Goal: Task Accomplishment & Management: Manage account settings

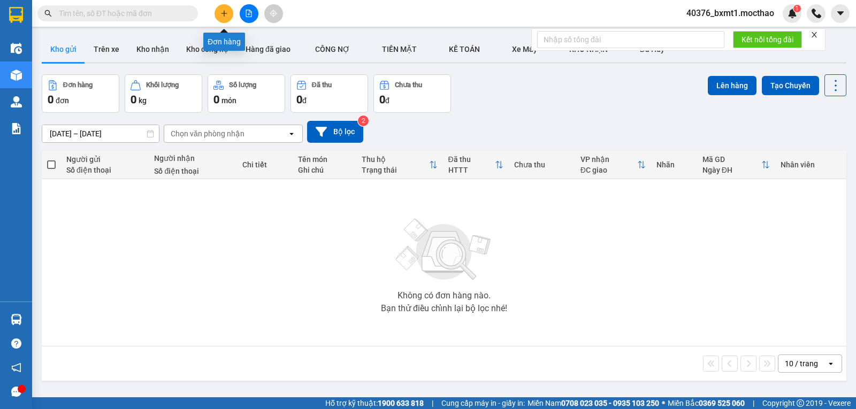
click at [231, 16] on button at bounding box center [223, 13] width 19 height 19
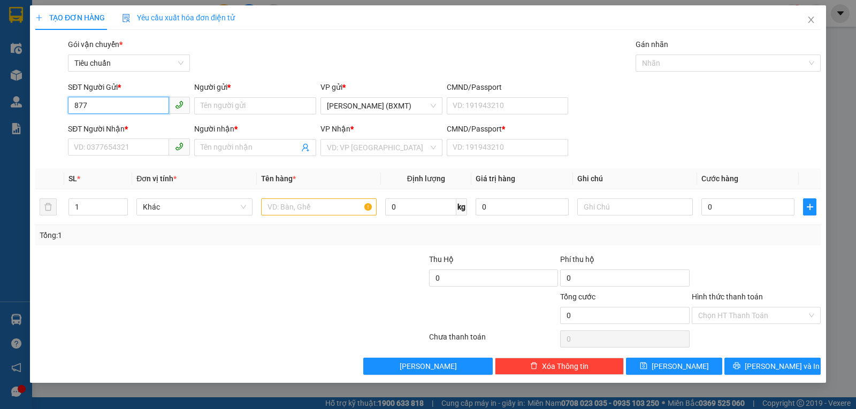
type input "8778"
click at [129, 110] on input "8778" at bounding box center [118, 105] width 101 height 17
drag, startPoint x: 131, startPoint y: 126, endPoint x: 157, endPoint y: 134, distance: 27.6
click at [131, 126] on div "0933777377 - LỘC" at bounding box center [128, 127] width 109 height 12
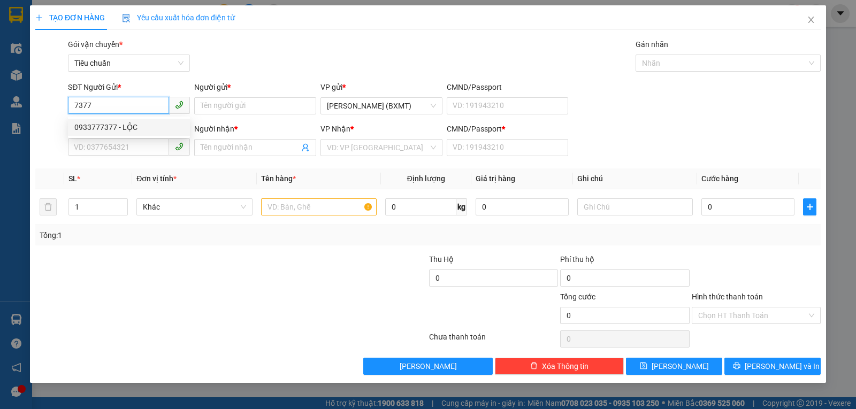
type input "0933777377"
type input "LỘC"
type input "0975596392"
type input "LÂM"
type input "0"
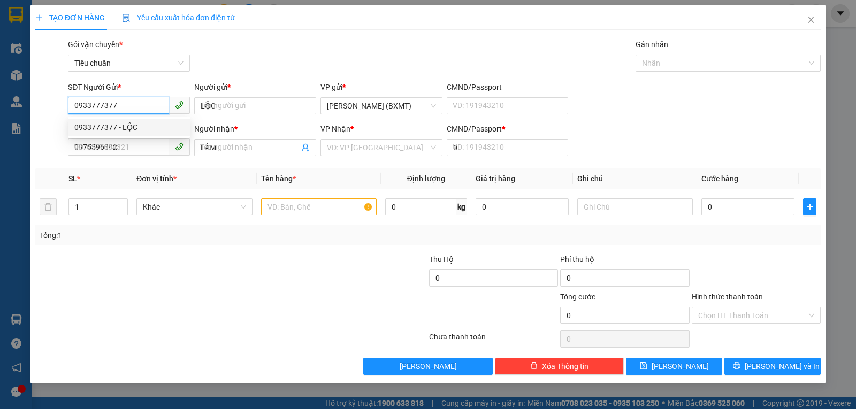
type input "50.000"
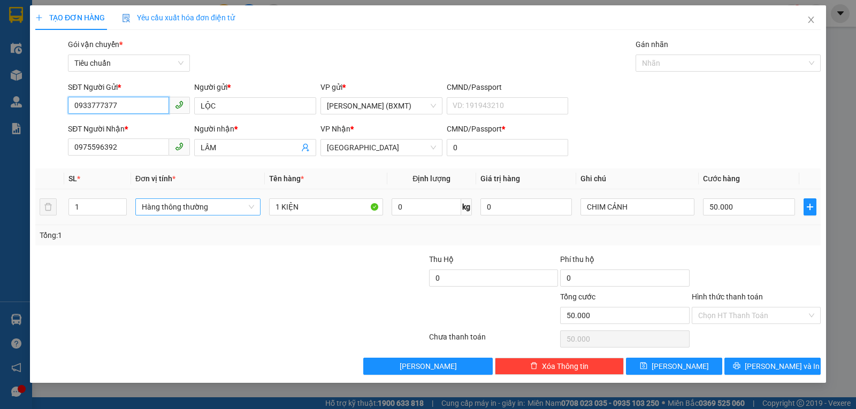
click at [195, 209] on span "Hàng thông thường" at bounding box center [198, 207] width 112 height 16
type input "0933777377"
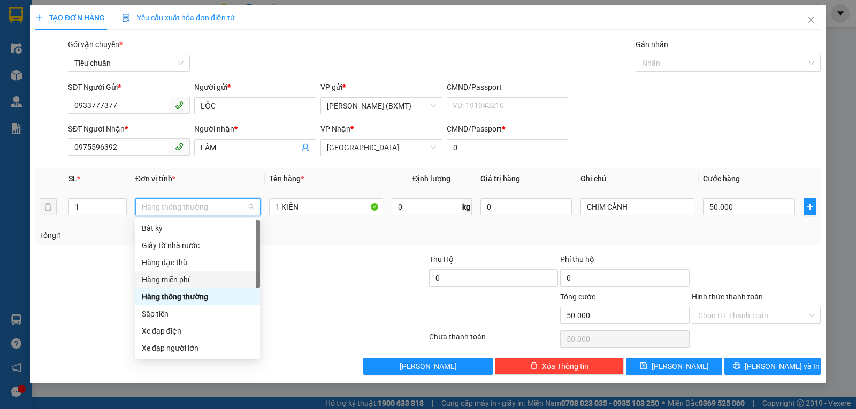
scroll to position [68, 0]
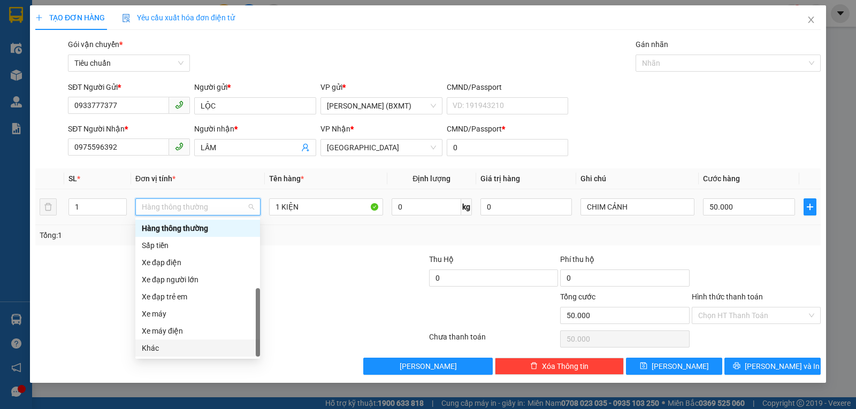
click at [195, 343] on div "Khác" at bounding box center [198, 348] width 112 height 12
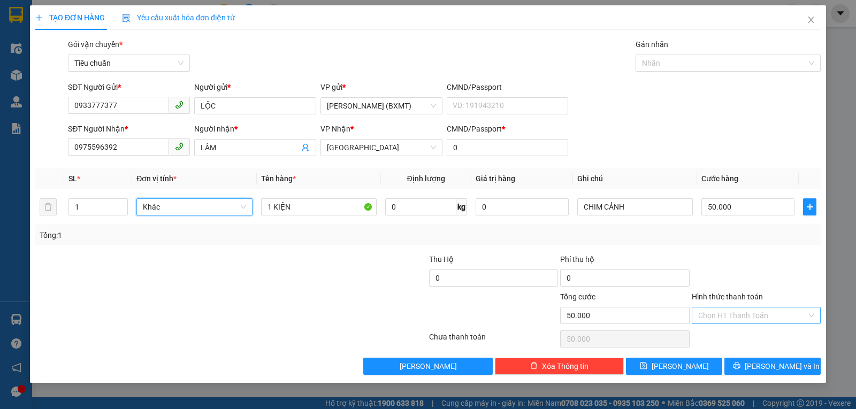
click at [771, 320] on input "Hình thức thanh toán" at bounding box center [752, 316] width 109 height 16
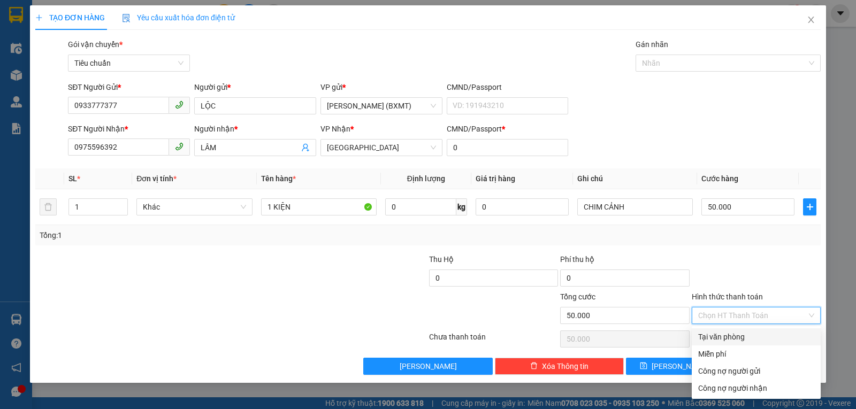
click at [748, 334] on div "Tại văn phòng" at bounding box center [756, 337] width 116 height 12
type input "0"
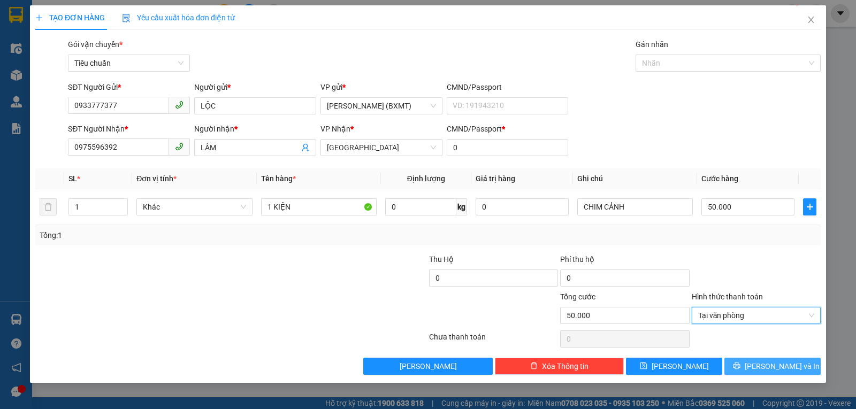
click at [781, 358] on button "[PERSON_NAME] và In" at bounding box center [772, 366] width 96 height 17
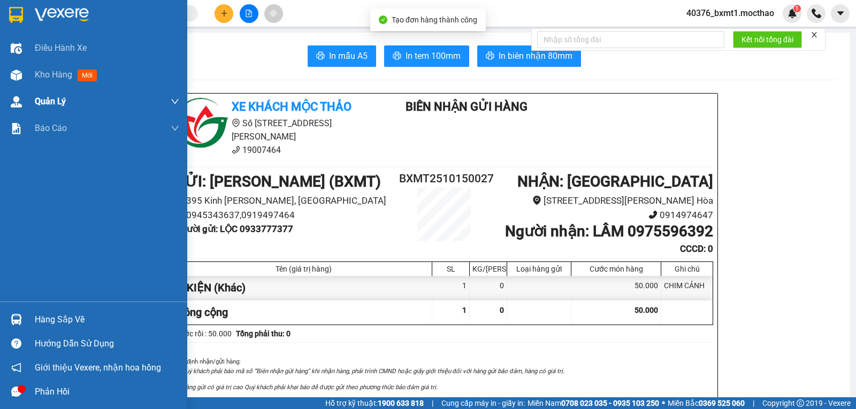
click at [16, 75] on img at bounding box center [16, 75] width 11 height 11
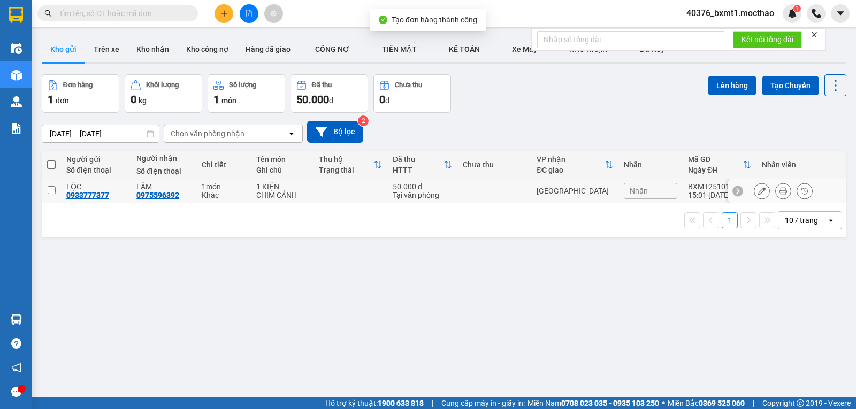
drag, startPoint x: 349, startPoint y: 197, endPoint x: 581, endPoint y: 167, distance: 234.0
click at [349, 197] on td at bounding box center [350, 191] width 74 height 24
checkbox input "true"
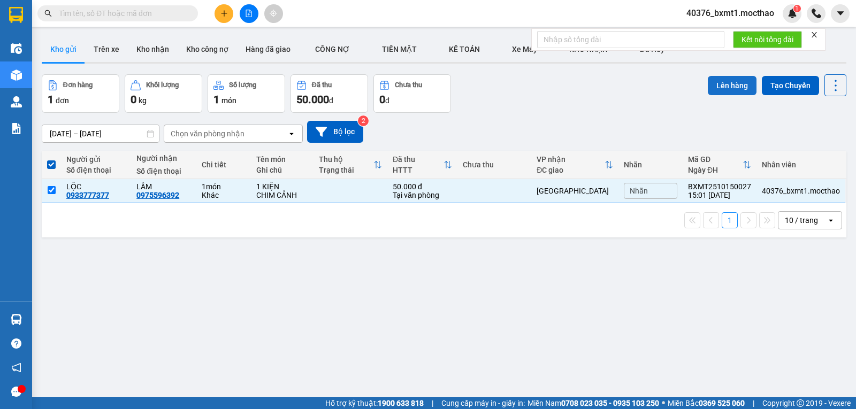
click at [725, 85] on button "Lên hàng" at bounding box center [732, 85] width 49 height 19
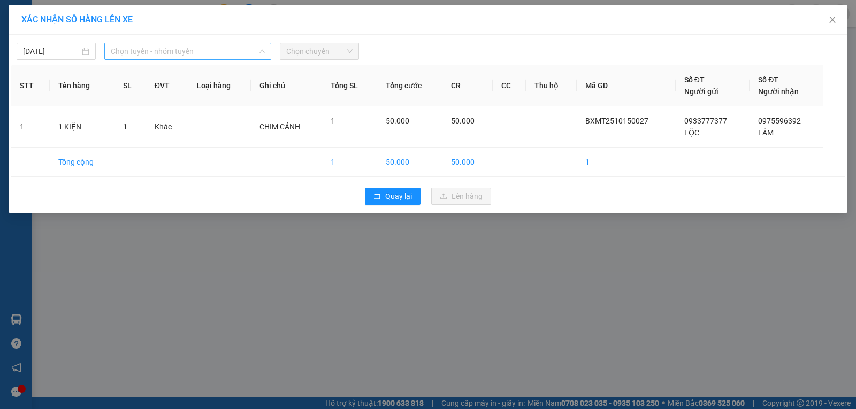
drag, startPoint x: 137, startPoint y: 54, endPoint x: 141, endPoint y: 108, distance: 54.1
click at [138, 54] on span "Chọn tuyến - nhóm tuyến" at bounding box center [188, 51] width 154 height 16
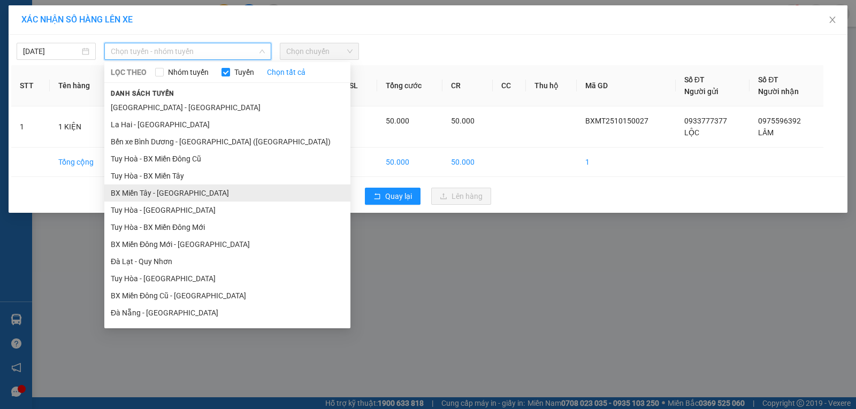
click at [140, 195] on li "BX Miền Tây - [GEOGRAPHIC_DATA]" at bounding box center [227, 193] width 246 height 17
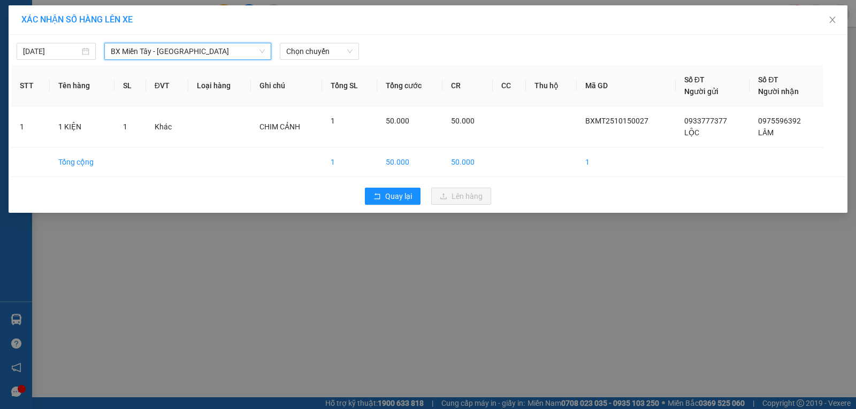
drag, startPoint x: 296, startPoint y: 53, endPoint x: 309, endPoint y: 60, distance: 14.4
click at [296, 54] on span "Chọn chuyến" at bounding box center [319, 51] width 66 height 16
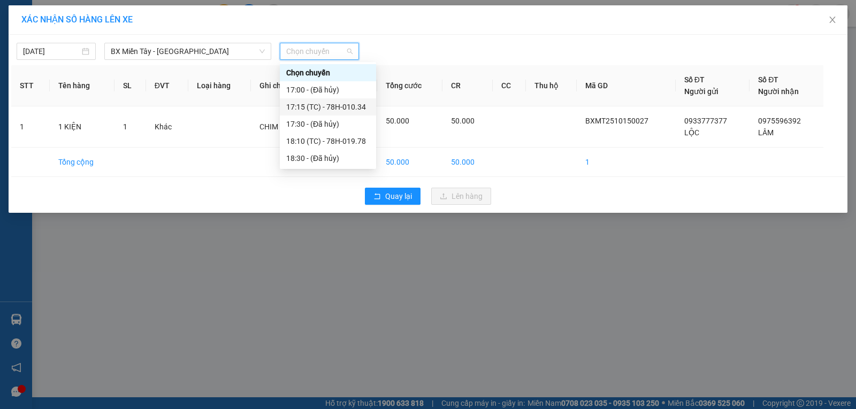
click at [366, 112] on div "17:15 (TC) - 78H-010.34" at bounding box center [327, 107] width 83 height 12
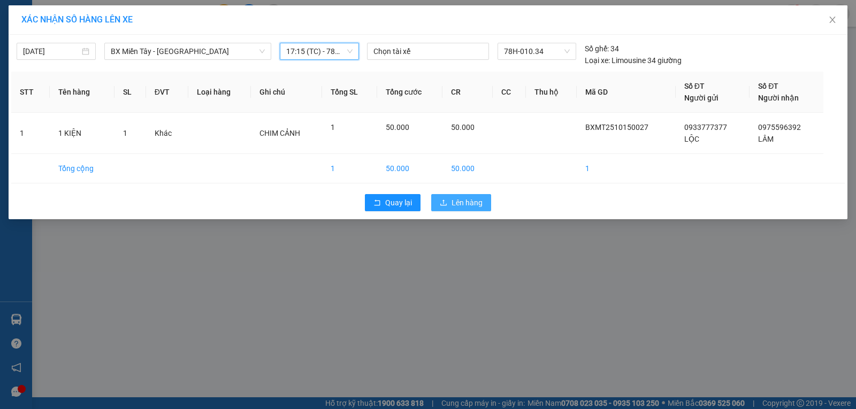
click at [444, 199] on icon "upload" at bounding box center [443, 202] width 7 height 7
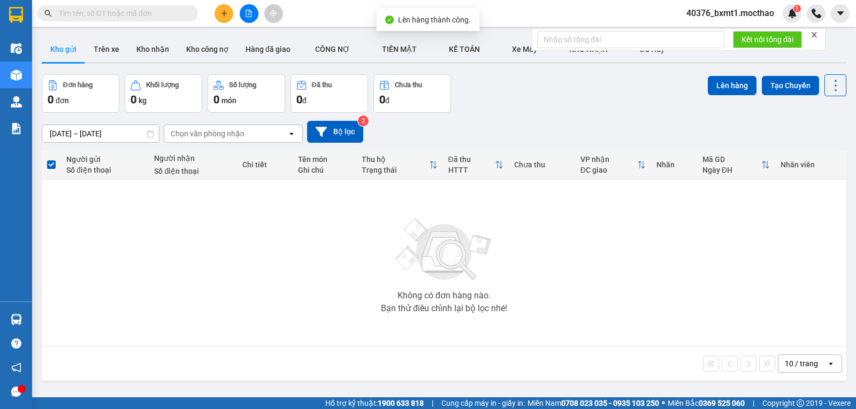
click at [812, 37] on icon "close" at bounding box center [813, 34] width 7 height 7
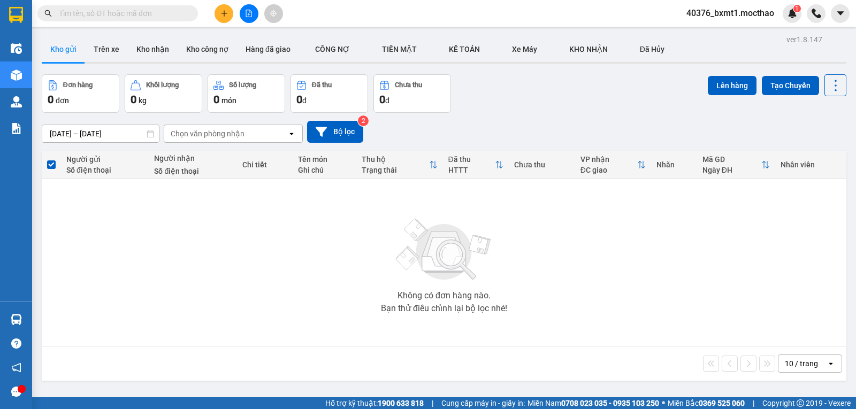
click at [227, 14] on icon "plus" at bounding box center [223, 13] width 7 height 7
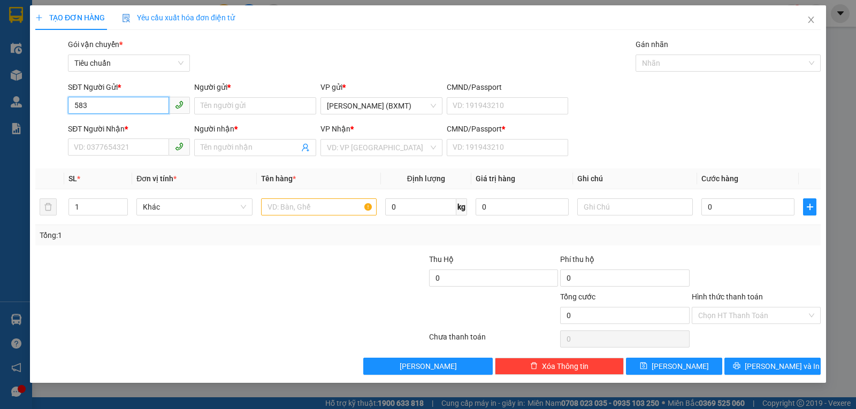
type input "5833"
click at [123, 107] on input "5833" at bounding box center [118, 105] width 101 height 17
click at [125, 106] on input "5833" at bounding box center [118, 105] width 101 height 17
click at [125, 105] on input "5833" at bounding box center [118, 105] width 101 height 17
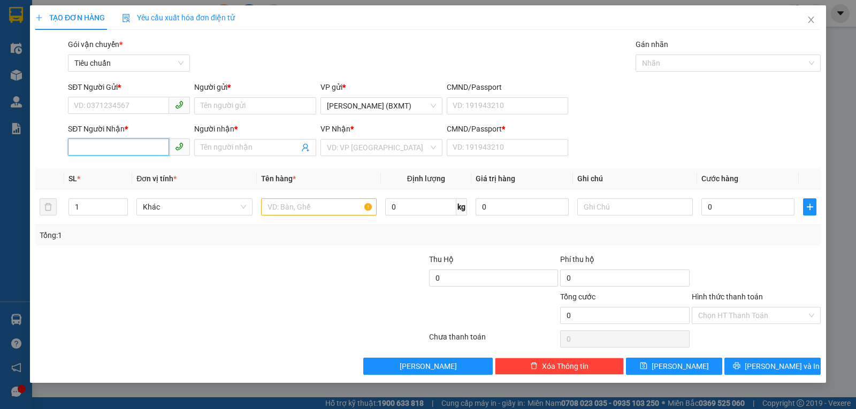
click at [108, 144] on input "SĐT Người Nhận *" at bounding box center [118, 147] width 101 height 17
paste input "5833"
click at [119, 166] on div "0355325833 - QC TẤN TÙNG" at bounding box center [132, 169] width 117 height 12
type input "0355325833"
type input "QC TẤN TÙNG"
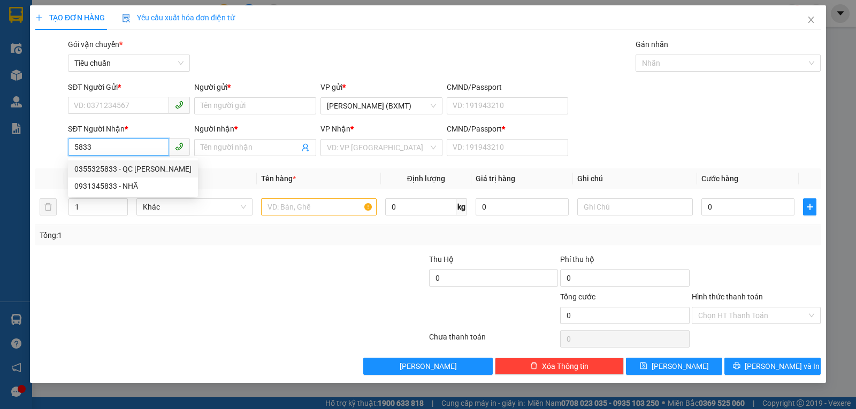
type input "0"
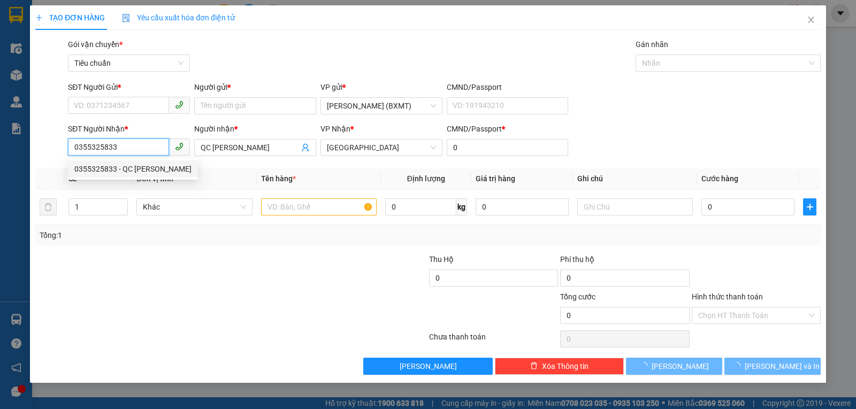
type input "20.000"
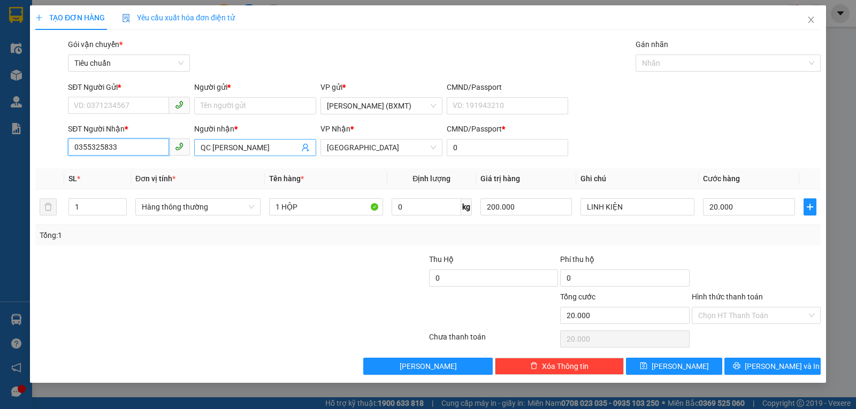
type input "0355325833"
click at [263, 146] on input "QC TẤN TÙNG" at bounding box center [250, 148] width 98 height 12
click at [263, 147] on input "QC TẤN TÙNG" at bounding box center [250, 148] width 98 height 12
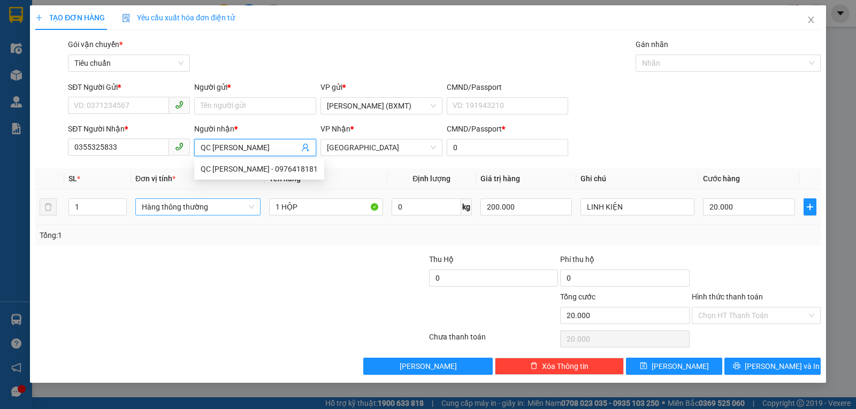
click at [183, 206] on span "Hàng thông thường" at bounding box center [198, 207] width 112 height 16
type input "QC [PERSON_NAME]"
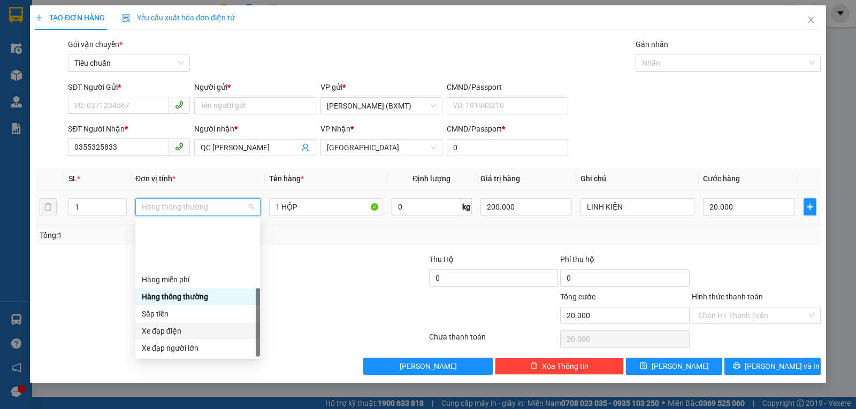
scroll to position [68, 0]
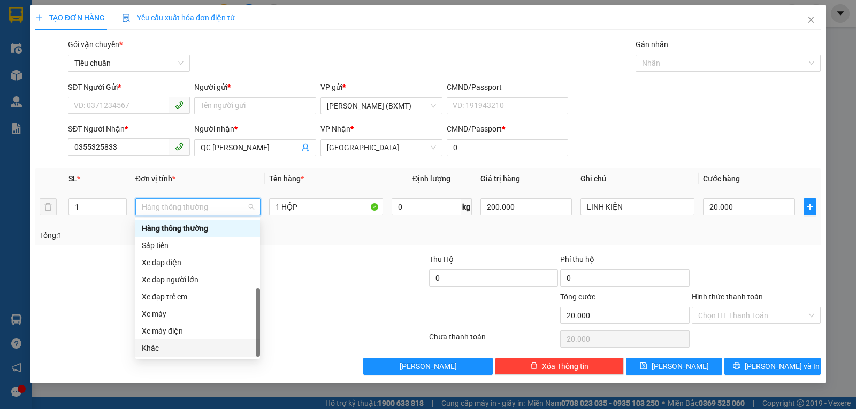
click at [166, 349] on div "Khác" at bounding box center [198, 348] width 112 height 12
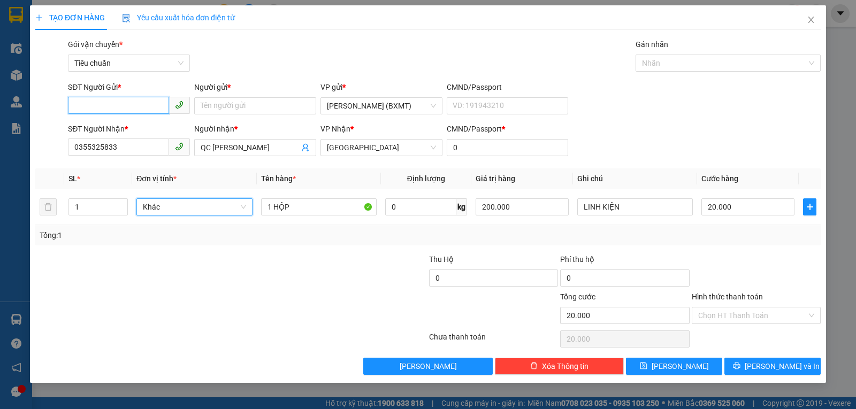
click at [108, 108] on input "SĐT Người Gửi *" at bounding box center [118, 105] width 101 height 17
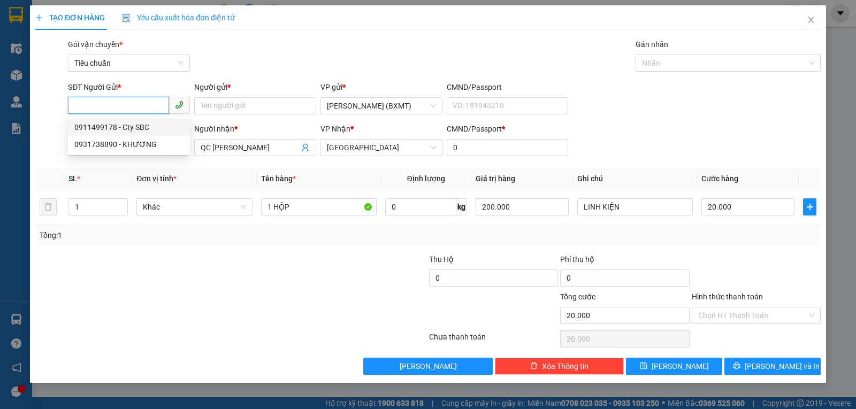
click at [126, 126] on div "0911499178 - Cty SBC" at bounding box center [128, 127] width 109 height 12
type input "0911499178"
type input "Cty SBC"
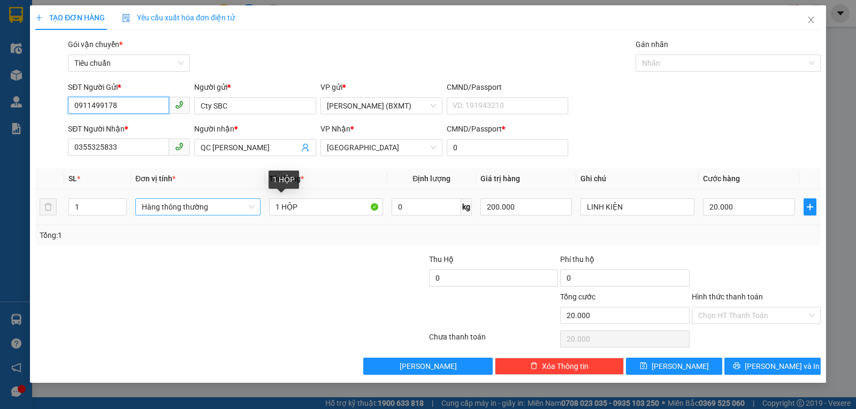
click at [214, 208] on span "Hàng thông thường" at bounding box center [198, 207] width 112 height 16
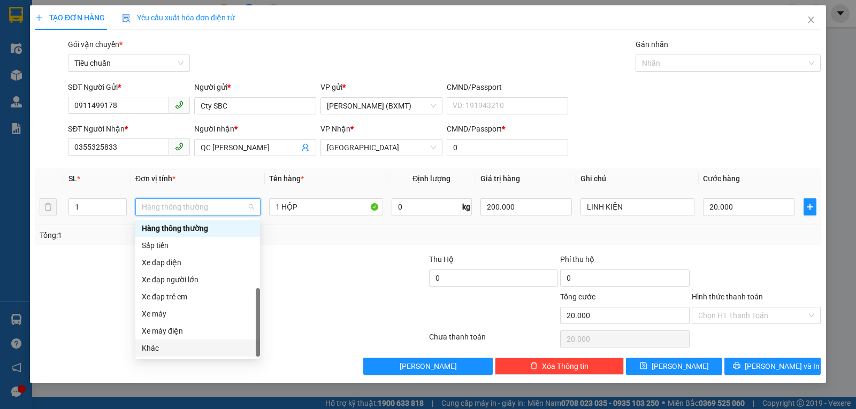
click at [179, 344] on div "Khác" at bounding box center [198, 348] width 112 height 12
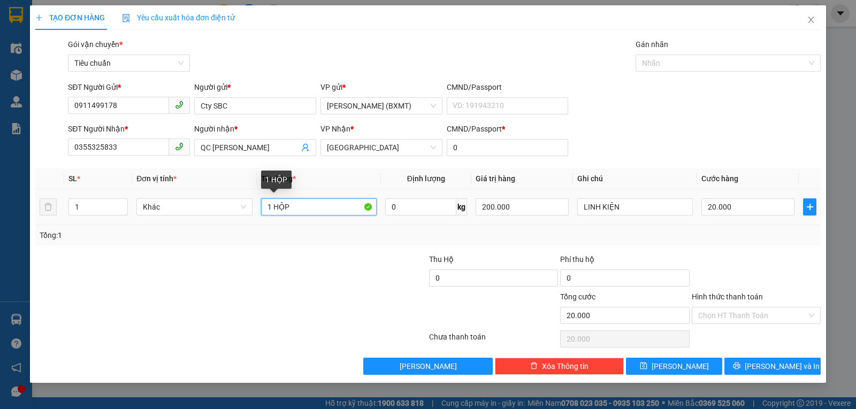
click at [312, 204] on input "1 HỘP" at bounding box center [319, 206] width 116 height 17
type input "1 KIỆN"
click at [723, 209] on input "20.000" at bounding box center [747, 206] width 93 height 17
type input "3"
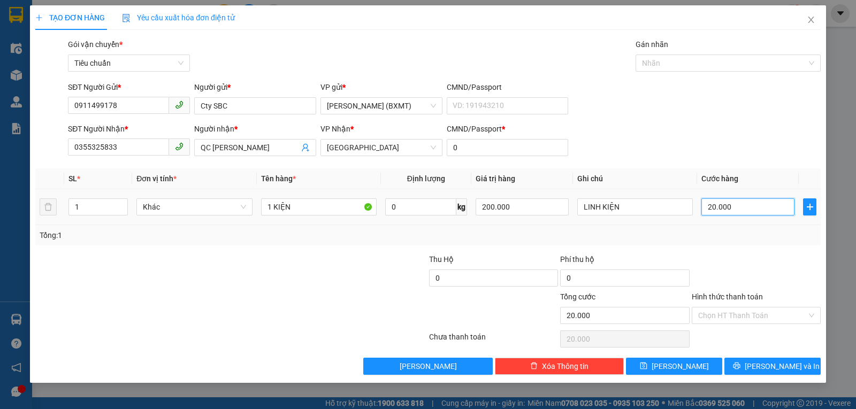
type input "3"
type input "30"
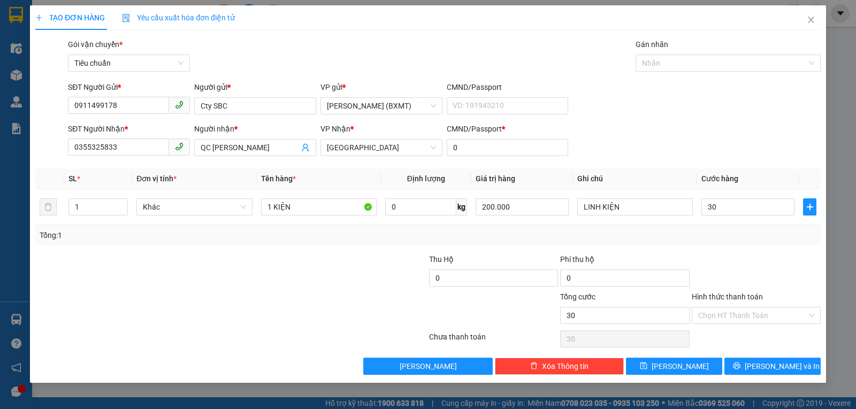
type input "30.000"
click at [750, 244] on div "Tổng: 1" at bounding box center [427, 235] width 785 height 20
click at [777, 360] on span "[PERSON_NAME] và In" at bounding box center [782, 366] width 75 height 12
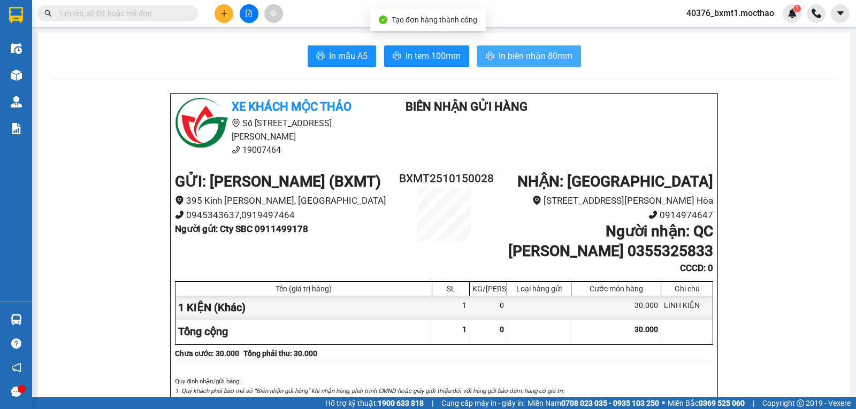
click at [516, 66] on button "In biên nhận 80mm" at bounding box center [529, 55] width 104 height 21
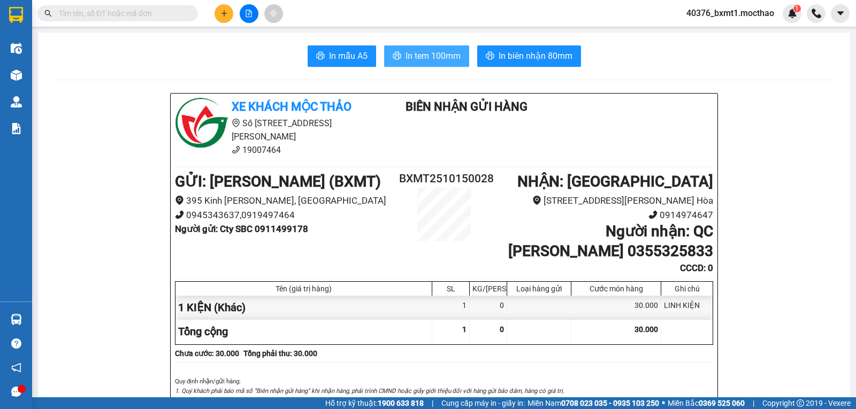
click at [438, 62] on span "In tem 100mm" at bounding box center [432, 55] width 55 height 13
click at [228, 19] on button at bounding box center [223, 13] width 19 height 19
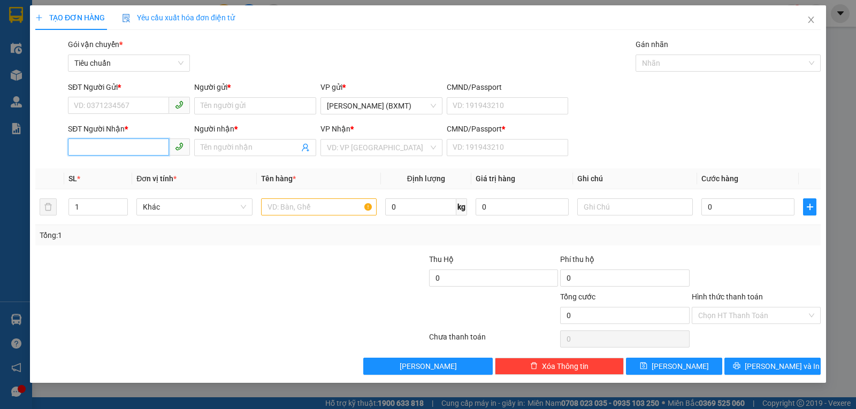
click at [147, 149] on input "SĐT Người Nhận *" at bounding box center [118, 147] width 101 height 17
click at [108, 167] on div "0919893335 - THƯƠNG SANG" at bounding box center [128, 169] width 109 height 12
type input "0919893335"
type input "THƯƠNG SANG"
type input "0"
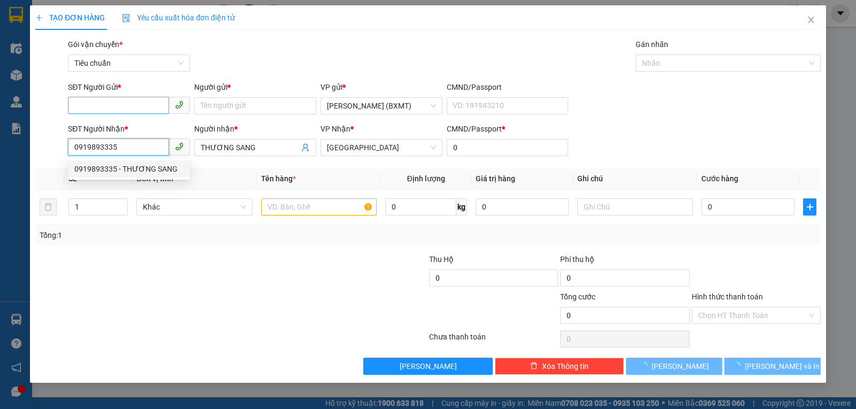
type input "120.000"
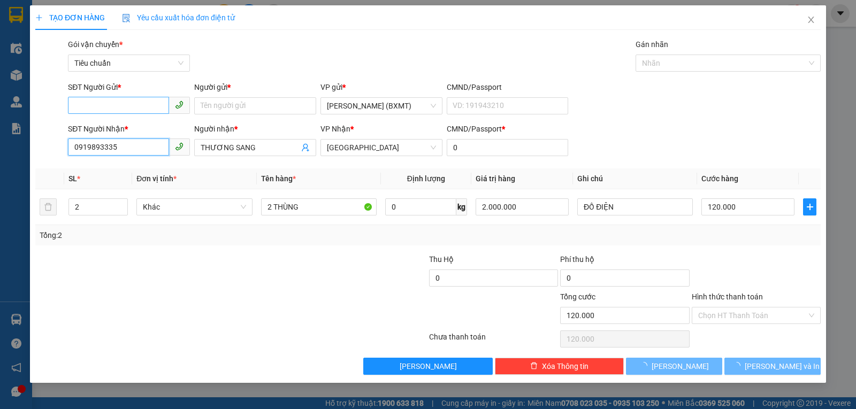
type input "0919893335"
click at [118, 107] on input "SĐT Người Gửi *" at bounding box center [118, 105] width 101 height 17
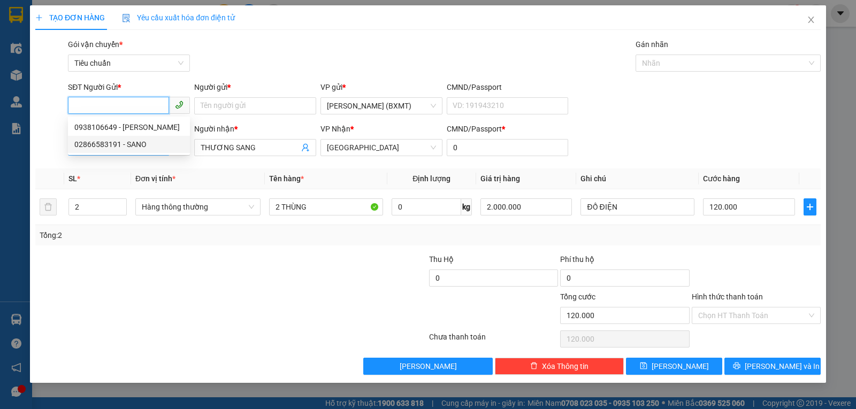
click at [137, 141] on div "02866583191 - SANO" at bounding box center [128, 145] width 109 height 12
type input "02866583191"
type input "SANO"
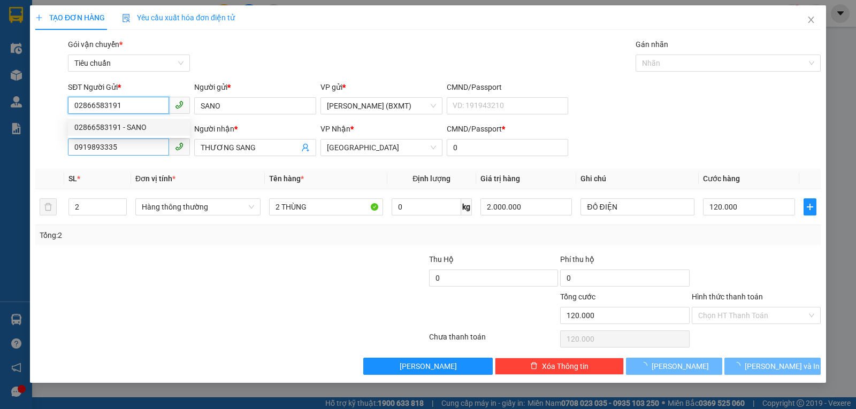
type input "40.000"
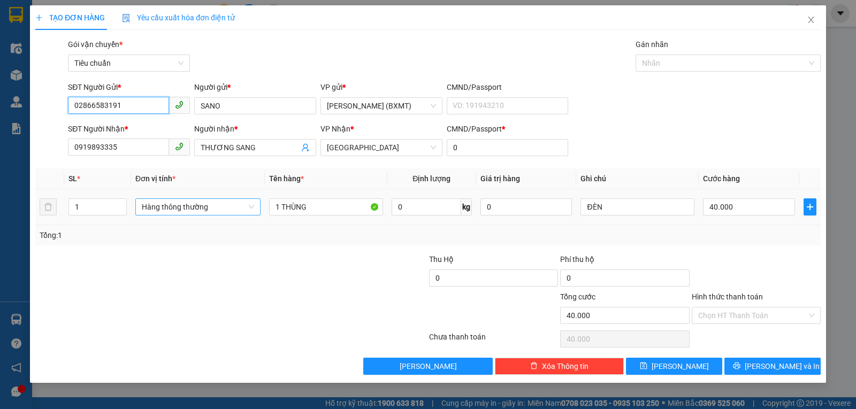
click at [194, 210] on span "Hàng thông thường" at bounding box center [198, 207] width 112 height 16
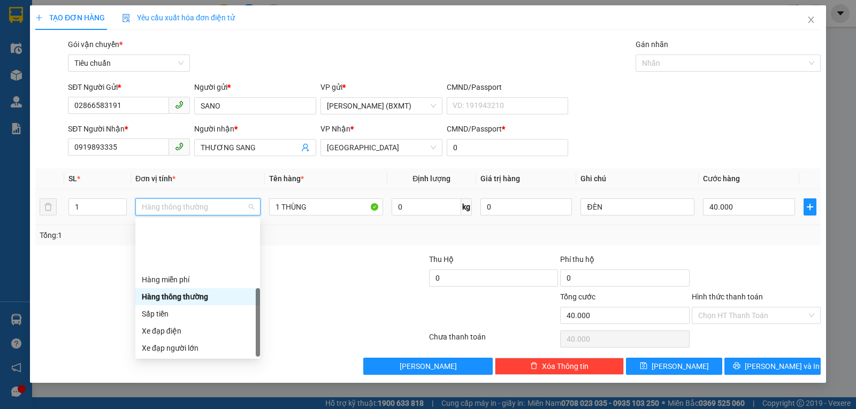
click at [183, 409] on div "Khác" at bounding box center [198, 417] width 112 height 12
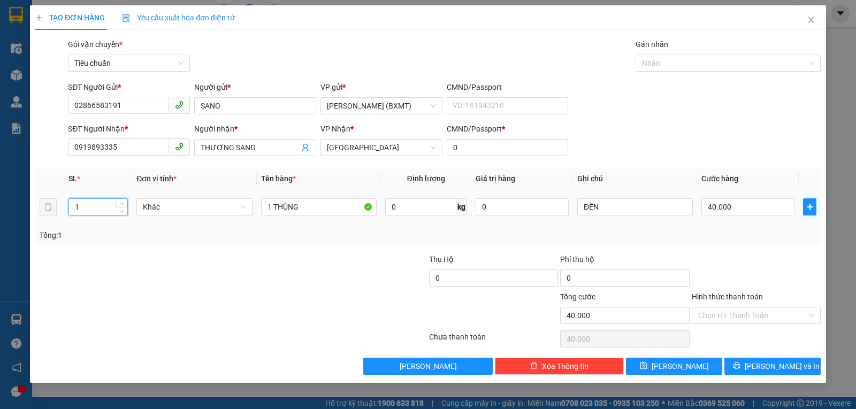
drag, startPoint x: 79, startPoint y: 217, endPoint x: 67, endPoint y: 214, distance: 11.4
click at [67, 214] on td "1" at bounding box center [98, 207] width 68 height 36
type input "2"
click at [305, 206] on input "1 THÙNG" at bounding box center [319, 206] width 116 height 17
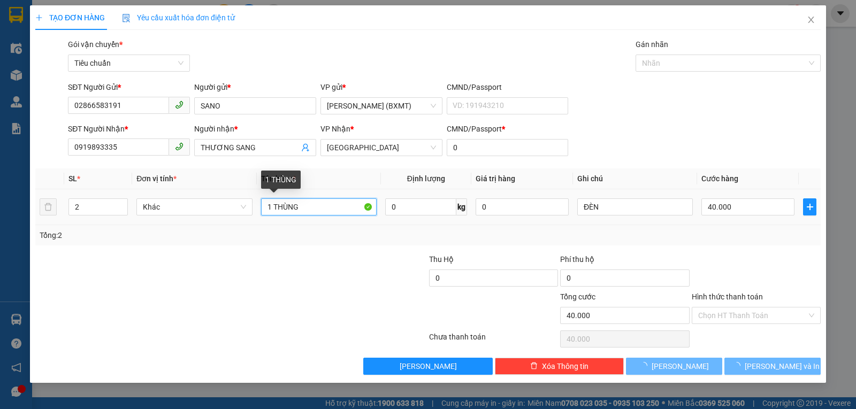
type input "1 THÙNG +"
type input "0"
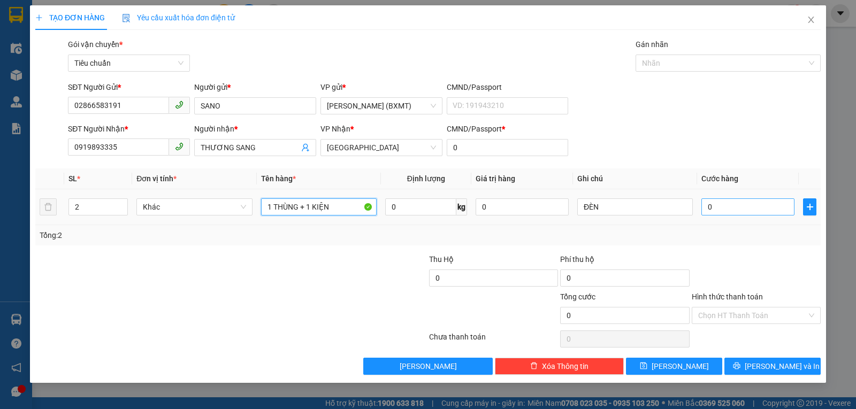
type input "1 THÙNG + 1 KIỆN"
drag, startPoint x: 749, startPoint y: 208, endPoint x: 705, endPoint y: 242, distance: 56.1
click at [749, 209] on input "0" at bounding box center [747, 206] width 93 height 17
type input "7"
type input "70"
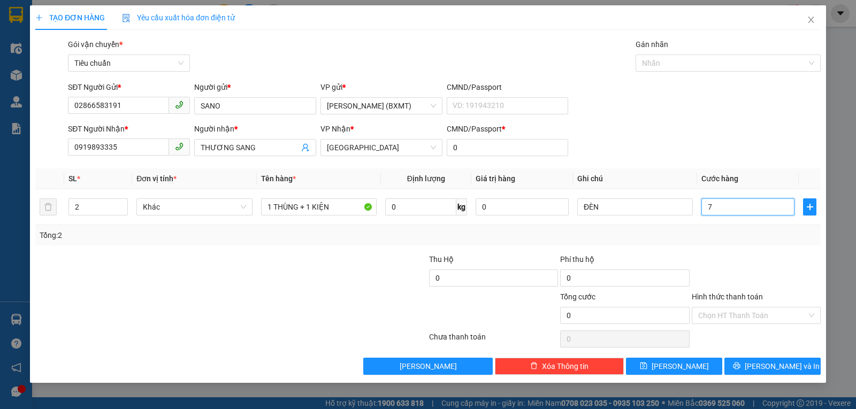
type input "70"
click at [773, 248] on div "Transit Pickup Surcharge Ids Transit Deliver Surcharge Ids Transit Deliver Surc…" at bounding box center [427, 207] width 785 height 336
click at [771, 369] on span "[PERSON_NAME] và In" at bounding box center [782, 366] width 75 height 12
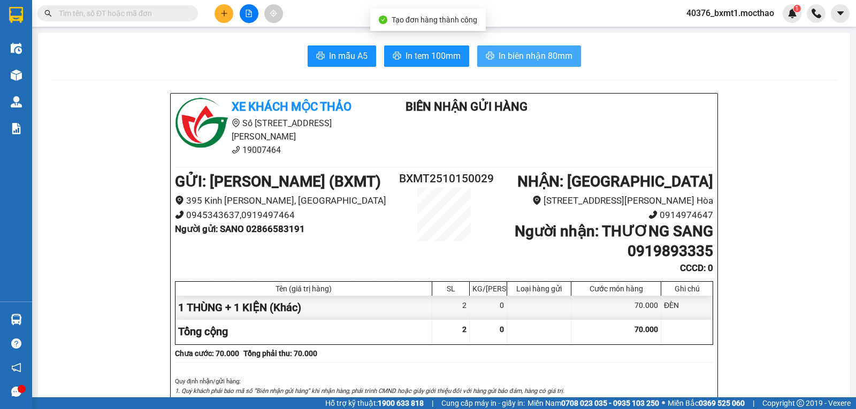
click at [534, 52] on span "In biên nhận 80mm" at bounding box center [535, 55] width 74 height 13
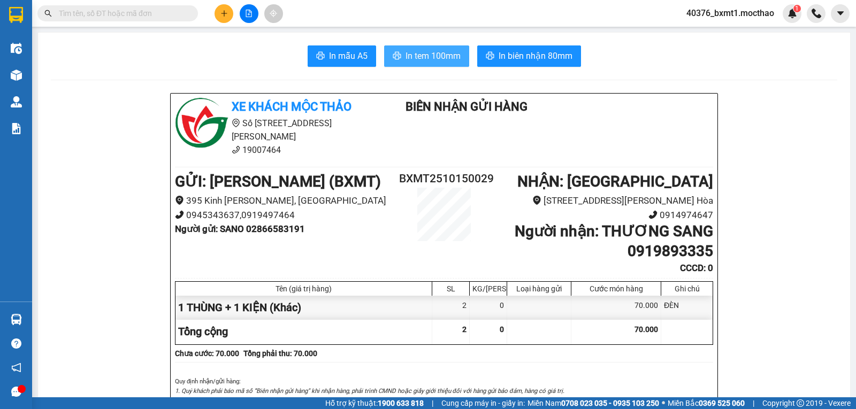
click at [423, 52] on span "In tem 100mm" at bounding box center [432, 55] width 55 height 13
click at [228, 16] on button at bounding box center [223, 13] width 19 height 19
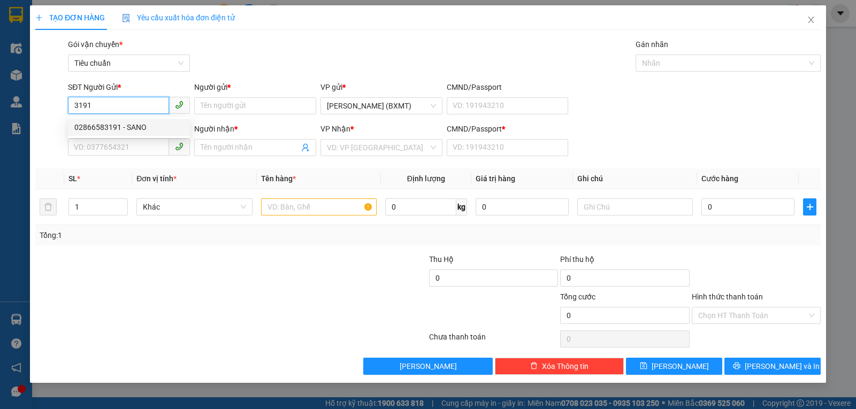
click at [114, 121] on div "02866583191 - SANO" at bounding box center [129, 127] width 122 height 17
type input "02866583191"
type input "SANO"
type input "0919893335"
type input "THƯƠNG SANG"
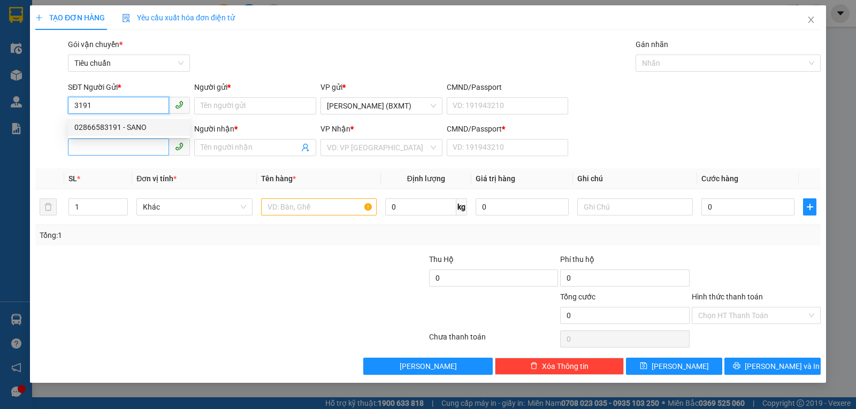
type input "0"
type input "70.000"
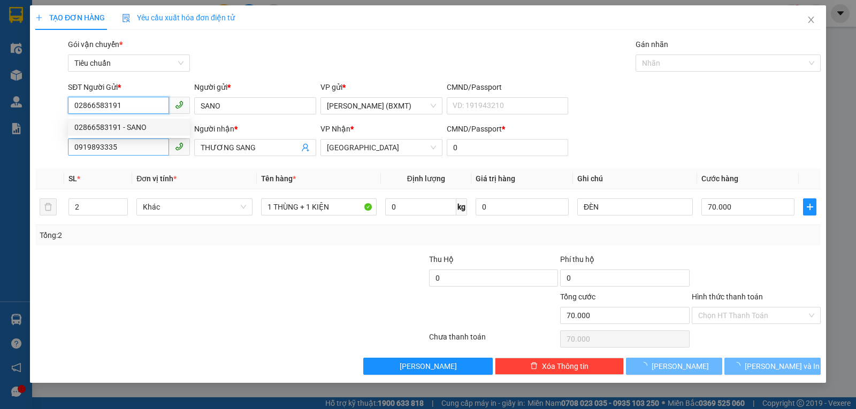
type input "02866583191"
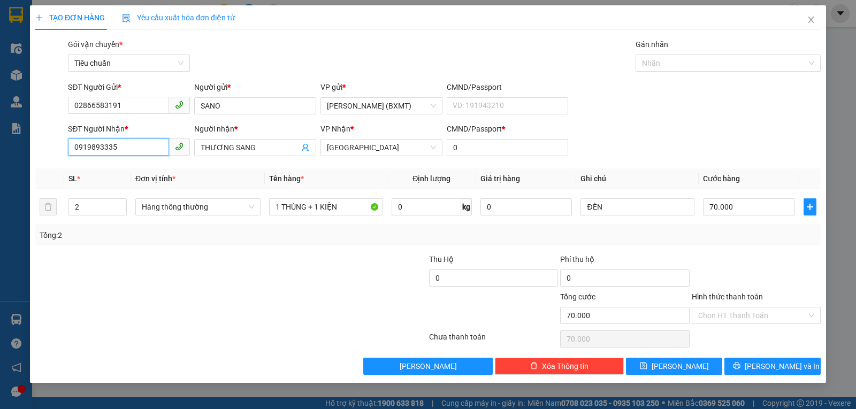
click at [139, 153] on input "0919893335" at bounding box center [118, 147] width 101 height 17
click at [139, 154] on input "0919893335" at bounding box center [118, 147] width 101 height 17
type input "0899911189"
click at [144, 166] on div "0899911189 - [GEOGRAPHIC_DATA]" at bounding box center [134, 169] width 120 height 12
type input "THIÊN PHÚ CƯỜNG"
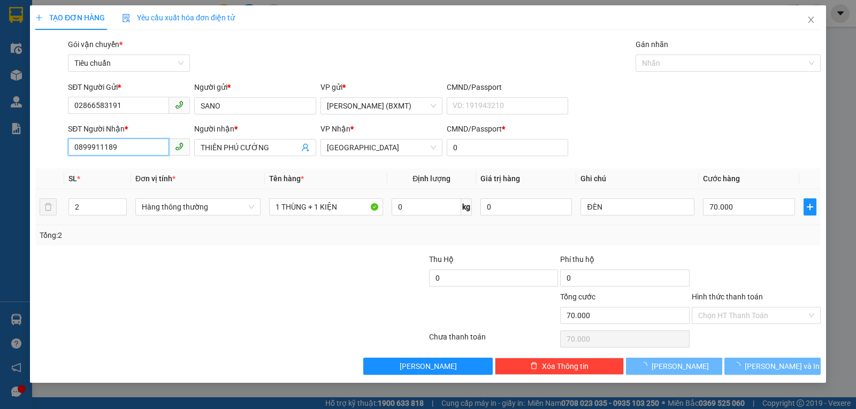
type input "40.000"
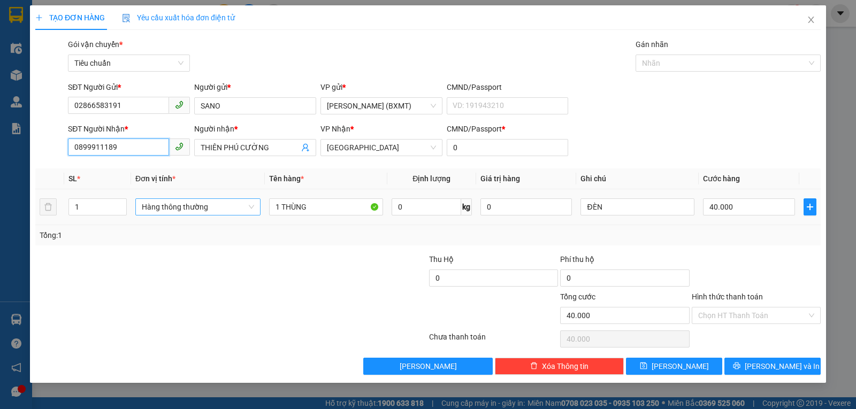
click at [179, 210] on span "Hàng thông thường" at bounding box center [198, 207] width 112 height 16
type input "0899911189"
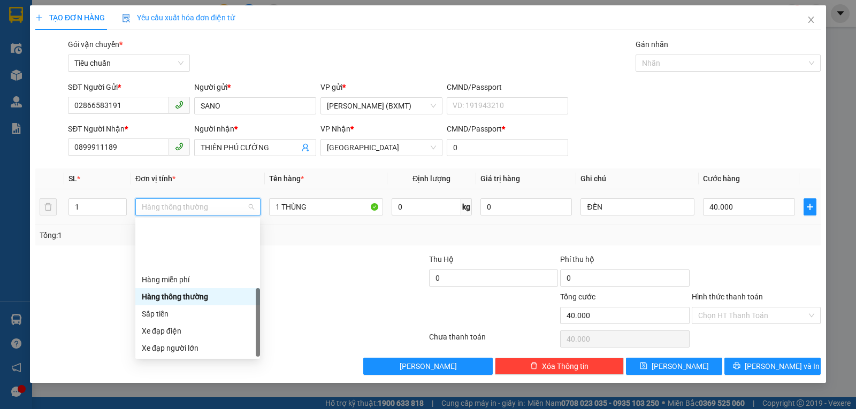
click at [160, 409] on div "Khác" at bounding box center [198, 417] width 112 height 12
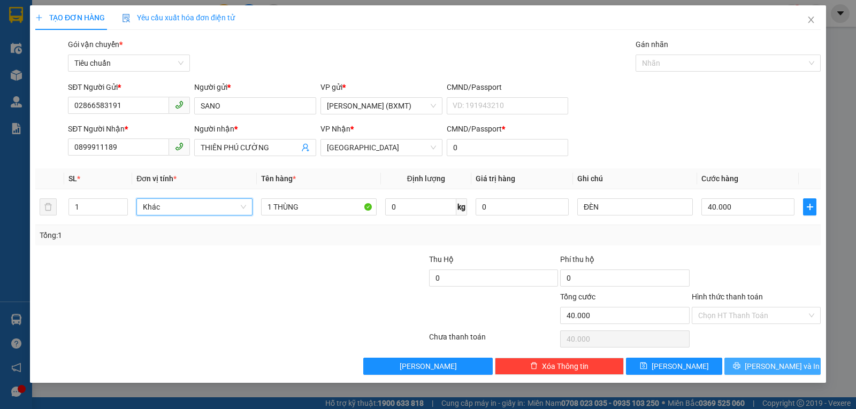
click at [788, 368] on span "[PERSON_NAME] và In" at bounding box center [782, 366] width 75 height 12
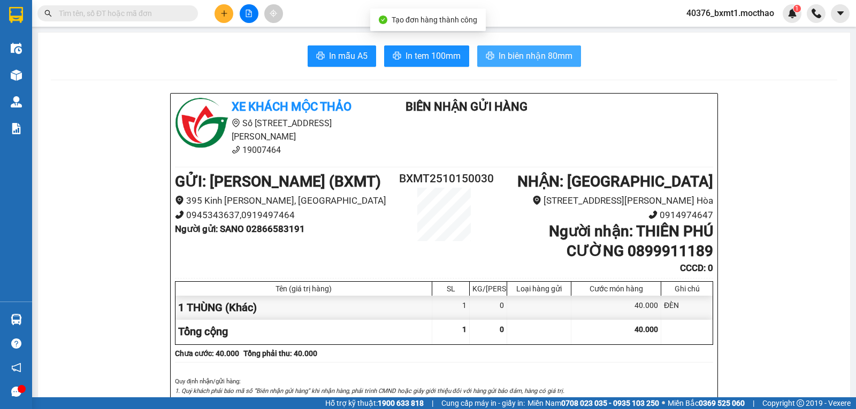
click at [501, 51] on span "In biên nhận 80mm" at bounding box center [535, 55] width 74 height 13
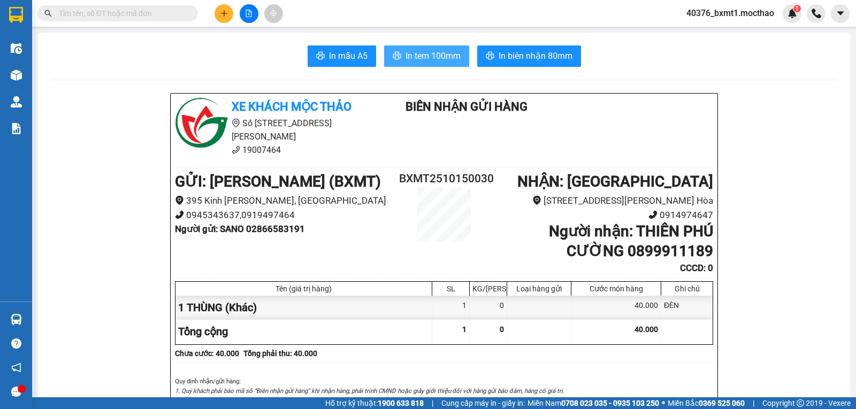
click at [433, 57] on span "In tem 100mm" at bounding box center [432, 55] width 55 height 13
click at [228, 14] on button at bounding box center [223, 13] width 19 height 19
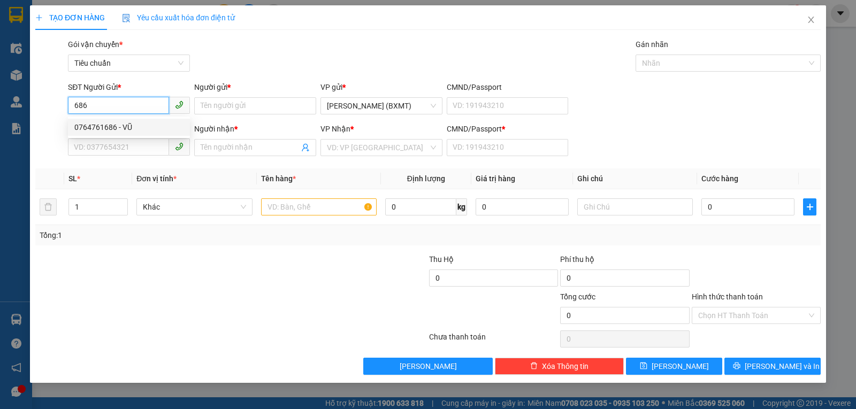
click at [124, 128] on div "0764761686 - VŨ" at bounding box center [128, 127] width 109 height 12
type input "0764761686"
type input "VŨ"
type input "0859999722"
type input "THÀNH KÍNH"
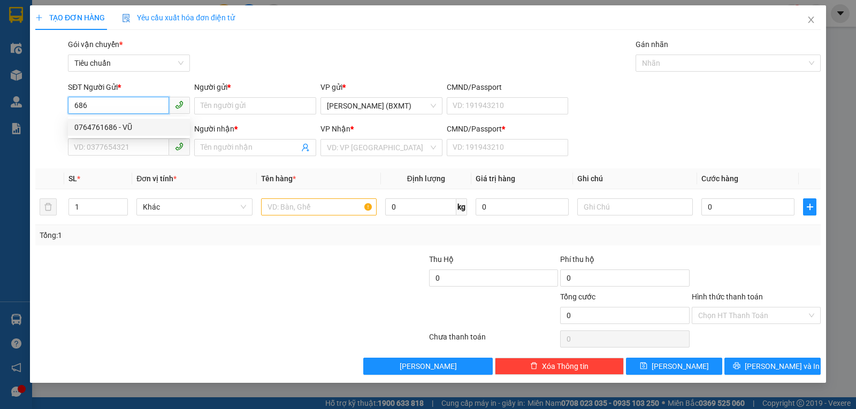
type input "0"
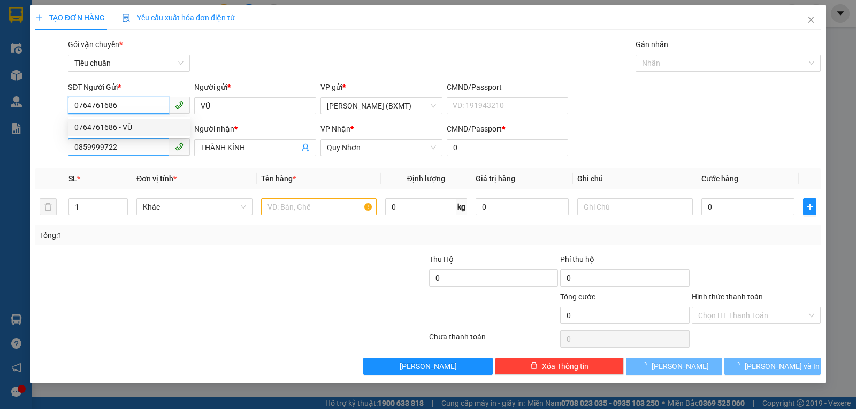
type input "50.000"
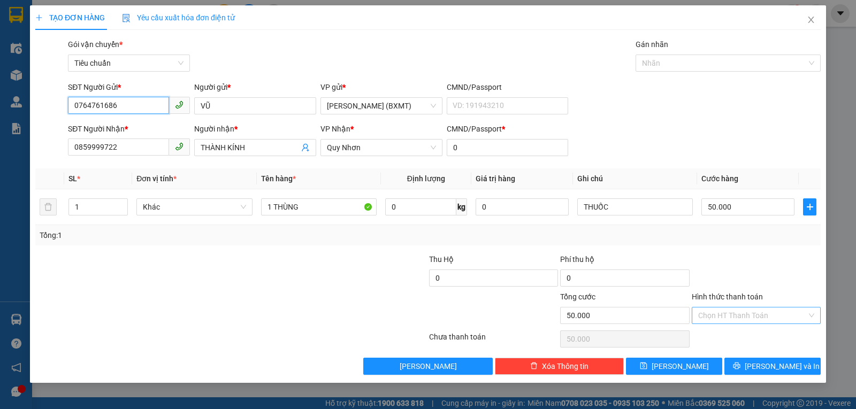
type input "0764761686"
click at [736, 321] on input "Hình thức thanh toán" at bounding box center [752, 316] width 109 height 16
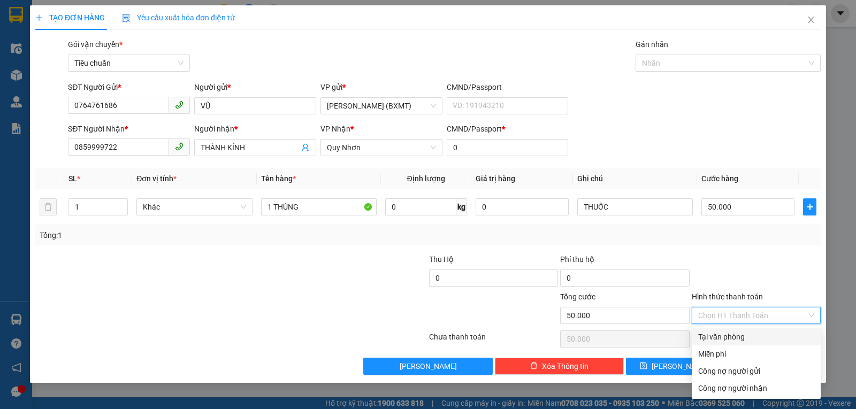
click at [728, 340] on div "Tại văn phòng" at bounding box center [756, 337] width 116 height 12
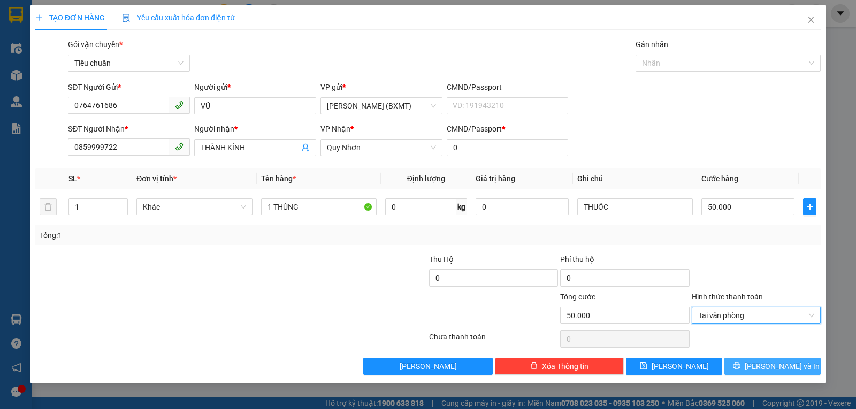
click at [766, 362] on span "[PERSON_NAME] và In" at bounding box center [782, 366] width 75 height 12
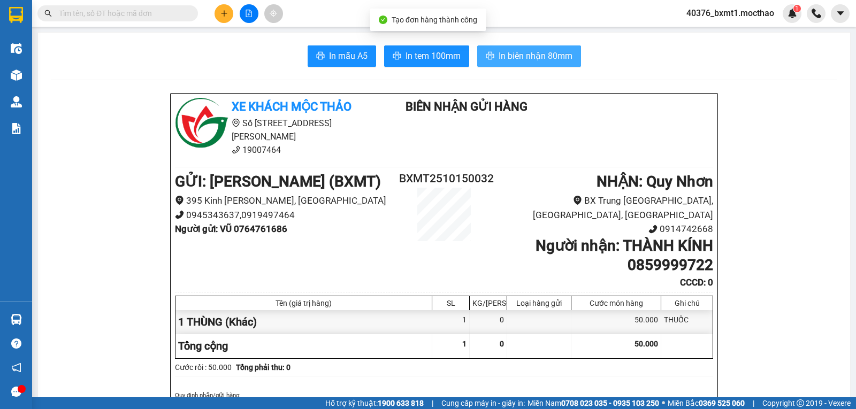
click at [558, 49] on button "In biên nhận 80mm" at bounding box center [529, 55] width 104 height 21
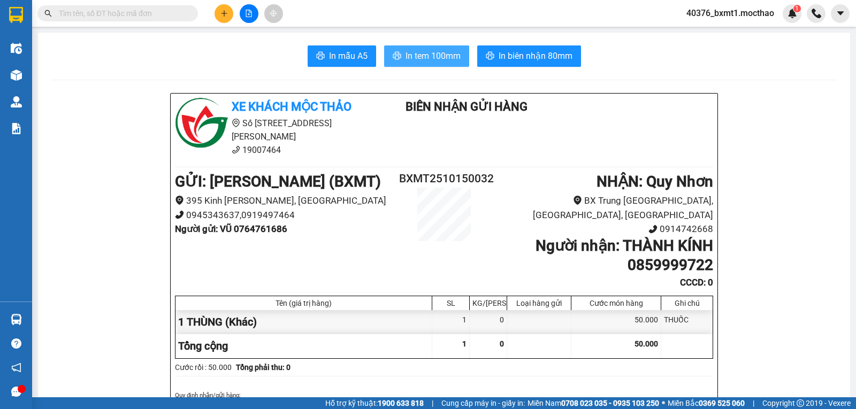
click at [422, 54] on span "In tem 100mm" at bounding box center [432, 55] width 55 height 13
click at [157, 13] on input "text" at bounding box center [122, 13] width 126 height 12
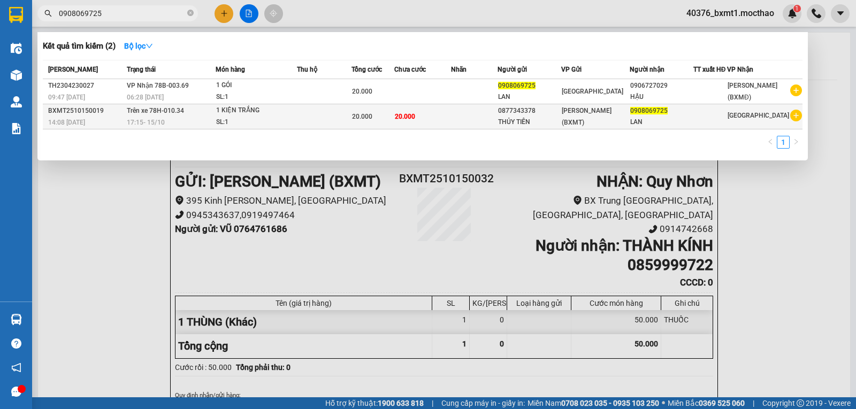
type input "0908069725"
click at [497, 125] on td at bounding box center [474, 116] width 47 height 25
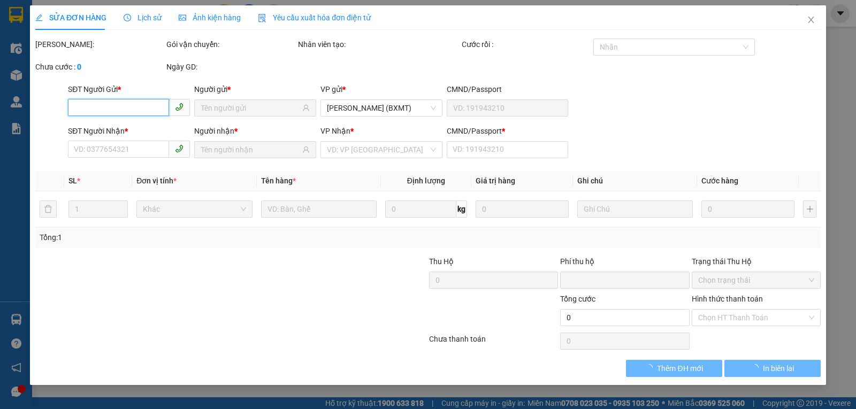
type input "0877343378"
type input "0908069725"
type input "0"
type input "20.000"
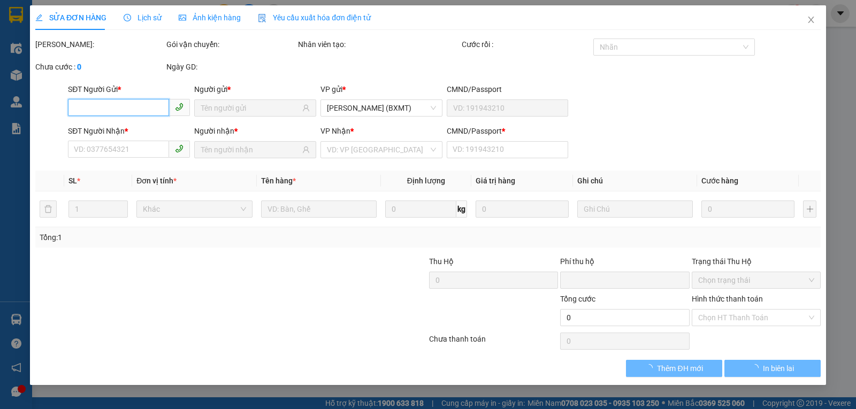
type input "20.000"
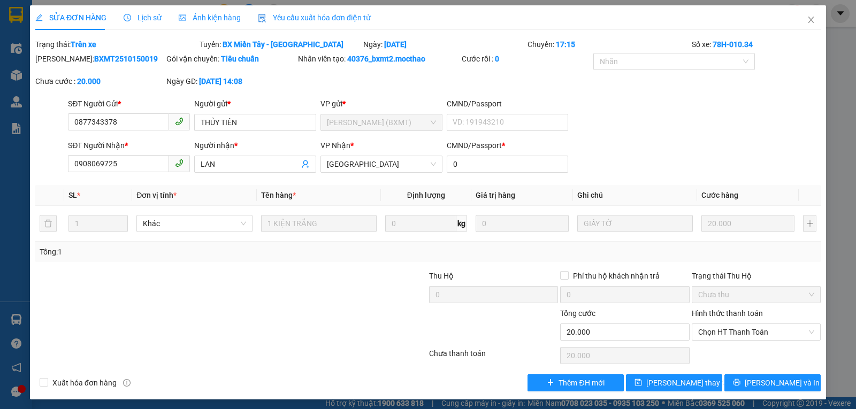
click at [680, 143] on div "SĐT Người Nhận * 0908069725 Người nhận * LAN VP Nhận * Tuy Hòa CMND/Passport * 0" at bounding box center [444, 158] width 757 height 37
click at [807, 20] on icon "close" at bounding box center [811, 20] width 9 height 9
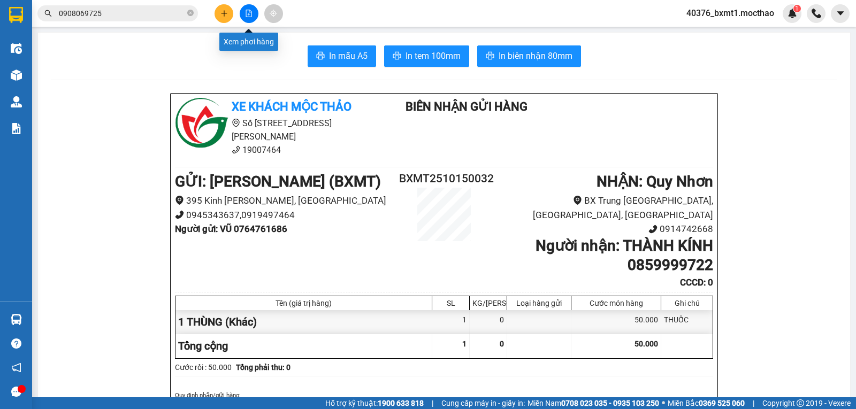
click at [250, 20] on button at bounding box center [249, 13] width 19 height 19
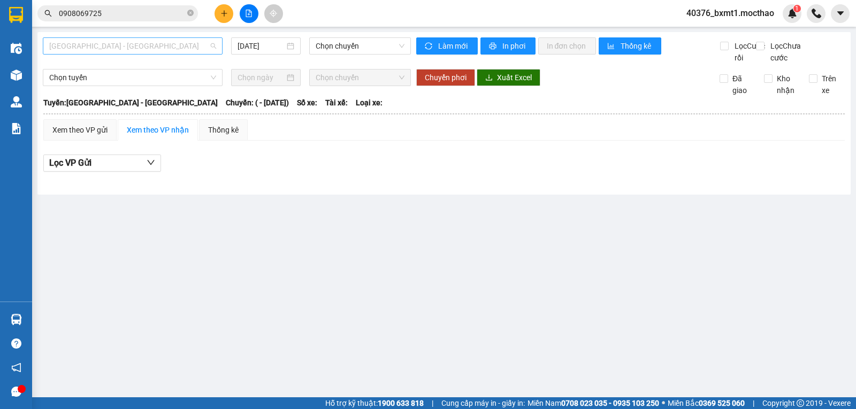
drag, startPoint x: 88, startPoint y: 47, endPoint x: 121, endPoint y: 100, distance: 62.7
click at [89, 47] on span "[GEOGRAPHIC_DATA] - [GEOGRAPHIC_DATA]" at bounding box center [132, 46] width 167 height 16
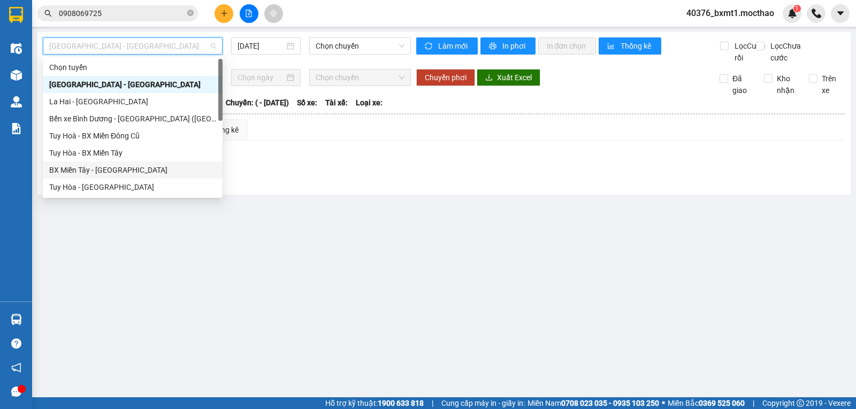
click at [93, 163] on div "BX Miền Tây - [GEOGRAPHIC_DATA]" at bounding box center [133, 170] width 180 height 17
type input "[DATE]"
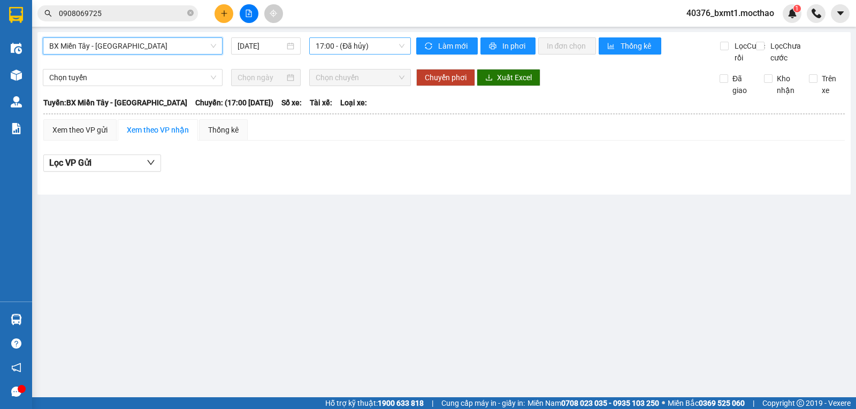
drag, startPoint x: 346, startPoint y: 48, endPoint x: 417, endPoint y: 87, distance: 81.1
click at [346, 47] on span "17:00 - (Đã hủy)" at bounding box center [360, 46] width 88 height 16
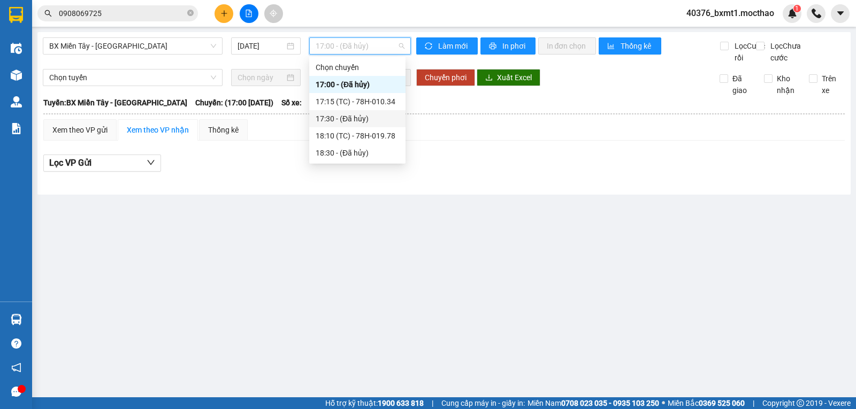
click at [469, 139] on div "Xem theo VP gửi Xem theo VP nhận Thống kê" at bounding box center [443, 129] width 801 height 21
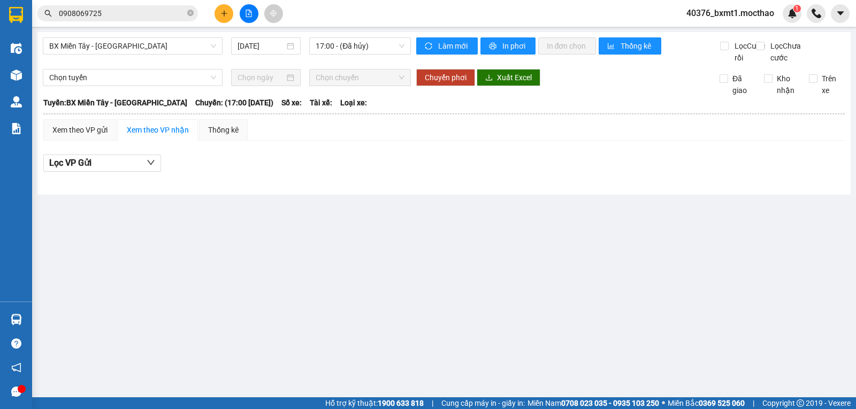
drag, startPoint x: 320, startPoint y: 46, endPoint x: 363, endPoint y: 79, distance: 54.1
click at [321, 47] on span "17:00 - (Đã hủy)" at bounding box center [360, 46] width 88 height 16
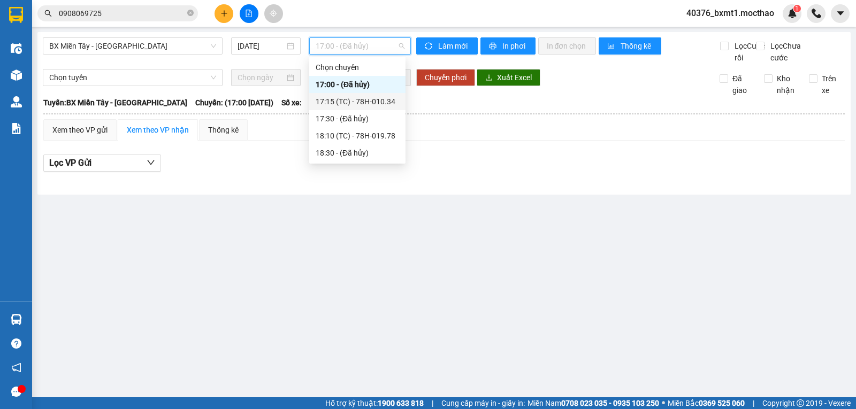
click at [386, 102] on div "17:15 (TC) - 78H-010.34" at bounding box center [357, 102] width 83 height 12
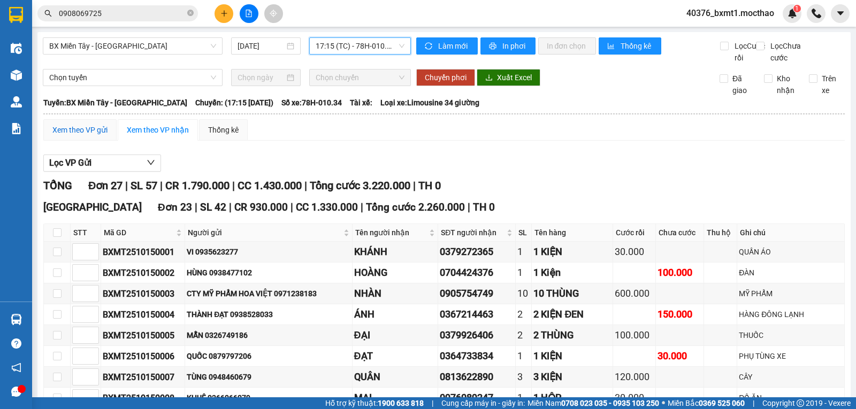
click at [88, 136] on div "Xem theo VP gửi" at bounding box center [79, 130] width 55 height 12
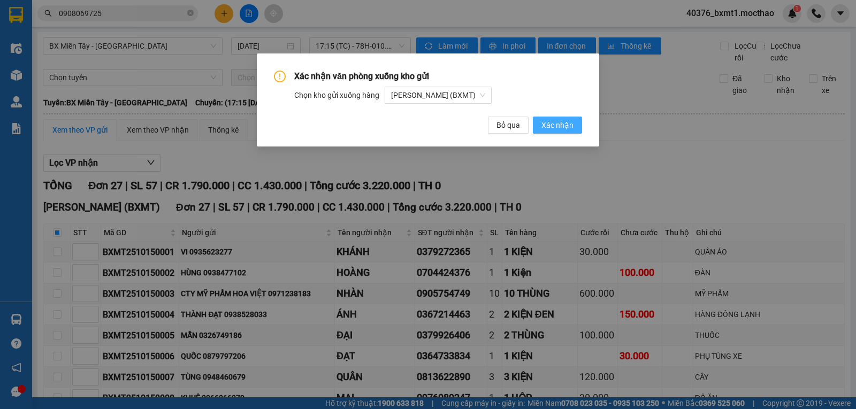
click at [564, 123] on span "Xác nhận" at bounding box center [557, 125] width 32 height 12
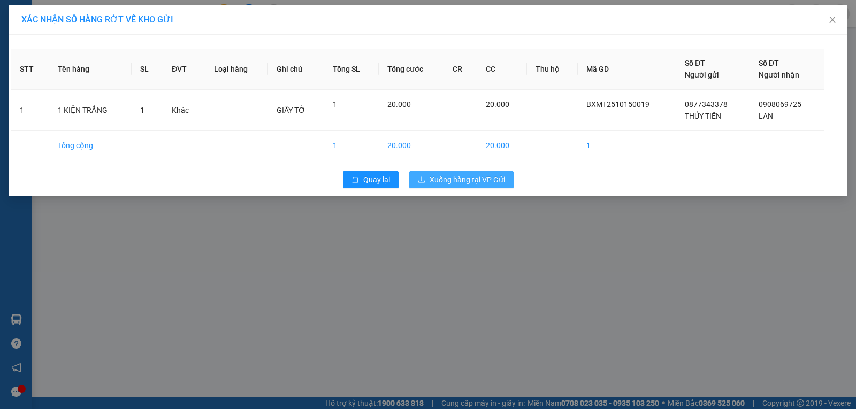
click at [465, 184] on span "Xuống hàng tại VP Gửi" at bounding box center [466, 180] width 75 height 12
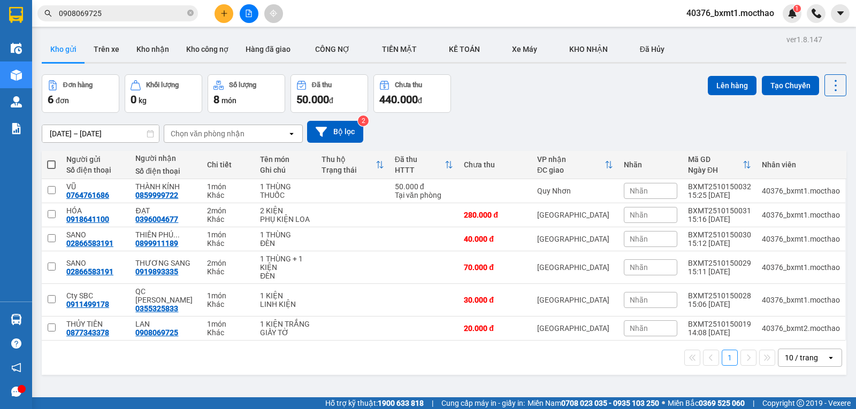
click at [513, 104] on div "Đơn hàng 6 đơn Khối lượng 0 kg Số lượng 8 món Đã thu 50.000 đ Chưa thu 440.000 …" at bounding box center [444, 93] width 804 height 39
click at [550, 88] on div "Đơn hàng 6 đơn Khối lượng 0 kg Số lượng 8 món Đã thu 50.000 đ Chưa thu 440.000 …" at bounding box center [444, 93] width 804 height 39
click at [151, 48] on button "Kho nhận" at bounding box center [153, 49] width 50 height 26
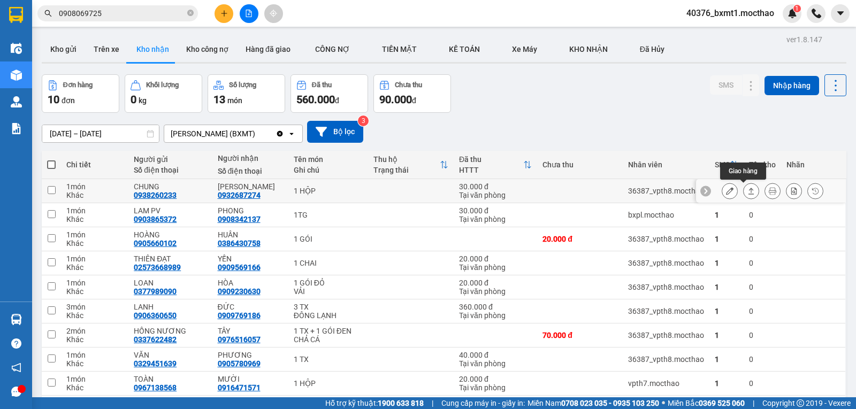
click at [747, 192] on icon at bounding box center [750, 190] width 7 height 7
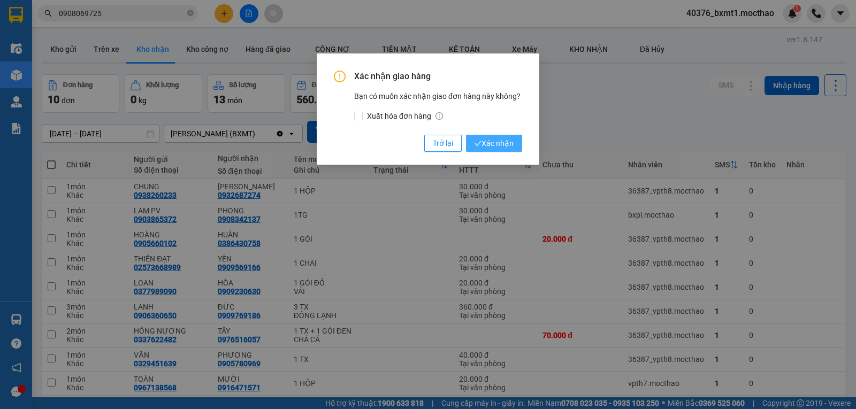
click at [503, 150] on button "Xác nhận" at bounding box center [494, 143] width 56 height 17
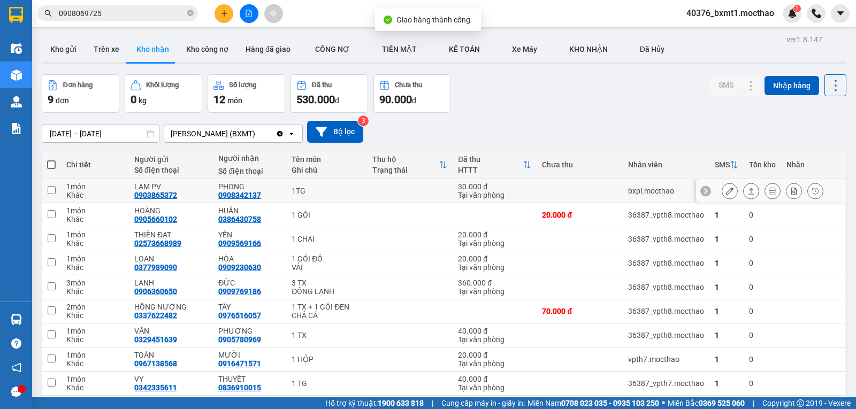
click at [743, 191] on button at bounding box center [750, 191] width 15 height 19
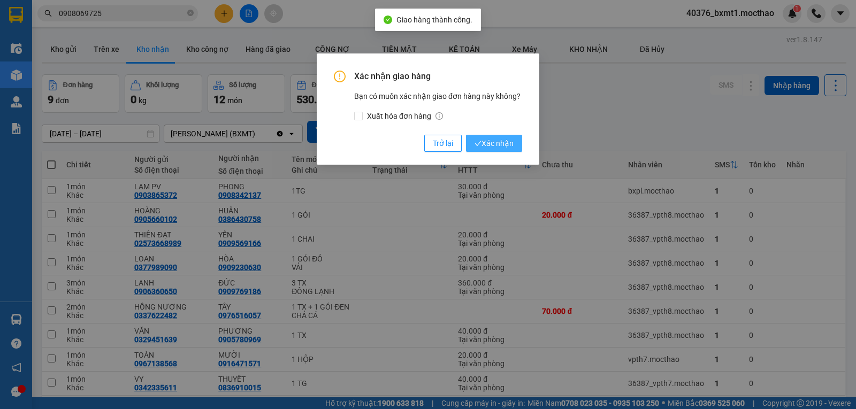
click at [482, 148] on span "Xác nhận" at bounding box center [493, 143] width 39 height 12
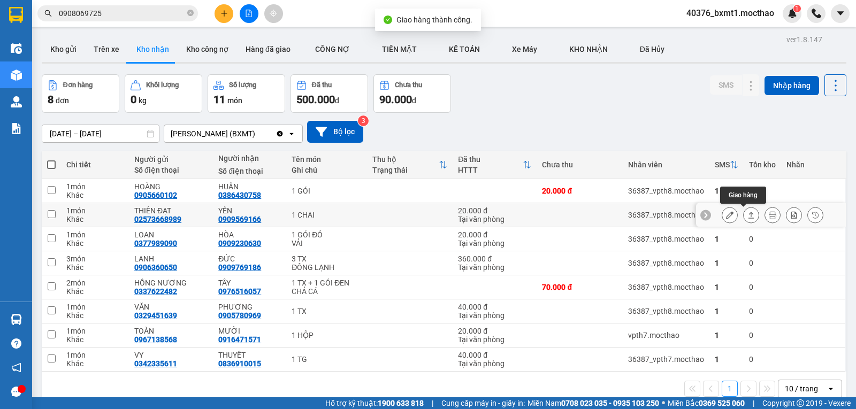
click at [744, 221] on button at bounding box center [750, 215] width 15 height 19
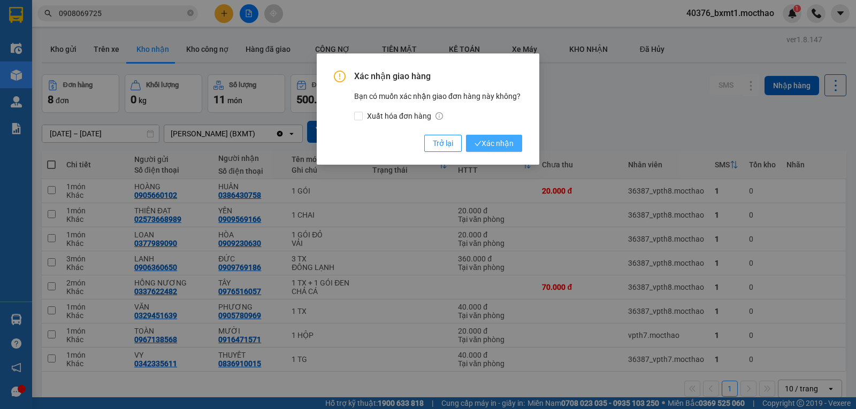
click at [504, 144] on span "Xác nhận" at bounding box center [493, 143] width 39 height 12
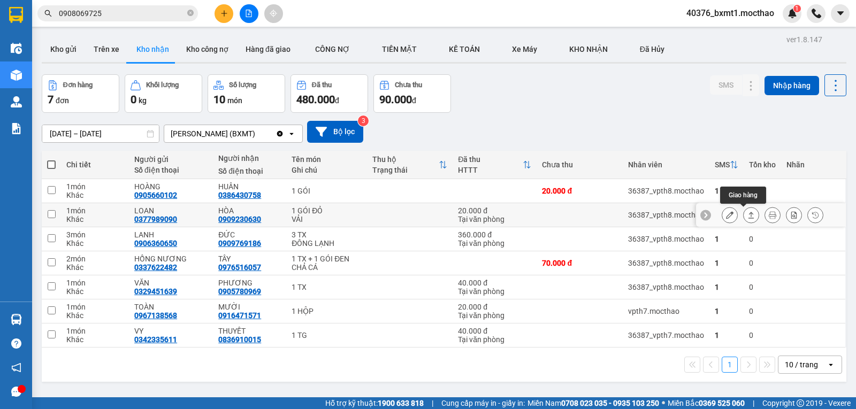
click at [746, 220] on button at bounding box center [750, 215] width 15 height 19
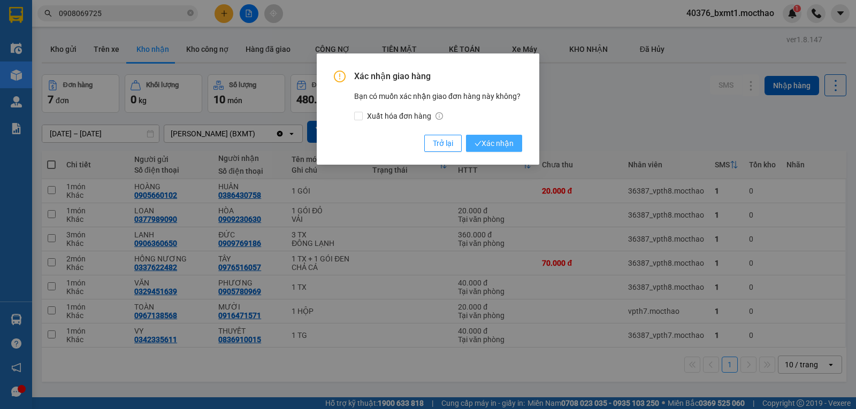
drag, startPoint x: 473, startPoint y: 144, endPoint x: 498, endPoint y: 145, distance: 25.2
click at [475, 143] on button "Xác nhận" at bounding box center [494, 143] width 56 height 17
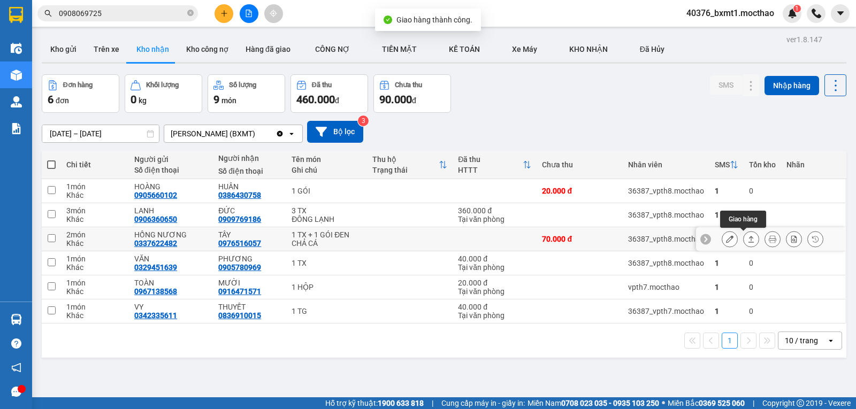
click at [749, 242] on button at bounding box center [750, 239] width 15 height 19
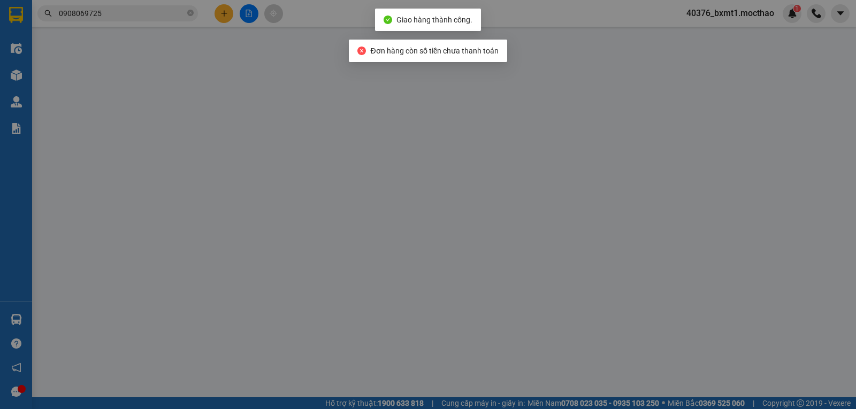
type input "0337622482"
type input "HỒNG NƯƠNG"
type input "0976516057"
type input "TÂY"
type input "1"
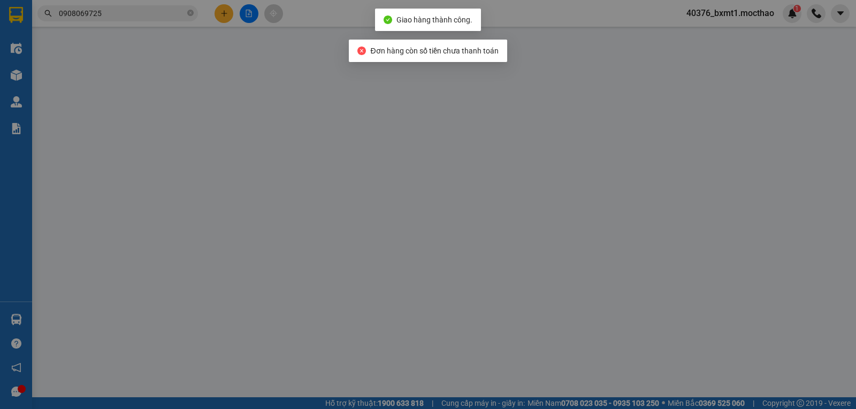
type input "0"
type input "70.000"
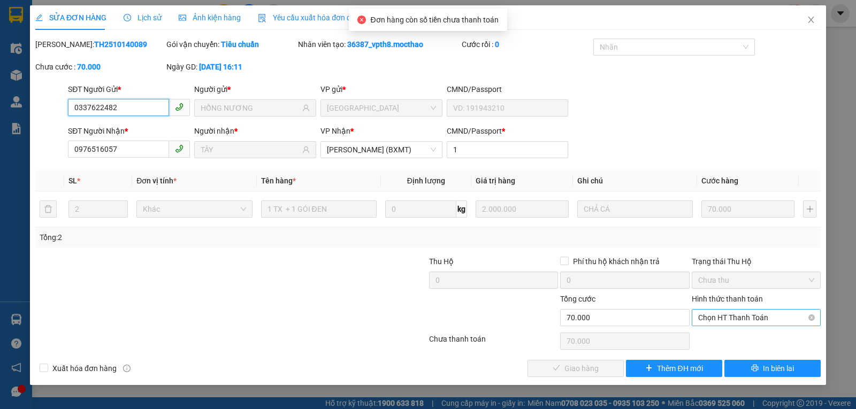
click at [769, 312] on span "Chọn HT Thanh Toán" at bounding box center [756, 318] width 116 height 16
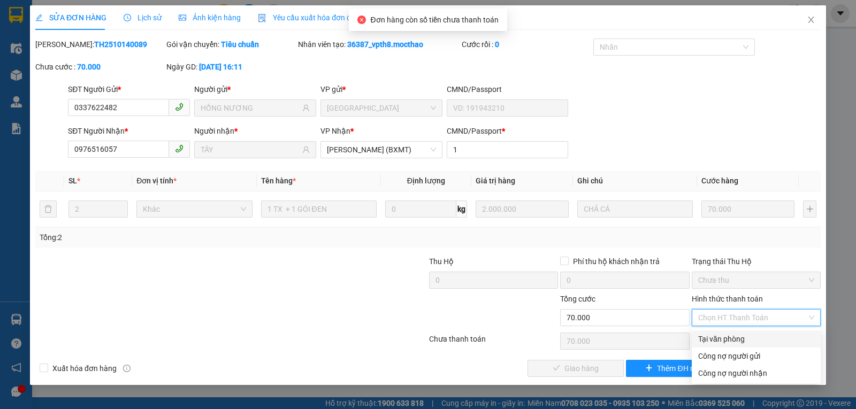
click at [723, 342] on div "Tại văn phòng" at bounding box center [756, 339] width 116 height 12
type input "0"
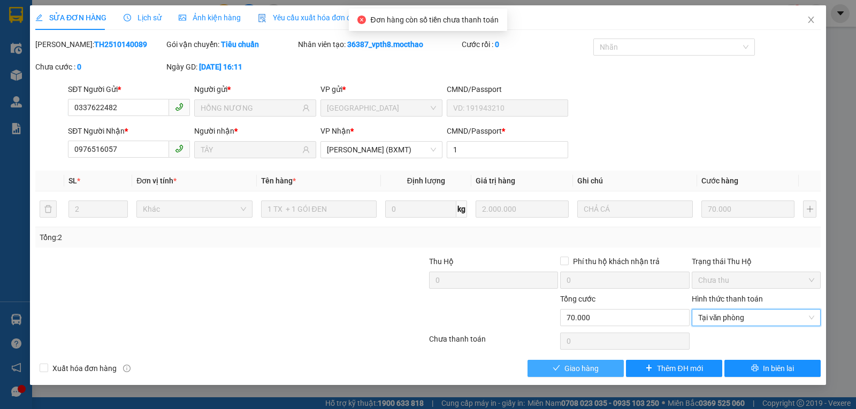
click at [591, 365] on span "Giao hàng" at bounding box center [581, 369] width 34 height 12
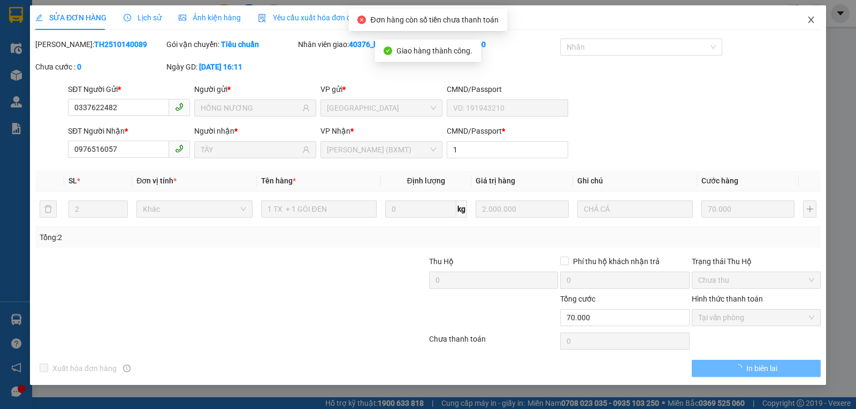
click at [807, 20] on icon "close" at bounding box center [811, 20] width 9 height 9
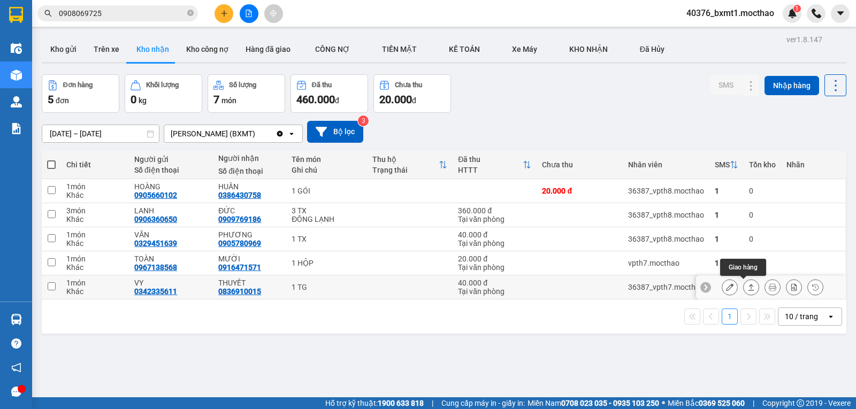
click at [747, 291] on icon at bounding box center [750, 286] width 7 height 7
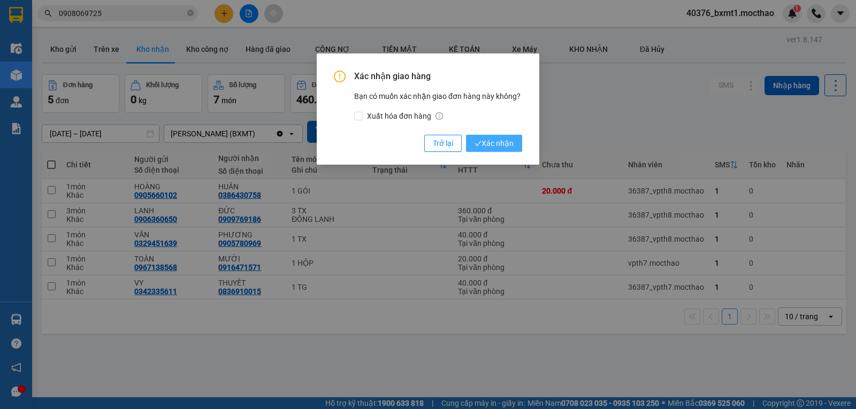
click at [491, 143] on span "Xác nhận" at bounding box center [493, 143] width 39 height 12
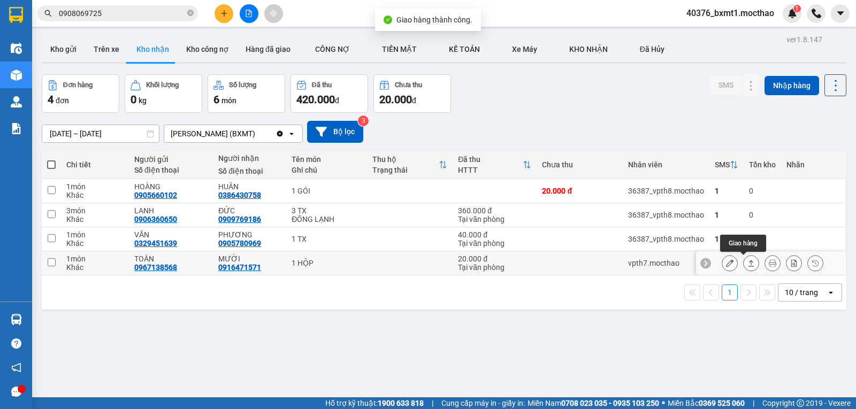
click at [747, 264] on icon at bounding box center [750, 262] width 7 height 7
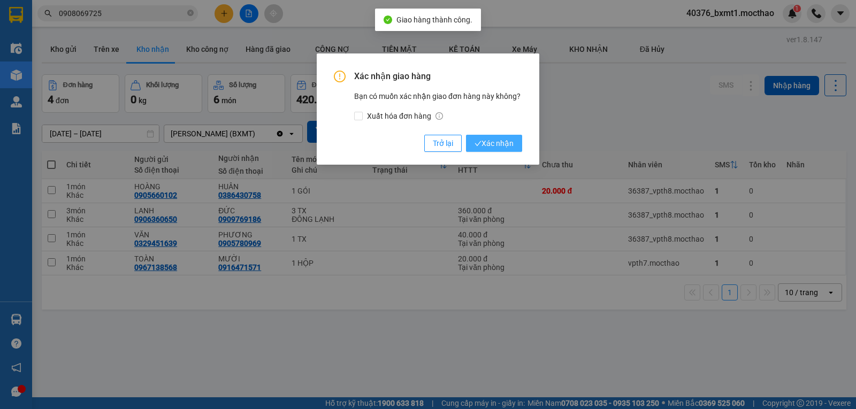
click at [518, 143] on button "Xác nhận" at bounding box center [494, 143] width 56 height 17
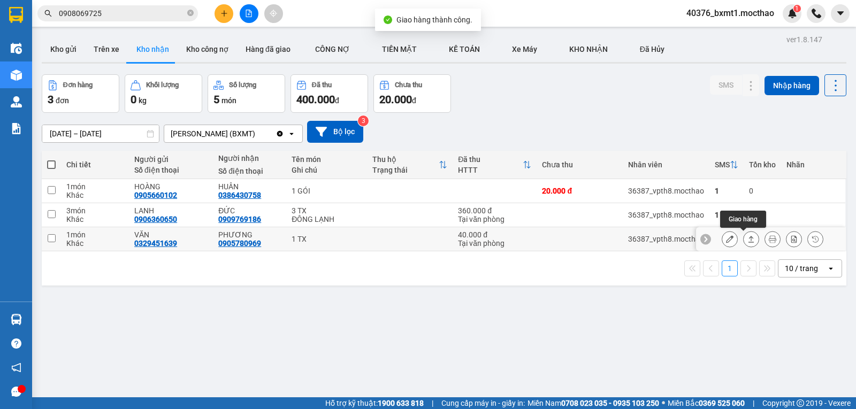
click at [747, 239] on icon at bounding box center [750, 238] width 7 height 7
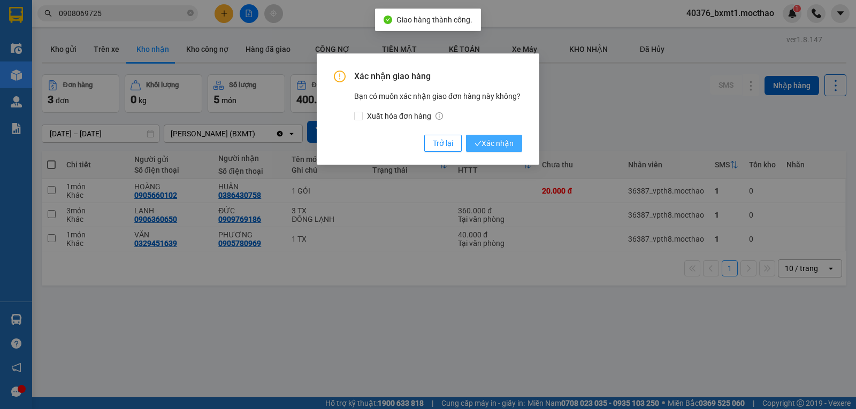
click at [496, 143] on span "Xác nhận" at bounding box center [493, 143] width 39 height 12
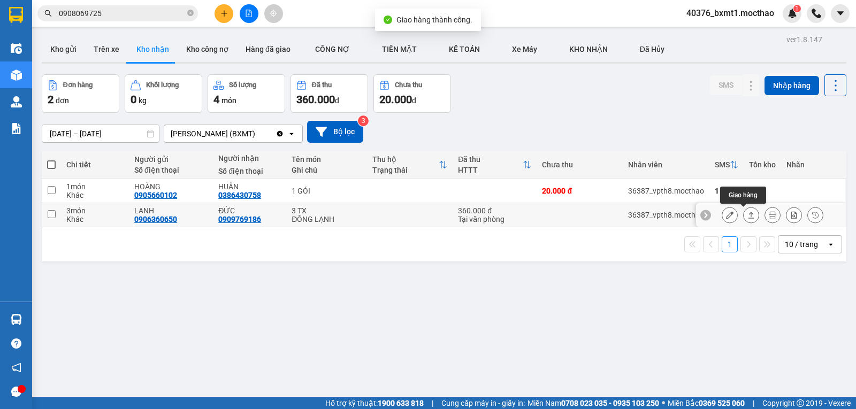
click at [747, 216] on icon at bounding box center [750, 214] width 7 height 7
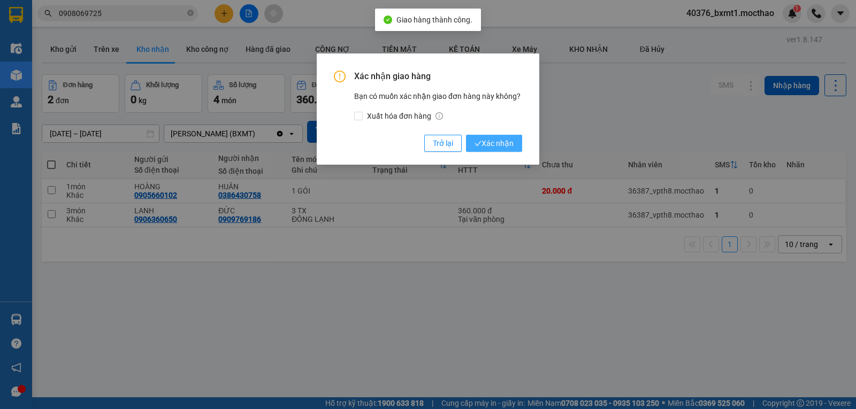
click at [500, 137] on span "Xác nhận" at bounding box center [493, 143] width 39 height 12
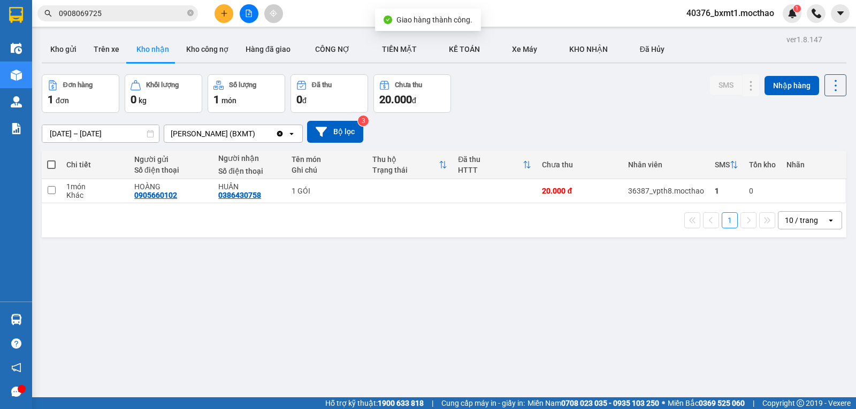
drag, startPoint x: 592, startPoint y: 87, endPoint x: 578, endPoint y: 86, distance: 14.5
click at [592, 87] on div "Đơn hàng 1 đơn Khối lượng 0 kg Số lượng 1 món Đã thu 0 đ Chưa thu 20.000 đ SMS …" at bounding box center [444, 93] width 804 height 39
click at [256, 58] on button "Hàng đã giao" at bounding box center [268, 49] width 62 height 26
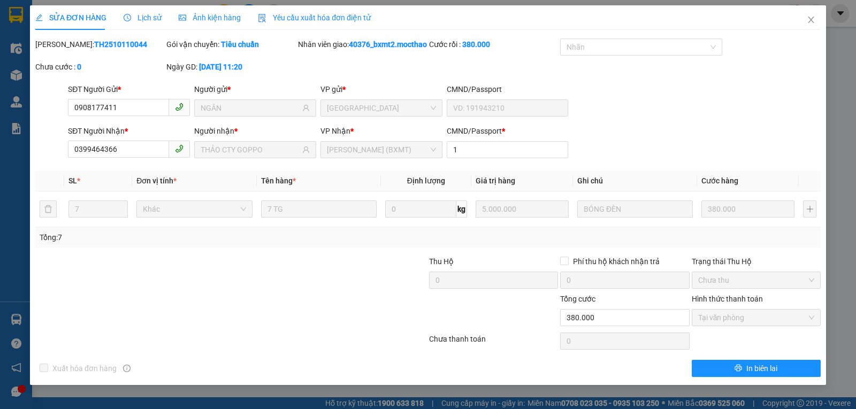
click at [153, 19] on span "Lịch sử" at bounding box center [143, 17] width 38 height 9
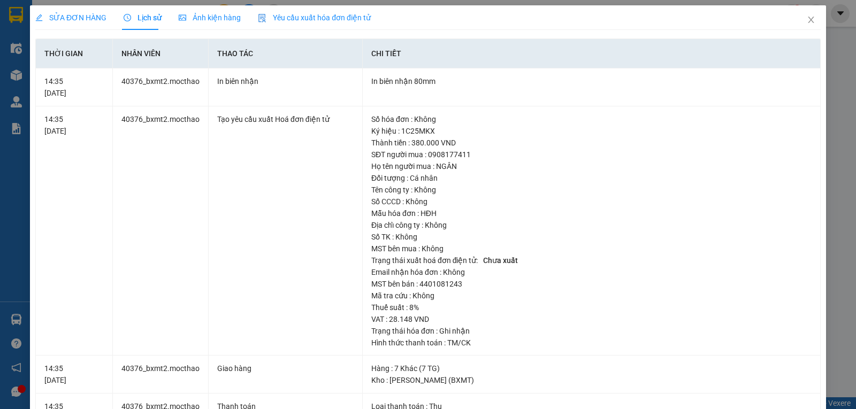
drag, startPoint x: 450, startPoint y: 201, endPoint x: 493, endPoint y: 197, distance: 43.4
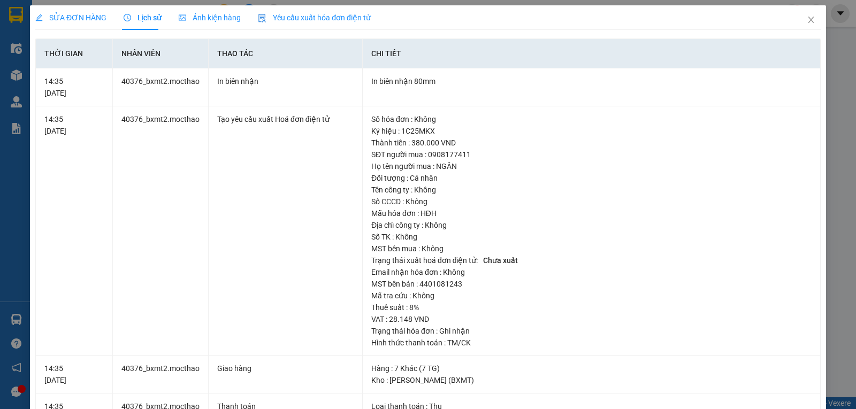
drag, startPoint x: 441, startPoint y: 205, endPoint x: 495, endPoint y: 206, distance: 54.6
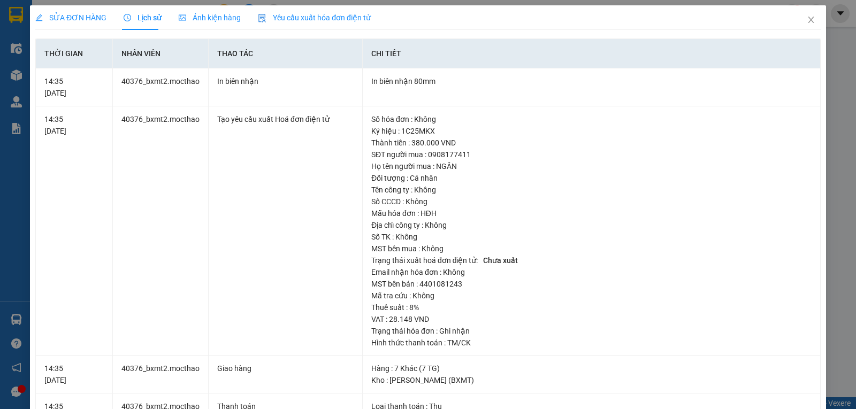
click at [807, 18] on icon "close" at bounding box center [811, 20] width 9 height 9
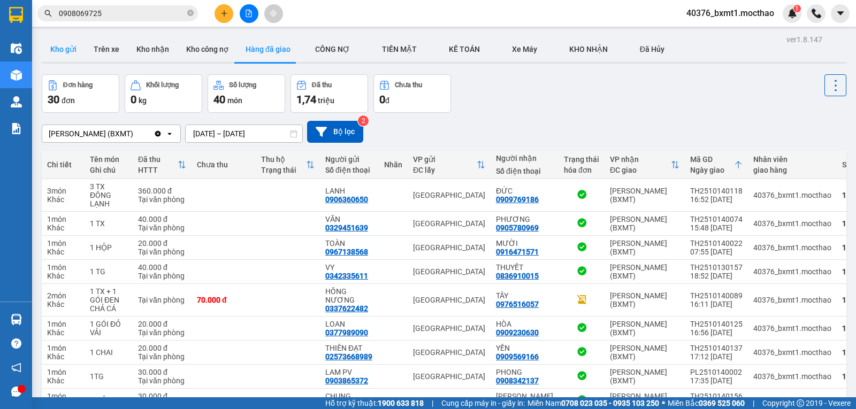
click at [57, 57] on button "Kho gửi" at bounding box center [63, 49] width 43 height 26
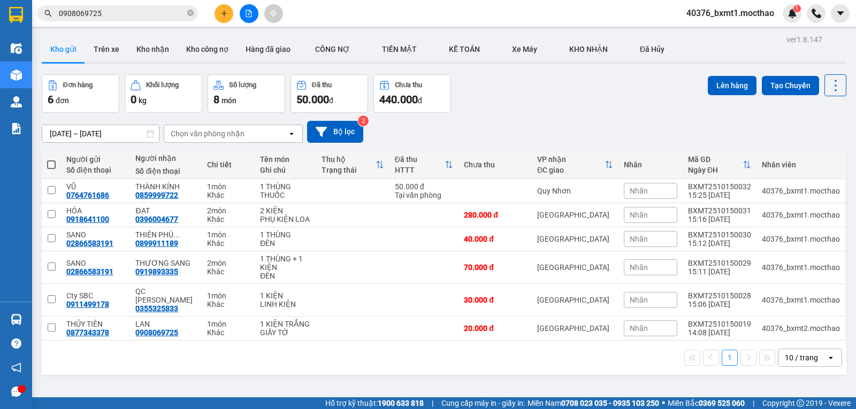
click at [536, 122] on div "13/10/2025 – 15/10/2025 Press the down arrow key to interact with the calendar …" at bounding box center [444, 132] width 804 height 22
click at [754, 320] on button at bounding box center [761, 328] width 15 height 19
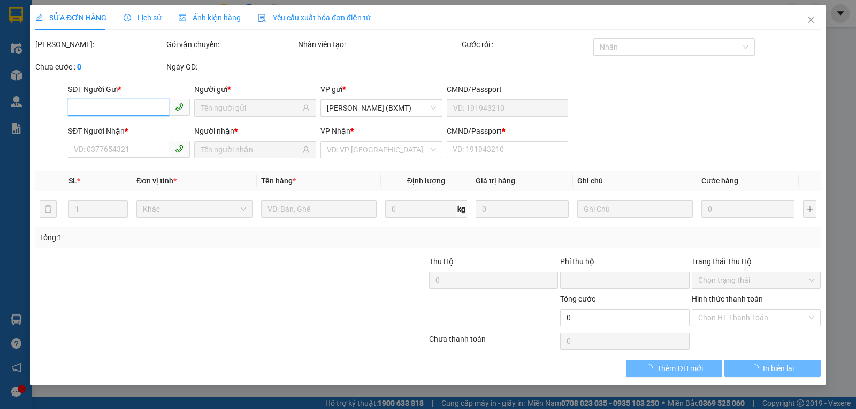
type input "0877343378"
type input "0908069725"
type input "0"
type input "20.000"
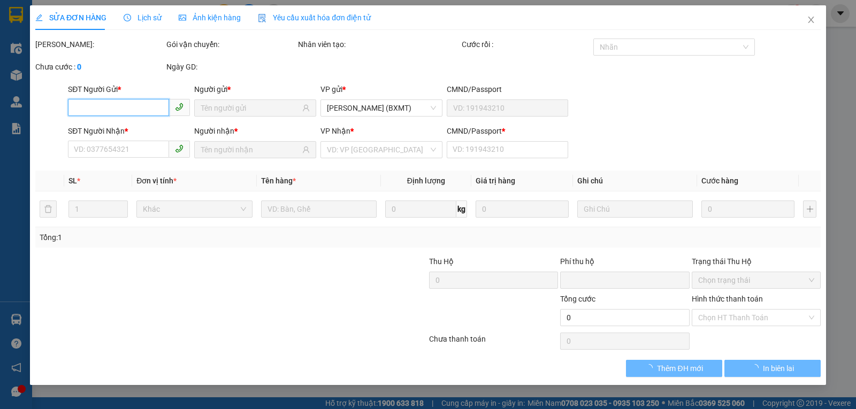
type input "20.000"
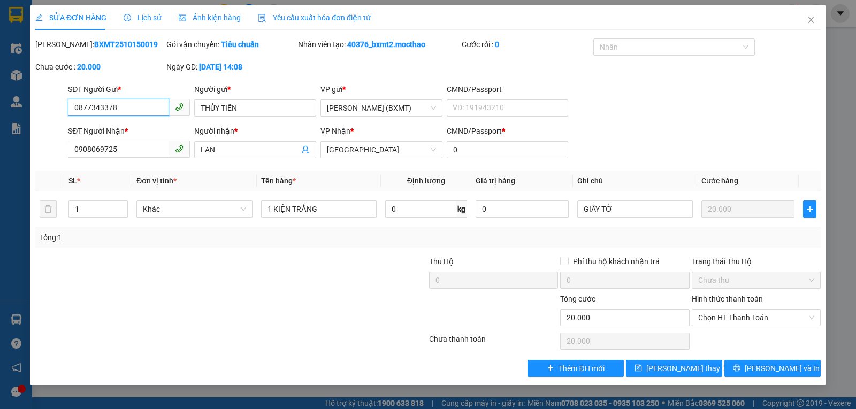
click at [139, 105] on input "0877343378" at bounding box center [118, 107] width 101 height 17
type input "0907788348"
drag, startPoint x: 242, startPoint y: 112, endPoint x: 154, endPoint y: 108, distance: 87.8
click at [155, 108] on div "SĐT Người Gửi * 0907788348 Người gửi * THỦY TIÊN THỦY TIÊN VP gửi * Hồ Chí Minh…" at bounding box center [444, 101] width 757 height 37
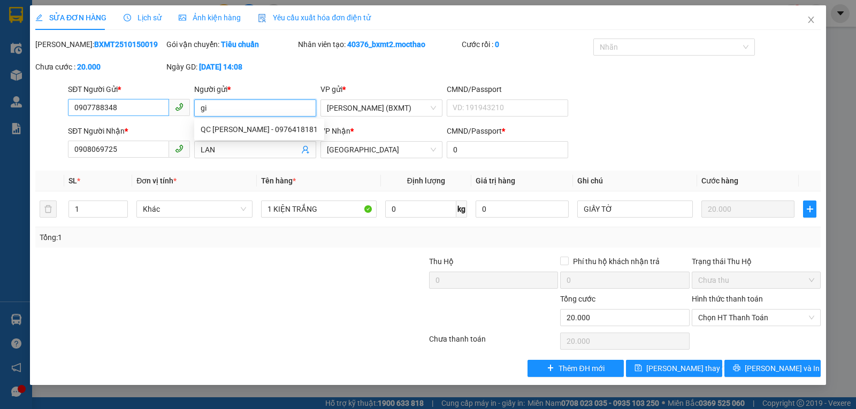
type input "g"
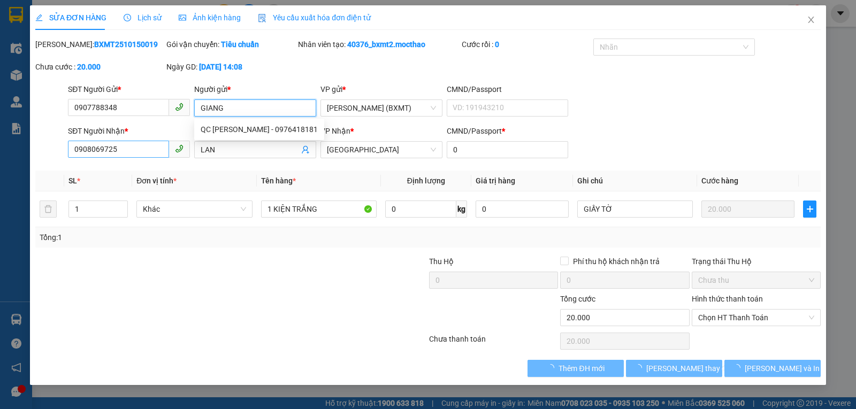
type input "GIANG"
click at [128, 151] on input "0908069725" at bounding box center [118, 149] width 101 height 17
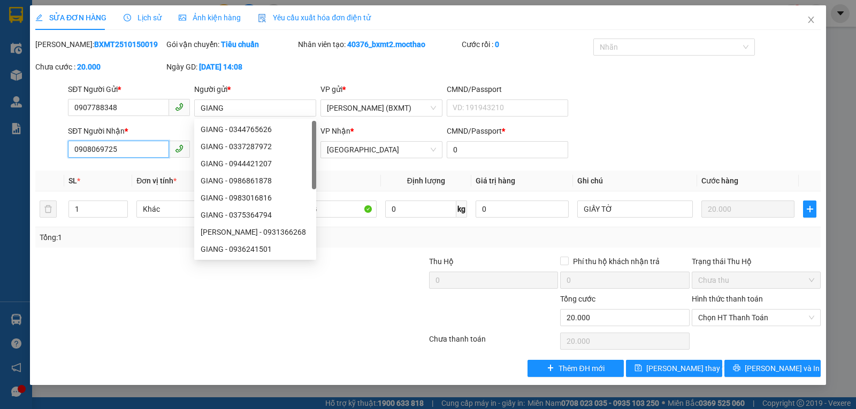
click at [129, 148] on input "0908069725" at bounding box center [118, 149] width 101 height 17
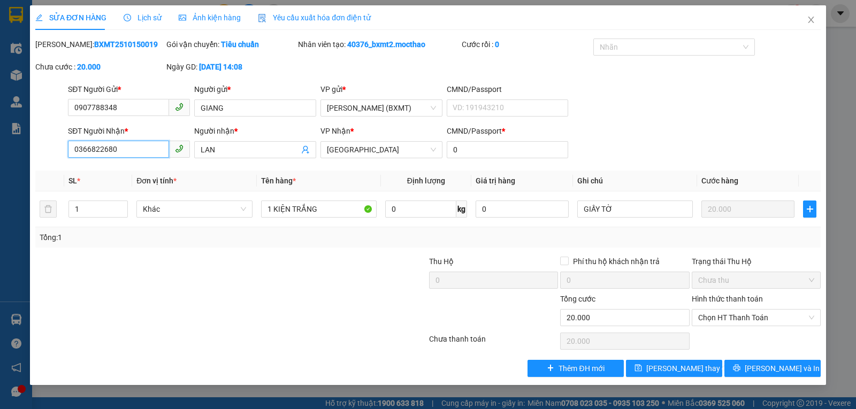
click at [140, 157] on input "0366822680" at bounding box center [118, 149] width 101 height 17
type input "0366822680"
click at [242, 150] on input "LAN" at bounding box center [250, 150] width 98 height 12
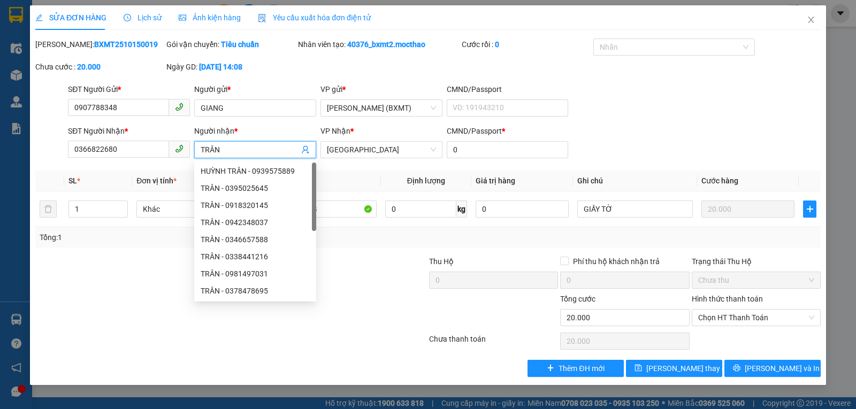
type input "TRÂN"
click at [138, 256] on div at bounding box center [165, 274] width 263 height 37
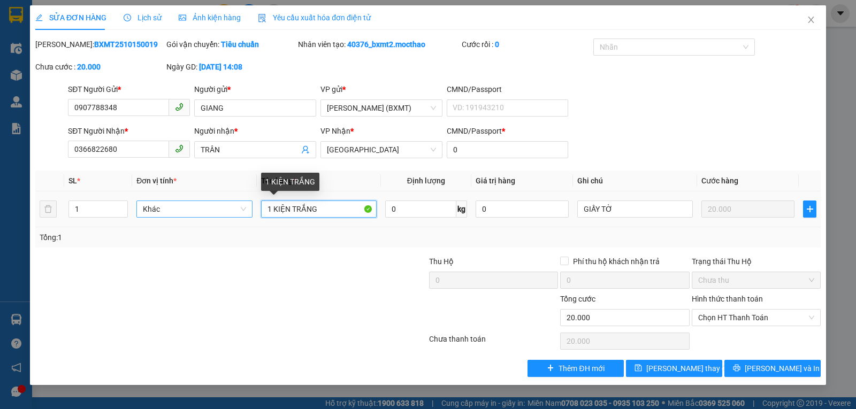
drag, startPoint x: 332, startPoint y: 213, endPoint x: 216, endPoint y: 213, distance: 116.1
click at [216, 214] on tr "1 Khác 1 KIỆN TRẮNG 0 kg 0 GIẤY TỜ 20.000" at bounding box center [427, 209] width 785 height 36
type input "1 GÓI"
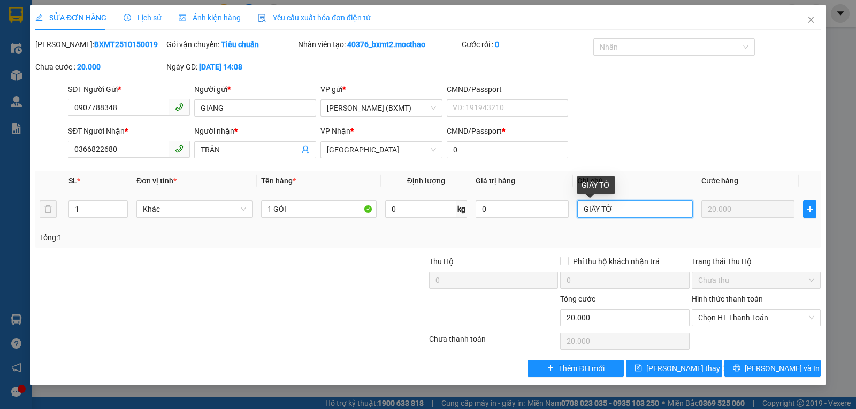
drag, startPoint x: 624, startPoint y: 210, endPoint x: 505, endPoint y: 198, distance: 119.4
click at [505, 198] on tr "1 Khác 1 GÓI 0 kg 0 GIẤY TỜ 20.000" at bounding box center [427, 209] width 785 height 36
type input "PHỤ TÙNG"
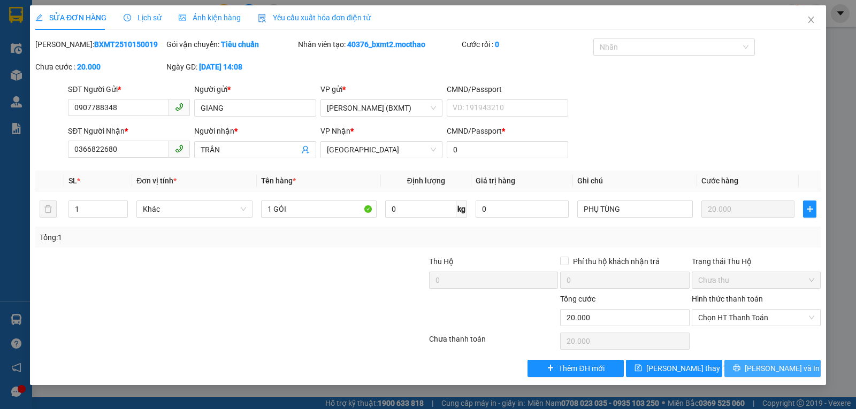
click at [762, 374] on button "[PERSON_NAME] và In" at bounding box center [772, 368] width 96 height 17
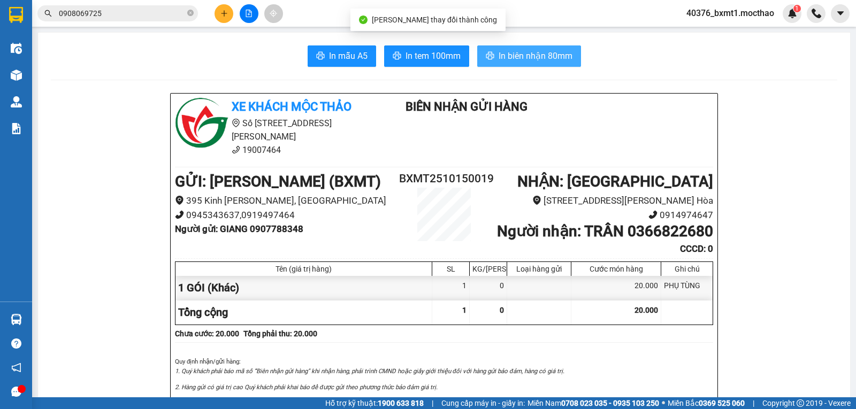
click at [517, 55] on span "In biên nhận 80mm" at bounding box center [535, 55] width 74 height 13
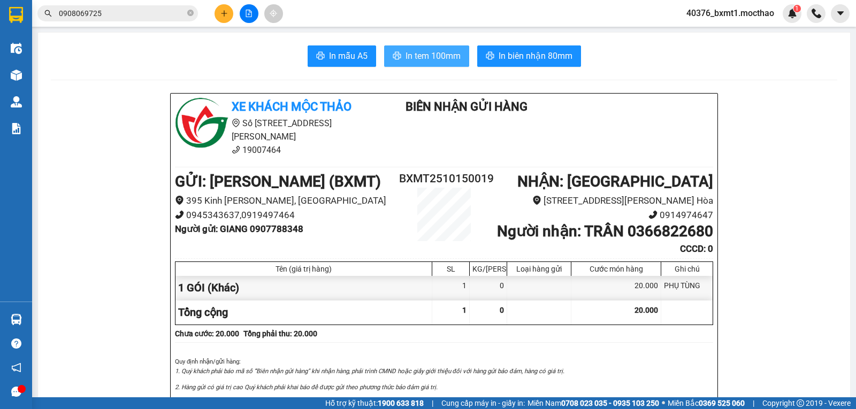
click at [442, 55] on span "In tem 100mm" at bounding box center [432, 55] width 55 height 13
click at [226, 18] on button at bounding box center [223, 13] width 19 height 19
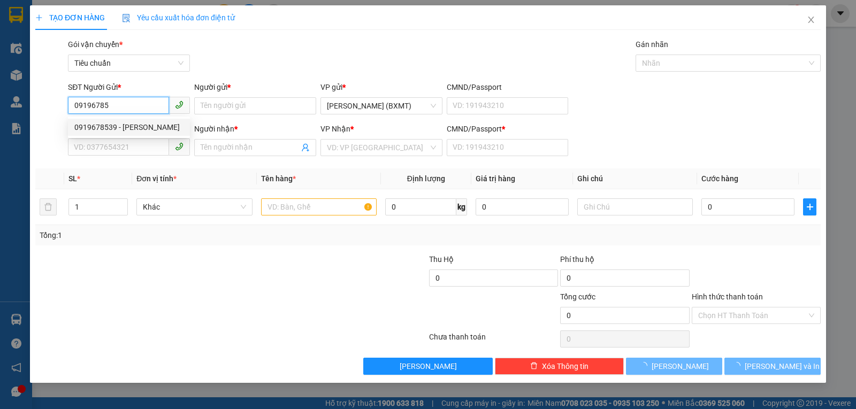
click at [124, 131] on div "0919678539 - Chung" at bounding box center [128, 127] width 109 height 12
type input "0919678539"
type input "Chung"
type input "0396852110"
type input "PHÚ"
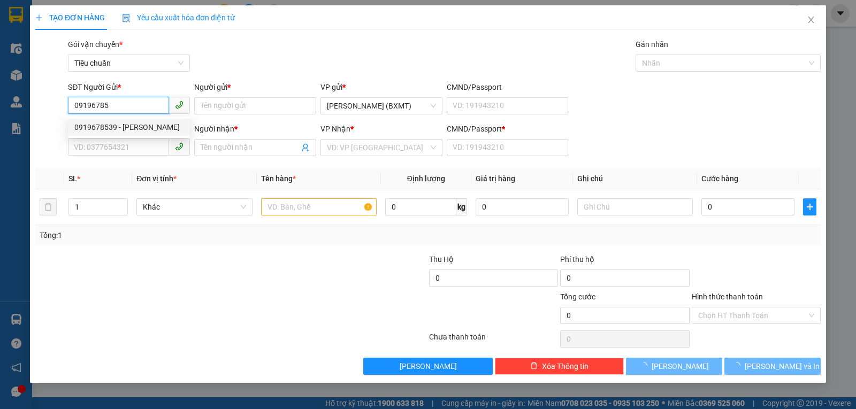
type input "0"
type input "30.000"
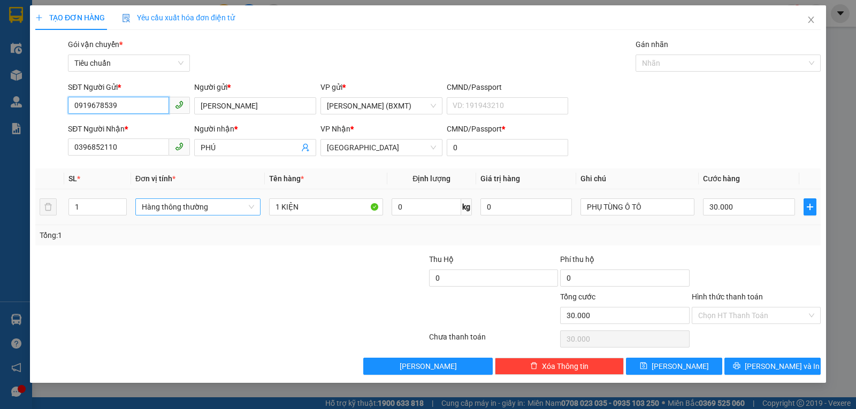
click at [203, 203] on span "Hàng thông thường" at bounding box center [198, 207] width 112 height 16
type input "0919678539"
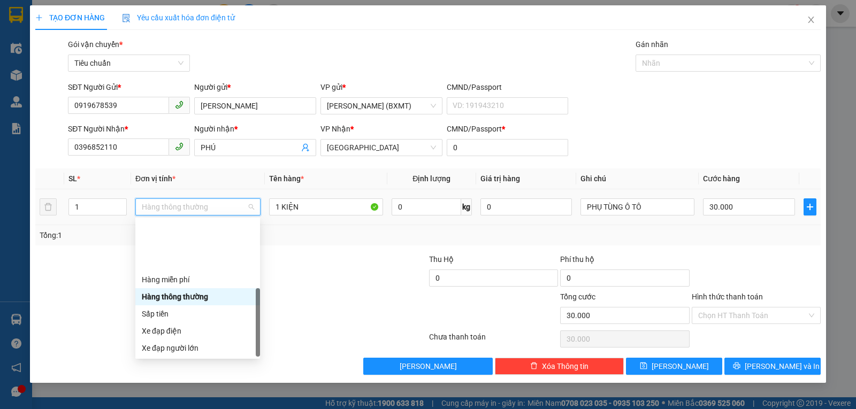
click at [178, 409] on div "Khác" at bounding box center [198, 417] width 112 height 12
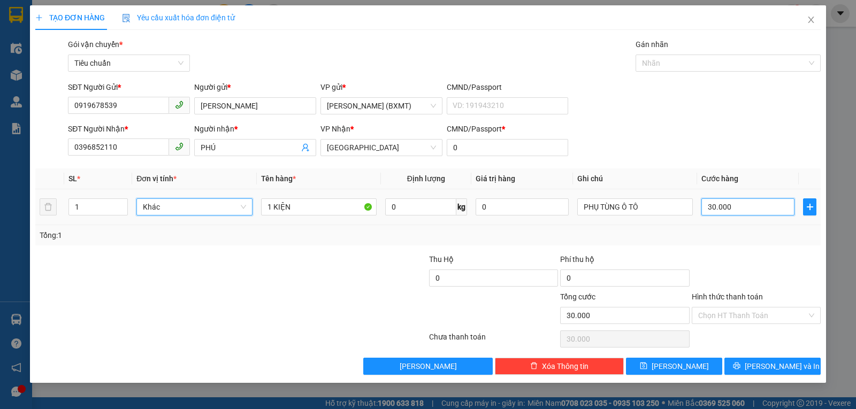
click at [748, 209] on input "30.000" at bounding box center [747, 206] width 93 height 17
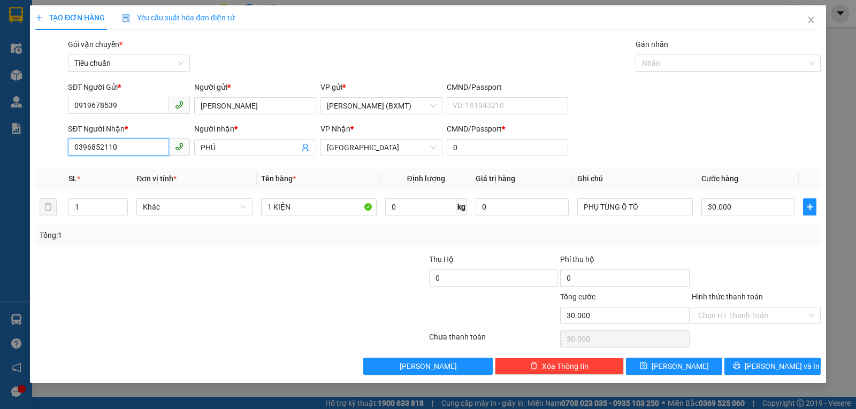
click at [124, 145] on input "0396852110" at bounding box center [118, 147] width 101 height 17
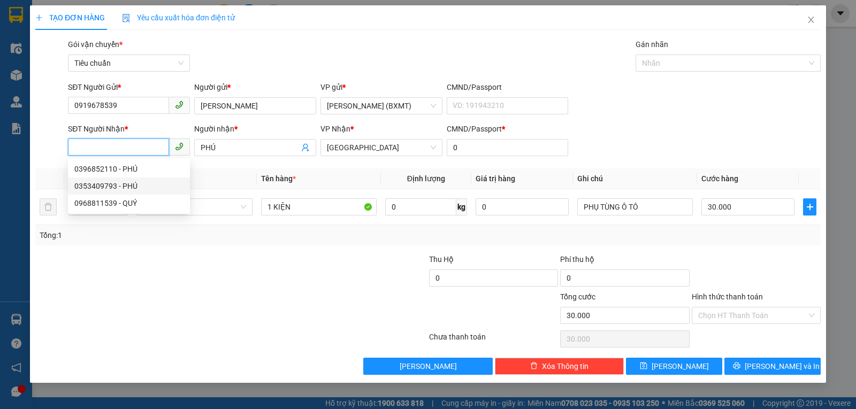
drag, startPoint x: 114, startPoint y: 189, endPoint x: 390, endPoint y: 205, distance: 275.9
click at [114, 190] on div "0353409793 - PHÚ" at bounding box center [128, 186] width 109 height 12
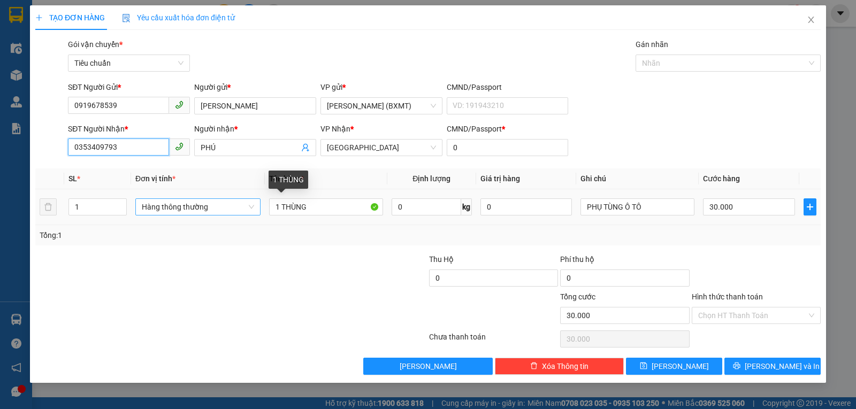
click at [208, 208] on span "Hàng thông thường" at bounding box center [198, 207] width 112 height 16
type input "0353409793"
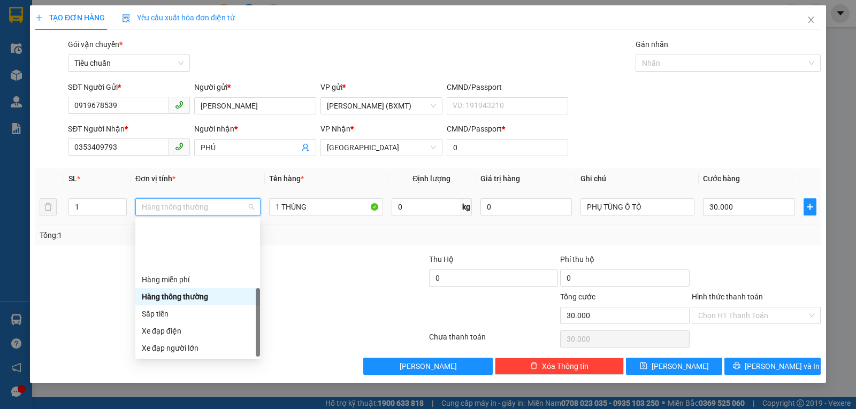
click at [156, 409] on div "Khác" at bounding box center [198, 417] width 112 height 12
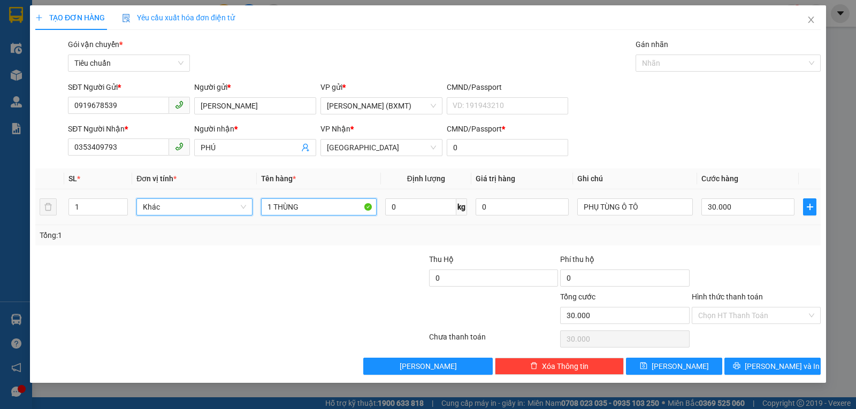
click at [316, 210] on input "1 THÙNG" at bounding box center [319, 206] width 116 height 17
type input "1 KIỆN"
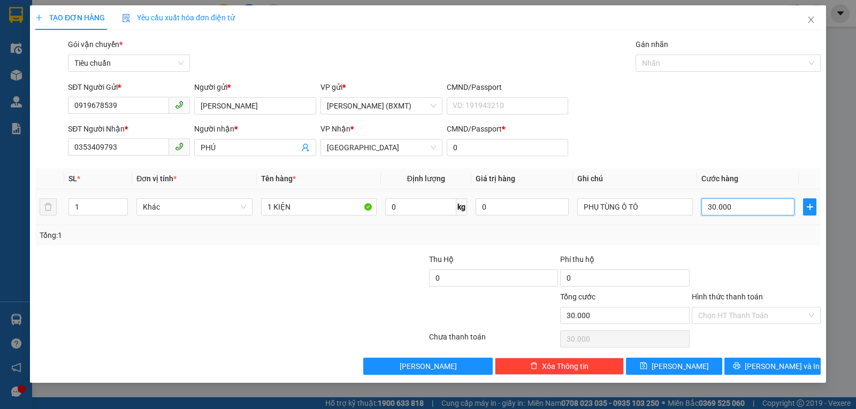
click at [767, 207] on input "30.000" at bounding box center [747, 206] width 93 height 17
click at [770, 227] on div "Tổng: 1" at bounding box center [427, 235] width 785 height 20
click at [788, 374] on button "[PERSON_NAME] và In" at bounding box center [772, 366] width 96 height 17
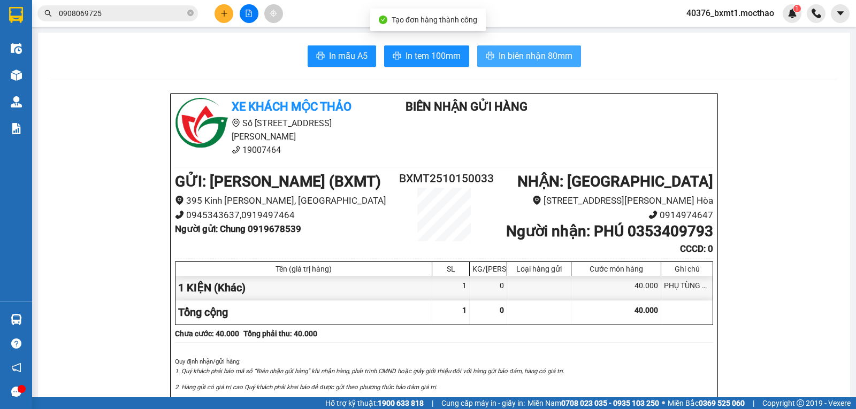
click at [494, 56] on button "In biên nhận 80mm" at bounding box center [529, 55] width 104 height 21
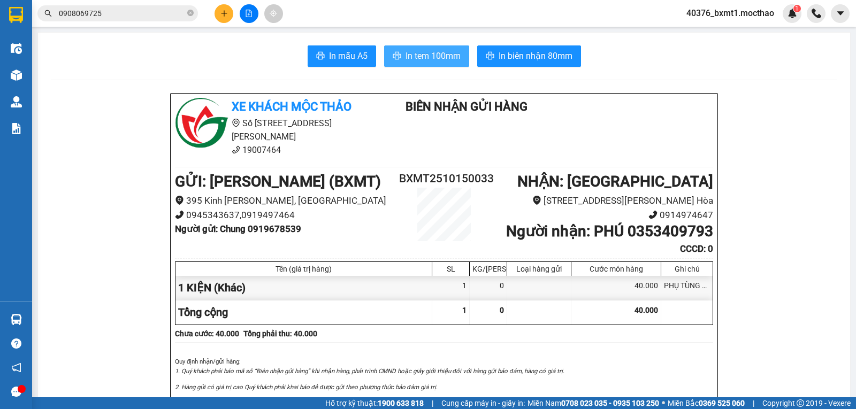
click at [424, 51] on span "In tem 100mm" at bounding box center [432, 55] width 55 height 13
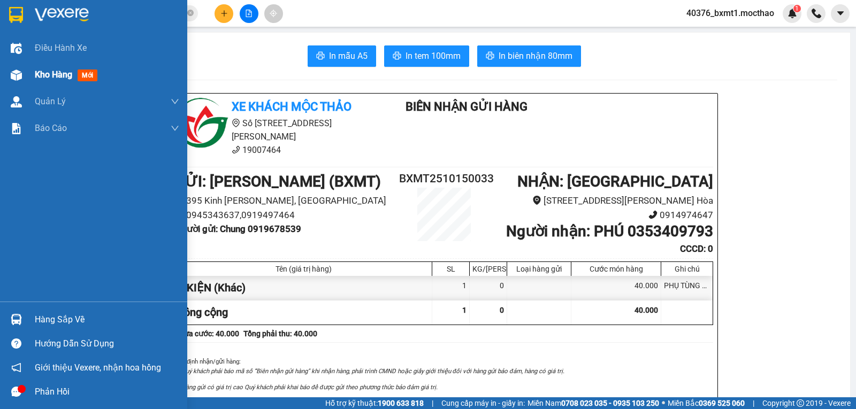
click at [41, 76] on span "Kho hàng" at bounding box center [53, 75] width 37 height 10
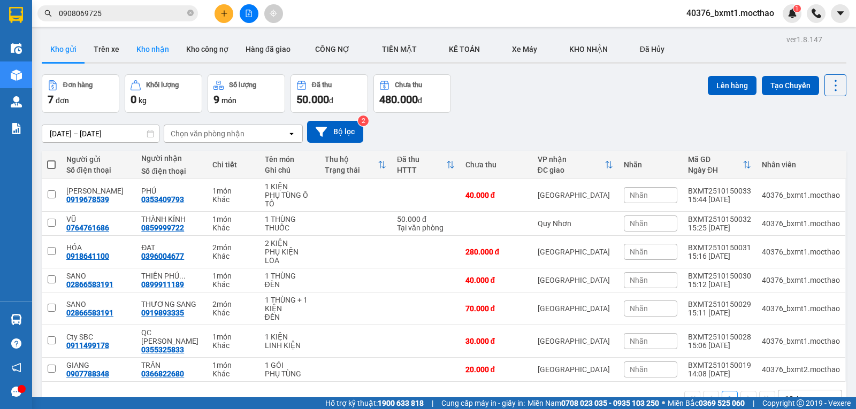
click at [145, 60] on button "Kho nhận" at bounding box center [153, 49] width 50 height 26
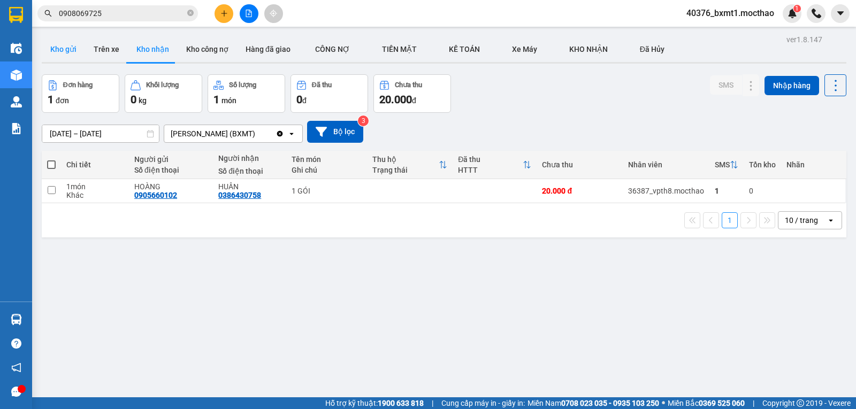
click at [56, 50] on button "Kho gửi" at bounding box center [63, 49] width 43 height 26
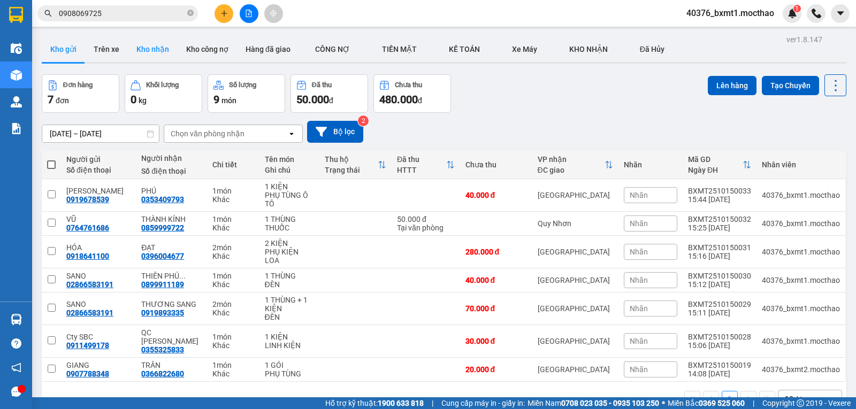
click at [144, 56] on button "Kho nhận" at bounding box center [153, 49] width 50 height 26
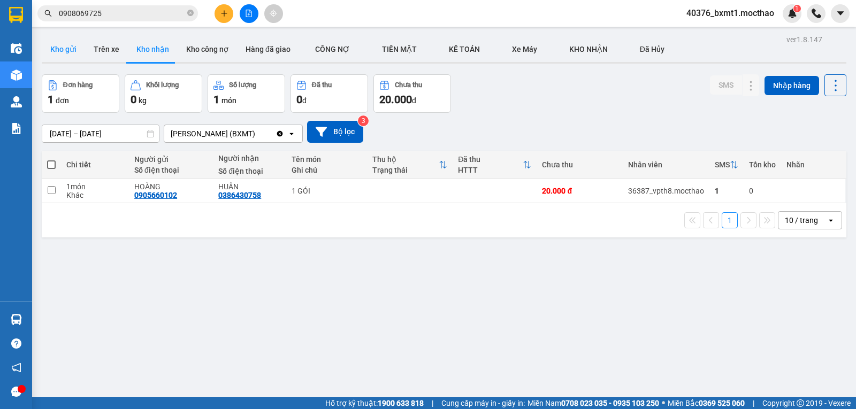
click at [45, 49] on button "Kho gửi" at bounding box center [63, 49] width 43 height 26
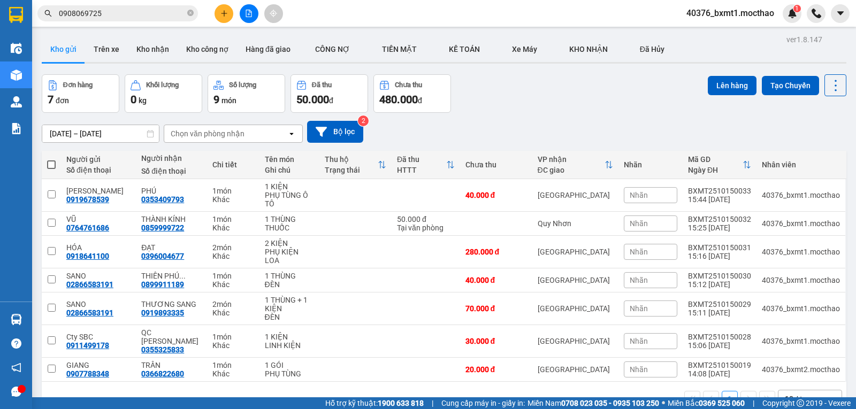
click at [502, 88] on div "Đơn hàng 7 đơn Khối lượng 0 kg Số lượng 9 món Đã thu 50.000 đ Chưa thu 480.000 …" at bounding box center [444, 93] width 804 height 39
click at [144, 52] on button "Kho nhận" at bounding box center [153, 49] width 50 height 26
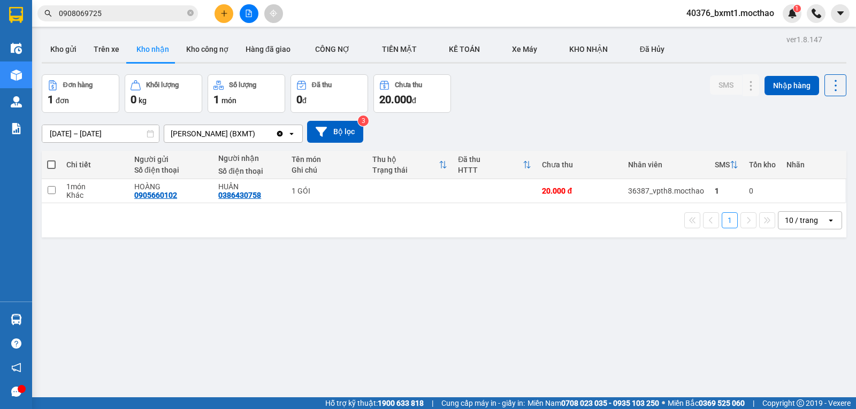
drag, startPoint x: 558, startPoint y: 112, endPoint x: 487, endPoint y: 111, distance: 70.6
click at [558, 113] on div "13/10/2025 – 15/10/2025 Press the down arrow key to interact with the calendar …" at bounding box center [444, 132] width 804 height 38
click at [68, 55] on button "Kho gửi" at bounding box center [63, 49] width 43 height 26
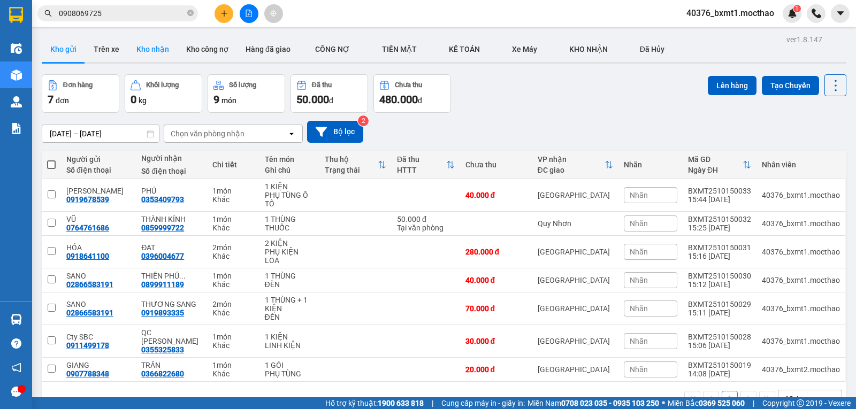
click at [150, 46] on button "Kho nhận" at bounding box center [153, 49] width 50 height 26
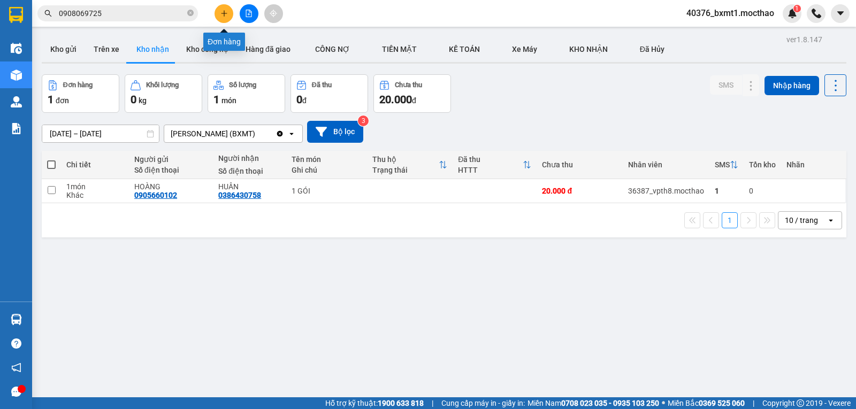
click at [218, 16] on button at bounding box center [223, 13] width 19 height 19
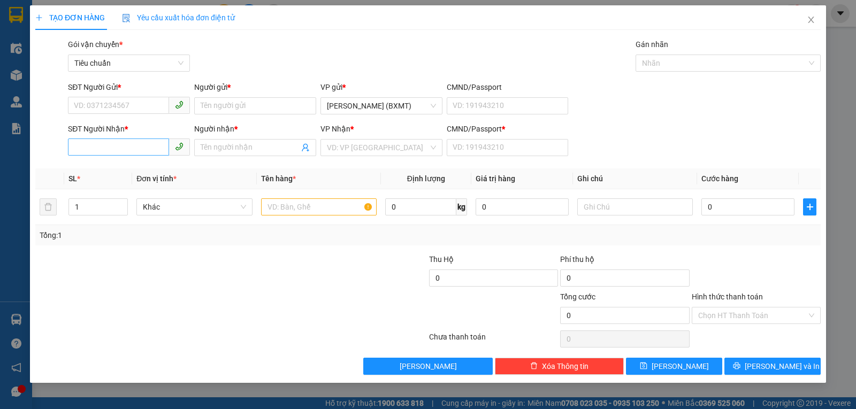
drag, startPoint x: 110, startPoint y: 158, endPoint x: 117, endPoint y: 142, distance: 18.0
click at [109, 159] on div "SĐT Người Nhận * VD: 0377654321" at bounding box center [129, 141] width 122 height 37
click at [117, 140] on input "SĐT Người Nhận *" at bounding box center [118, 147] width 101 height 17
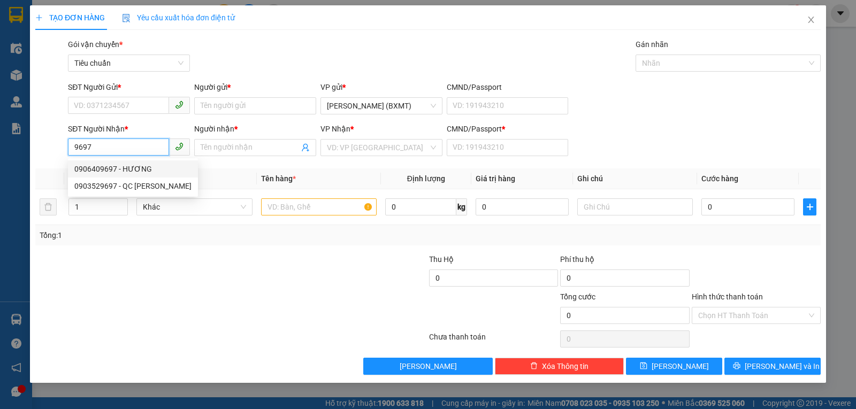
click at [119, 171] on div "0906409697 - HƯƠNG" at bounding box center [132, 169] width 117 height 12
type input "0906409697"
type input "HƯƠNG"
type input "0"
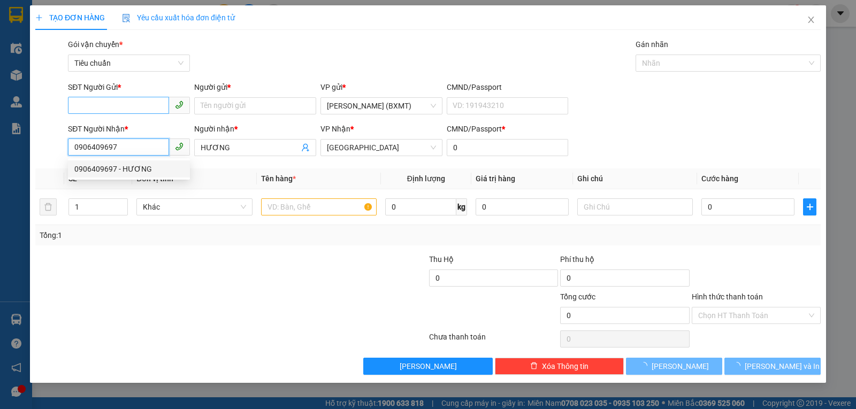
type input "0906409697"
click at [106, 105] on input "SĐT Người Gửi *" at bounding box center [118, 105] width 101 height 17
type input "40.000"
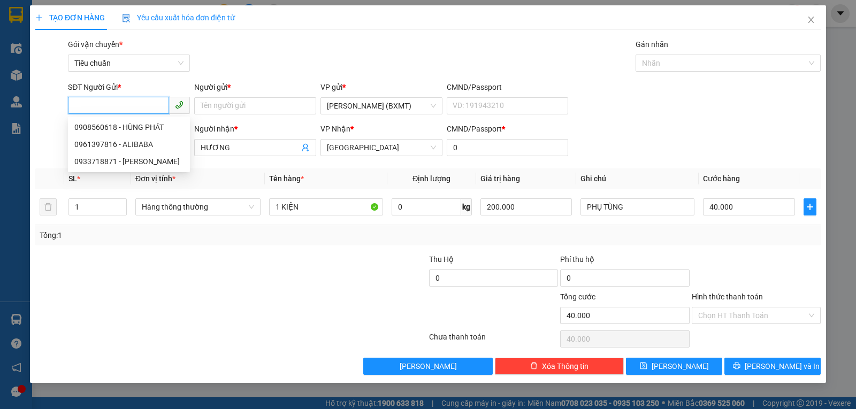
click at [106, 104] on input "SĐT Người Gửi *" at bounding box center [118, 105] width 101 height 17
type input "0931558434"
click at [124, 126] on div "0931558434 - BẢO" at bounding box center [128, 127] width 109 height 12
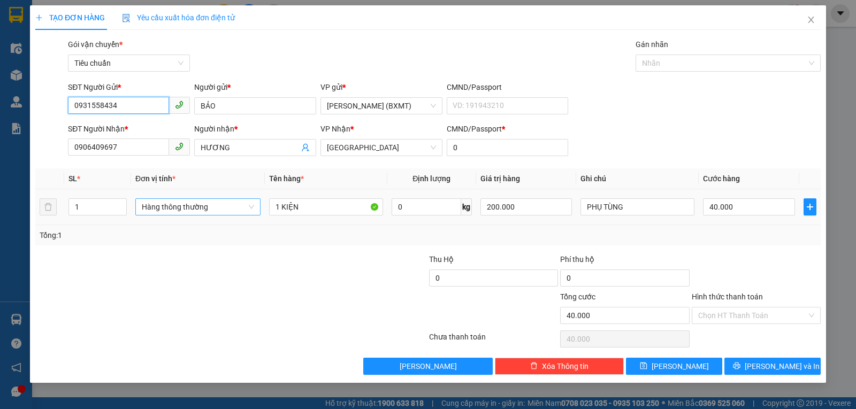
click at [224, 204] on span "Hàng thông thường" at bounding box center [198, 207] width 112 height 16
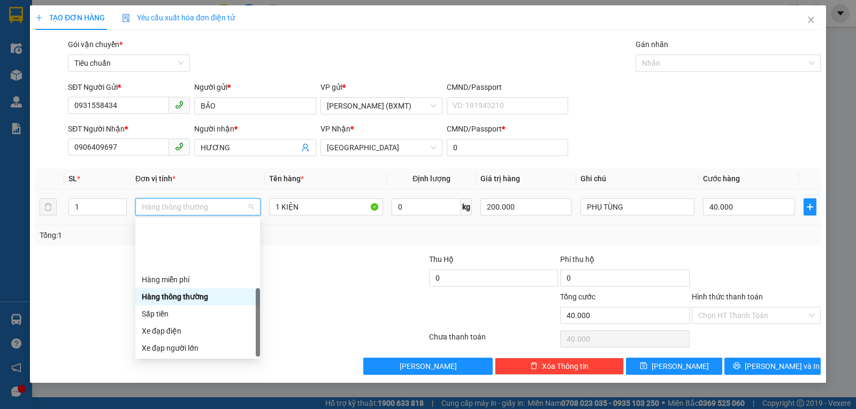
click at [165, 409] on div "Khác" at bounding box center [198, 417] width 112 height 12
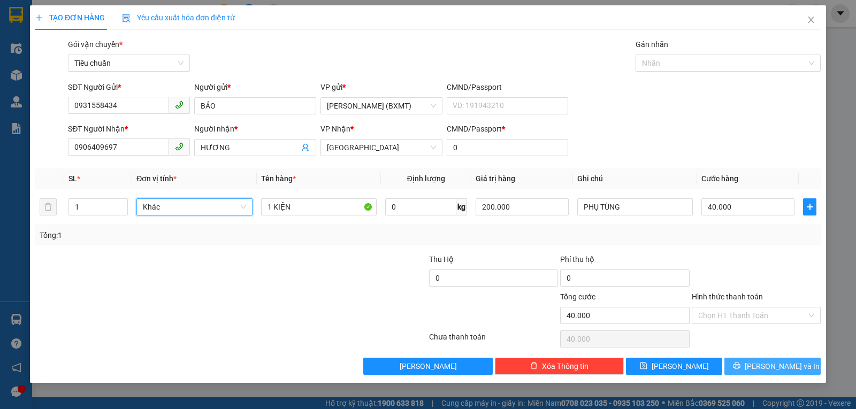
click at [774, 363] on span "[PERSON_NAME] và In" at bounding box center [782, 366] width 75 height 12
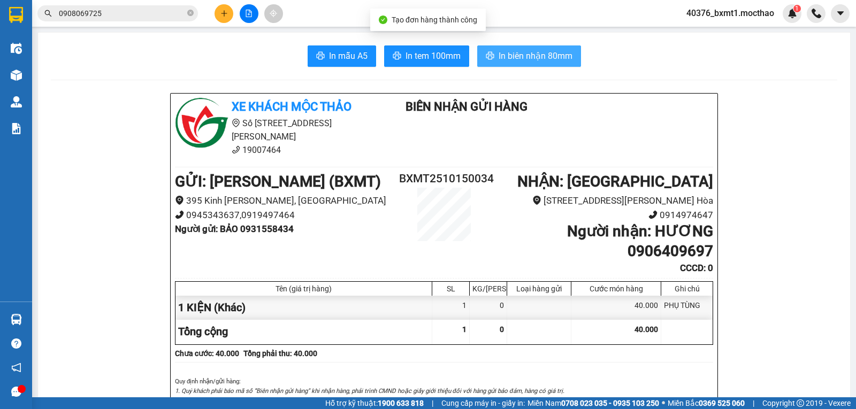
click at [523, 66] on button "In biên nhận 80mm" at bounding box center [529, 55] width 104 height 21
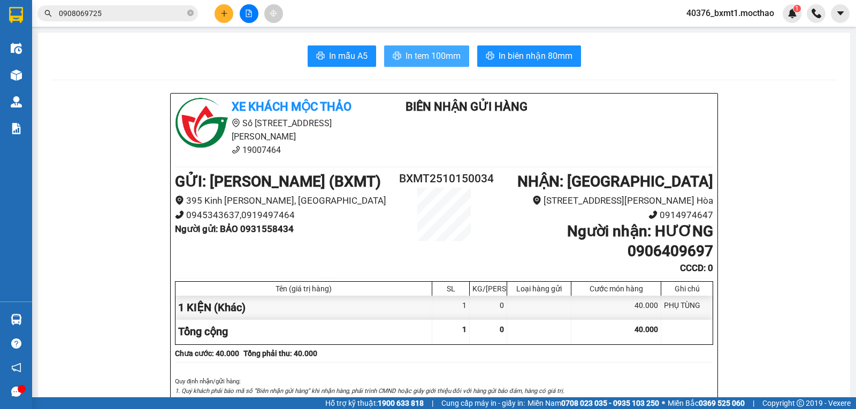
click at [413, 60] on span "In tem 100mm" at bounding box center [432, 55] width 55 height 13
click at [225, 10] on icon "plus" at bounding box center [223, 13] width 7 height 7
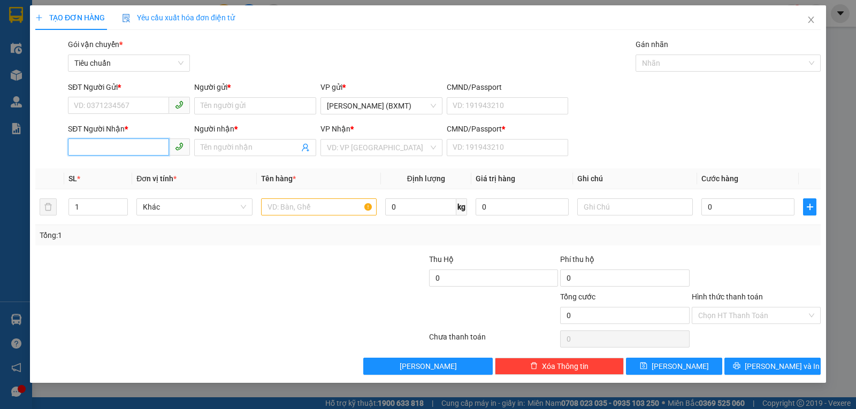
click at [100, 147] on input "SĐT Người Nhận *" at bounding box center [118, 147] width 101 height 17
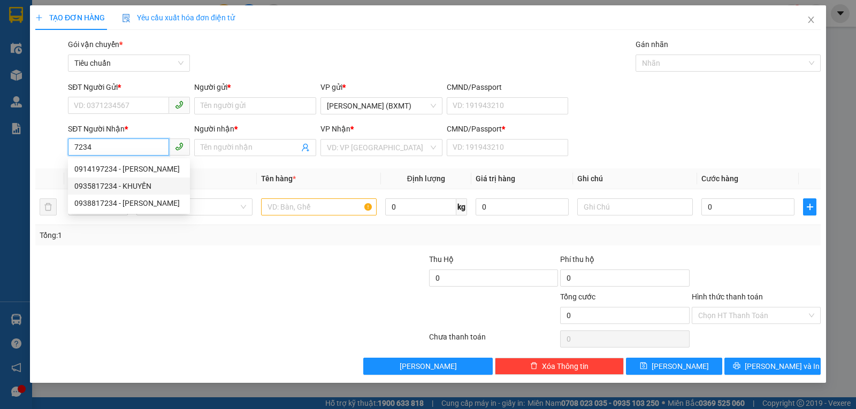
click at [118, 181] on div "0935817234 - KHUYẾN" at bounding box center [128, 186] width 109 height 12
type input "0935817234"
type input "KHUYẾN"
type input "0"
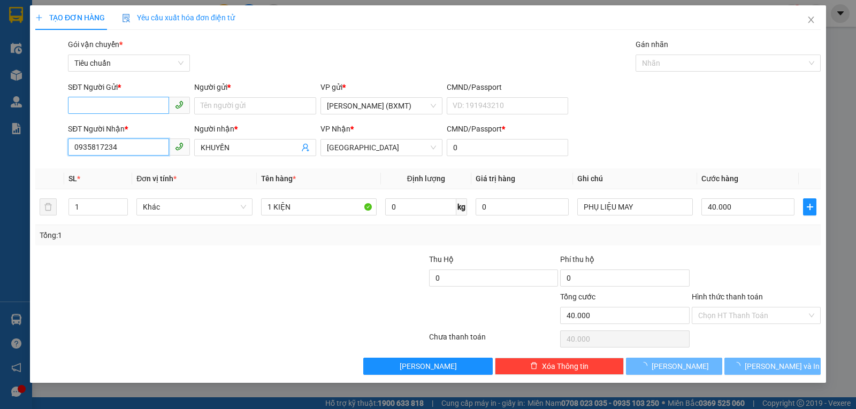
type input "40.000"
type input "0935817234"
click at [125, 103] on input "SĐT Người Gửi *" at bounding box center [118, 105] width 101 height 17
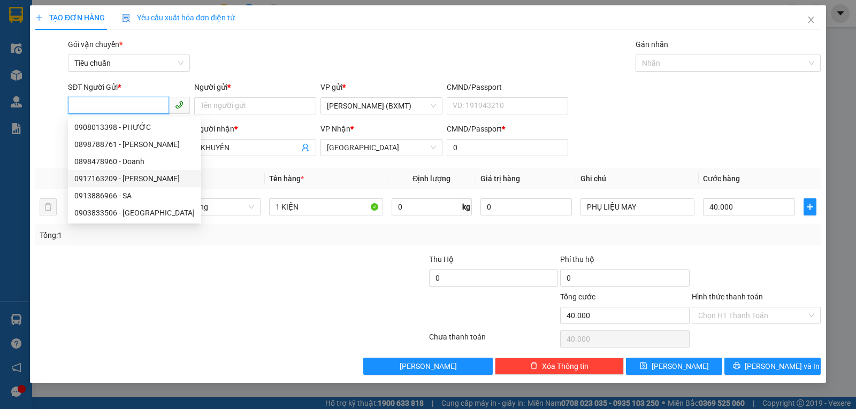
click at [137, 177] on div "0917163209 - CH PHƯƠNG NGUYỆT" at bounding box center [134, 179] width 120 height 12
type input "0917163209"
type input "CH PHƯƠNG NGUYỆT"
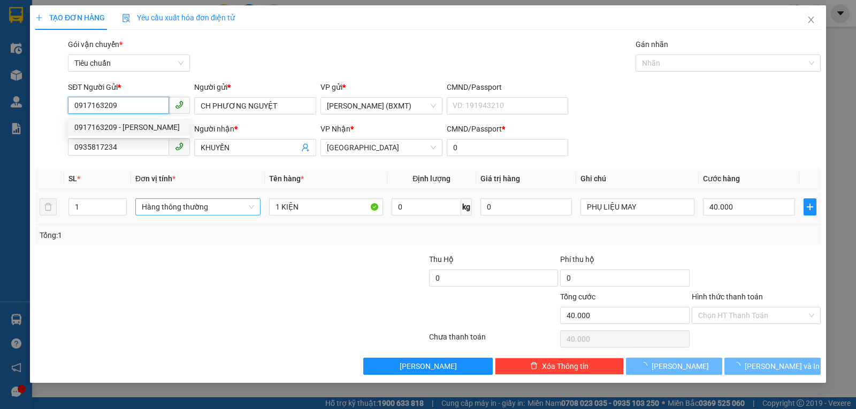
type input "250.000"
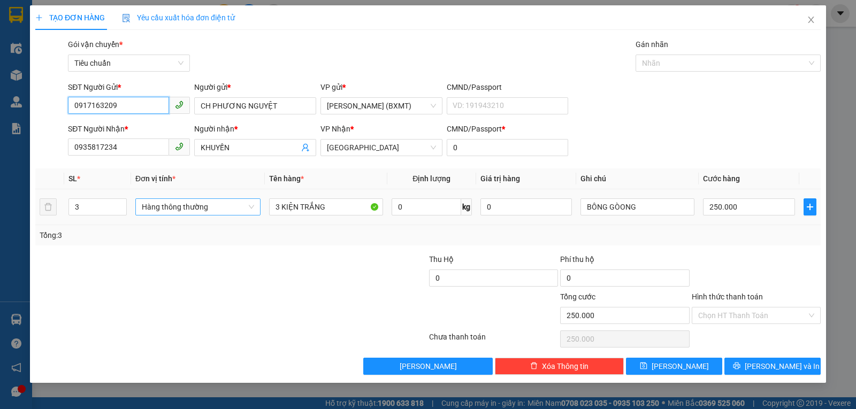
drag, startPoint x: 173, startPoint y: 207, endPoint x: 183, endPoint y: 212, distance: 11.2
click at [174, 207] on span "Hàng thông thường" at bounding box center [198, 207] width 112 height 16
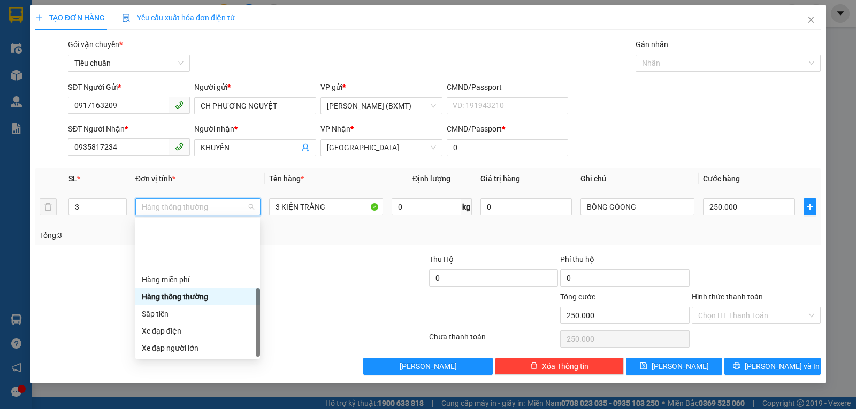
click at [191, 409] on div "Khác" at bounding box center [198, 417] width 112 height 12
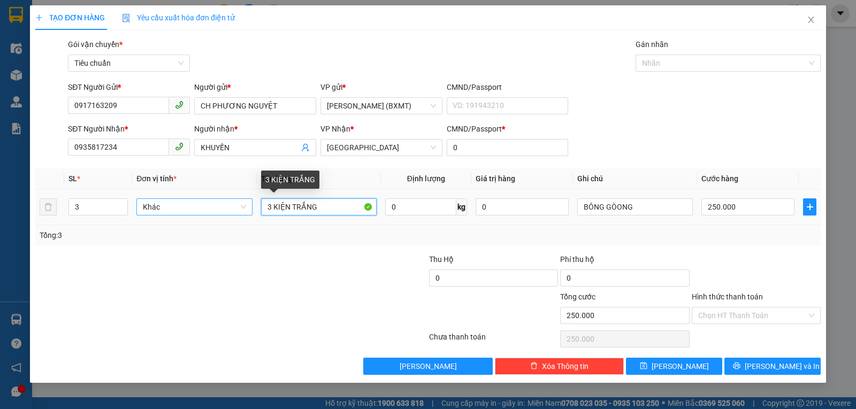
drag, startPoint x: 321, startPoint y: 206, endPoint x: 141, endPoint y: 204, distance: 180.3
click at [141, 204] on tr "3 Khác 3 KIỆN TRẮNG 0 kg 0 BÔNG GÒONG 250.000" at bounding box center [427, 207] width 785 height 36
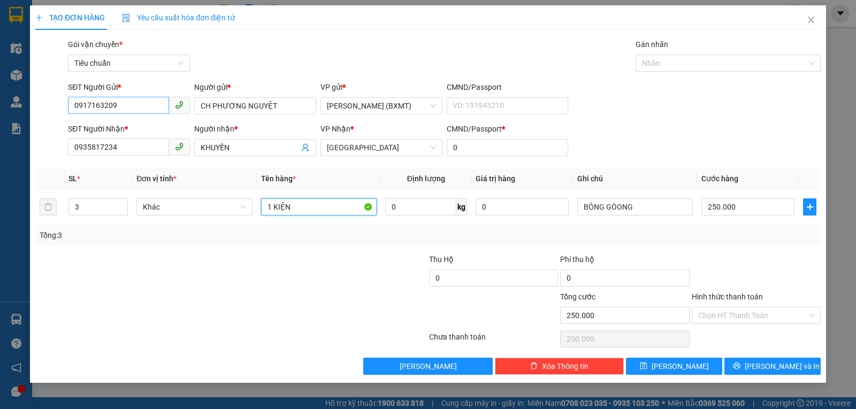
type input "1 KIỆN"
click at [126, 109] on input "0917163209" at bounding box center [118, 105] width 101 height 17
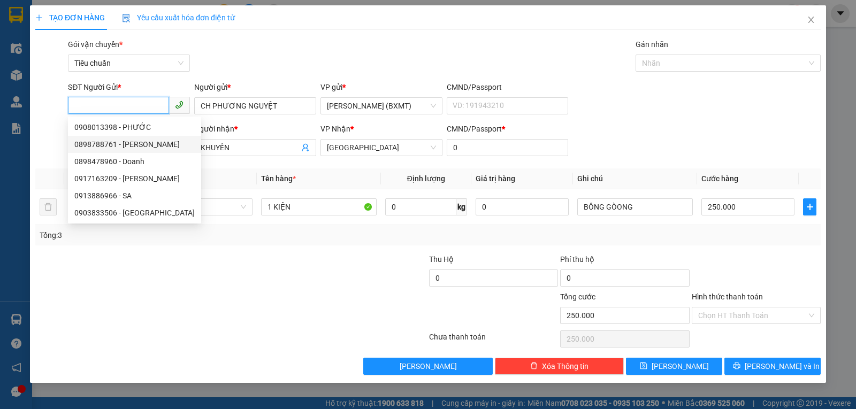
click at [139, 144] on div "0898788761 - THIỆN ANH" at bounding box center [134, 145] width 120 height 12
type input "0898788761"
type input "THIỆN ANH"
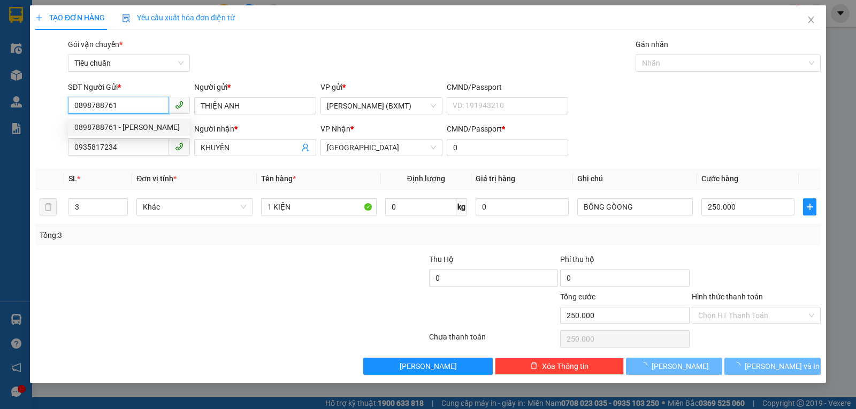
type input "40.000"
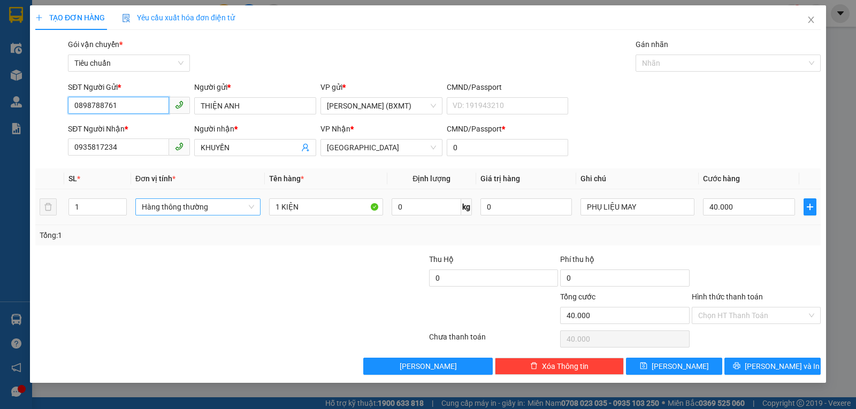
click at [213, 213] on span "Hàng thông thường" at bounding box center [198, 207] width 112 height 16
type input "0898788761"
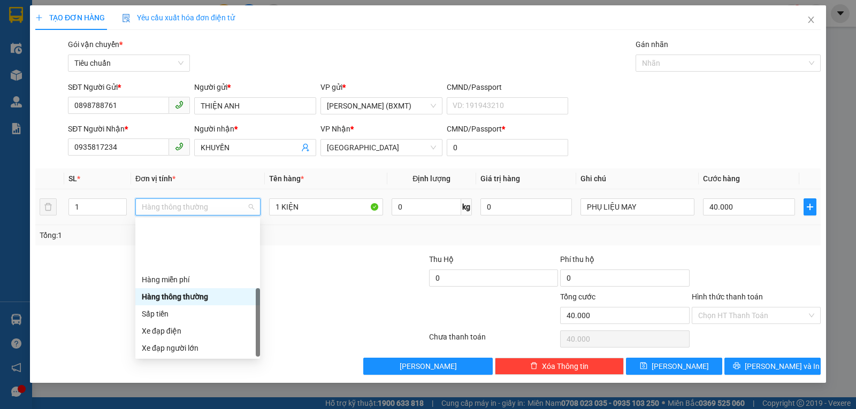
click at [173, 409] on div "Khác" at bounding box center [198, 417] width 112 height 12
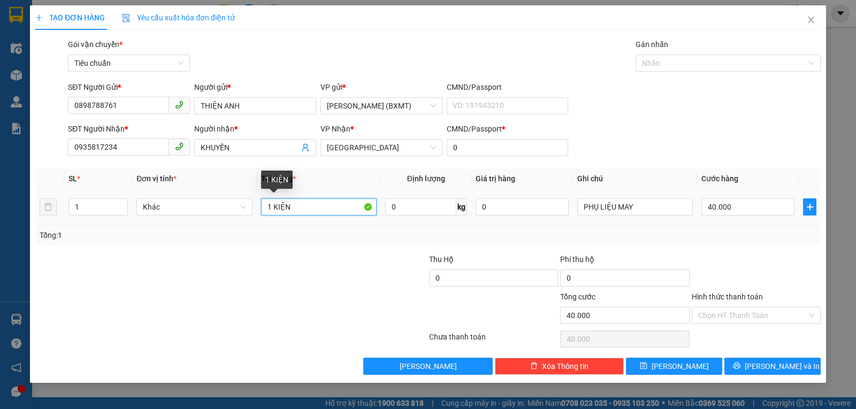
click at [302, 203] on input "1 KIỆN" at bounding box center [319, 206] width 116 height 17
click at [270, 204] on input "1 KIỆN" at bounding box center [319, 206] width 116 height 17
type input "3 KIỆN"
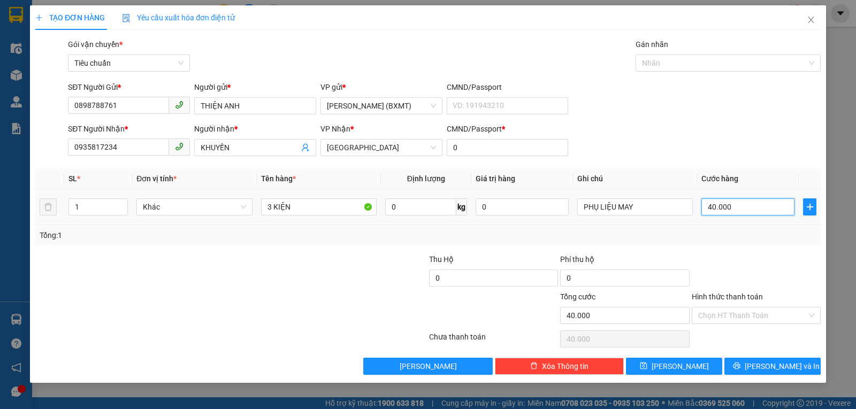
click at [738, 213] on input "40.000" at bounding box center [747, 206] width 93 height 17
type input "1"
type input "18"
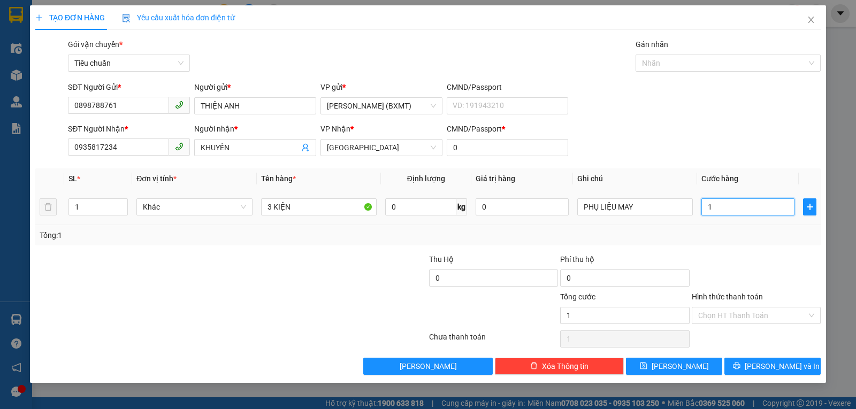
type input "18"
type input "180"
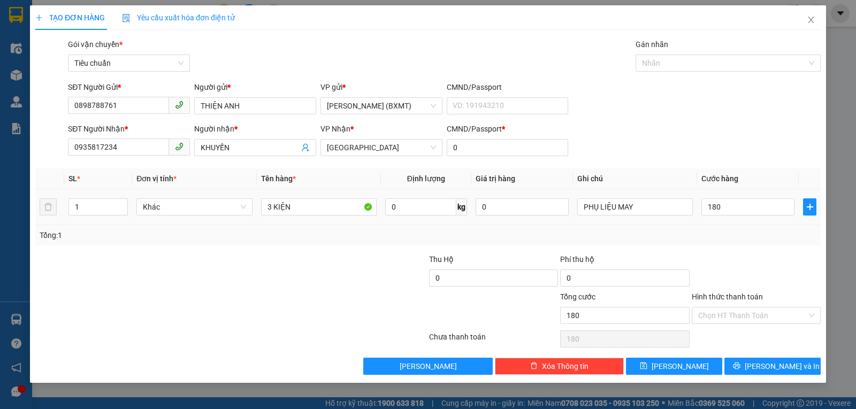
type input "180.000"
click at [722, 243] on div "Tổng: 1" at bounding box center [427, 235] width 785 height 20
drag, startPoint x: 85, startPoint y: 212, endPoint x: 36, endPoint y: 217, distance: 48.9
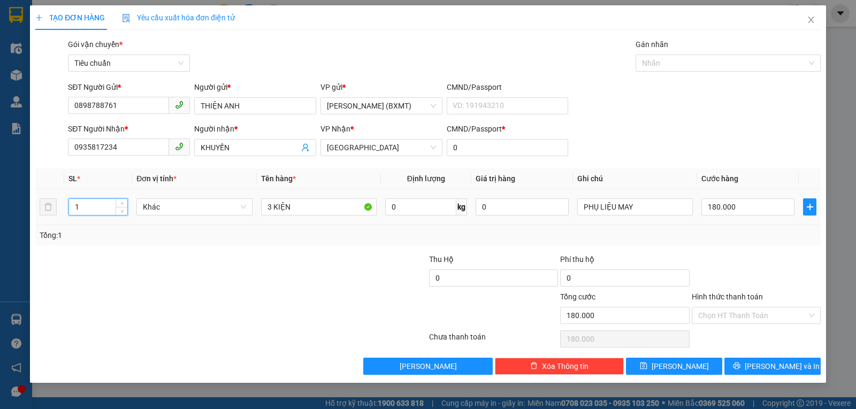
click at [36, 217] on tr "1 Khác 3 KIỆN 0 kg 0 PHỤ LIỆU MAY 180.000" at bounding box center [427, 207] width 785 height 36
type input "3"
click at [799, 366] on button "[PERSON_NAME] và In" at bounding box center [772, 366] width 96 height 17
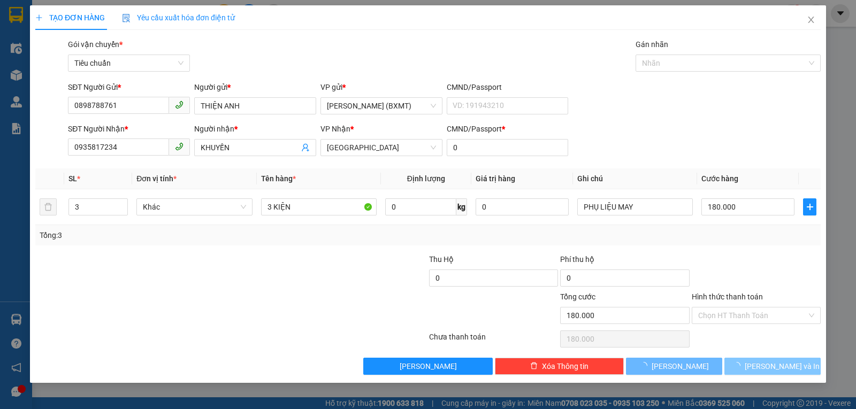
type input "0"
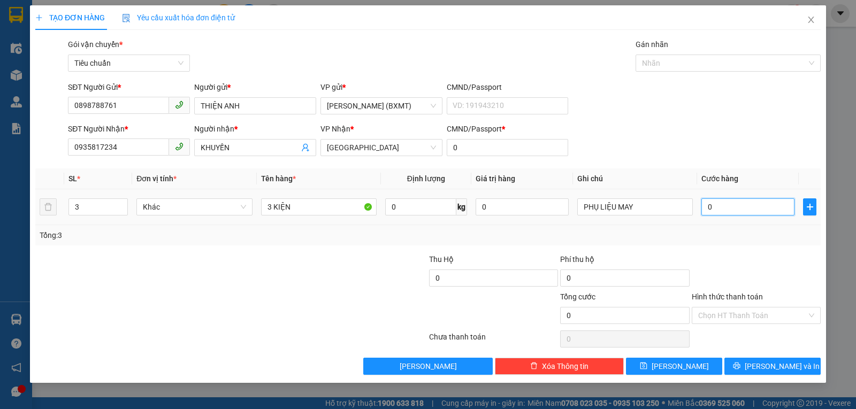
click at [726, 213] on input "0" at bounding box center [747, 206] width 93 height 17
type input "1"
type input "18"
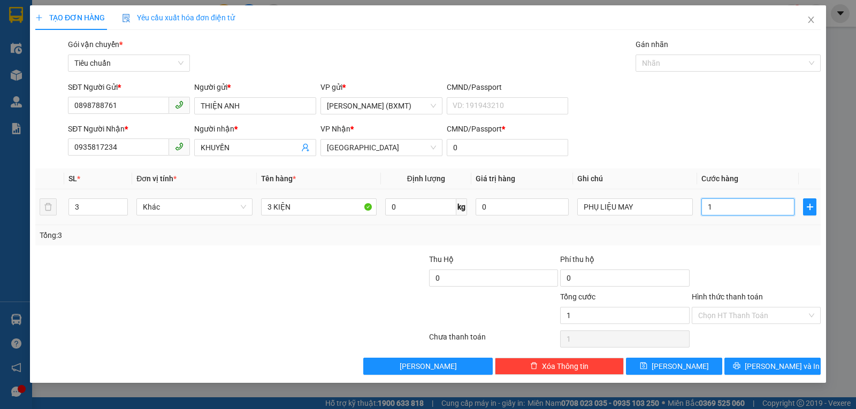
type input "18"
type input "180"
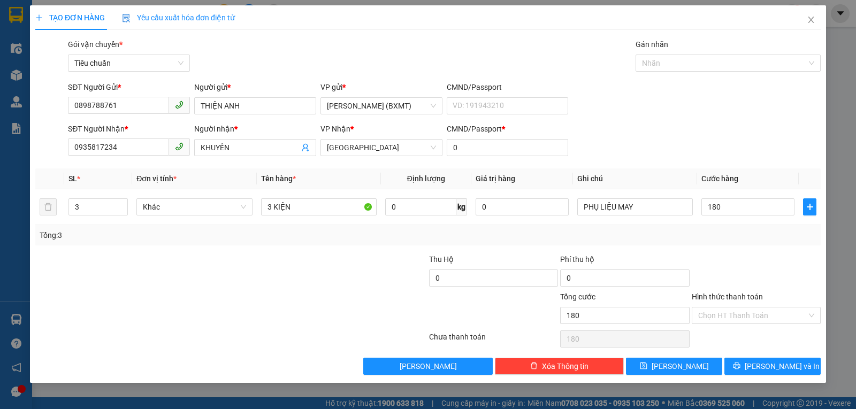
type input "180.000"
click at [722, 234] on div "Tổng: 3" at bounding box center [428, 235] width 777 height 12
click at [710, 209] on input "180.000" at bounding box center [747, 206] width 93 height 17
type input "2"
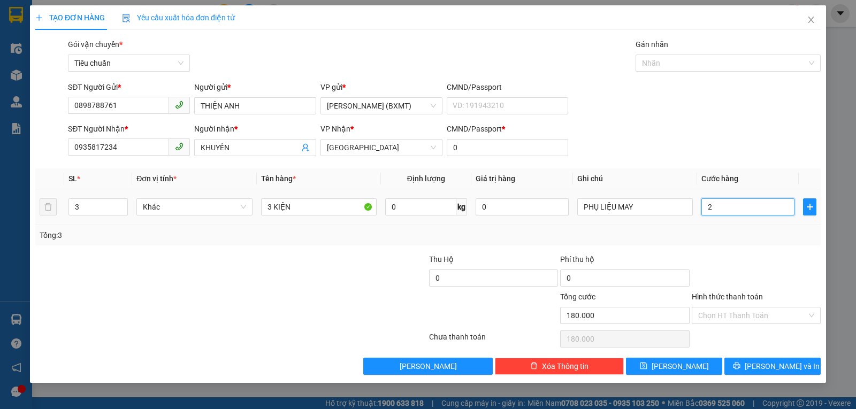
type input "2"
type input "20"
type input "200"
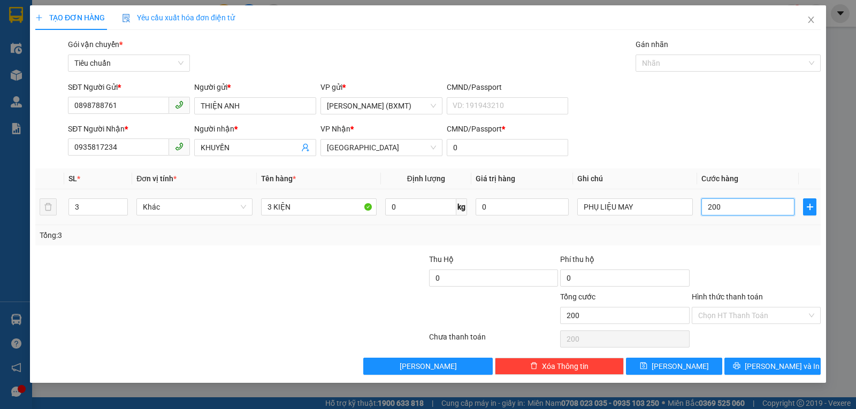
type input "200"
click at [750, 251] on div "Transit Pickup Surcharge Ids Transit Deliver Surcharge Ids Transit Deliver Surc…" at bounding box center [427, 207] width 785 height 336
type input "200.000"
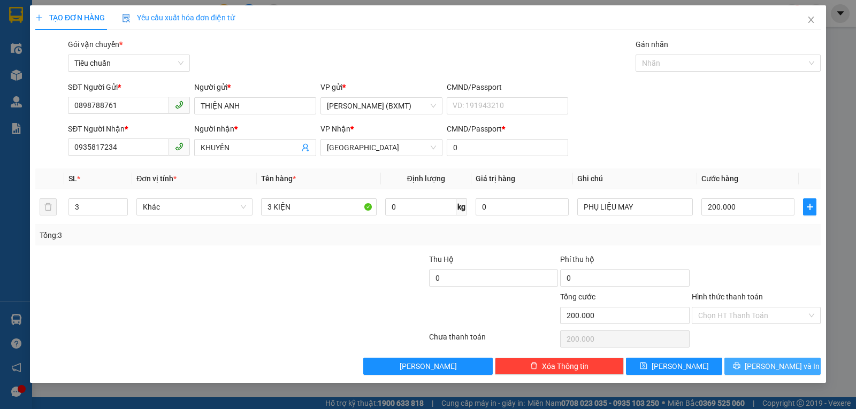
click at [763, 368] on span "[PERSON_NAME] và In" at bounding box center [782, 366] width 75 height 12
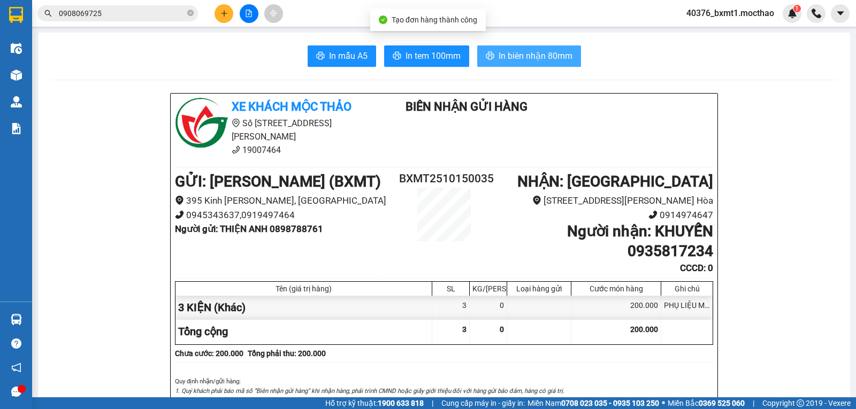
click at [541, 62] on span "In biên nhận 80mm" at bounding box center [535, 55] width 74 height 13
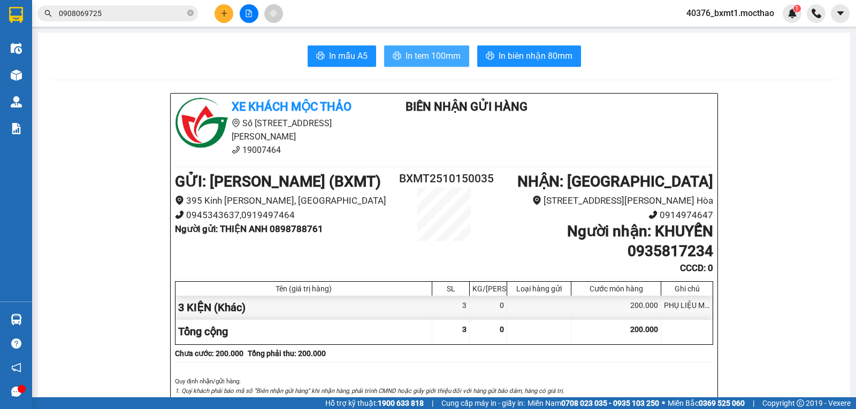
drag, startPoint x: 438, startPoint y: 56, endPoint x: 427, endPoint y: 74, distance: 21.1
click at [439, 56] on span "In tem 100mm" at bounding box center [432, 55] width 55 height 13
click at [222, 14] on icon "plus" at bounding box center [223, 13] width 7 height 7
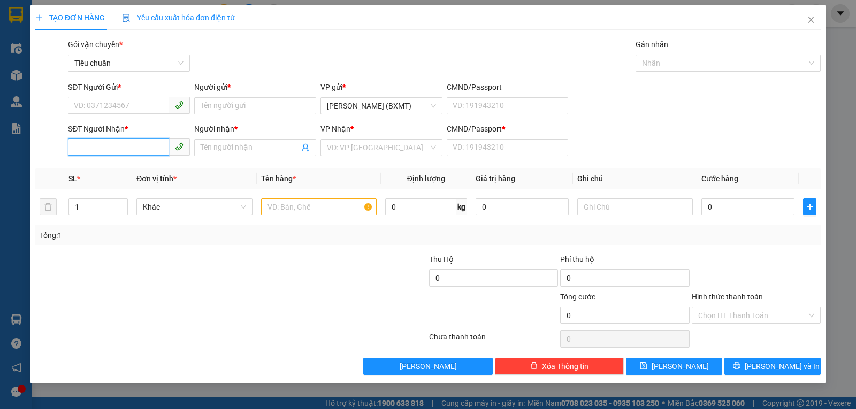
click at [128, 150] on input "SĐT Người Nhận *" at bounding box center [118, 147] width 101 height 17
type input "0794659979"
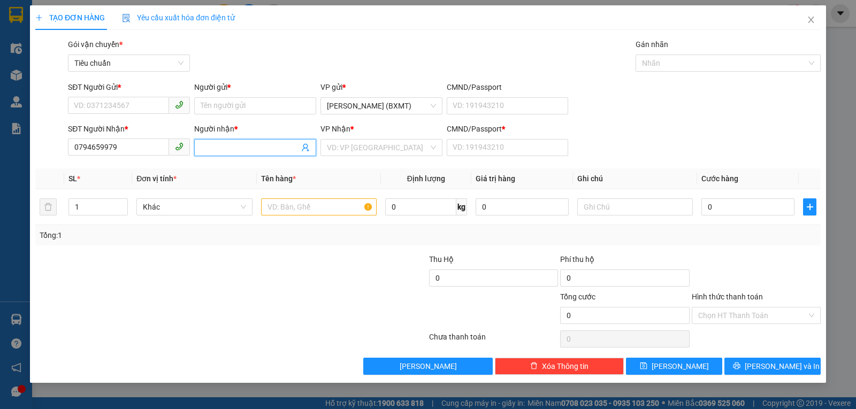
click at [208, 151] on input "Người nhận *" at bounding box center [250, 148] width 98 height 12
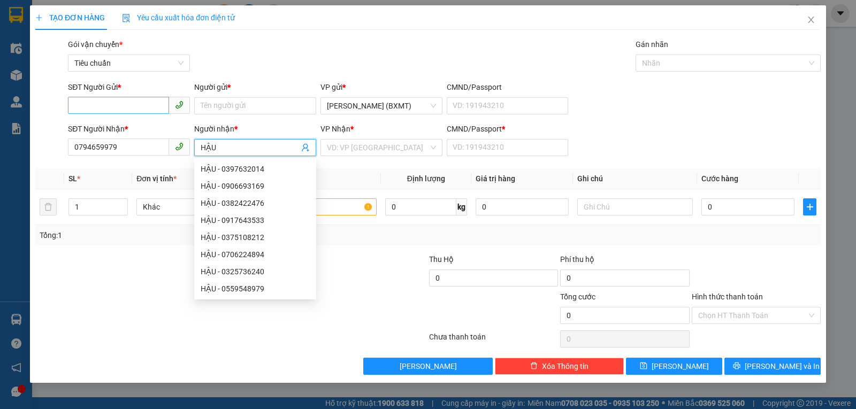
type input "HẬU"
click at [96, 108] on input "SĐT Người Gửi *" at bounding box center [118, 105] width 101 height 17
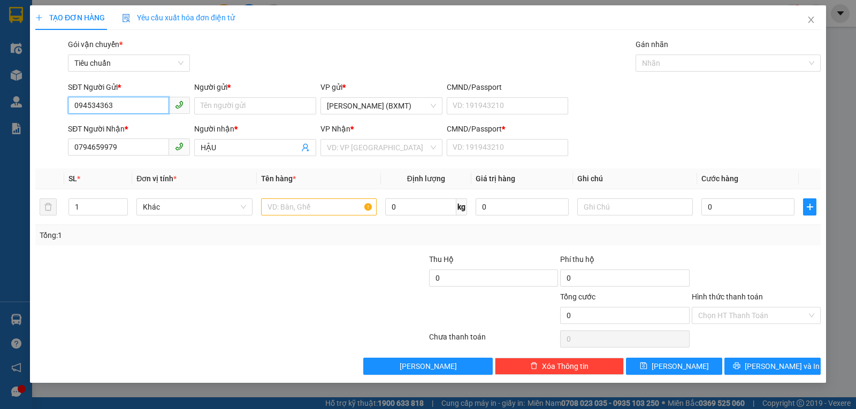
type input "0945343637"
click at [102, 126] on div "0945343637 - BXMT" at bounding box center [128, 127] width 109 height 12
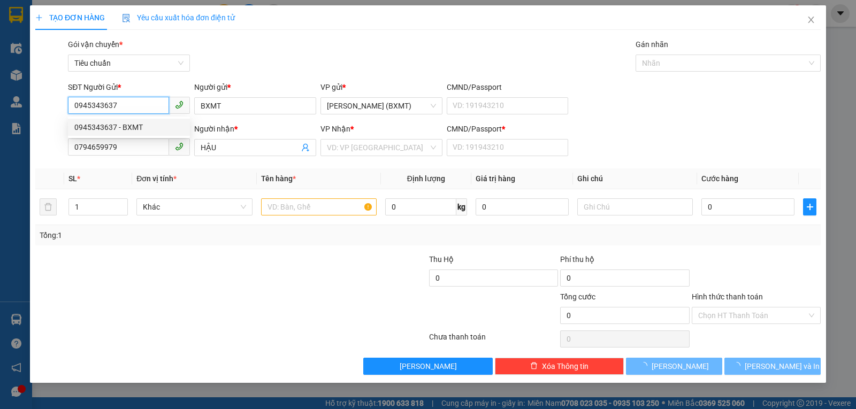
type input "BXMT"
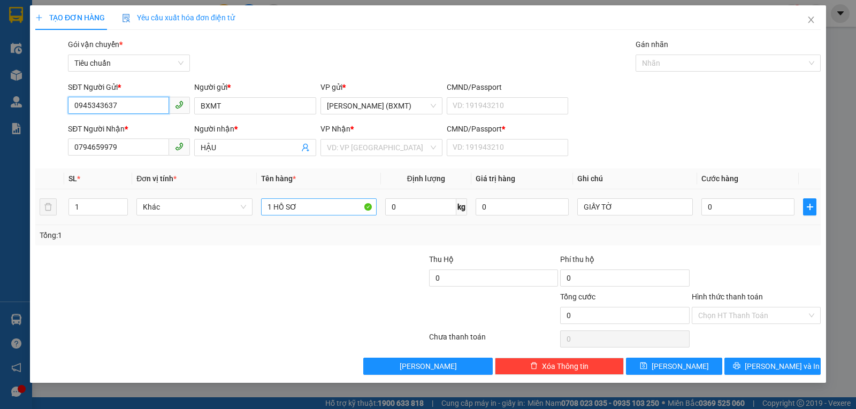
type input "0945343637"
click at [319, 205] on input "1 HỒ SƠ" at bounding box center [319, 206] width 116 height 17
click at [319, 206] on input "1 HỒ SƠ" at bounding box center [319, 206] width 116 height 17
click at [317, 205] on input "1 HỒ SƠ" at bounding box center [319, 206] width 116 height 17
click at [316, 209] on input "1 HỒ 1" at bounding box center [319, 206] width 116 height 17
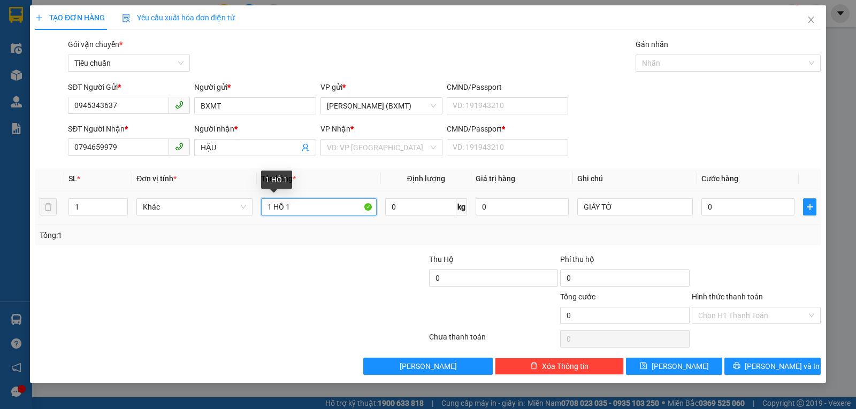
click at [318, 210] on input "1 HỒ 1" at bounding box center [319, 206] width 116 height 17
click at [319, 210] on input "1 HỒ 1" at bounding box center [319, 206] width 116 height 17
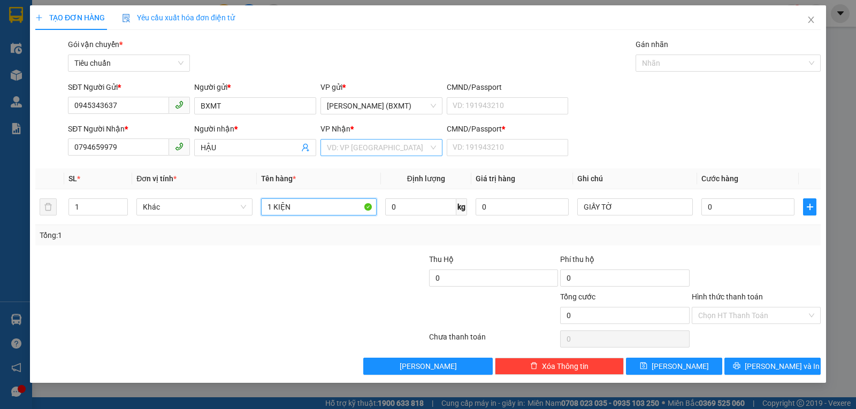
type input "1 KIỆN"
click at [384, 146] on input "search" at bounding box center [378, 148] width 102 height 16
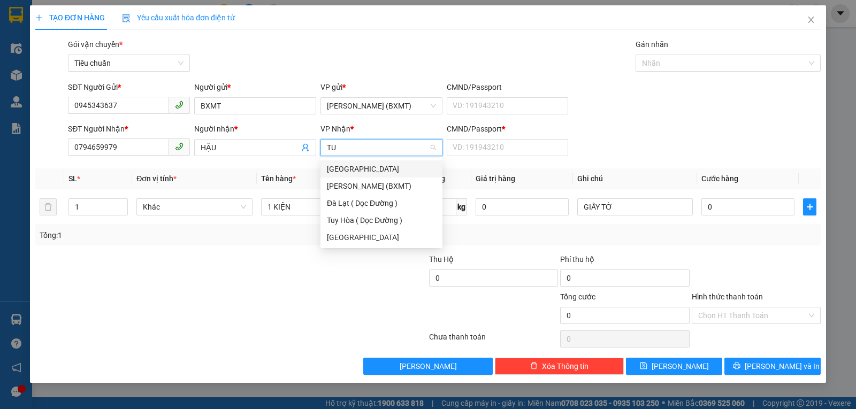
type input "TUY"
click at [371, 164] on div "[GEOGRAPHIC_DATA]" at bounding box center [381, 169] width 109 height 12
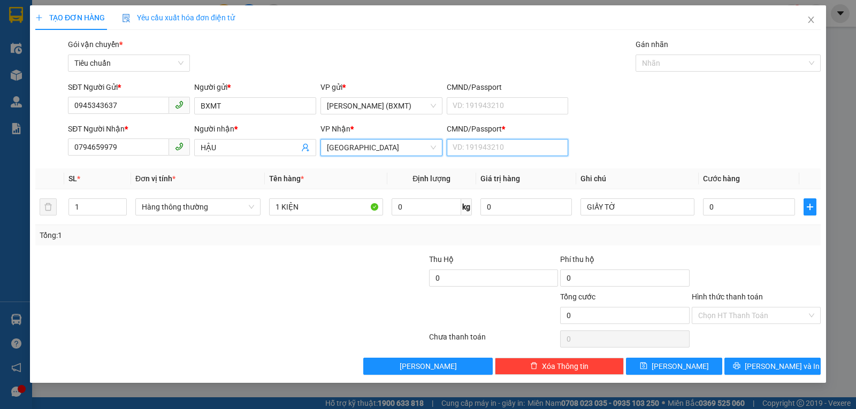
click at [477, 143] on input "CMND/Passport *" at bounding box center [508, 147] width 122 height 17
click at [191, 212] on span "Hàng thông thường" at bounding box center [198, 207] width 112 height 16
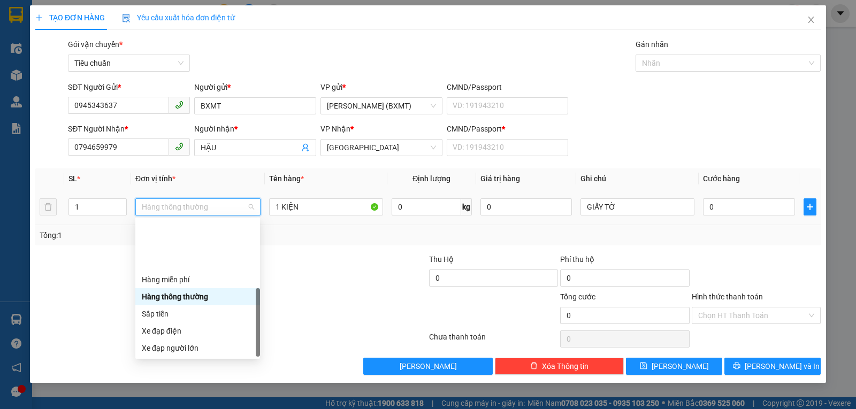
click at [168, 409] on div "Khác" at bounding box center [198, 417] width 112 height 12
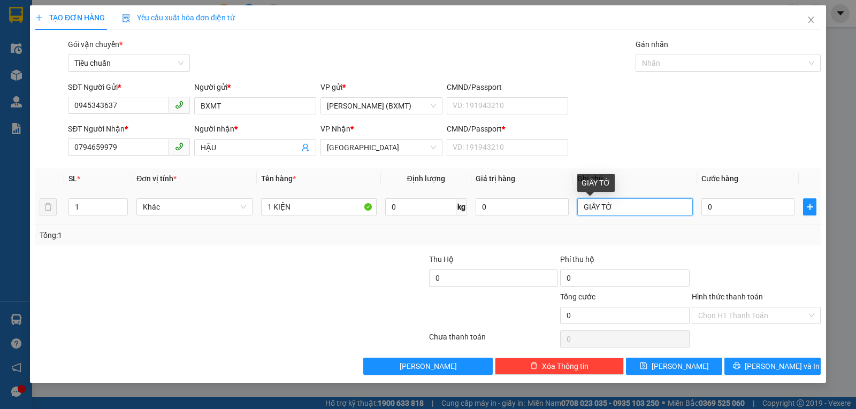
click at [618, 206] on input "GIẤY TỜ" at bounding box center [635, 206] width 116 height 17
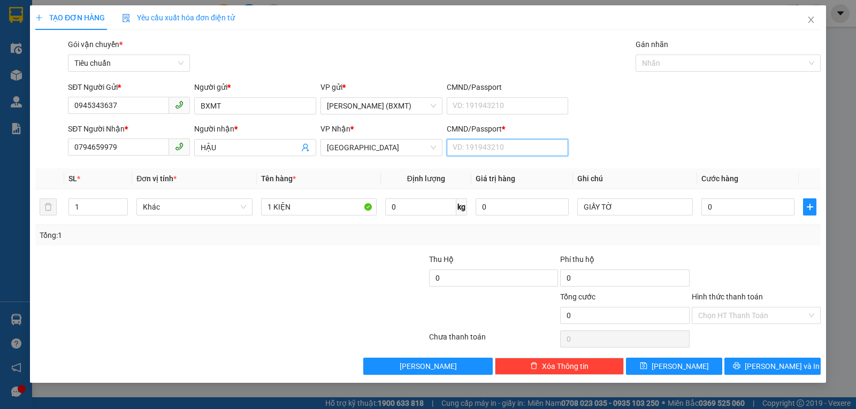
click at [497, 151] on input "CMND/Passport *" at bounding box center [508, 147] width 122 height 17
type input "0"
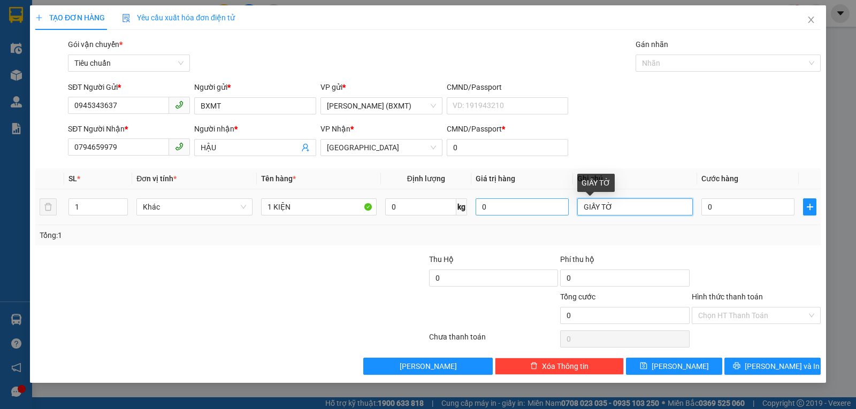
drag, startPoint x: 622, startPoint y: 206, endPoint x: 482, endPoint y: 204, distance: 139.6
click at [483, 204] on tr "1 Khác 1 KIỆN 0 kg 0 GIẤY TỜ 0" at bounding box center [427, 207] width 785 height 36
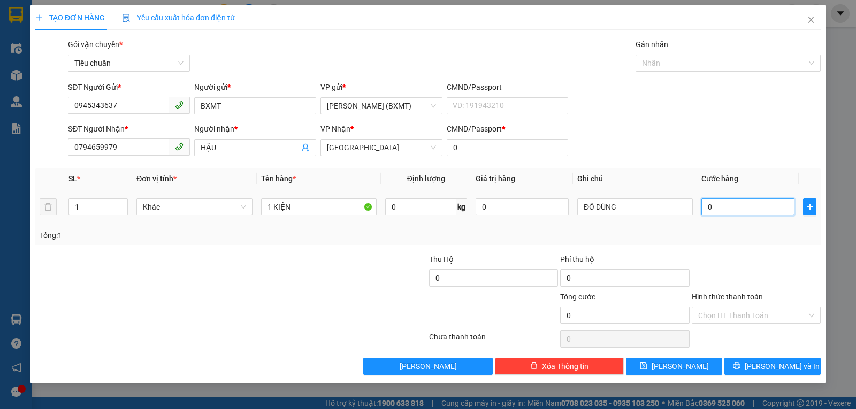
click at [712, 210] on input "0" at bounding box center [747, 206] width 93 height 17
click at [749, 247] on div "Transit Pickup Surcharge Ids Transit Deliver Surcharge Ids Transit Deliver Surc…" at bounding box center [427, 207] width 785 height 336
click at [780, 367] on span "[PERSON_NAME] và In" at bounding box center [782, 366] width 75 height 12
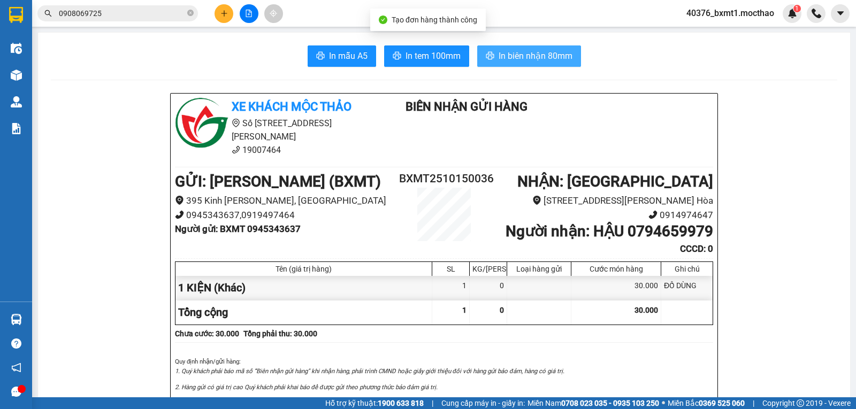
click at [527, 48] on button "In biên nhận 80mm" at bounding box center [529, 55] width 104 height 21
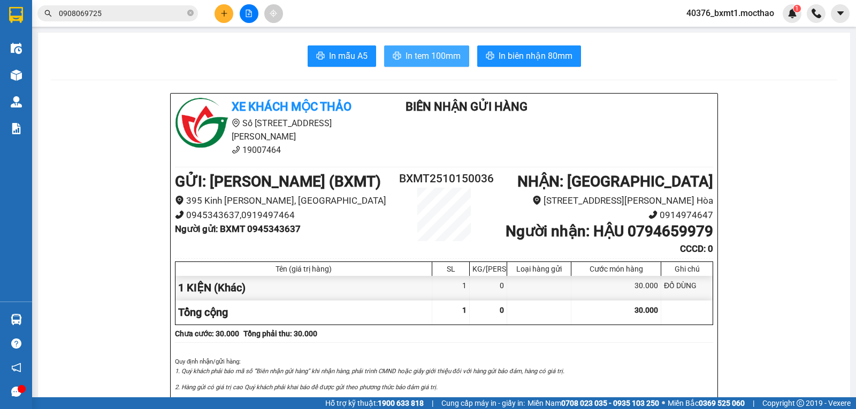
drag, startPoint x: 433, startPoint y: 50, endPoint x: 442, endPoint y: 54, distance: 9.8
click at [433, 50] on span "In tem 100mm" at bounding box center [432, 55] width 55 height 13
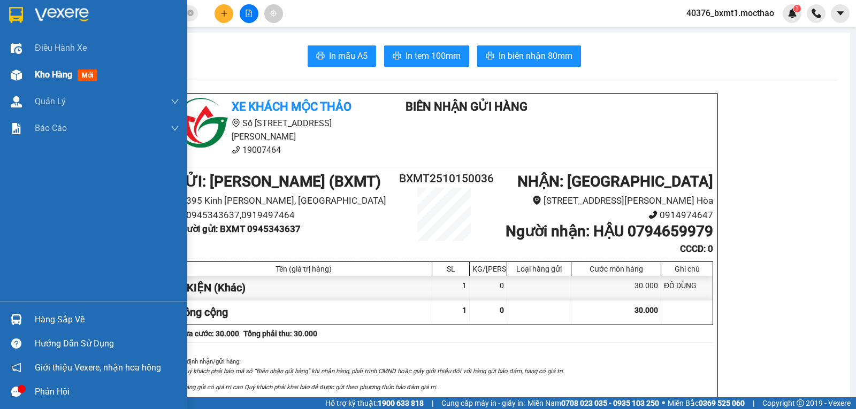
click at [39, 80] on span "Kho hàng" at bounding box center [53, 75] width 37 height 10
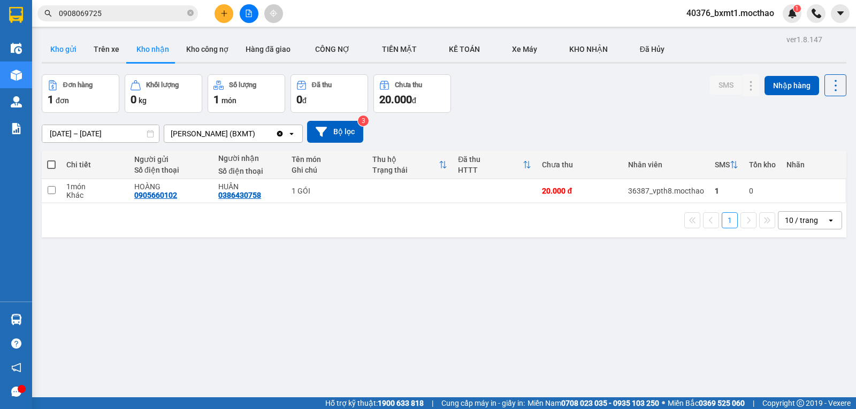
click at [58, 53] on button "Kho gửi" at bounding box center [63, 49] width 43 height 26
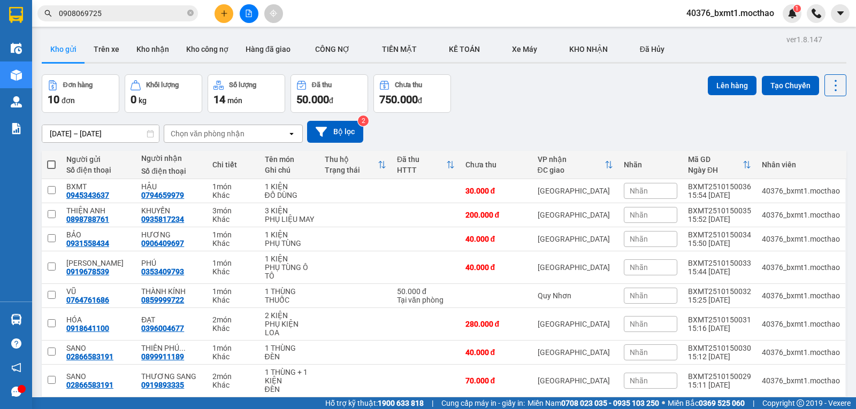
click at [53, 164] on span at bounding box center [51, 164] width 9 height 9
click at [51, 159] on input "checkbox" at bounding box center [51, 159] width 0 height 0
checkbox input "true"
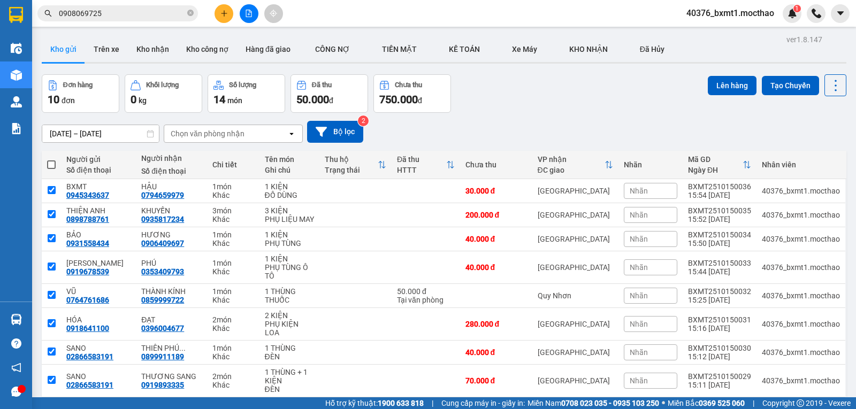
checkbox input "true"
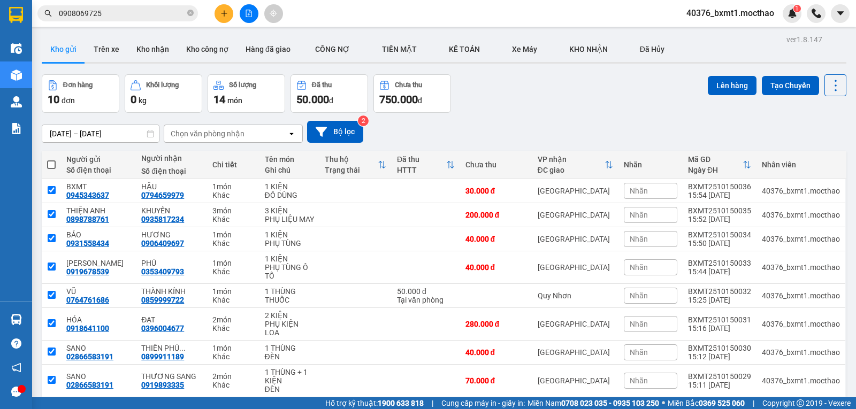
checkbox input "true"
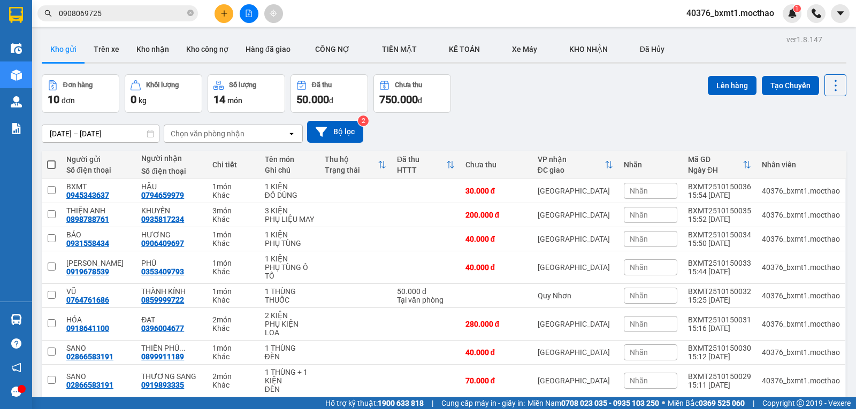
click at [48, 160] on span at bounding box center [51, 164] width 9 height 9
click at [51, 159] on input "checkbox" at bounding box center [51, 159] width 0 height 0
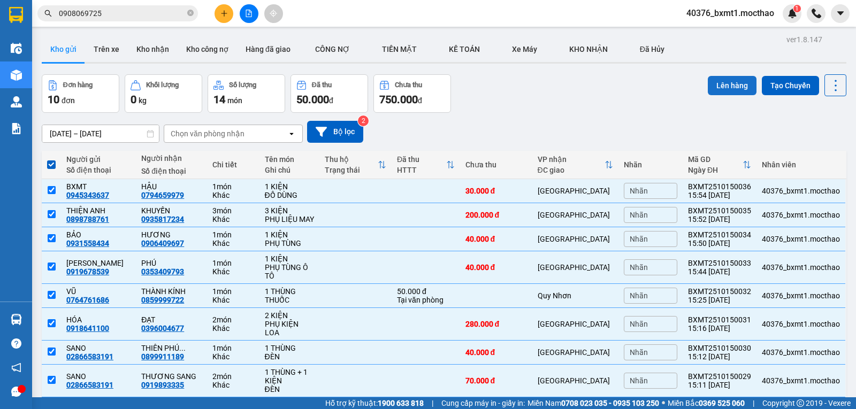
click at [741, 79] on button "Lên hàng" at bounding box center [732, 85] width 49 height 19
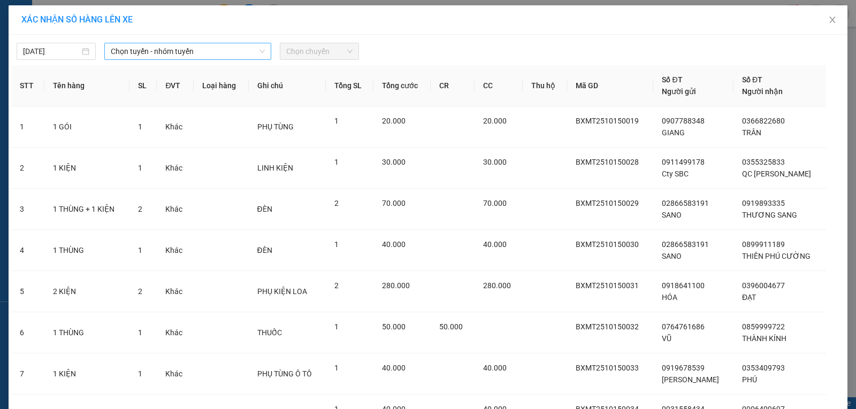
click at [116, 51] on span "Chọn tuyến - nhóm tuyến" at bounding box center [188, 51] width 154 height 16
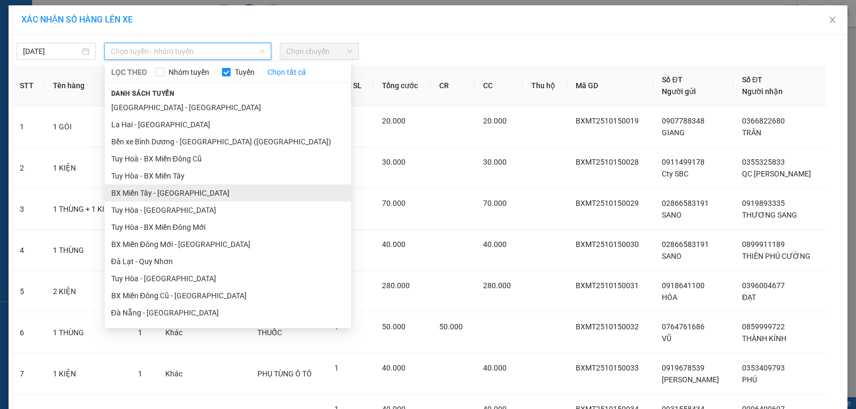
click at [162, 195] on li "BX Miền Tây - [GEOGRAPHIC_DATA]" at bounding box center [228, 193] width 246 height 17
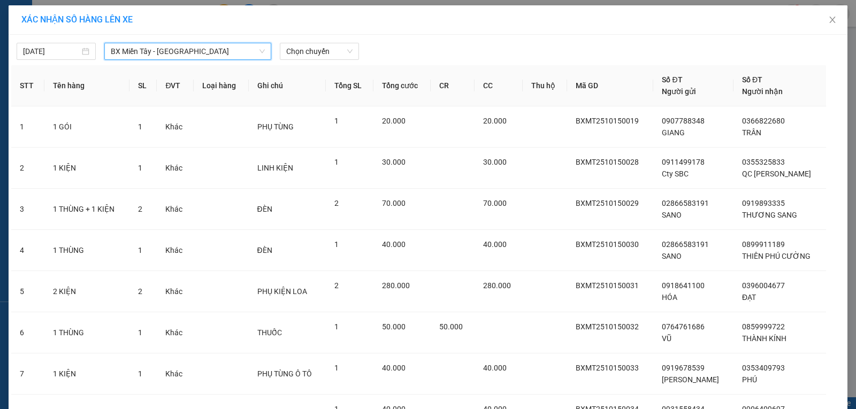
click at [289, 57] on span "Chọn chuyến" at bounding box center [319, 51] width 66 height 16
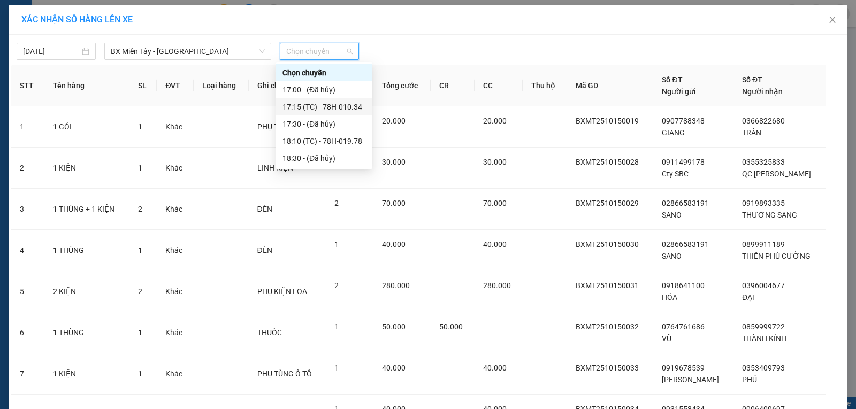
click at [341, 112] on div "17:15 (TC) - 78H-010.34" at bounding box center [323, 107] width 83 height 12
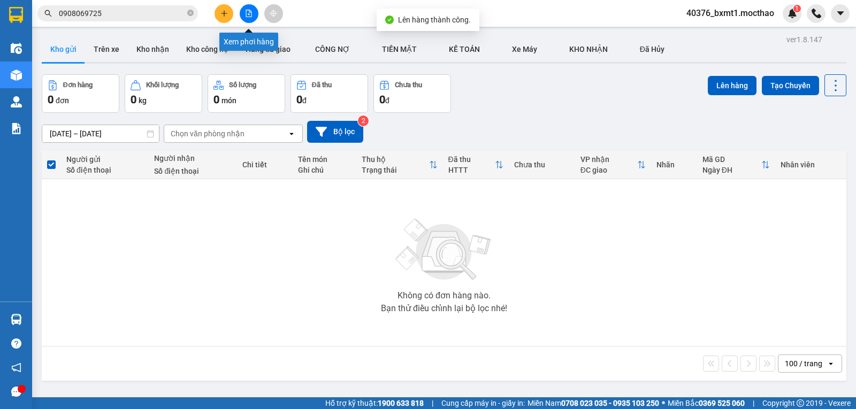
click at [248, 12] on icon "file-add" at bounding box center [248, 13] width 7 height 7
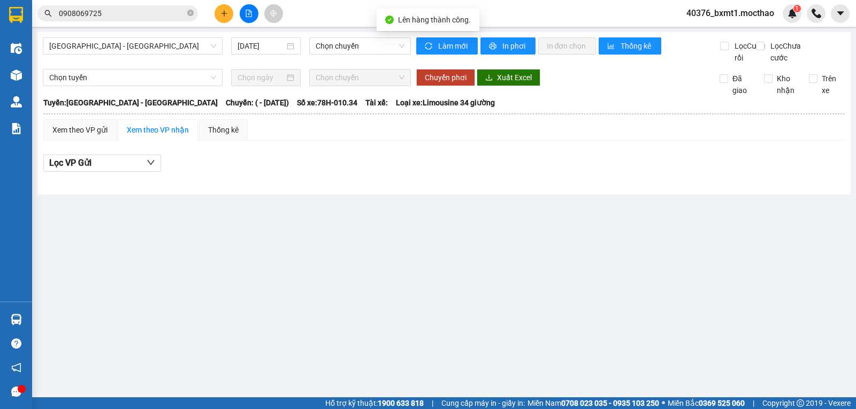
click at [127, 44] on span "[GEOGRAPHIC_DATA] - [GEOGRAPHIC_DATA]" at bounding box center [132, 46] width 167 height 16
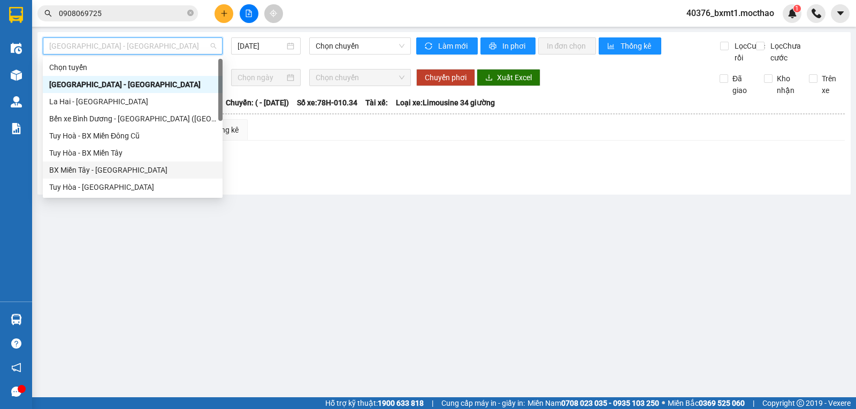
click at [81, 166] on div "BX Miền Tây - [GEOGRAPHIC_DATA]" at bounding box center [132, 170] width 167 height 12
type input "[DATE]"
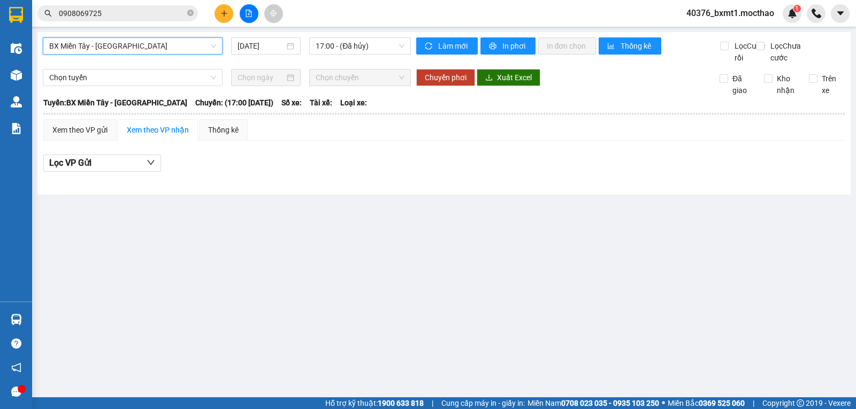
click at [343, 56] on div "BX Miền Tây - Tuy Hòa BX Miền Tây - Tuy Hòa 15/10/2025 17:00 - (Đã hủy)" at bounding box center [227, 50] width 368 height 26
click at [362, 53] on span "17:00 - (Đã hủy)" at bounding box center [360, 46] width 88 height 16
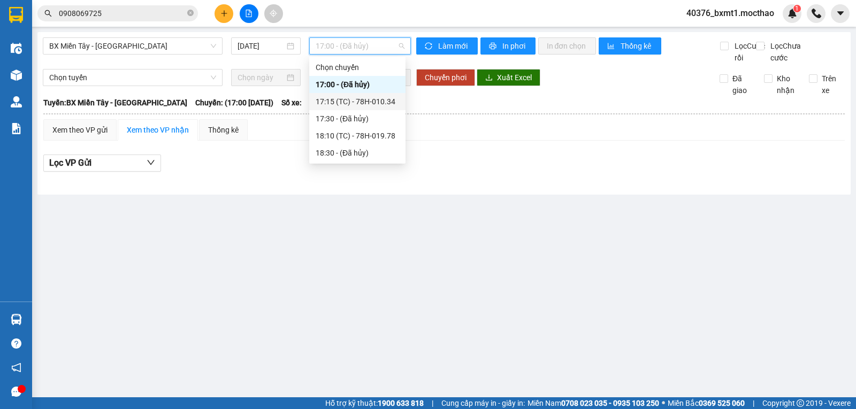
click at [379, 100] on div "17:15 (TC) - 78H-010.34" at bounding box center [357, 102] width 83 height 12
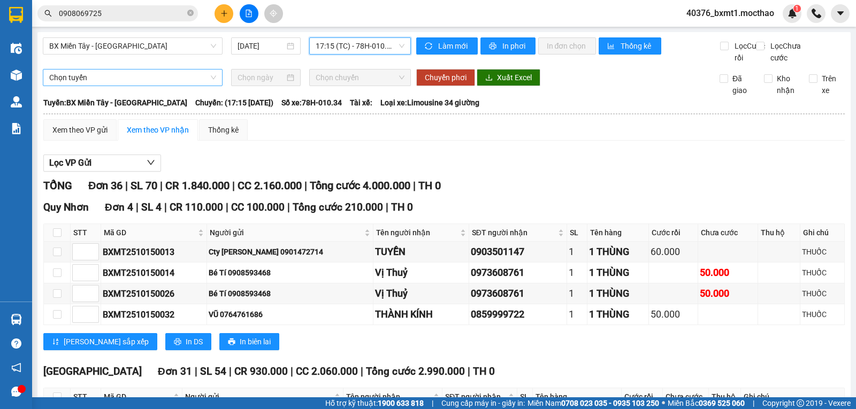
click at [109, 86] on span "Chọn tuyến" at bounding box center [132, 78] width 167 height 16
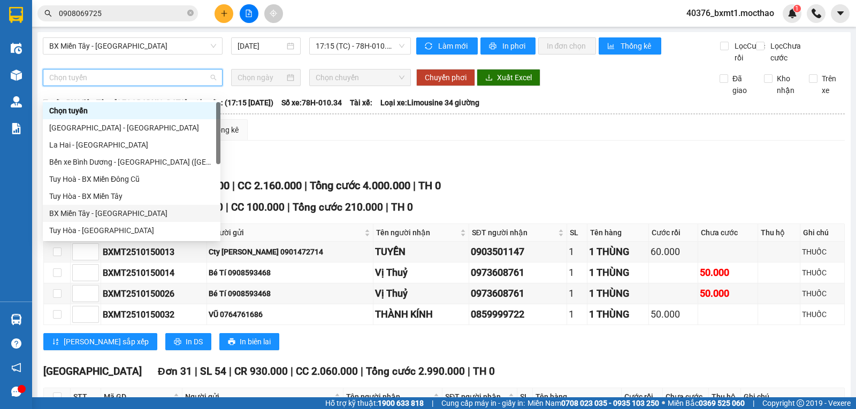
click at [77, 213] on div "BX Miền Tây - [GEOGRAPHIC_DATA]" at bounding box center [131, 214] width 165 height 12
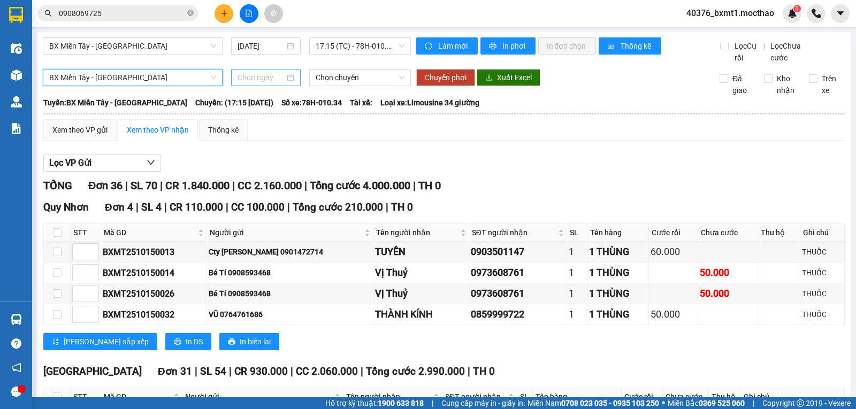
click at [246, 83] on input at bounding box center [261, 78] width 48 height 12
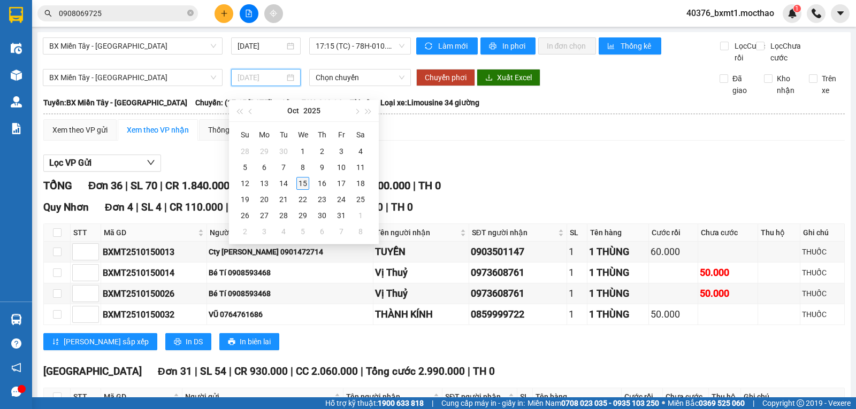
type input "[DATE]"
click at [305, 182] on div "15" at bounding box center [302, 183] width 13 height 13
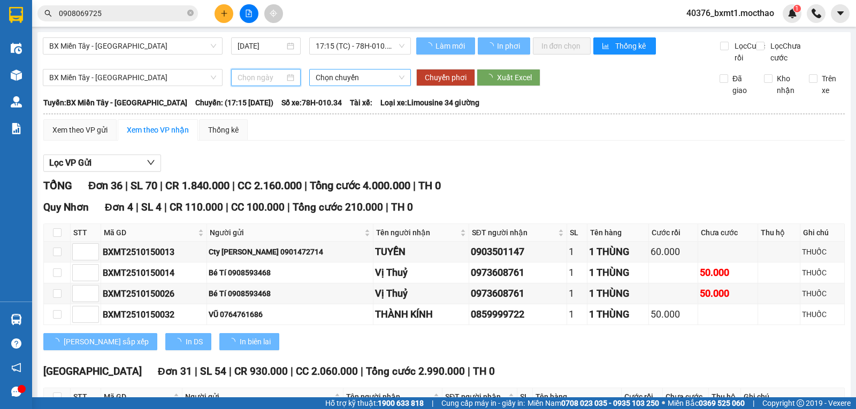
type input "[DATE]"
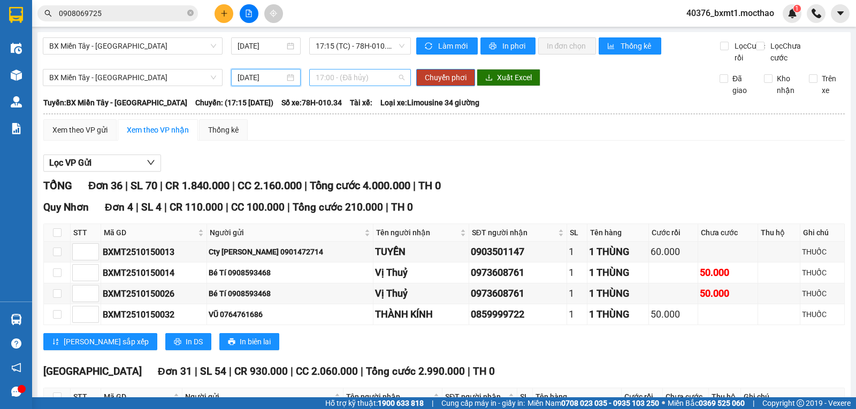
click at [339, 86] on span "17:00 - (Đã hủy)" at bounding box center [360, 78] width 88 height 16
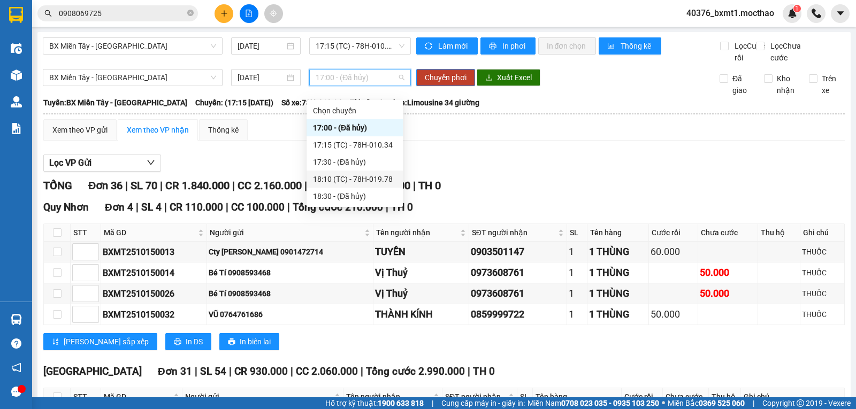
click at [375, 176] on div "18:10 (TC) - 78H-019.78" at bounding box center [354, 179] width 83 height 12
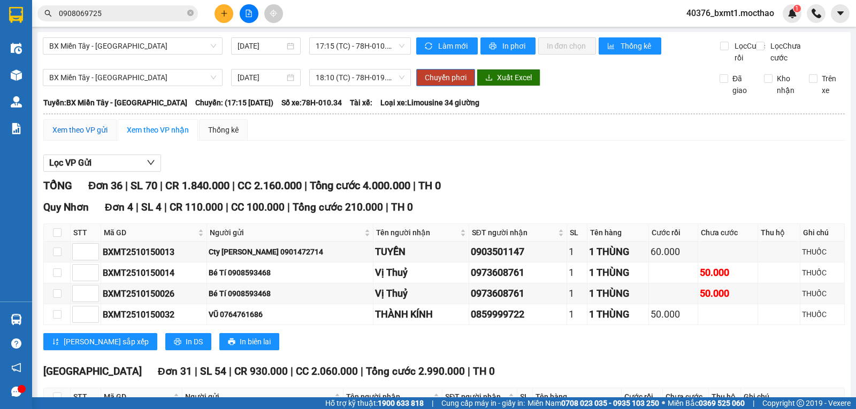
click at [94, 136] on div "Xem theo VP gửi" at bounding box center [79, 130] width 55 height 12
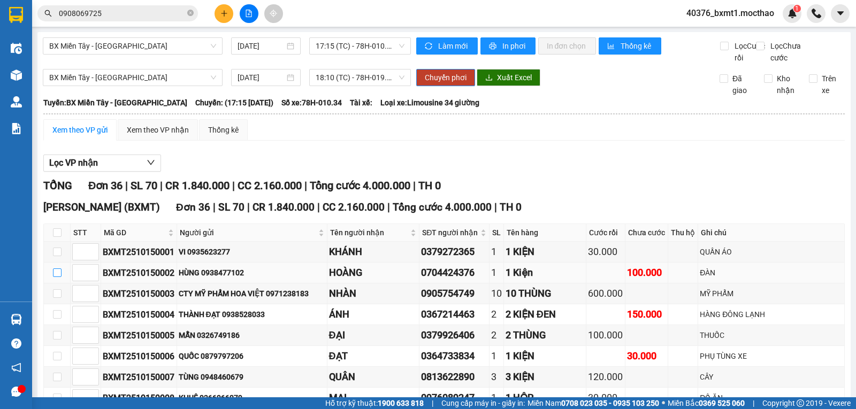
click at [59, 268] on input "checkbox" at bounding box center [57, 272] width 9 height 9
checkbox input "true"
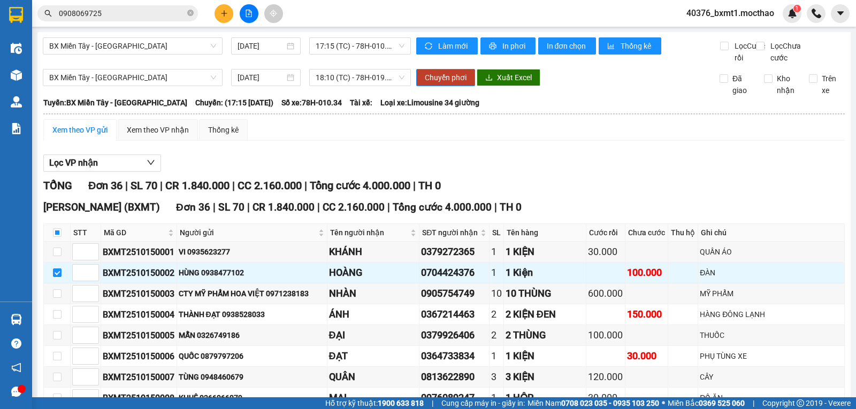
checkbox input "true"
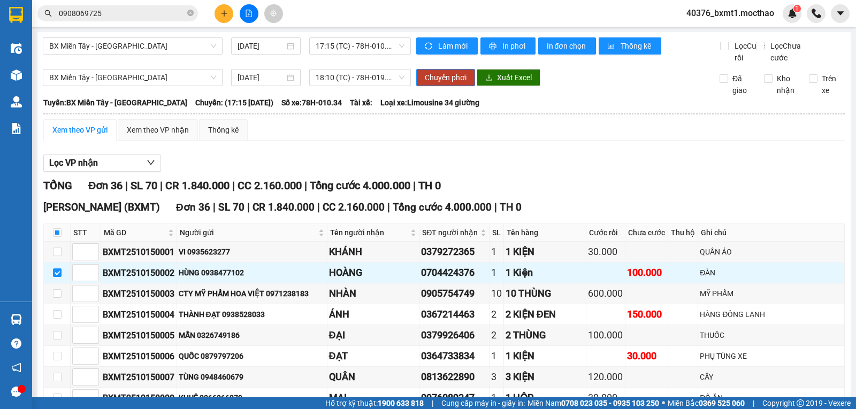
checkbox input "true"
click at [58, 289] on input "checkbox" at bounding box center [57, 293] width 9 height 9
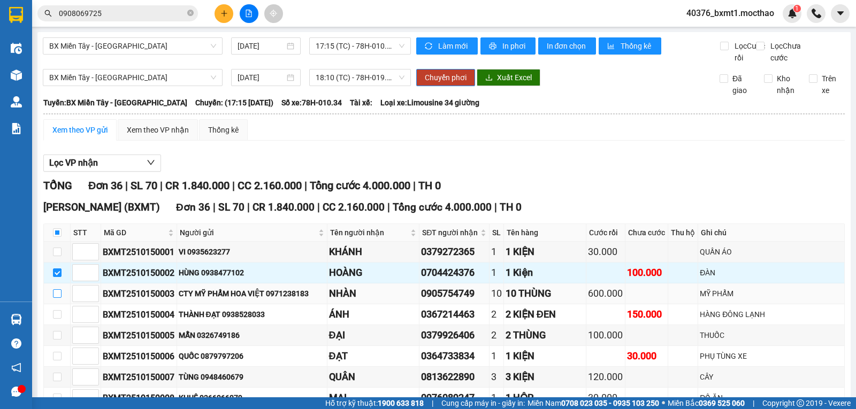
checkbox input "true"
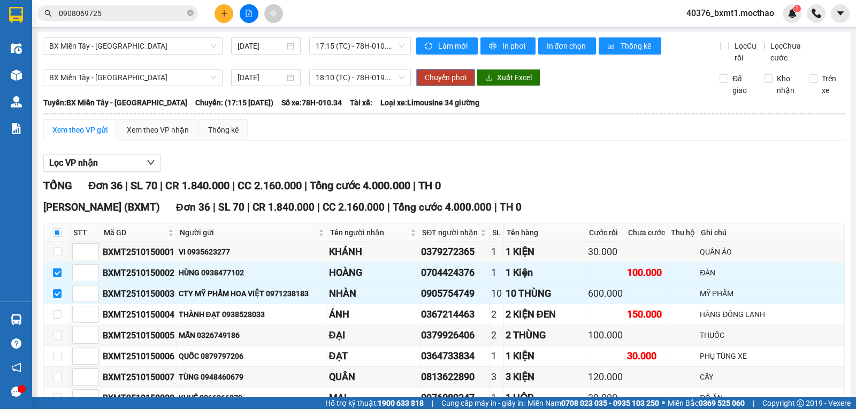
click at [434, 83] on span "Chuyển phơi" at bounding box center [446, 78] width 42 height 12
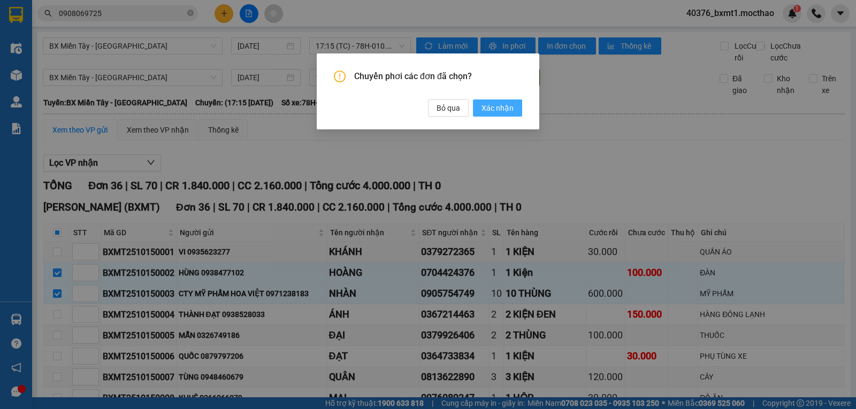
click at [490, 112] on span "Xác nhận" at bounding box center [497, 108] width 32 height 12
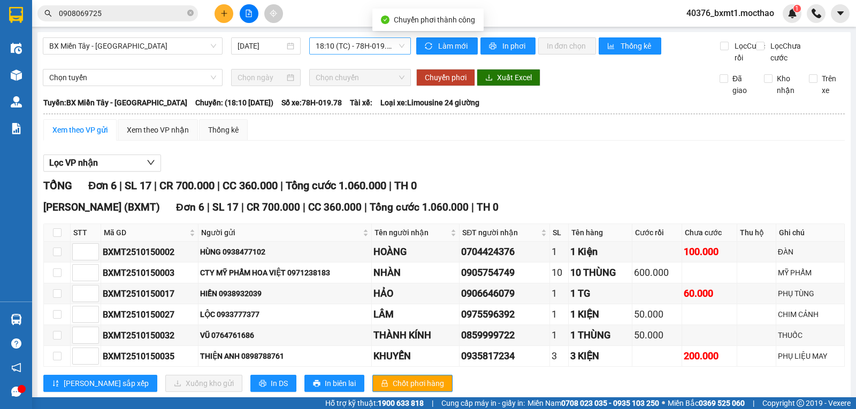
click at [364, 46] on span "18:10 (TC) - 78H-019.78" at bounding box center [360, 46] width 88 height 16
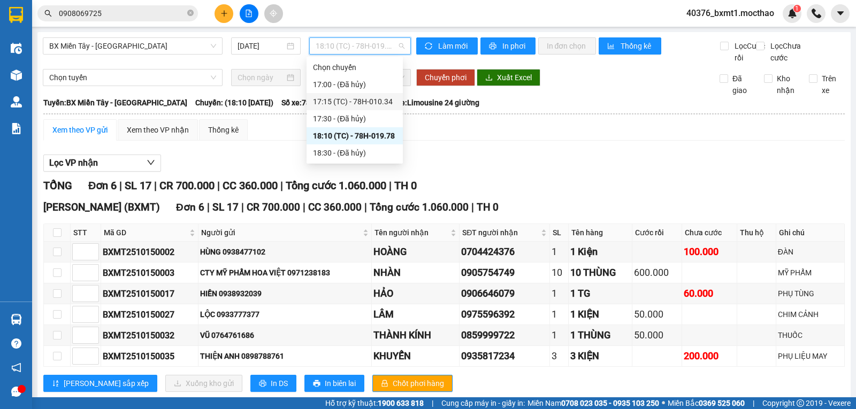
click at [387, 99] on div "17:15 (TC) - 78H-010.34" at bounding box center [354, 102] width 83 height 12
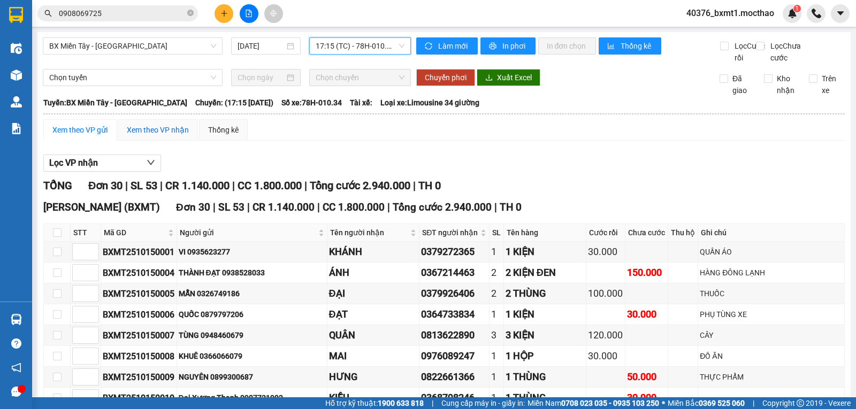
click at [146, 136] on div "Xem theo VP nhận" at bounding box center [158, 130] width 62 height 12
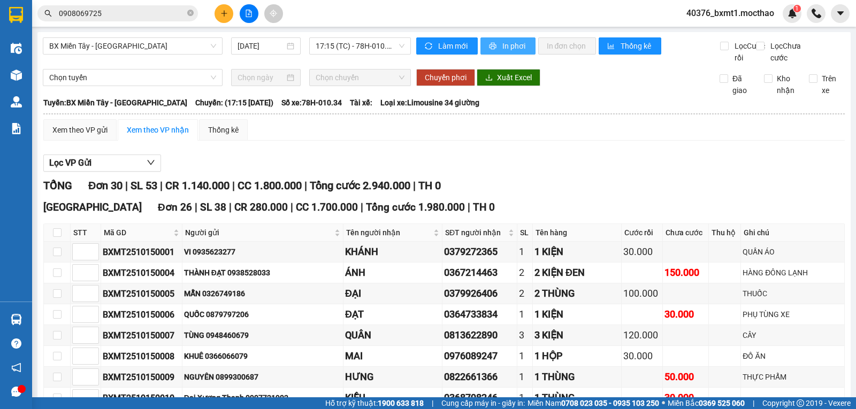
click at [526, 50] on button "In phơi" at bounding box center [507, 45] width 55 height 17
click at [486, 141] on div "Xem theo VP gửi Xem theo VP nhận Thống kê" at bounding box center [443, 129] width 801 height 21
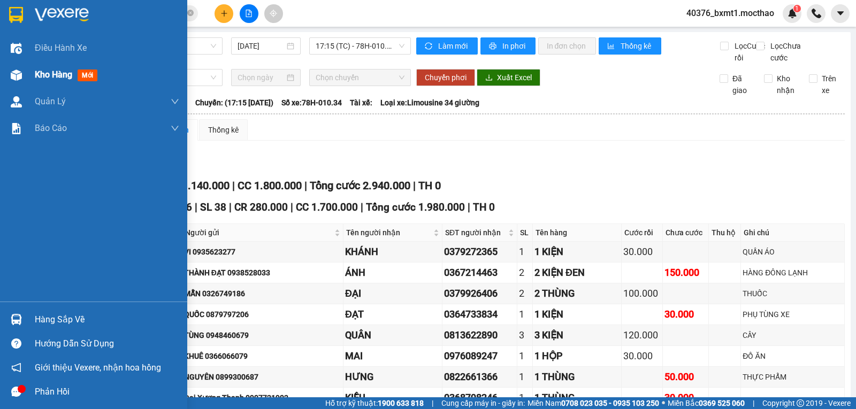
click at [20, 70] on img at bounding box center [16, 75] width 11 height 11
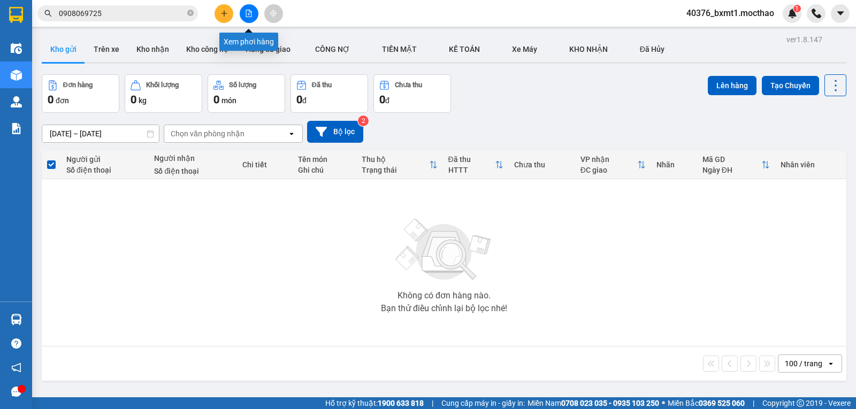
click at [252, 16] on button at bounding box center [249, 13] width 19 height 19
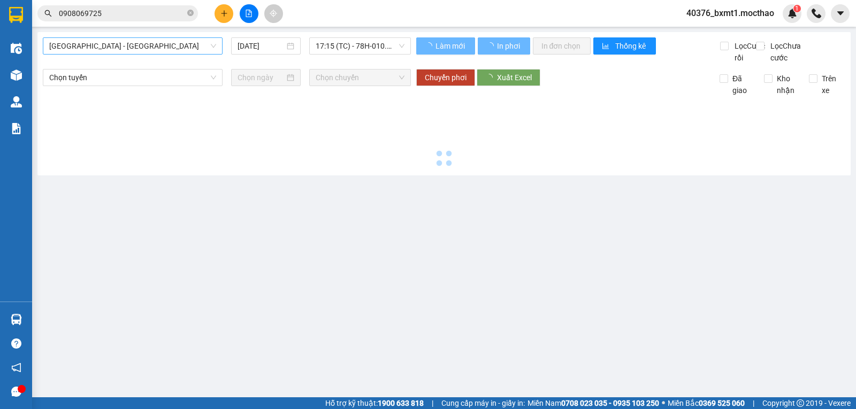
click at [111, 45] on span "[GEOGRAPHIC_DATA] - [GEOGRAPHIC_DATA]" at bounding box center [132, 46] width 167 height 16
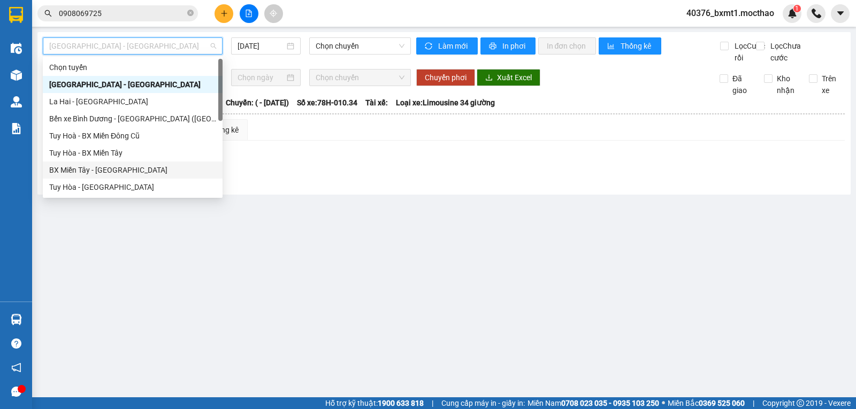
drag, startPoint x: 94, startPoint y: 167, endPoint x: 301, endPoint y: 69, distance: 229.2
click at [94, 168] on div "BX Miền Tây - [GEOGRAPHIC_DATA]" at bounding box center [132, 170] width 167 height 12
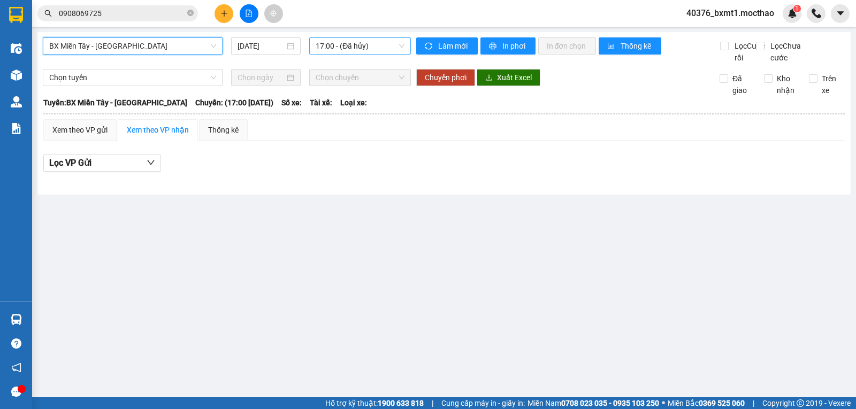
click at [349, 43] on span "17:00 - (Đã hủy)" at bounding box center [360, 46] width 88 height 16
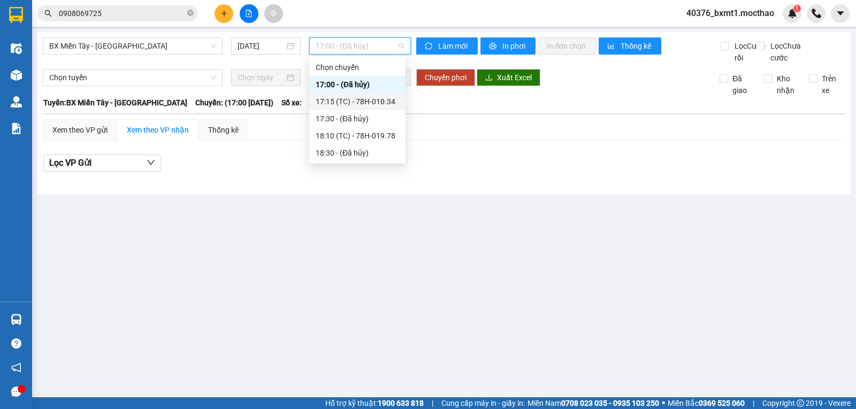
click at [379, 102] on div "17:15 (TC) - 78H-010.34" at bounding box center [357, 102] width 83 height 12
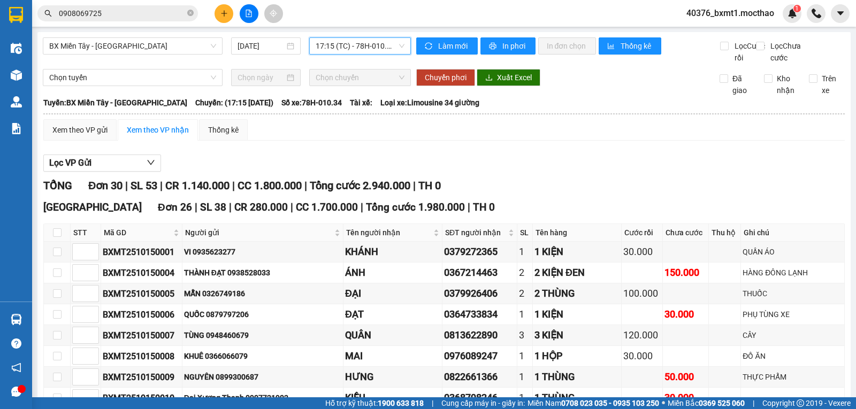
click at [340, 46] on span "17:15 (TC) - 78H-010.34" at bounding box center [360, 46] width 88 height 16
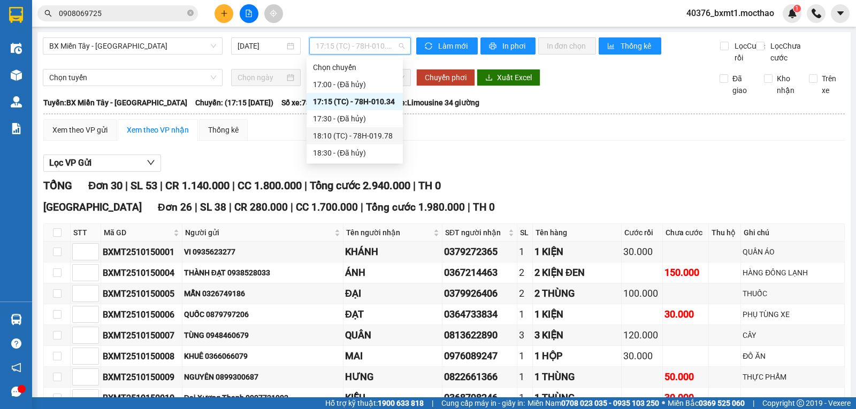
click at [381, 132] on div "18:10 (TC) - 78H-019.78" at bounding box center [354, 136] width 83 height 12
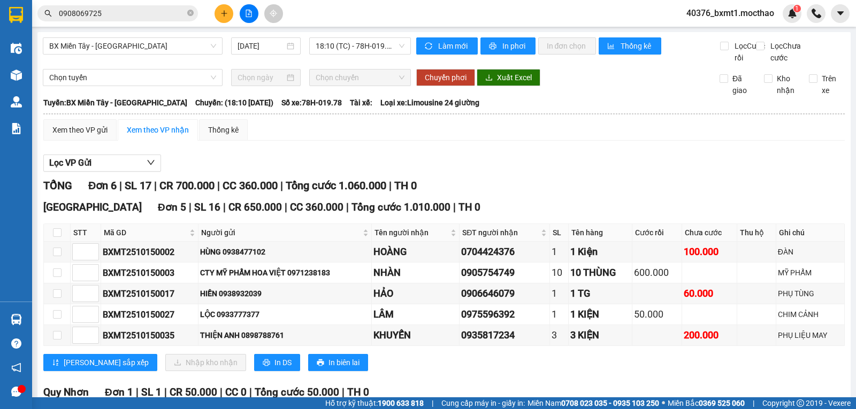
click at [571, 178] on div "TỔNG Đơn 6 | SL 17 | CR 700.000 | CC 360.000 | Tổng cước 1.060.000 | TH 0" at bounding box center [443, 186] width 801 height 17
click at [443, 41] on span "Làm mới" at bounding box center [453, 46] width 31 height 12
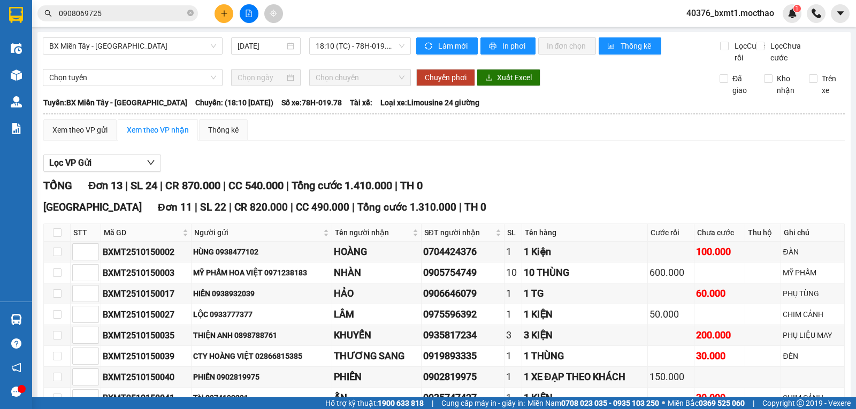
click at [500, 155] on div "Lọc VP Gửi" at bounding box center [443, 164] width 801 height 18
click at [372, 39] on span "18:10 (TC) - 78H-019.78" at bounding box center [360, 46] width 88 height 16
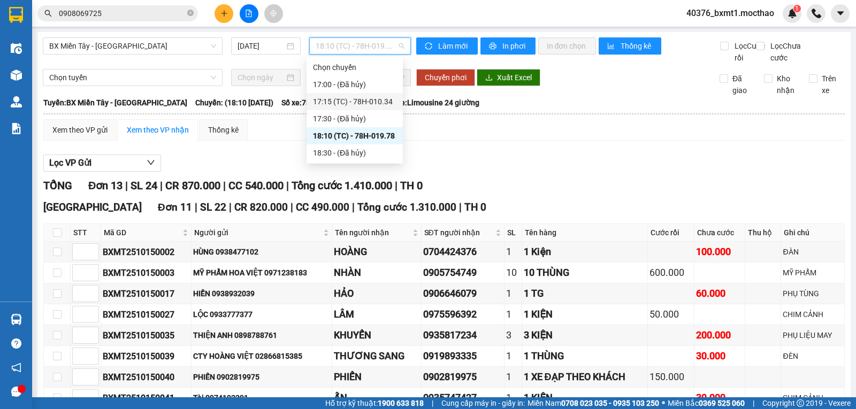
click at [370, 102] on div "17:15 (TC) - 78H-010.34" at bounding box center [354, 102] width 83 height 12
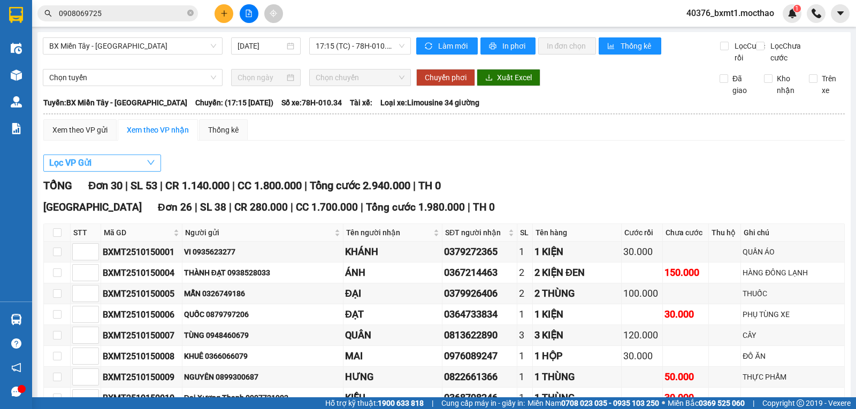
click at [104, 172] on button "Lọc VP Gửi" at bounding box center [102, 163] width 118 height 17
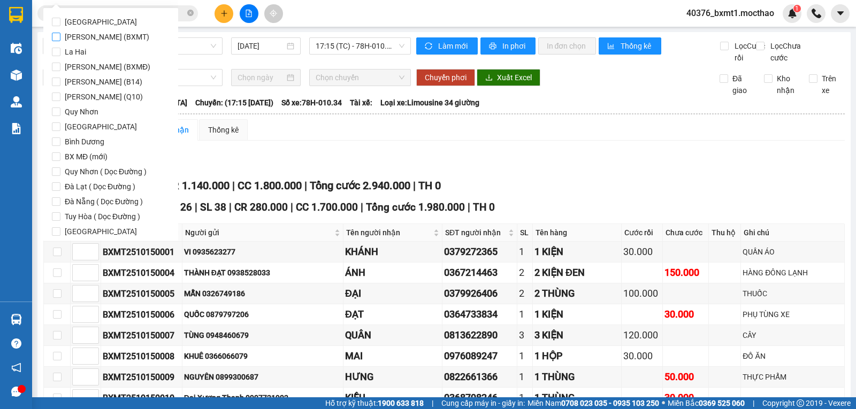
click at [121, 34] on span "[PERSON_NAME] (BXMT)" at bounding box center [106, 36] width 93 height 15
click at [60, 34] on input "[PERSON_NAME] (BXMT)" at bounding box center [56, 37] width 9 height 9
drag, startPoint x: 66, startPoint y: 223, endPoint x: 77, endPoint y: 225, distance: 11.3
click at [66, 257] on span "Lọc" at bounding box center [66, 263] width 12 height 12
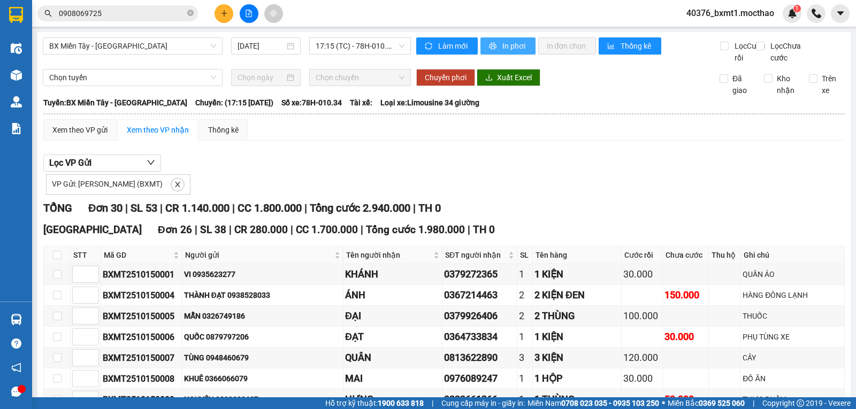
drag, startPoint x: 499, startPoint y: 48, endPoint x: 538, endPoint y: 49, distance: 39.1
click at [502, 49] on span "In phơi" at bounding box center [514, 46] width 25 height 12
click at [502, 44] on span "In phơi" at bounding box center [514, 46] width 25 height 12
click at [116, 16] on input "0908069725" at bounding box center [122, 13] width 126 height 12
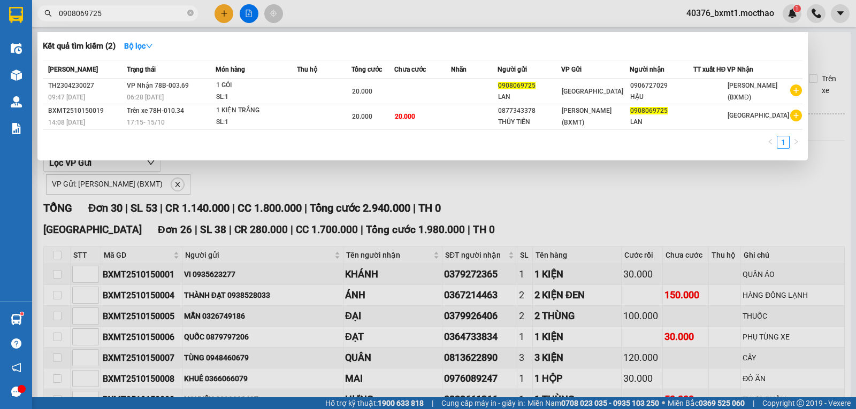
click at [116, 16] on input "0908069725" at bounding box center [122, 13] width 126 height 12
paste input "7141191"
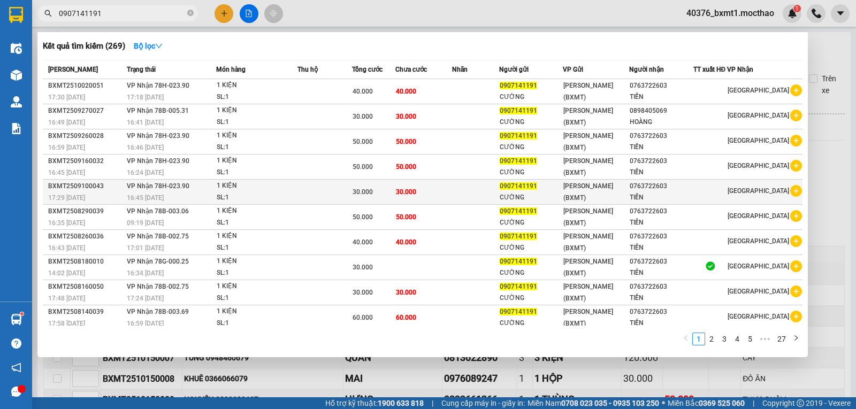
click at [613, 194] on span "[PERSON_NAME] (BXMT)" at bounding box center [588, 191] width 50 height 19
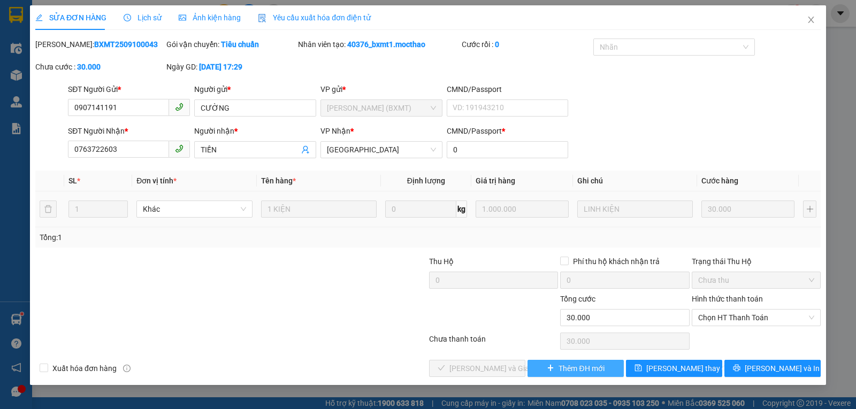
click at [561, 369] on span "Thêm ĐH mới" at bounding box center [580, 369] width 45 height 12
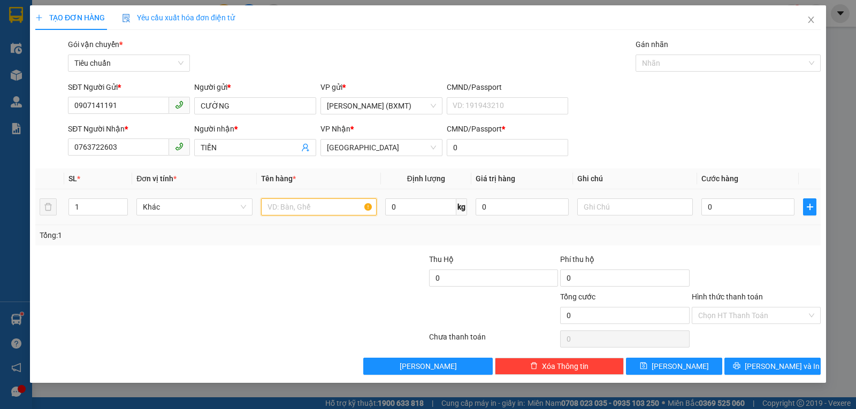
click at [282, 206] on input "text" at bounding box center [319, 206] width 116 height 17
click at [604, 208] on input "text" at bounding box center [635, 206] width 116 height 17
click at [742, 204] on input "0" at bounding box center [747, 206] width 93 height 17
click at [752, 237] on div "Tổng: 1" at bounding box center [428, 235] width 777 height 12
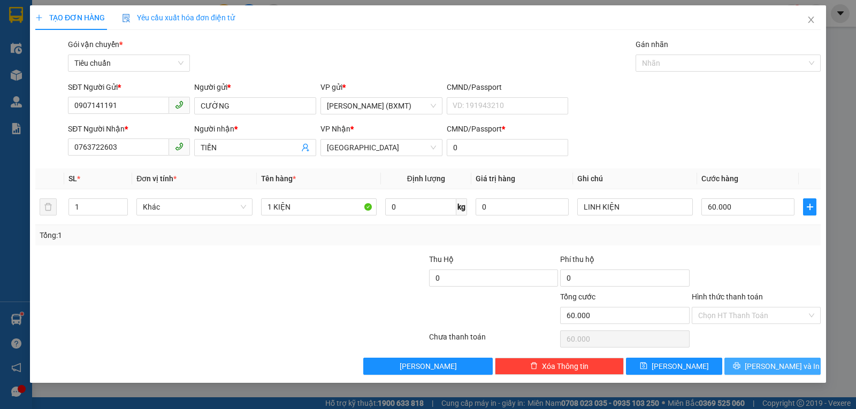
click at [740, 366] on icon "printer" at bounding box center [736, 366] width 7 height 7
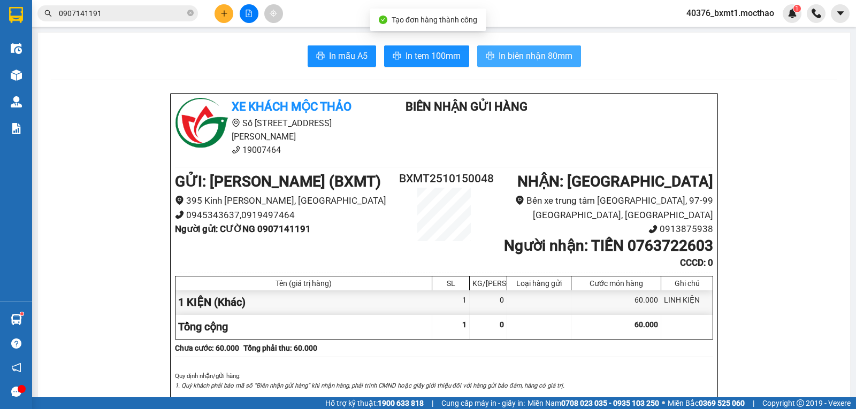
click at [510, 54] on span "In biên nhận 80mm" at bounding box center [535, 55] width 74 height 13
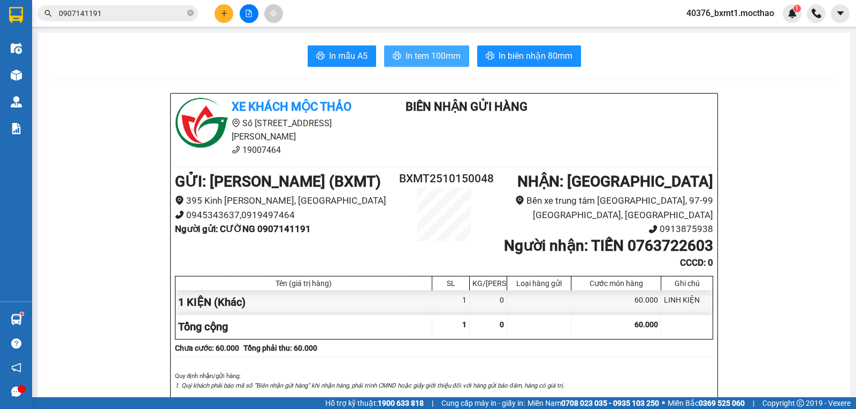
click at [439, 60] on span "In tem 100mm" at bounding box center [432, 55] width 55 height 13
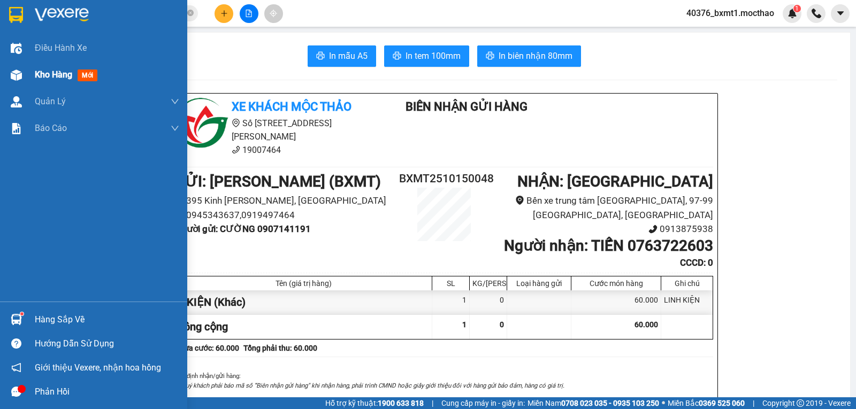
click at [22, 71] on div at bounding box center [16, 75] width 19 height 19
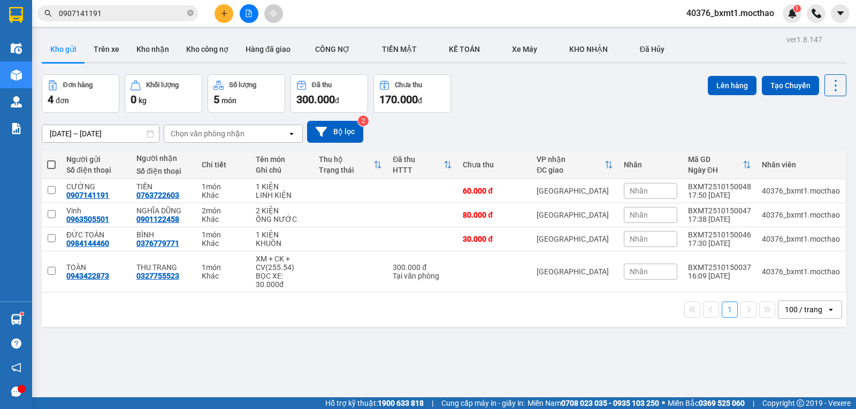
click at [244, 17] on button at bounding box center [249, 13] width 19 height 19
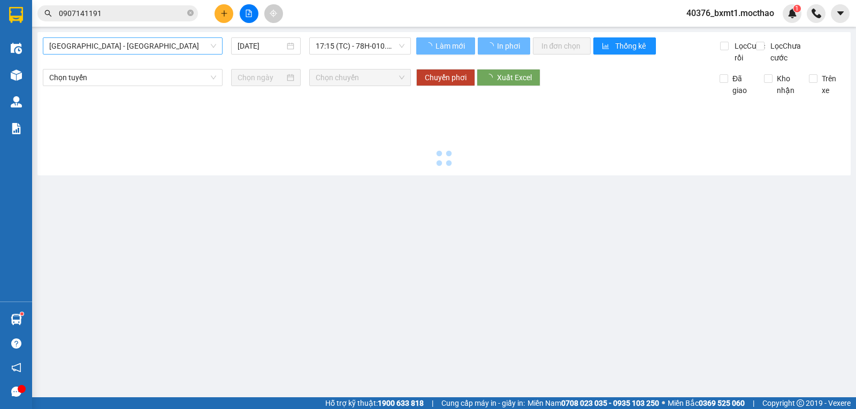
click at [159, 40] on span "[GEOGRAPHIC_DATA] - [GEOGRAPHIC_DATA]" at bounding box center [132, 46] width 167 height 16
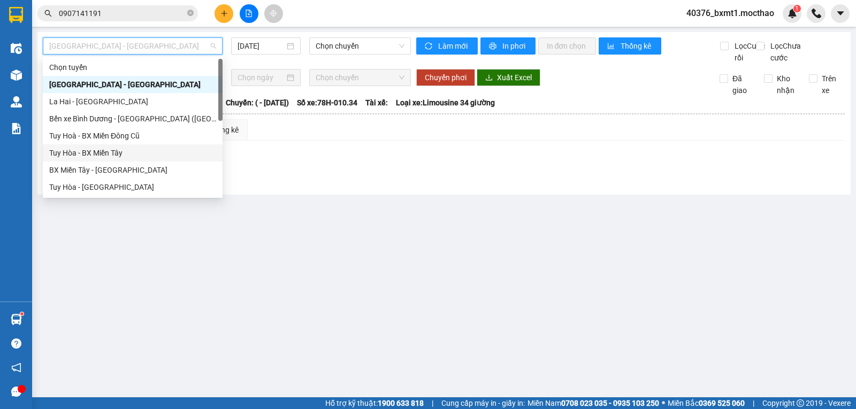
click at [101, 148] on div "Tuy Hòa - BX Miền Tây" at bounding box center [132, 153] width 167 height 12
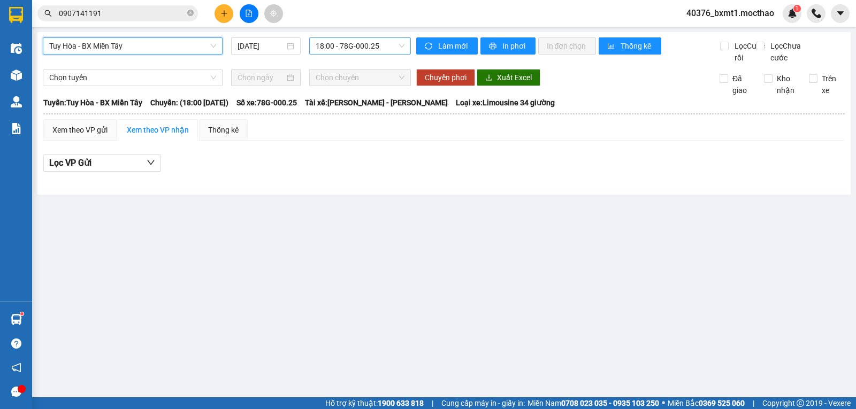
click at [367, 51] on span "18:00 - 78G-000.25" at bounding box center [360, 46] width 88 height 16
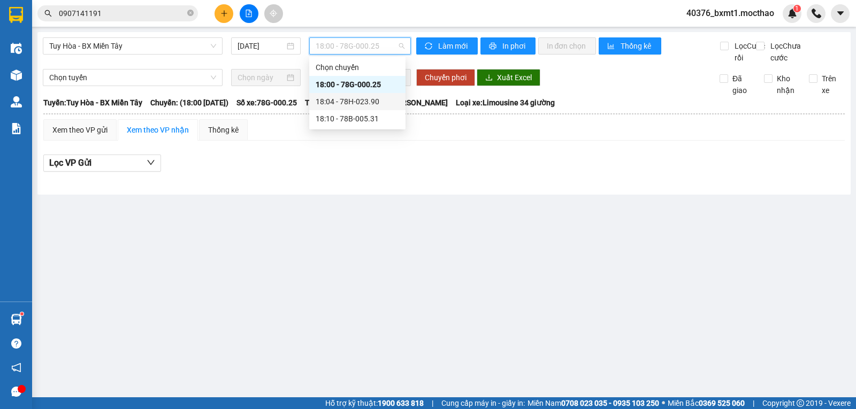
click at [374, 101] on div "18:04 - 78H-023.90" at bounding box center [357, 102] width 83 height 12
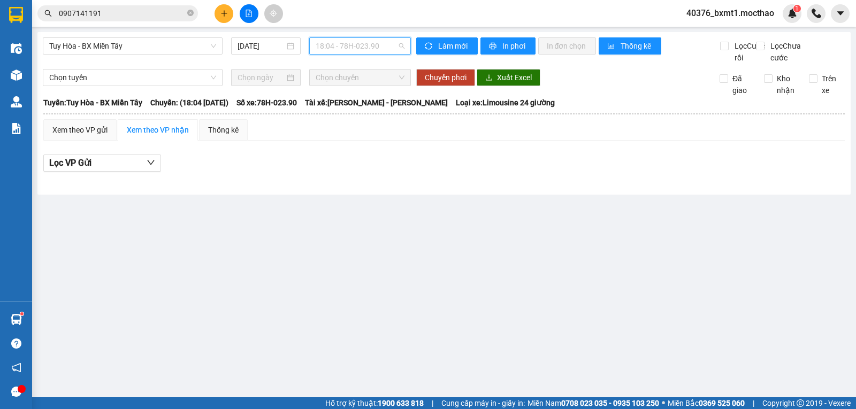
click at [384, 49] on span "18:04 - 78H-023.90" at bounding box center [360, 46] width 88 height 16
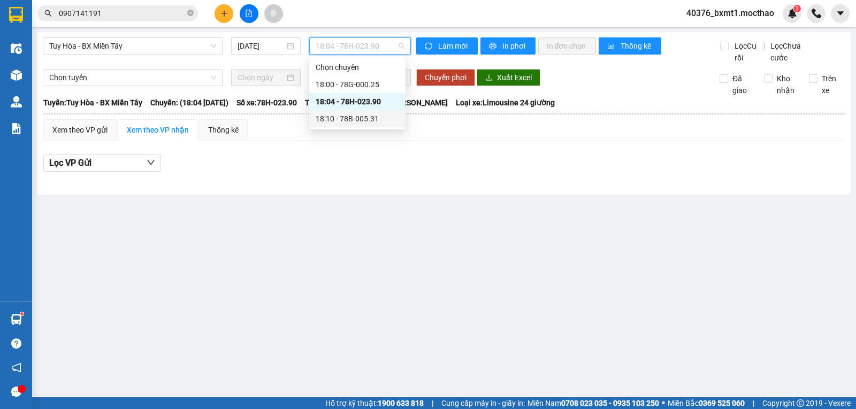
click at [376, 114] on div "18:10 - 78B-005.31" at bounding box center [357, 119] width 83 height 12
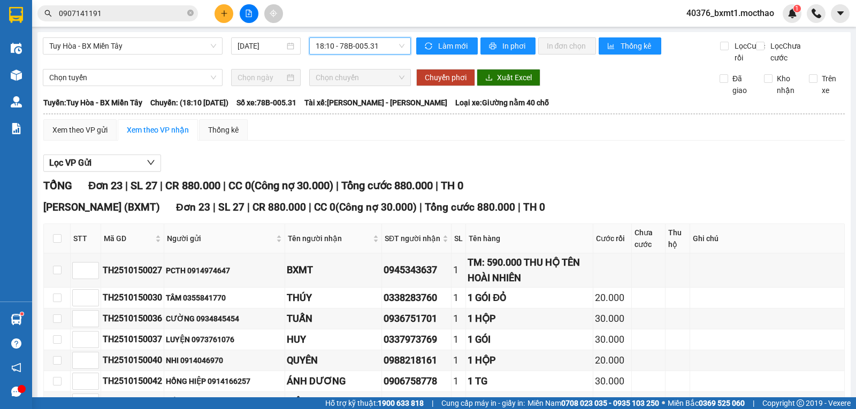
drag, startPoint x: 225, startPoint y: 359, endPoint x: 249, endPoint y: 362, distance: 23.7
click at [175, 51] on span "Tuy Hòa - BX Miền Tây" at bounding box center [132, 46] width 167 height 16
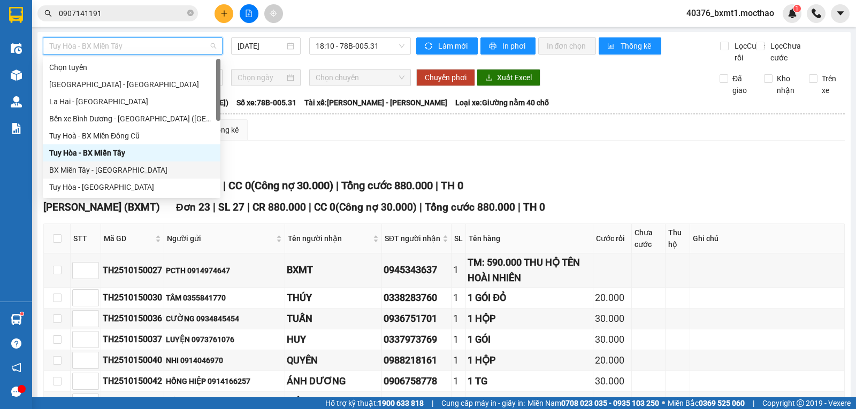
click at [104, 169] on div "BX Miền Tây - [GEOGRAPHIC_DATA]" at bounding box center [131, 170] width 165 height 12
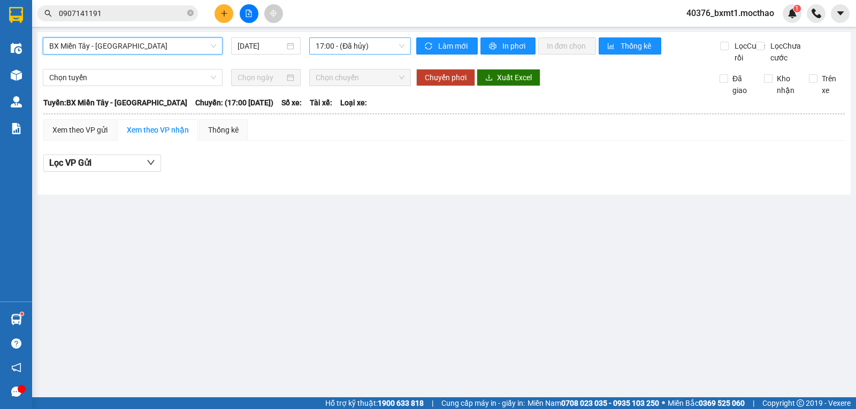
click at [351, 46] on span "17:00 - (Đã hủy)" at bounding box center [360, 46] width 88 height 16
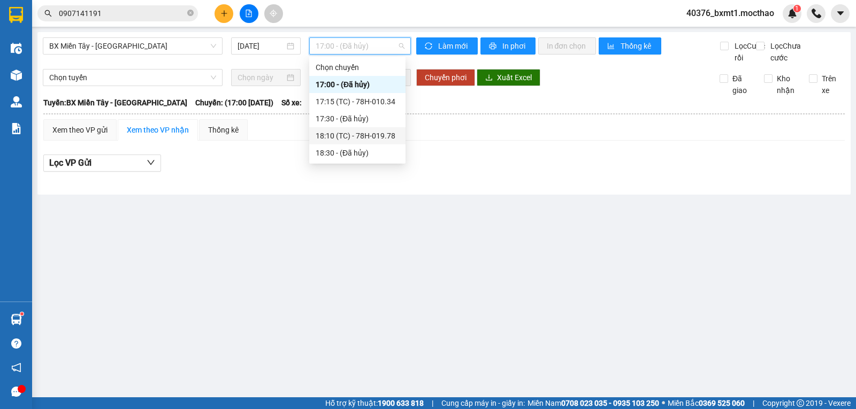
click at [363, 135] on div "18:10 (TC) - 78H-019.78" at bounding box center [357, 136] width 83 height 12
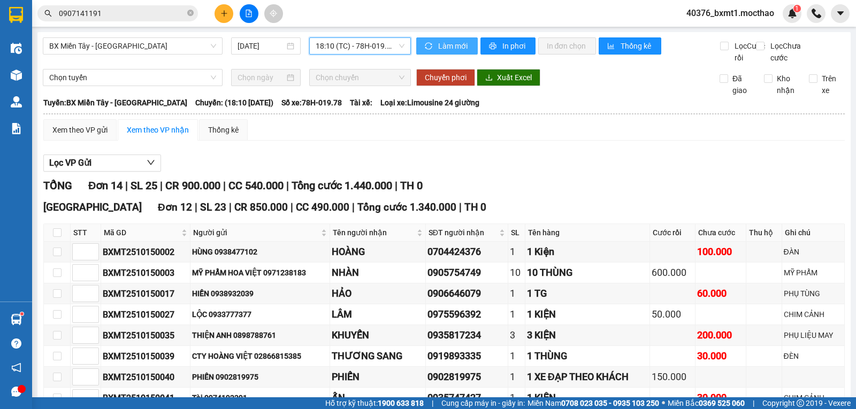
click at [442, 49] on span "Làm mới" at bounding box center [453, 46] width 31 height 12
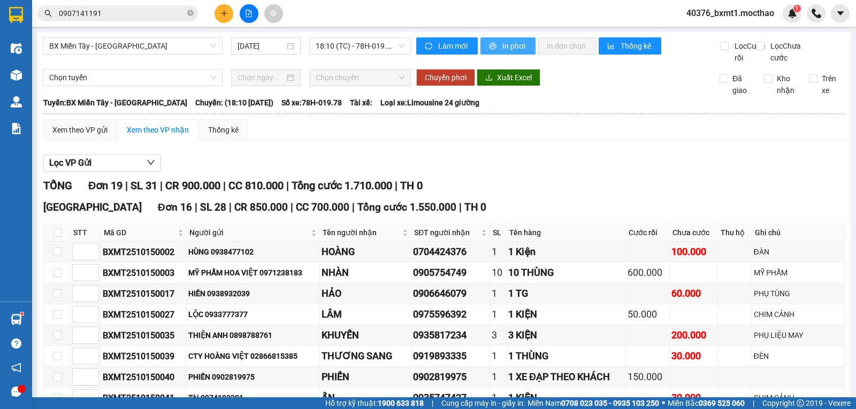
click at [513, 49] on span "In phơi" at bounding box center [514, 46] width 25 height 12
click at [502, 48] on span "In phơi" at bounding box center [514, 46] width 25 height 12
click at [558, 172] on div "Lọc VP Gửi" at bounding box center [443, 164] width 801 height 18
click at [540, 170] on div "Lọc VP Gửi" at bounding box center [443, 164] width 801 height 18
click at [349, 47] on span "18:10 (TC) - 78H-019.78" at bounding box center [360, 46] width 88 height 16
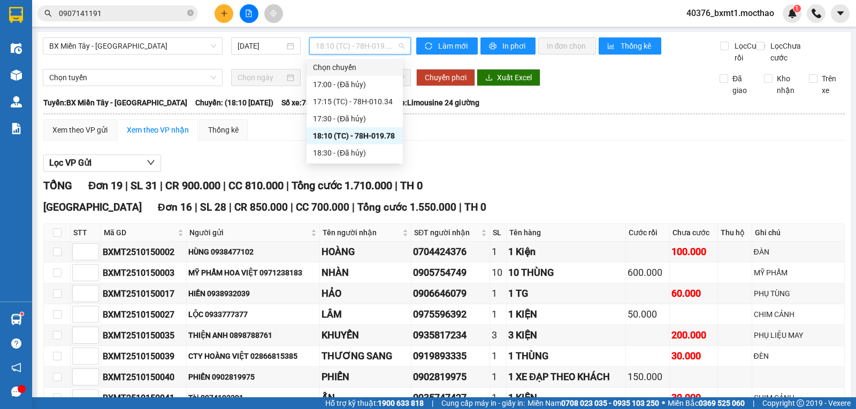
click at [513, 141] on div "Xem theo VP gửi Xem theo VP nhận Thống kê" at bounding box center [443, 129] width 801 height 21
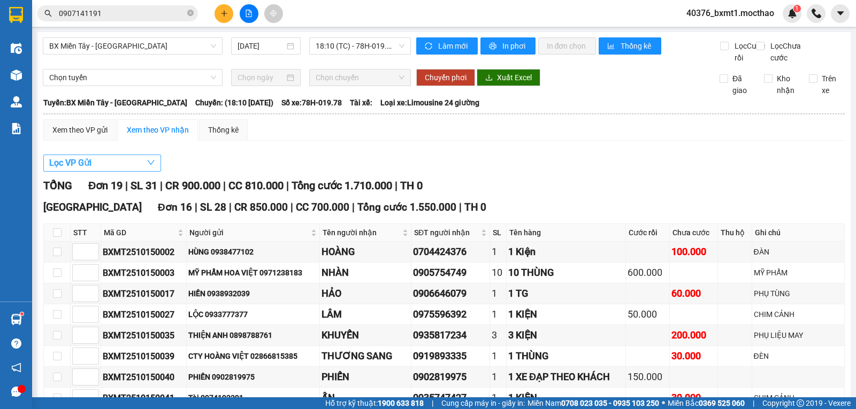
click at [119, 172] on button "Lọc VP Gửi" at bounding box center [102, 163] width 118 height 17
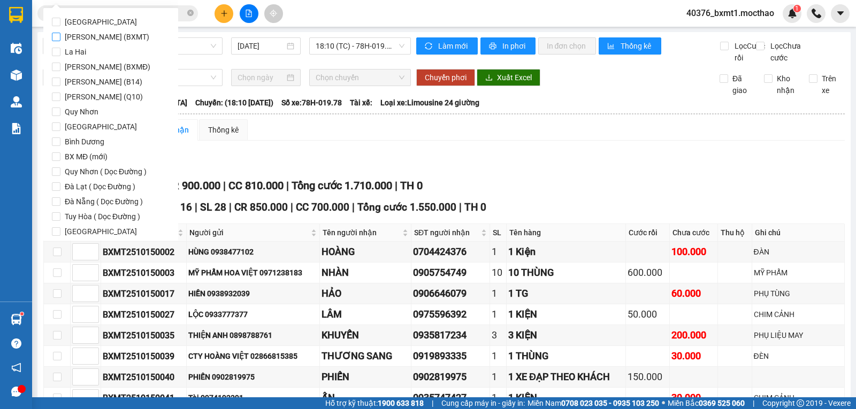
click at [121, 39] on span "[PERSON_NAME] (BXMT)" at bounding box center [106, 36] width 93 height 15
click at [60, 39] on input "[PERSON_NAME] (BXMT)" at bounding box center [56, 37] width 9 height 9
click at [66, 257] on span "Lọc" at bounding box center [66, 263] width 12 height 12
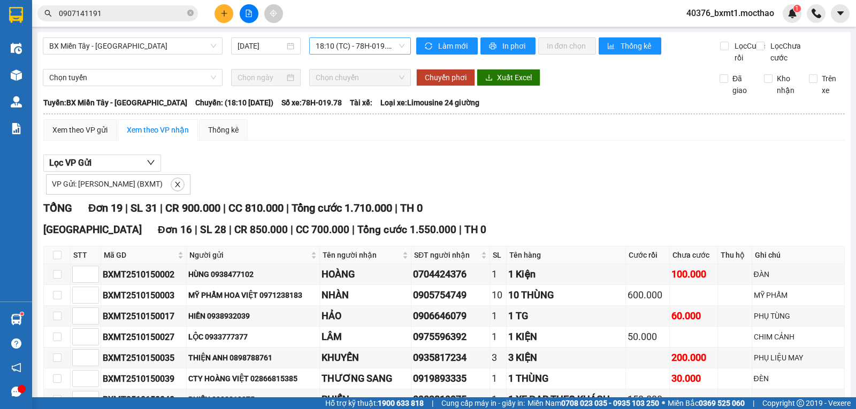
click at [363, 48] on span "18:10 (TC) - 78H-019.78" at bounding box center [360, 46] width 88 height 16
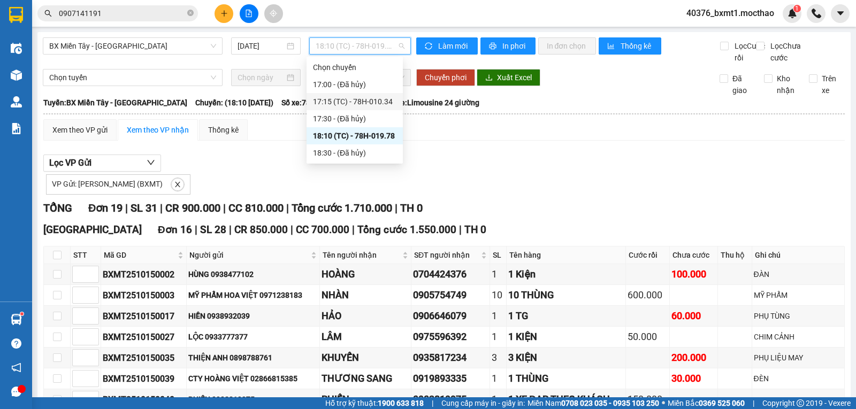
click at [381, 96] on div "17:15 (TC) - 78H-010.34" at bounding box center [354, 102] width 83 height 12
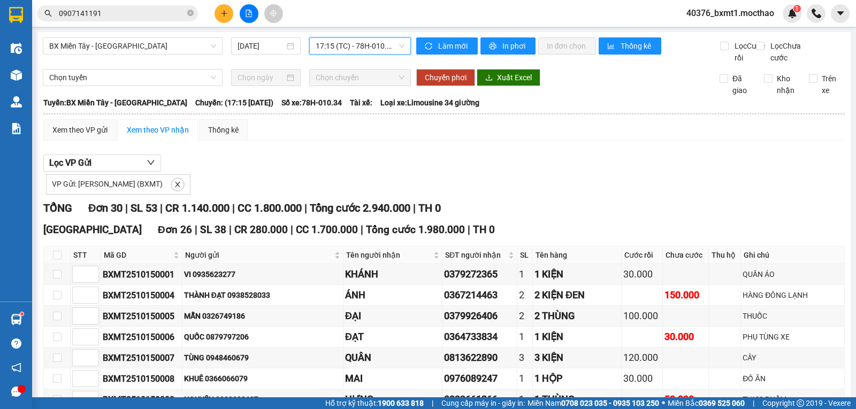
click at [376, 54] on div "17:15 (TC) - 78H-010.34" at bounding box center [359, 45] width 101 height 17
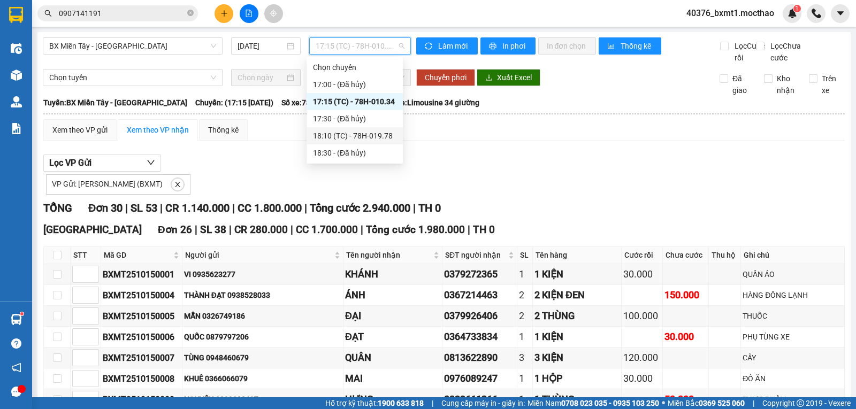
click at [377, 138] on div "18:10 (TC) - 78H-019.78" at bounding box center [354, 136] width 83 height 12
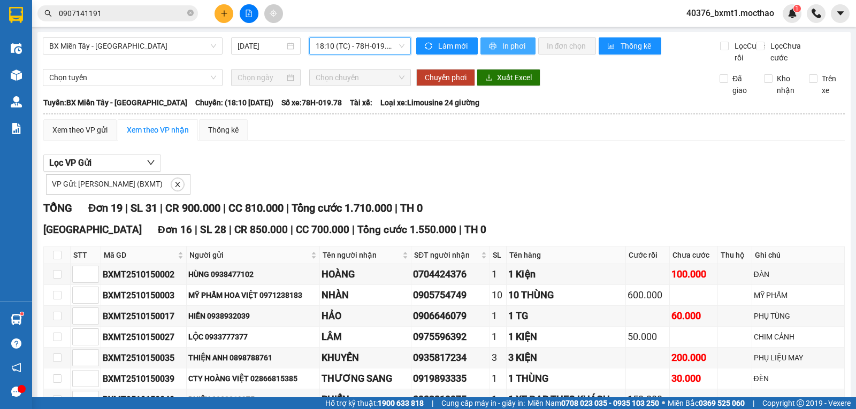
click at [493, 52] on button "In phơi" at bounding box center [507, 45] width 55 height 17
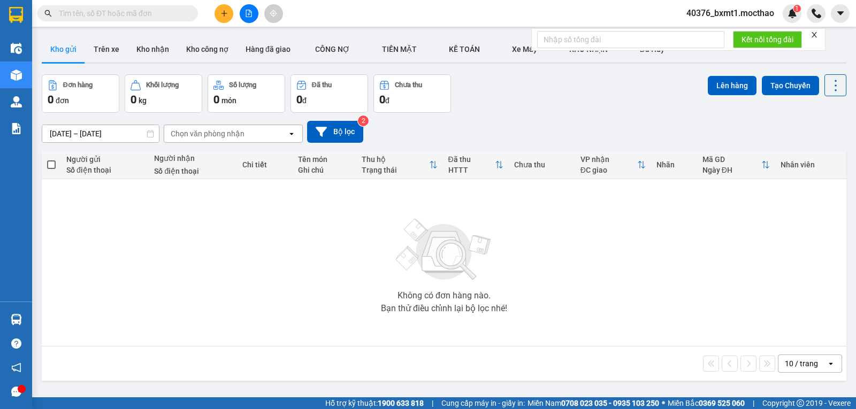
click at [815, 39] on div at bounding box center [813, 34] width 7 height 9
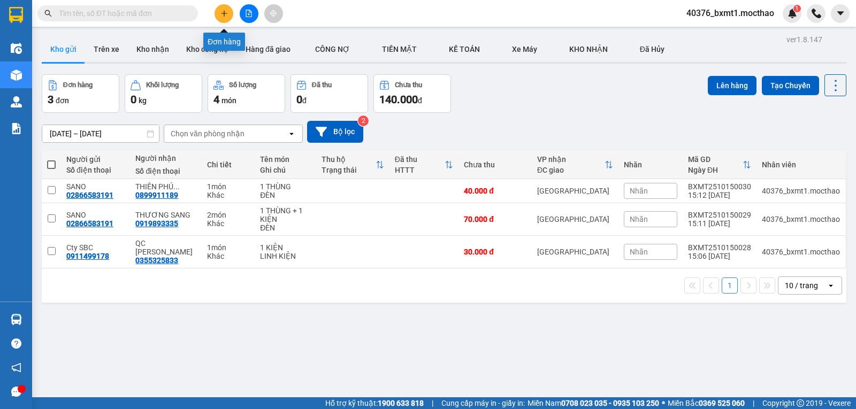
click at [228, 11] on button at bounding box center [223, 13] width 19 height 19
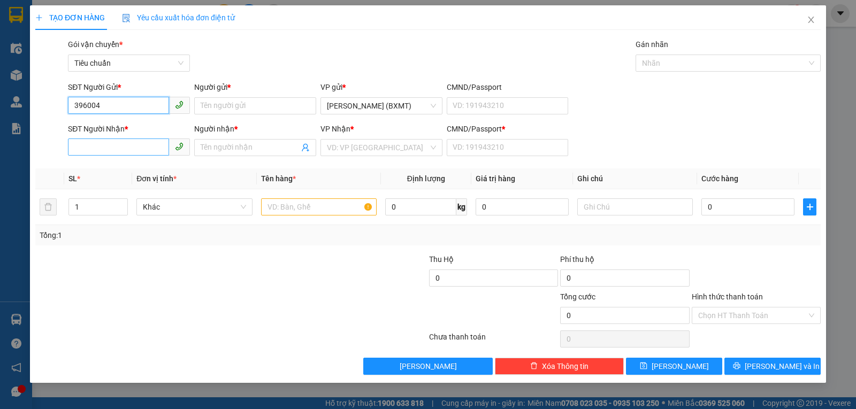
type input "396004"
click at [118, 153] on input "SĐT Người Nhận *" at bounding box center [118, 147] width 101 height 17
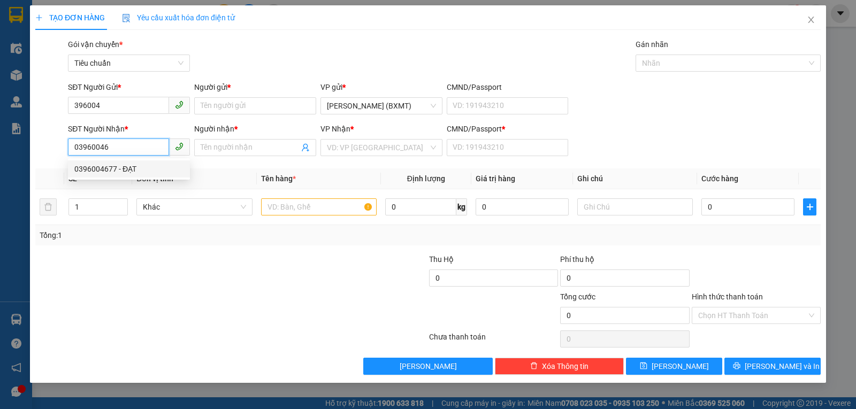
click at [128, 168] on div "0396004677 - ĐẠT" at bounding box center [128, 169] width 109 height 12
type input "0396004677"
type input "ĐẠT"
type input "0"
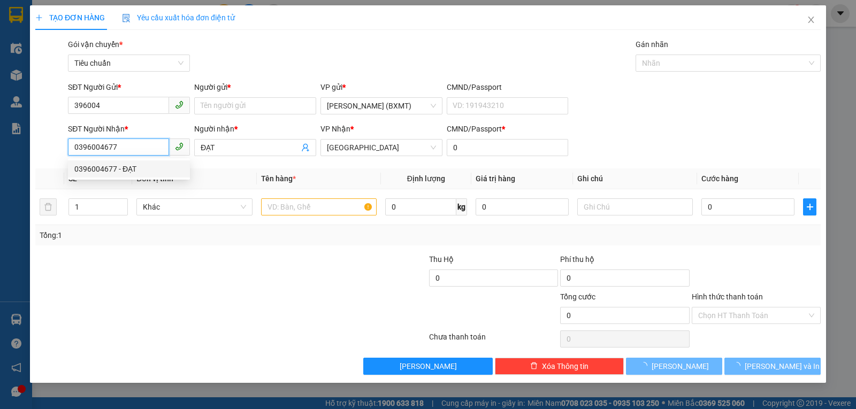
type input "50.000"
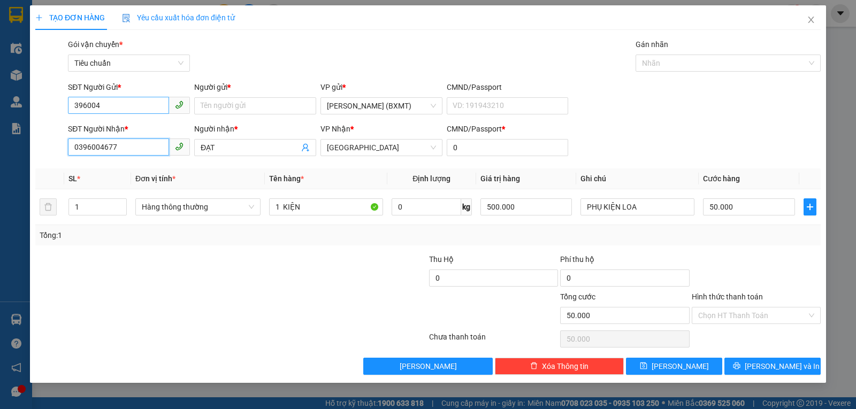
type input "0396004677"
click at [143, 103] on input "396004" at bounding box center [118, 105] width 101 height 17
click at [143, 104] on input "396004" at bounding box center [118, 105] width 101 height 17
click at [132, 125] on div "0918641100 - HÓA" at bounding box center [128, 127] width 109 height 12
type input "0918641100"
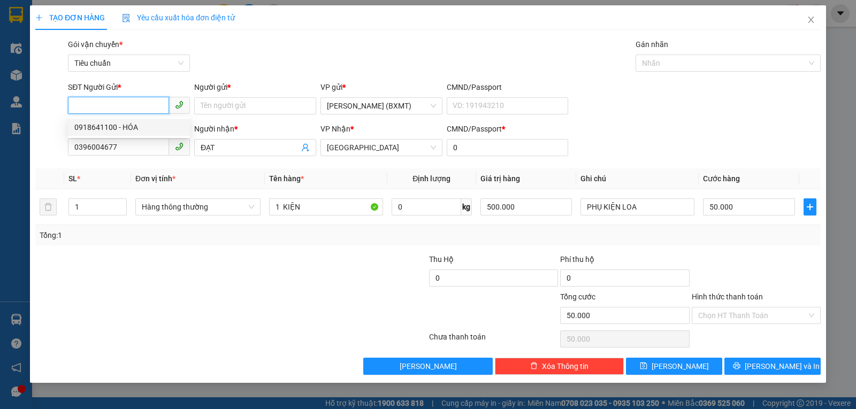
type input "HÓA"
type input "0918641100"
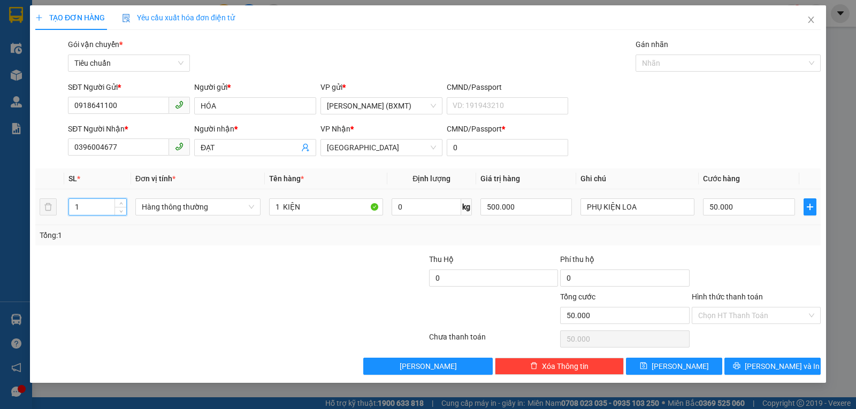
drag, startPoint x: 80, startPoint y: 206, endPoint x: 70, endPoint y: 207, distance: 10.2
click at [70, 207] on input "1" at bounding box center [97, 207] width 57 height 16
click at [178, 212] on span "Hàng thông thường" at bounding box center [198, 207] width 112 height 16
type input "2"
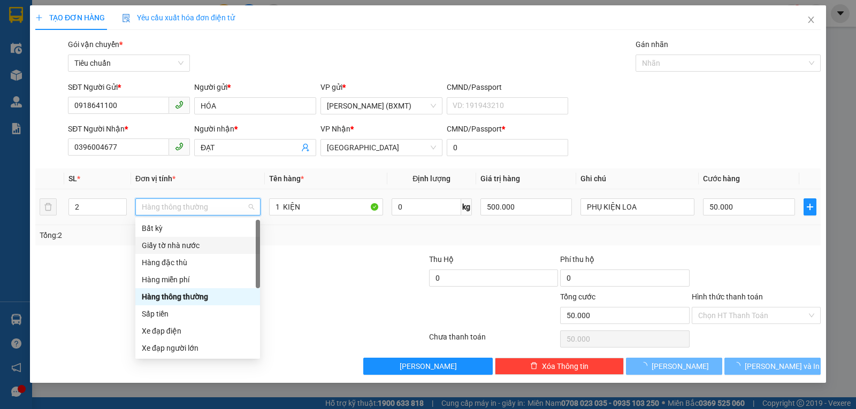
type input "0"
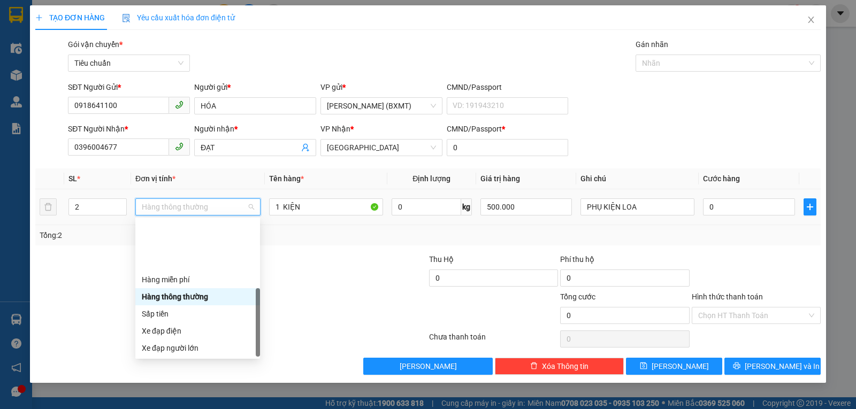
scroll to position [68, 0]
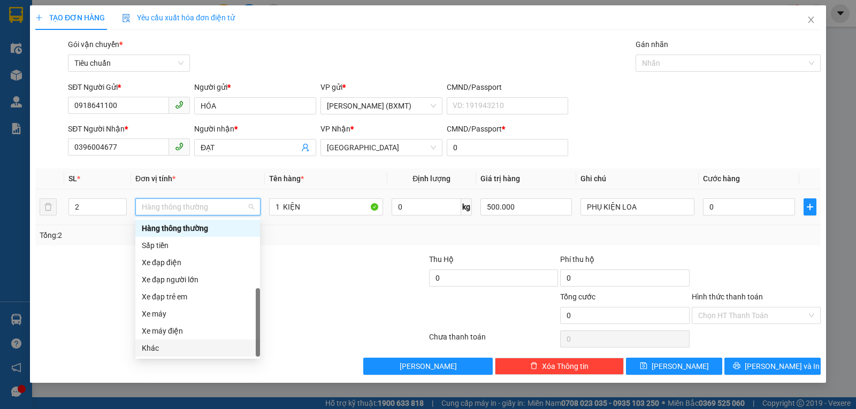
click at [171, 346] on div "Khác" at bounding box center [198, 348] width 112 height 12
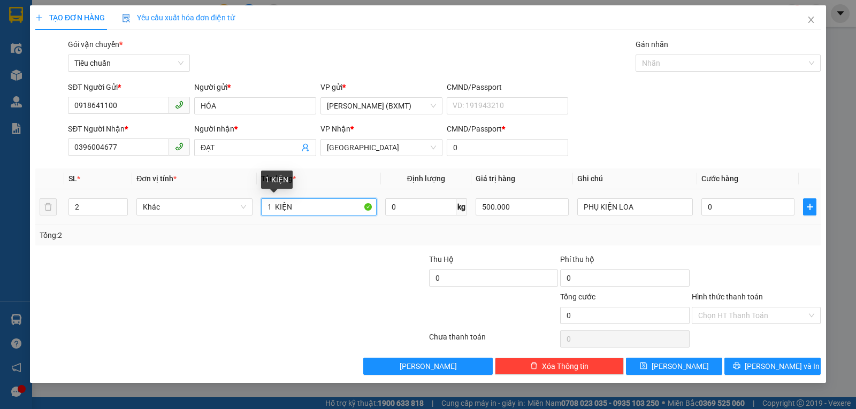
click at [262, 213] on input "1 KIỆN" at bounding box center [319, 206] width 116 height 17
type input "2 KIỆN"
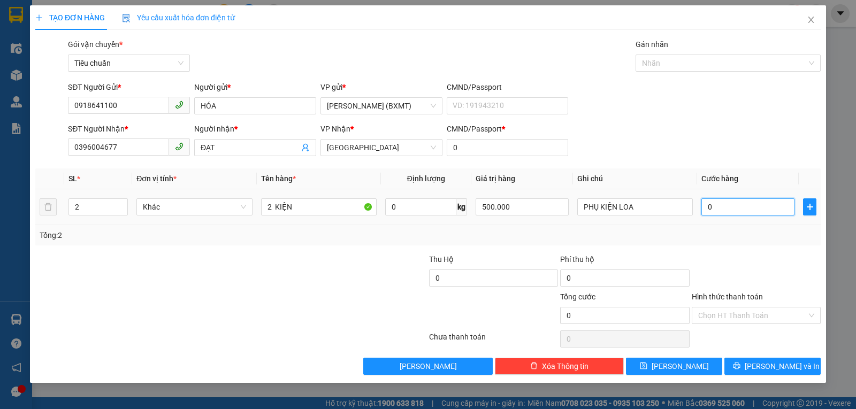
click at [722, 200] on input "0" at bounding box center [747, 206] width 93 height 17
type input "2"
type input "28"
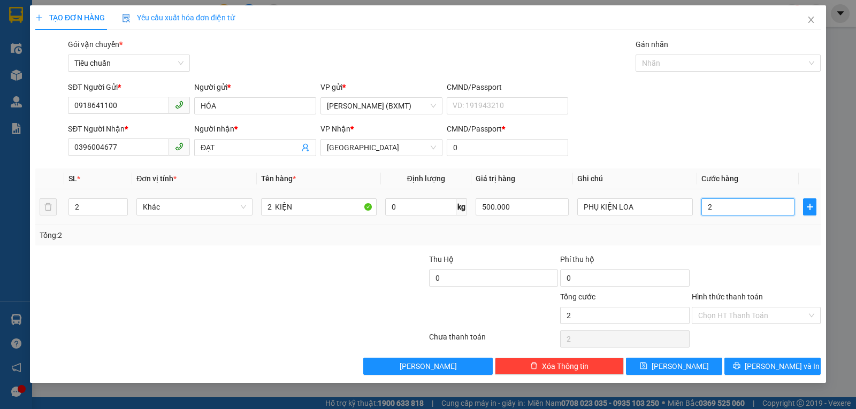
type input "28"
type input "280"
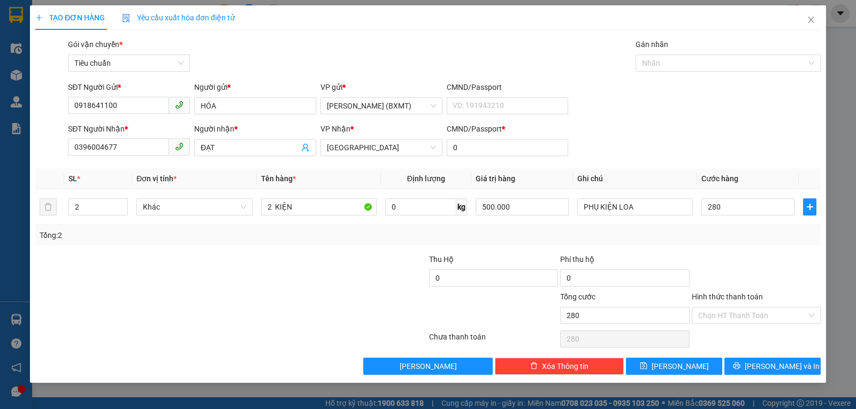
type input "280.000"
click at [301, 43] on div "Gói vận chuyển * Tiêu chuẩn Gán nhãn Nhãn" at bounding box center [444, 57] width 757 height 37
click at [740, 362] on icon "printer" at bounding box center [736, 365] width 7 height 7
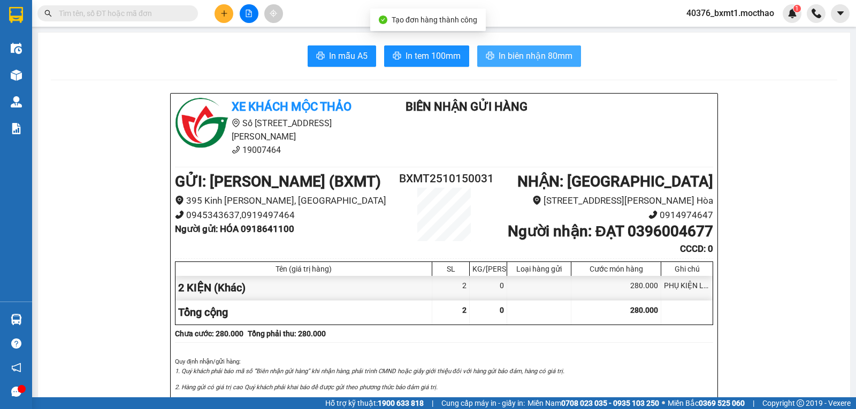
click at [524, 58] on span "In biên nhận 80mm" at bounding box center [535, 55] width 74 height 13
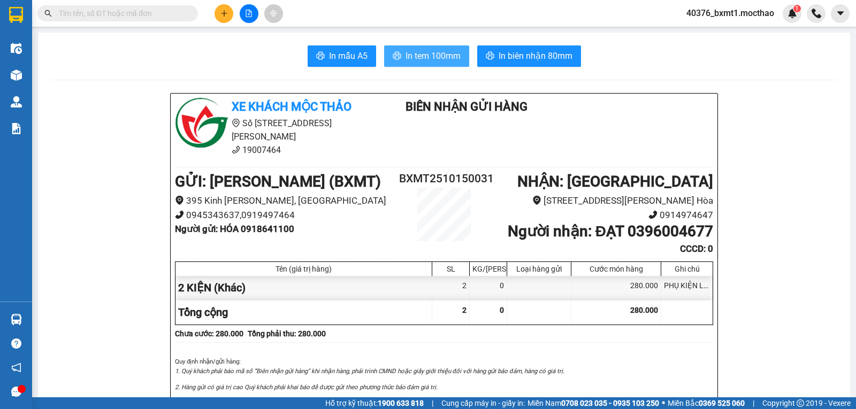
click at [431, 58] on span "In tem 100mm" at bounding box center [432, 55] width 55 height 13
click at [229, 7] on button at bounding box center [223, 13] width 19 height 19
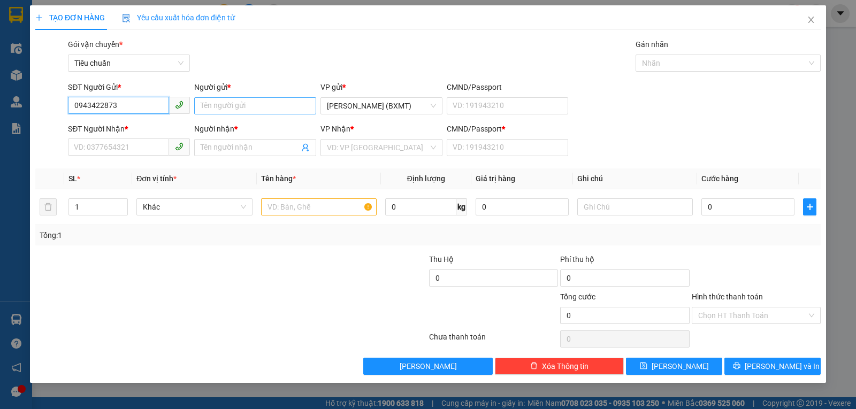
type input "0943422873"
click at [265, 102] on input "Người gửi *" at bounding box center [255, 105] width 122 height 17
type input "t"
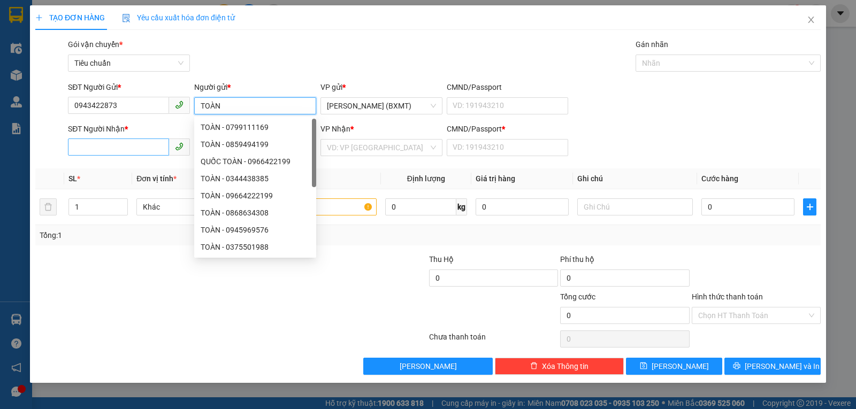
type input "TOÀN"
click at [88, 147] on input "SĐT Người Nhận *" at bounding box center [118, 147] width 101 height 17
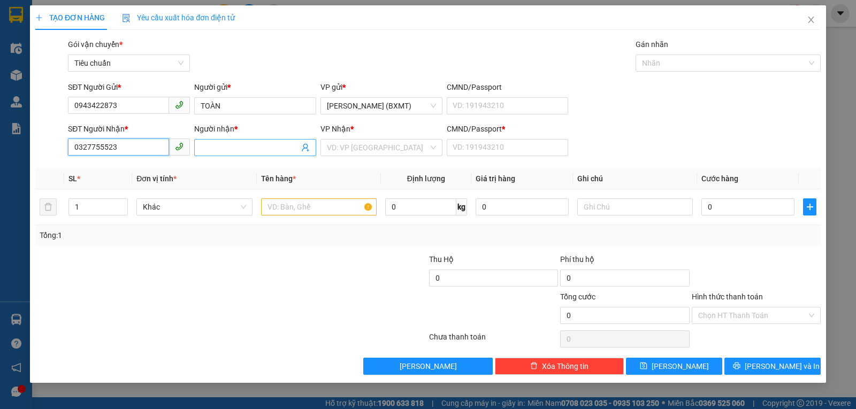
type input "0327755523"
click at [266, 154] on span at bounding box center [255, 147] width 122 height 17
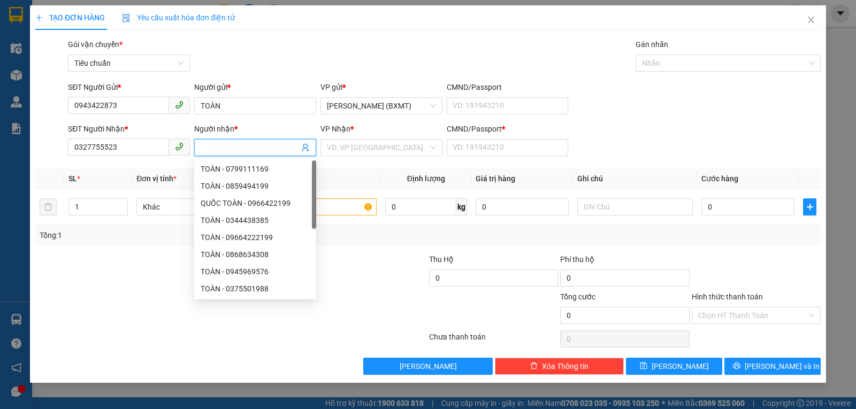
click at [265, 146] on input "Người nhận *" at bounding box center [250, 148] width 98 height 12
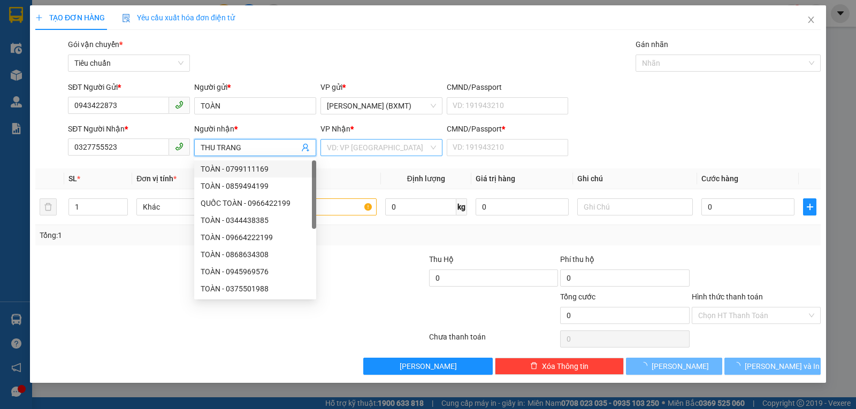
type input "THU TRANG"
click at [403, 141] on input "search" at bounding box center [378, 148] width 102 height 16
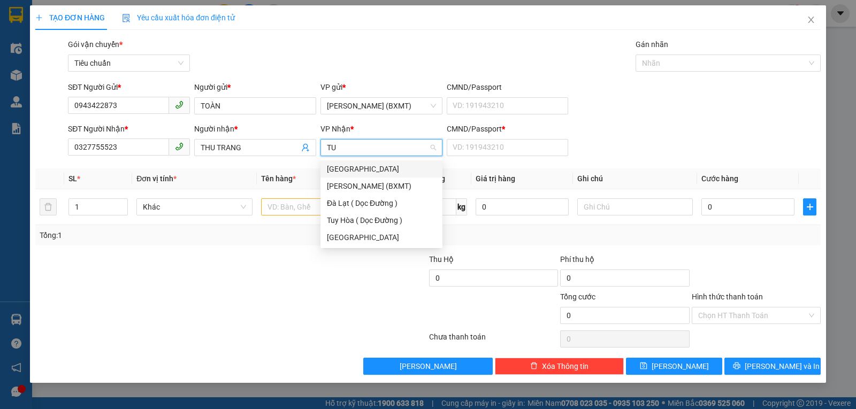
type input "TUY"
click at [372, 166] on div "[GEOGRAPHIC_DATA]" at bounding box center [381, 169] width 109 height 12
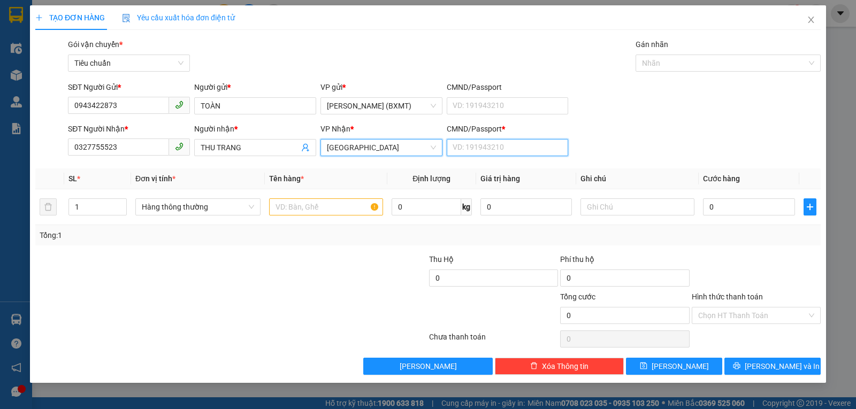
click at [459, 152] on input "CMND/Passport *" at bounding box center [508, 147] width 122 height 17
click at [180, 210] on span "Hàng thông thường" at bounding box center [198, 207] width 112 height 16
type input "0"
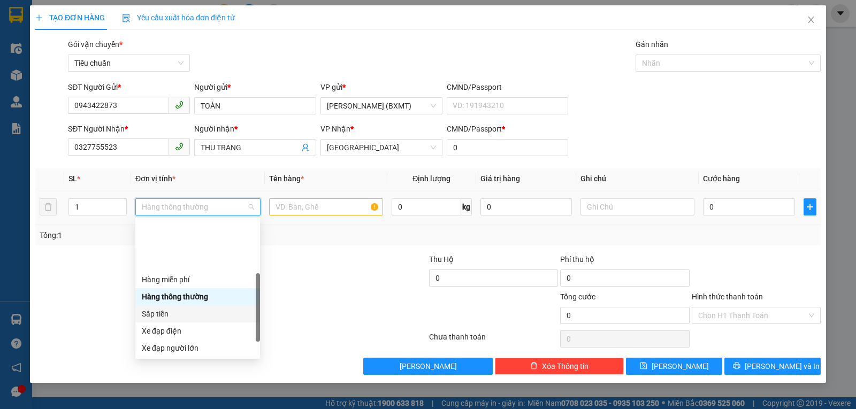
scroll to position [68, 0]
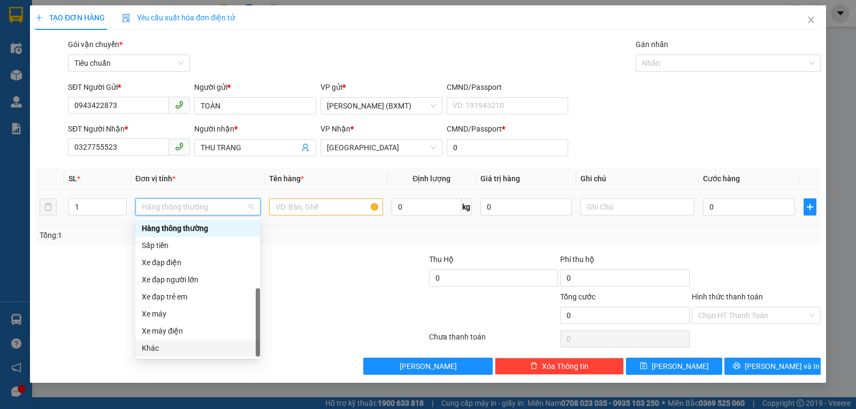
click at [176, 342] on div "Khác" at bounding box center [198, 348] width 112 height 12
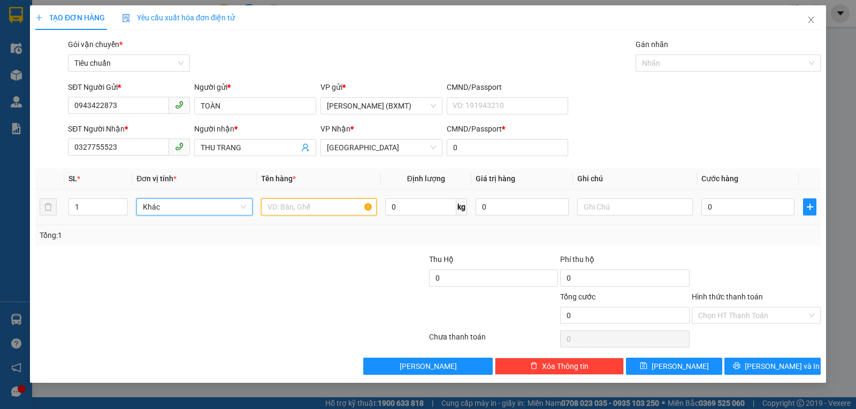
click at [289, 209] on input "text" at bounding box center [319, 206] width 116 height 17
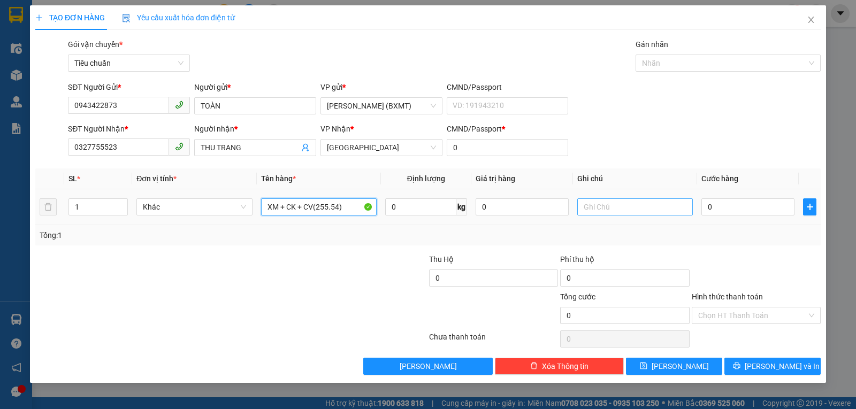
type input "XM + CK + CV(255.54)"
click at [602, 199] on input "text" at bounding box center [635, 206] width 116 height 17
type input "BỌC XE: 30.000đ"
click at [707, 213] on input "0" at bounding box center [747, 206] width 93 height 17
type input "3"
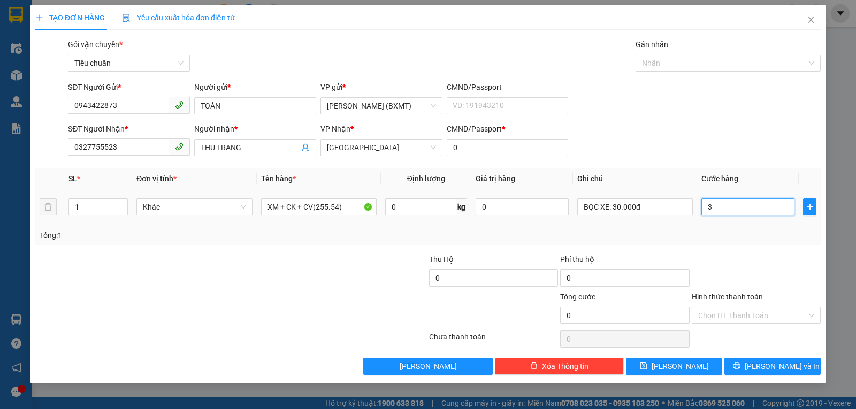
type input "3"
type input "30"
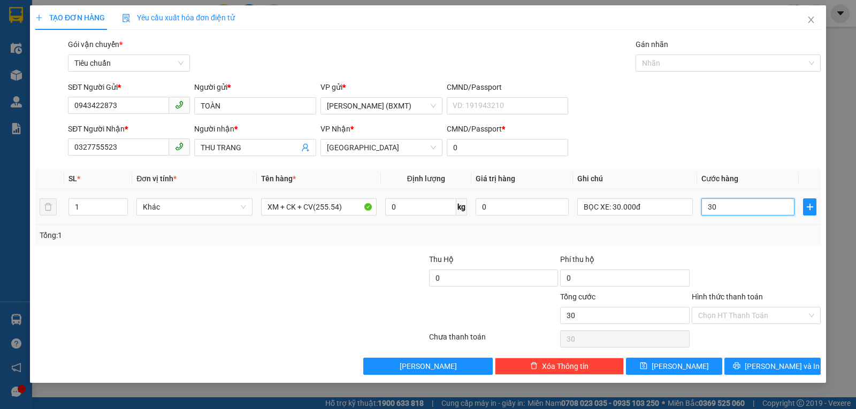
type input "300"
click at [731, 254] on div at bounding box center [755, 272] width 131 height 37
type input "300.000"
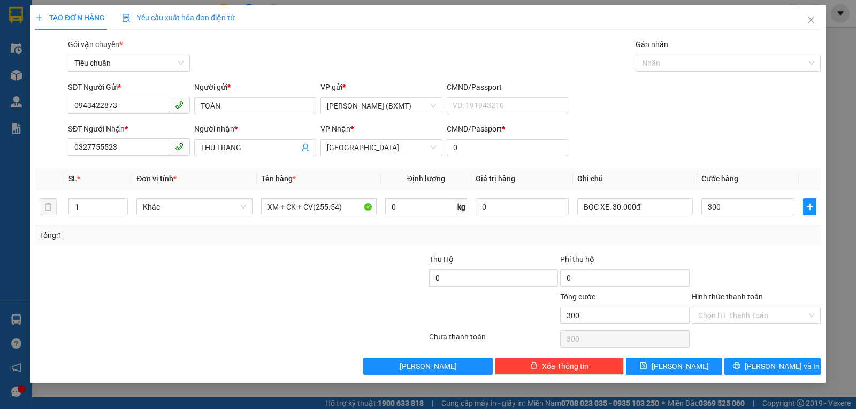
type input "300.000"
click at [631, 116] on div "SĐT Người Gửi * 0943422873 Người gửi * TOÀN VP gửi * [PERSON_NAME] (BXMT) CMND/…" at bounding box center [444, 99] width 757 height 37
click at [734, 323] on input "Hình thức thanh toán" at bounding box center [752, 316] width 109 height 16
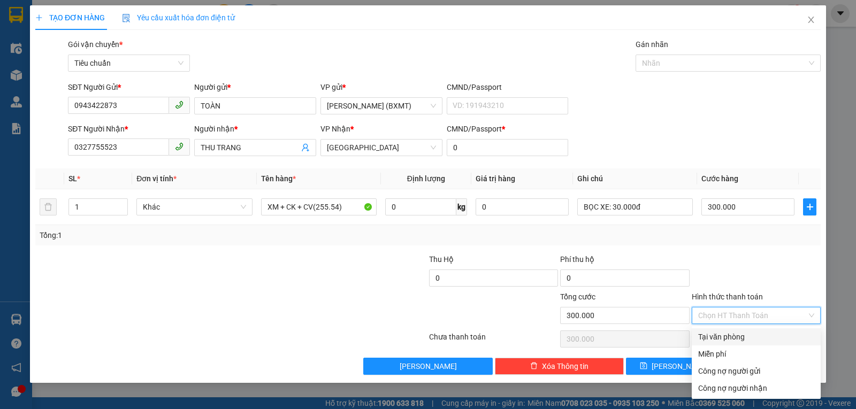
click at [739, 337] on div "Tại văn phòng" at bounding box center [756, 337] width 116 height 12
type input "0"
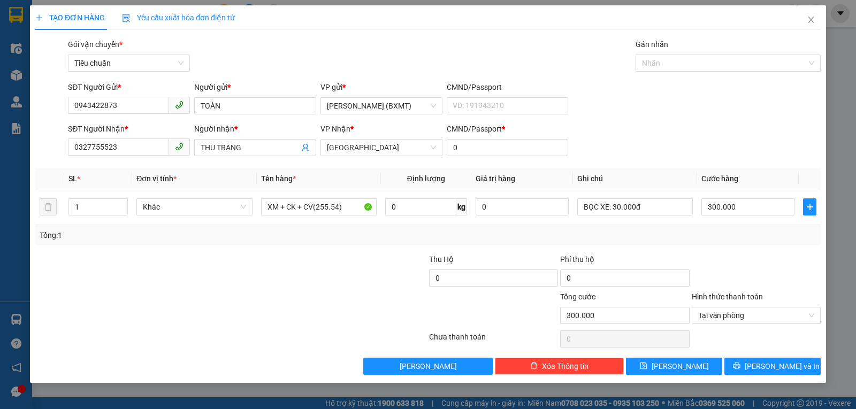
click at [753, 271] on div at bounding box center [755, 272] width 131 height 37
click at [769, 366] on span "[PERSON_NAME] và In" at bounding box center [782, 366] width 75 height 12
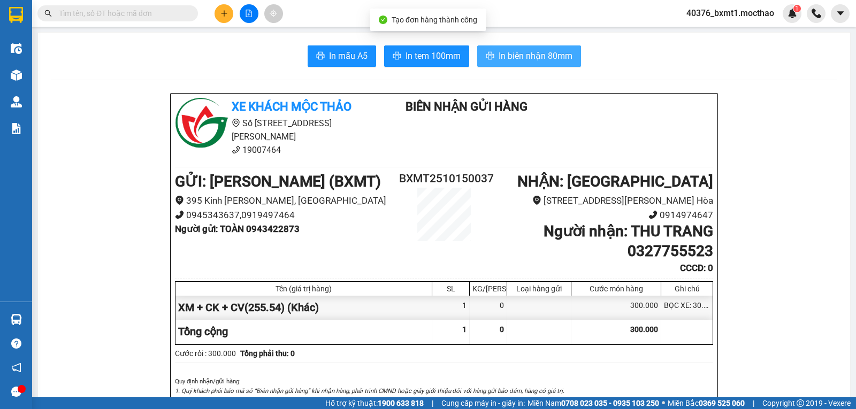
click at [511, 63] on button "In biên nhận 80mm" at bounding box center [529, 55] width 104 height 21
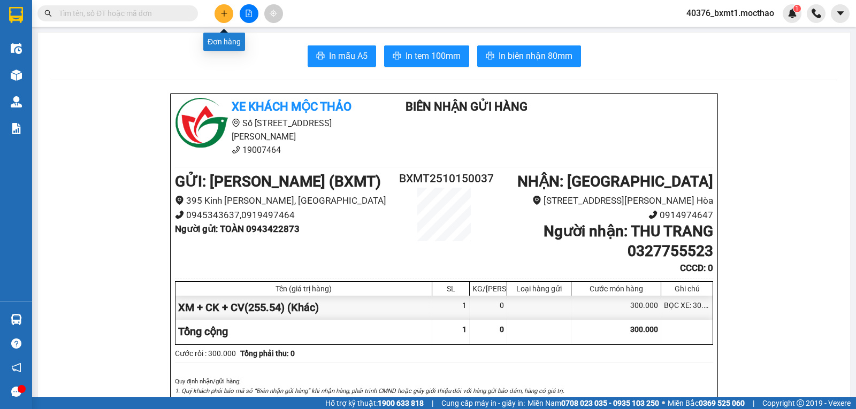
click at [229, 17] on button at bounding box center [223, 13] width 19 height 19
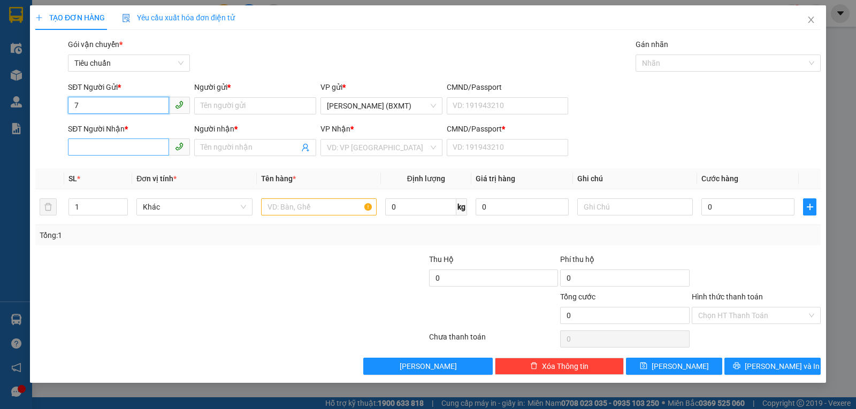
type input "7"
click at [153, 150] on input "SĐT Người Nhận *" at bounding box center [118, 147] width 101 height 17
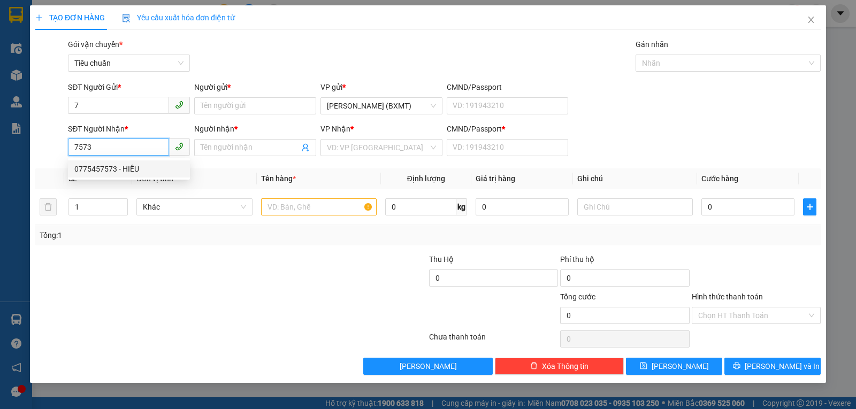
click at [119, 172] on div "0775457573 - HIẾU" at bounding box center [128, 169] width 109 height 12
type input "0775457573"
type input "HIẾU"
type input "0"
type input "50.000"
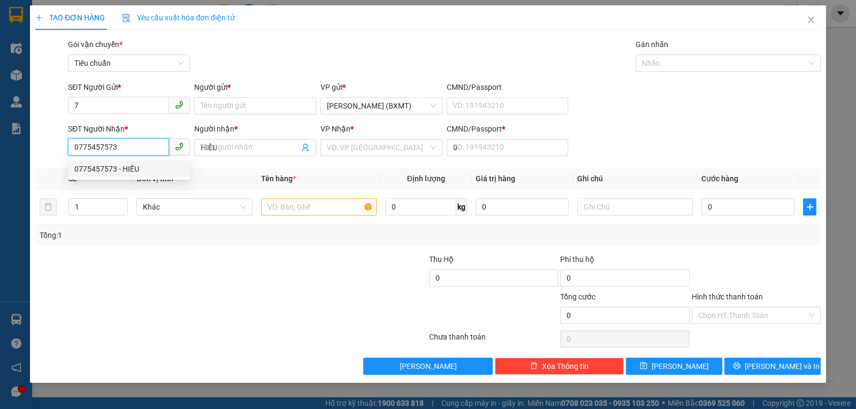
type input "50.000"
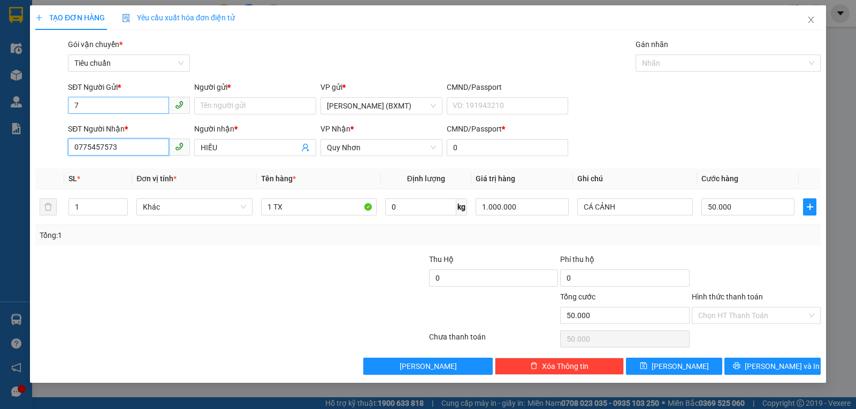
type input "0775457573"
click at [121, 106] on input "7" at bounding box center [118, 105] width 101 height 17
type input "0916599369"
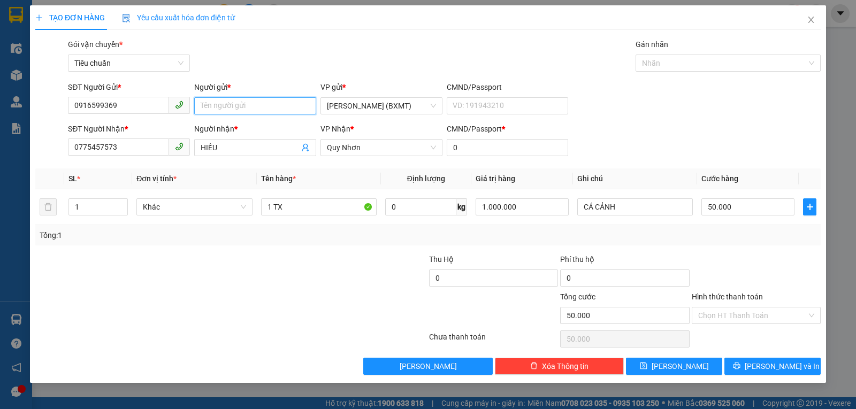
click at [248, 113] on input "Người gửi *" at bounding box center [255, 105] width 122 height 17
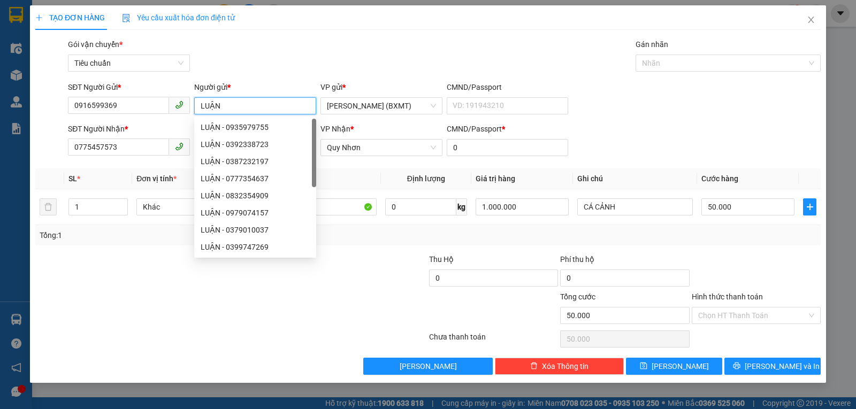
type input "LUẬN"
drag, startPoint x: 148, startPoint y: 275, endPoint x: 129, endPoint y: 297, distance: 29.2
click at [149, 275] on div at bounding box center [165, 272] width 263 height 37
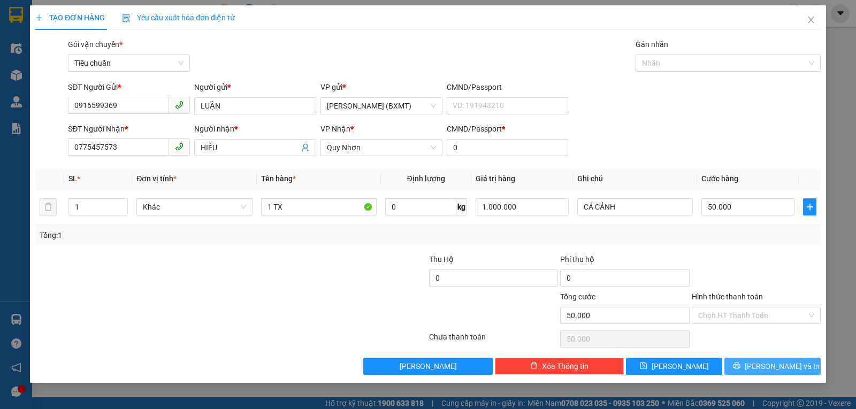
click at [735, 365] on button "[PERSON_NAME] và In" at bounding box center [772, 366] width 96 height 17
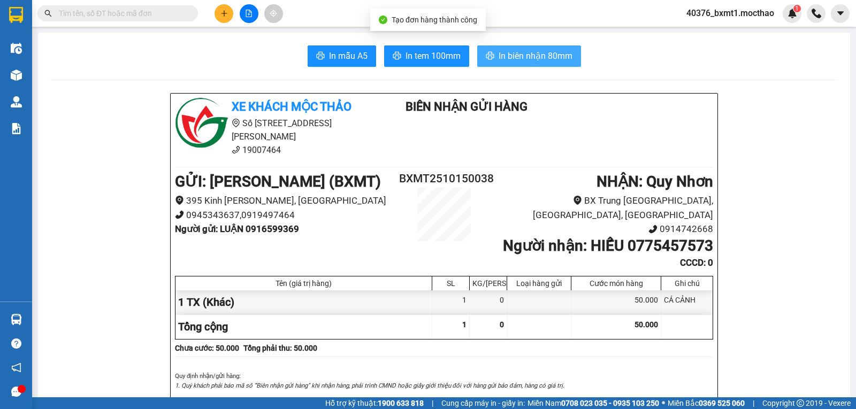
click at [544, 50] on span "In biên nhận 80mm" at bounding box center [535, 55] width 74 height 13
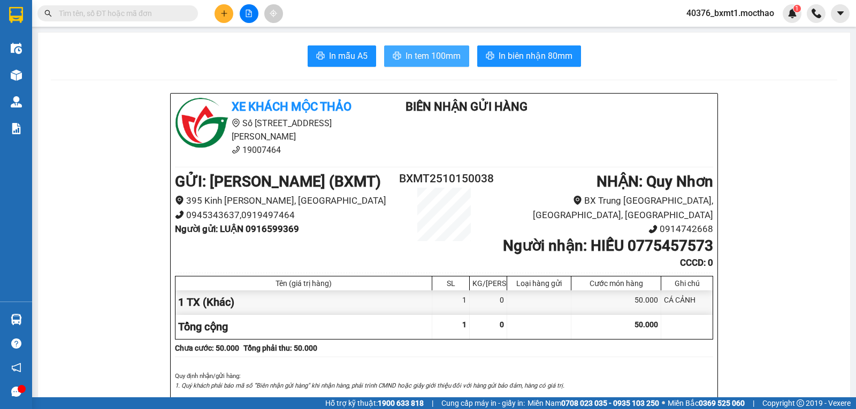
click at [432, 55] on span "In tem 100mm" at bounding box center [432, 55] width 55 height 13
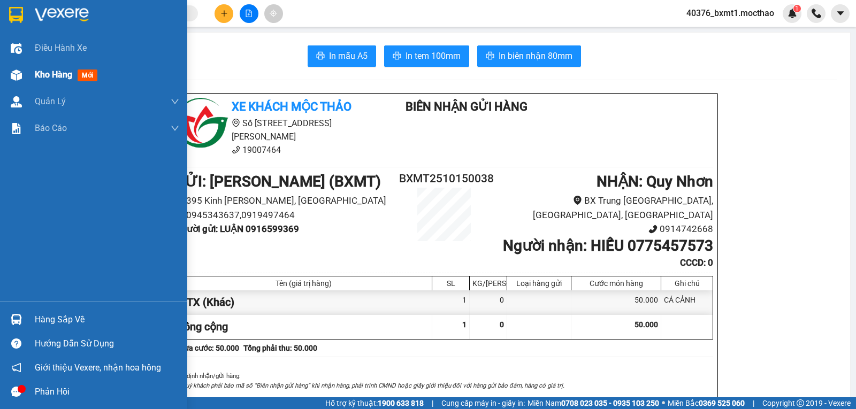
click at [14, 72] on img at bounding box center [16, 75] width 11 height 11
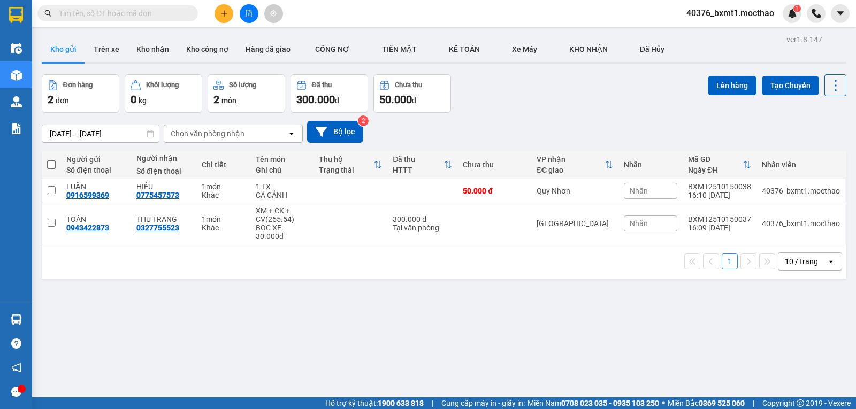
click at [526, 95] on div "Đơn hàng 2 đơn Khối lượng 0 kg Số lượng 2 món Đã thu 300.000 đ Chưa thu 50.000 …" at bounding box center [444, 93] width 804 height 39
click at [222, 16] on icon "plus" at bounding box center [223, 13] width 7 height 7
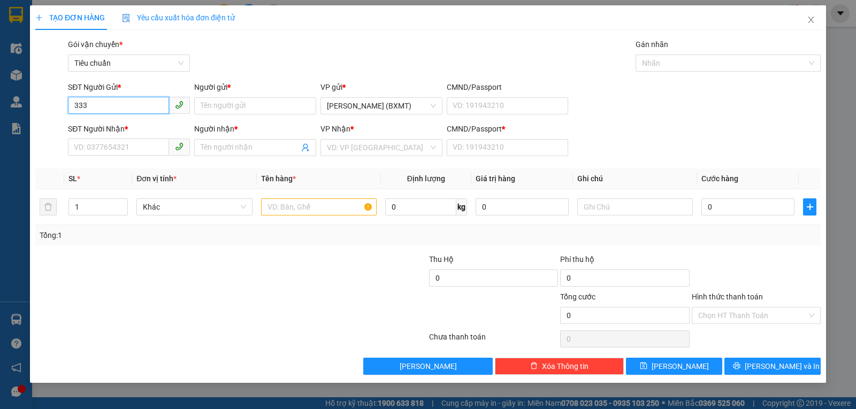
type input "3335"
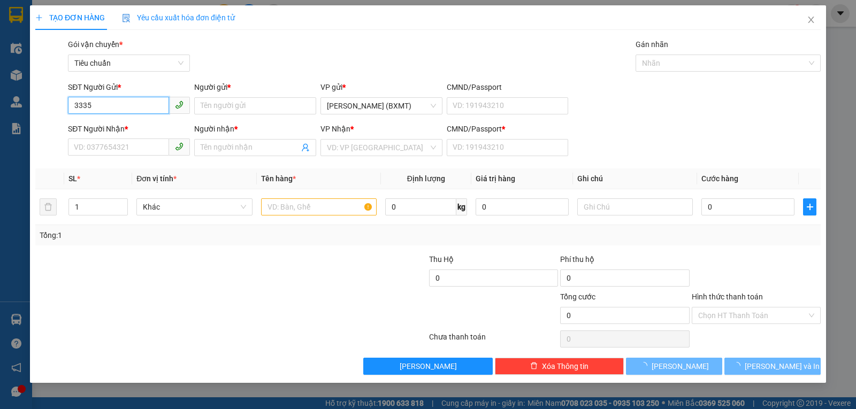
click at [110, 104] on input "3335" at bounding box center [118, 105] width 101 height 17
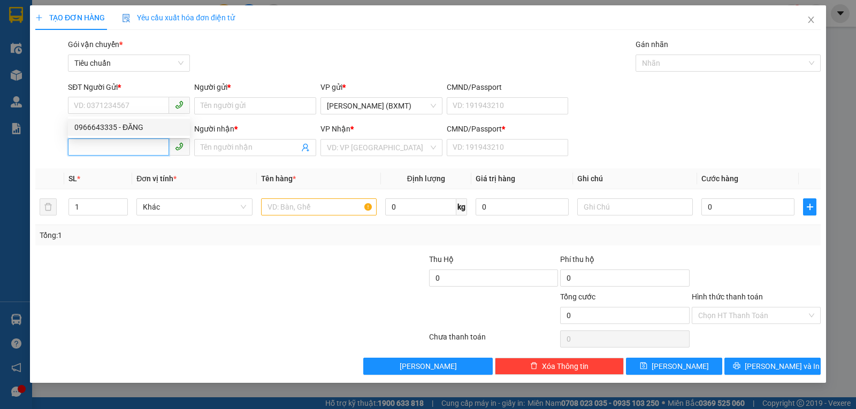
click at [96, 146] on input "SĐT Người Nhận *" at bounding box center [118, 147] width 101 height 17
paste input "3335"
drag, startPoint x: 110, startPoint y: 166, endPoint x: 133, endPoint y: 118, distance: 53.8
click at [110, 167] on div "0919893335 - THƯƠNG SANG" at bounding box center [128, 169] width 109 height 12
type input "0919893335"
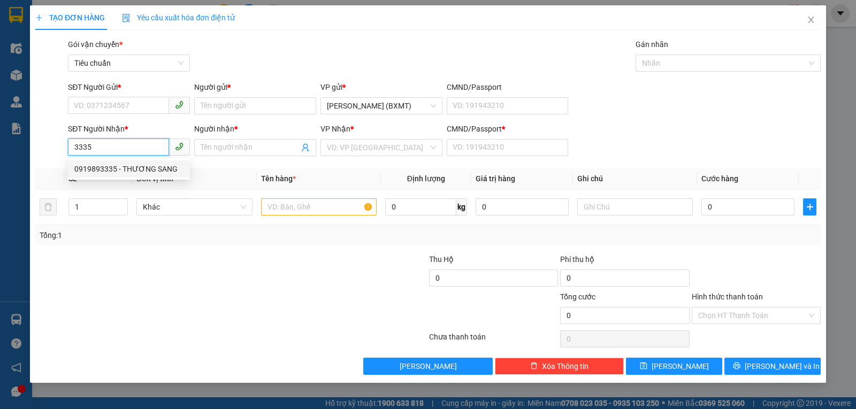
type input "THƯƠNG SANG"
type input "0"
type input "70.000"
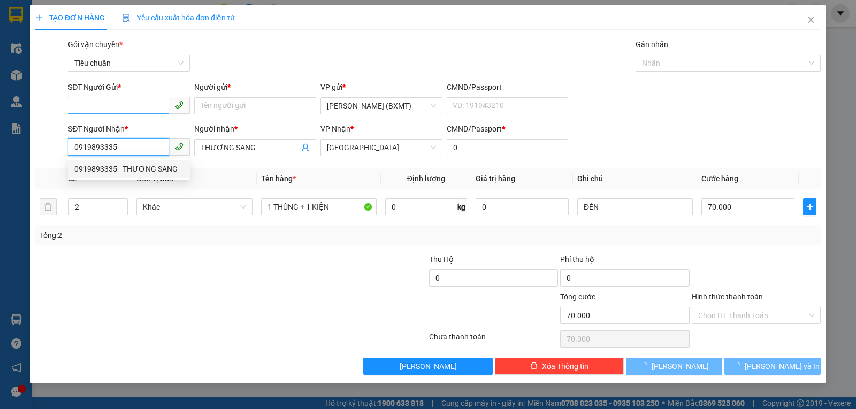
type input "0919893335"
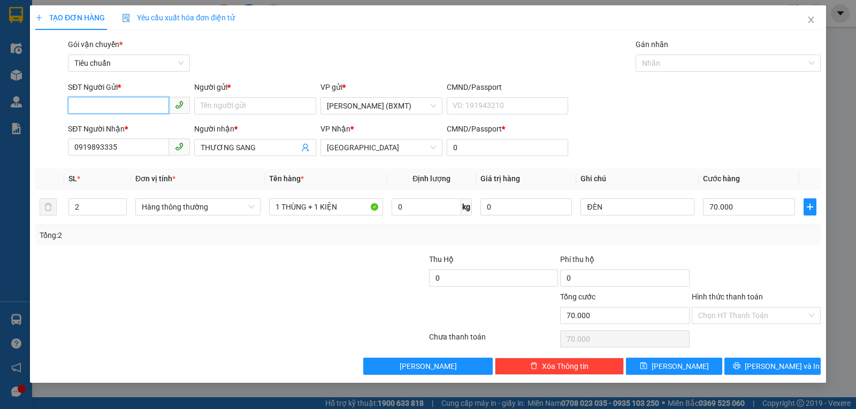
click at [135, 111] on input "SĐT Người Gửi *" at bounding box center [118, 105] width 101 height 17
click at [88, 101] on input "SĐT Người Gửi *" at bounding box center [118, 105] width 101 height 17
type input "02866815385"
click at [234, 109] on input "Người gửi *" at bounding box center [255, 105] width 122 height 17
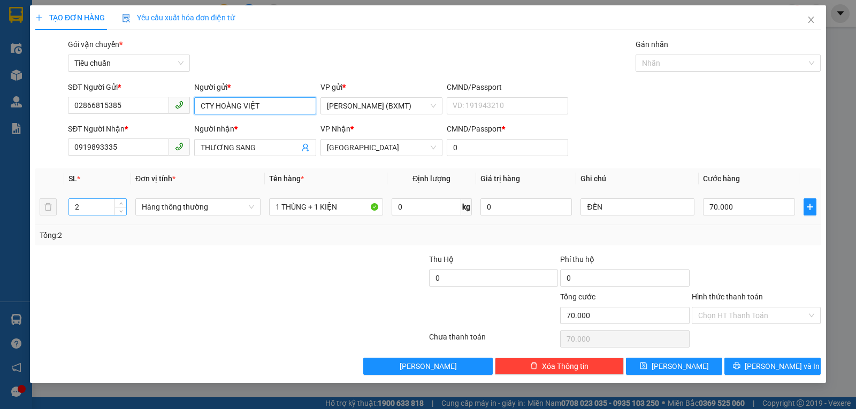
type input "CTY HOÀNG VIỆT"
drag, startPoint x: 88, startPoint y: 205, endPoint x: 72, endPoint y: 214, distance: 18.9
click at [72, 214] on input "2" at bounding box center [97, 207] width 57 height 16
click at [212, 210] on span "Hàng thông thường" at bounding box center [198, 207] width 112 height 16
type input "1"
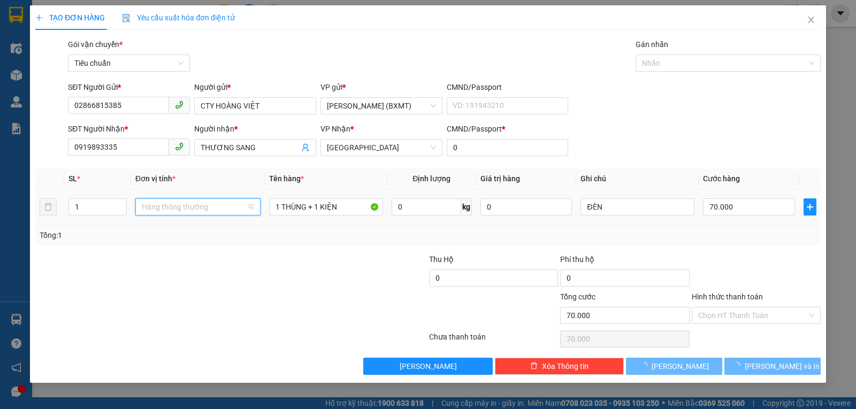
type input "0"
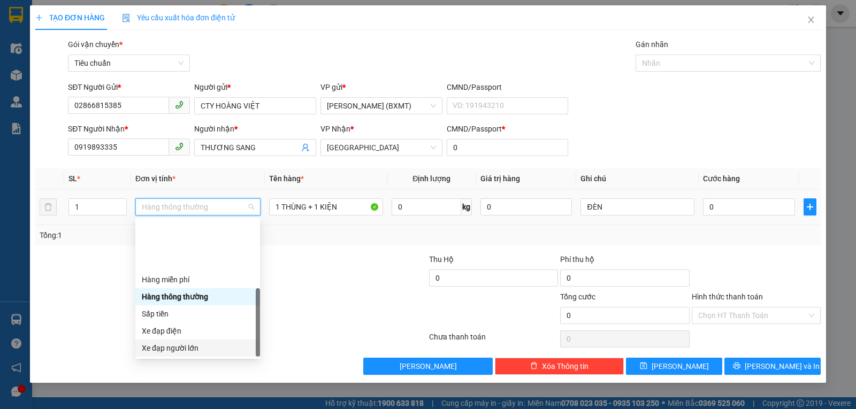
scroll to position [68, 0]
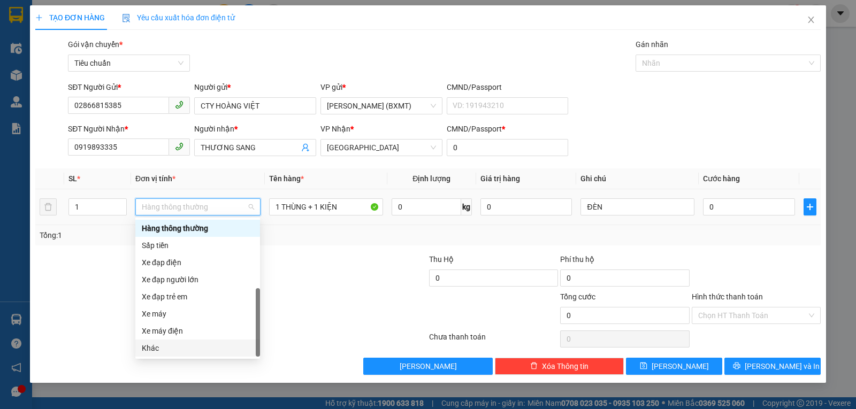
click at [167, 350] on div "Khác" at bounding box center [198, 348] width 112 height 12
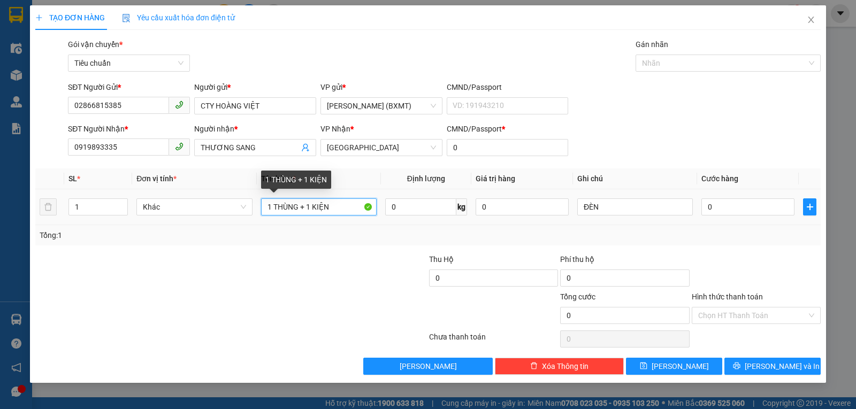
drag, startPoint x: 300, startPoint y: 212, endPoint x: 378, endPoint y: 216, distance: 78.2
click at [359, 216] on div "1 THÙNG + 1 KIỆN" at bounding box center [319, 206] width 116 height 21
type input "1 THÙNG"
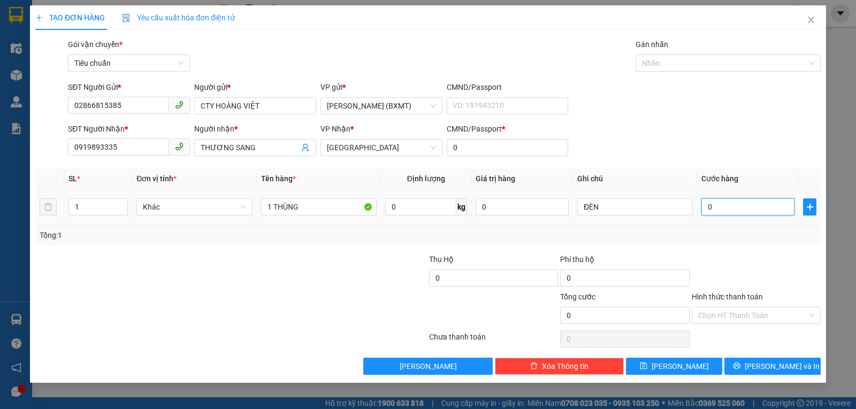
click at [743, 205] on input "0" at bounding box center [747, 206] width 93 height 17
type input "3"
type input "30"
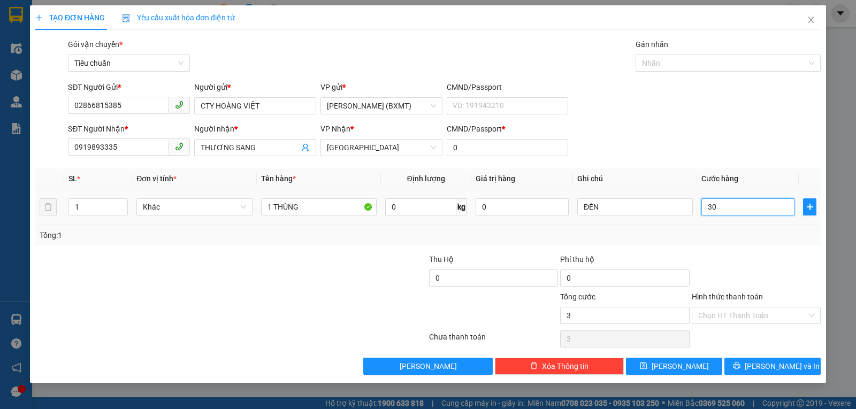
type input "30"
click at [745, 227] on div "Tổng: 1" at bounding box center [427, 235] width 785 height 20
type input "30.000"
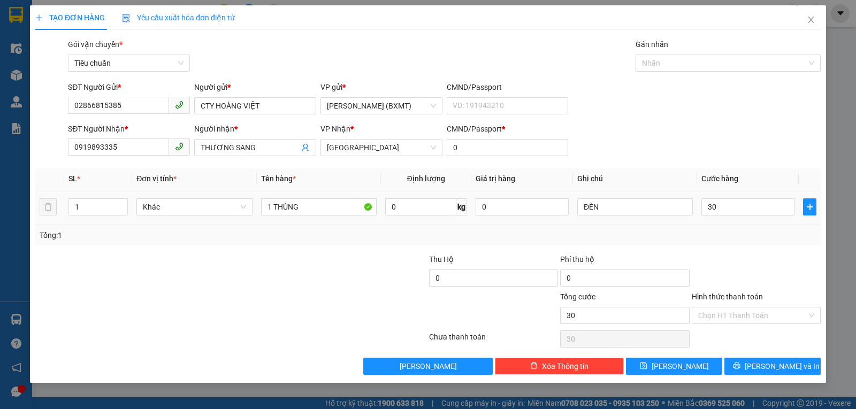
type input "30.000"
click at [767, 366] on span "[PERSON_NAME] và In" at bounding box center [782, 366] width 75 height 12
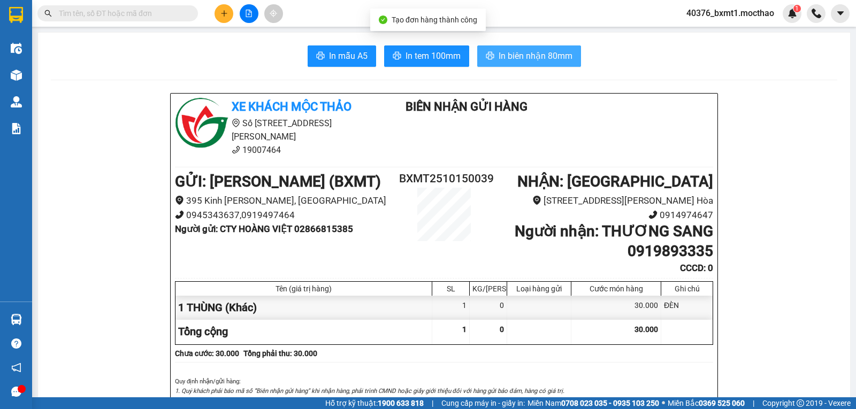
click at [520, 60] on span "In biên nhận 80mm" at bounding box center [535, 55] width 74 height 13
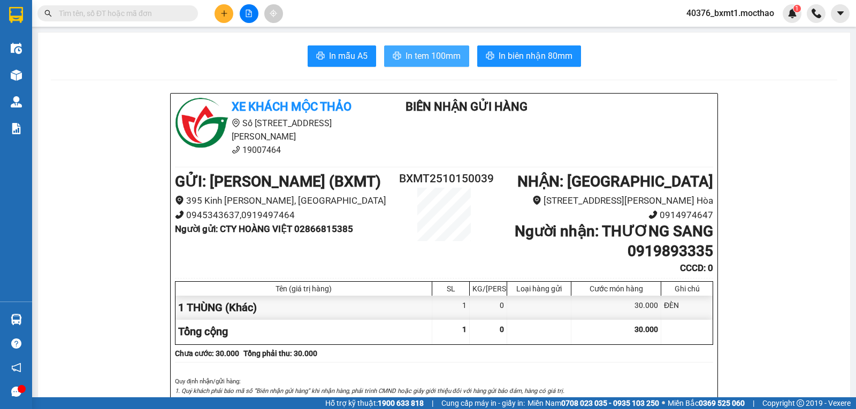
click at [417, 56] on span "In tem 100mm" at bounding box center [432, 55] width 55 height 13
click at [222, 16] on icon "plus" at bounding box center [223, 13] width 7 height 7
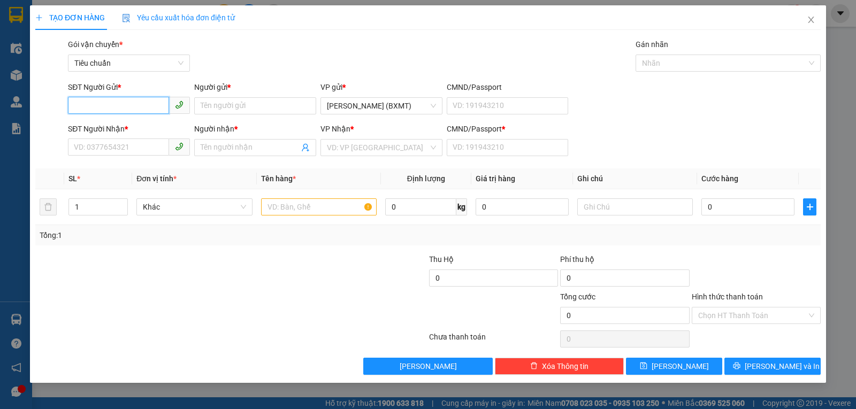
paste input "0902819975"
type input "0902819975"
click at [128, 145] on input "SĐT Người Nhận *" at bounding box center [118, 147] width 101 height 17
paste input "0902819975"
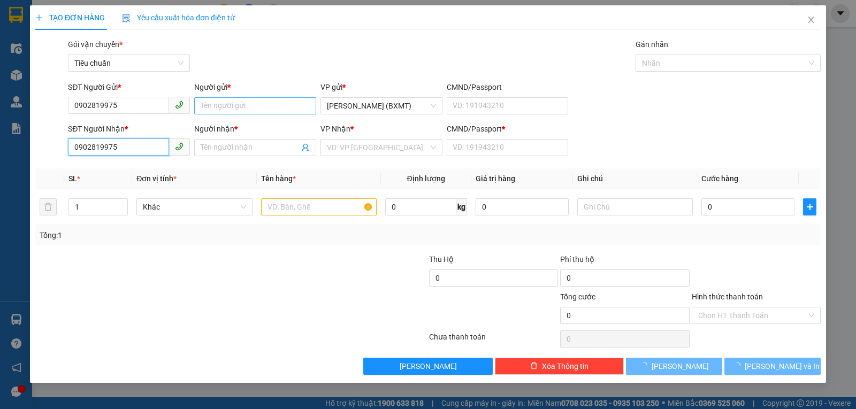
type input "0902819975"
click at [242, 103] on input "Người gửi *" at bounding box center [255, 105] width 122 height 17
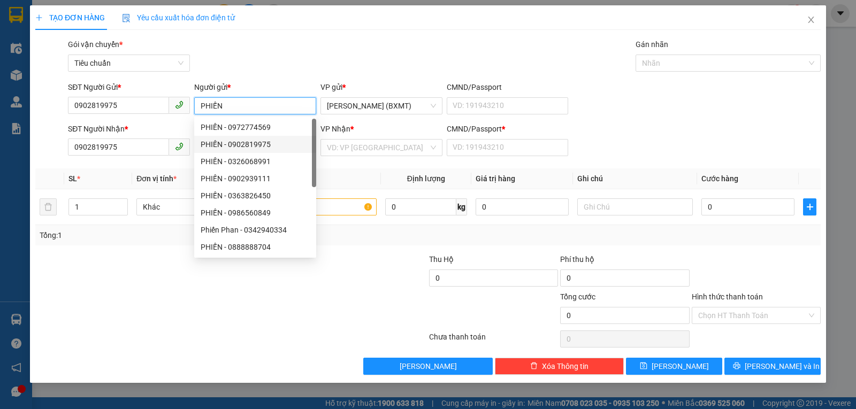
type input "PHIẾN"
click at [254, 45] on div "Gói vận chuyển * Tiêu chuẩn Gán nhãn Nhãn" at bounding box center [444, 57] width 757 height 37
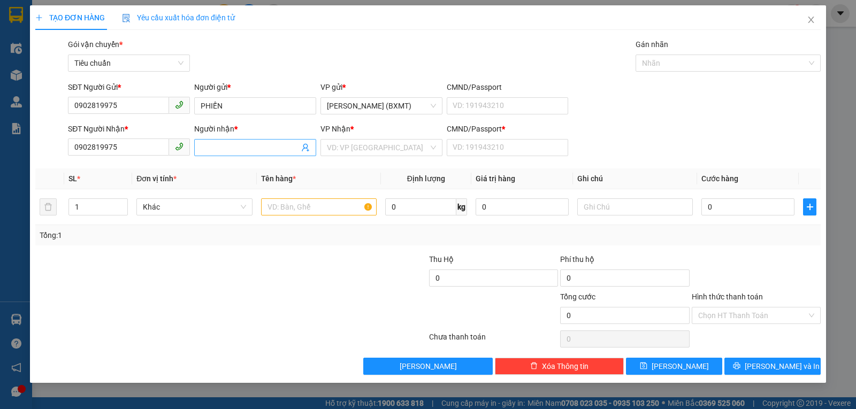
click at [217, 148] on input "Người nhận *" at bounding box center [250, 148] width 98 height 12
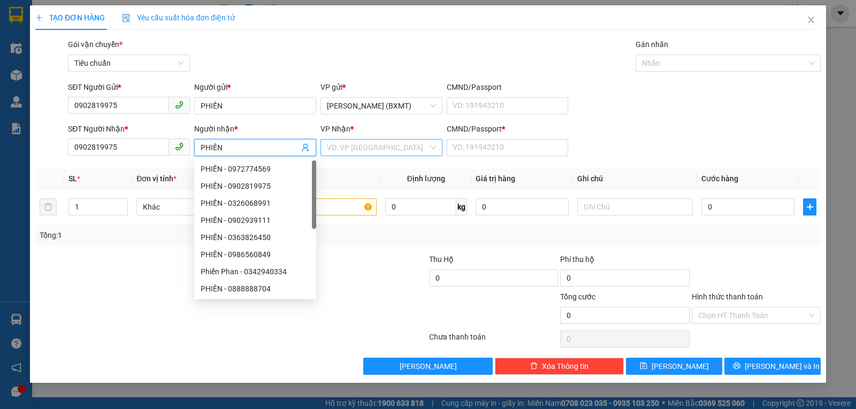
type input "PHIẾN"
click at [355, 153] on input "search" at bounding box center [378, 148] width 102 height 16
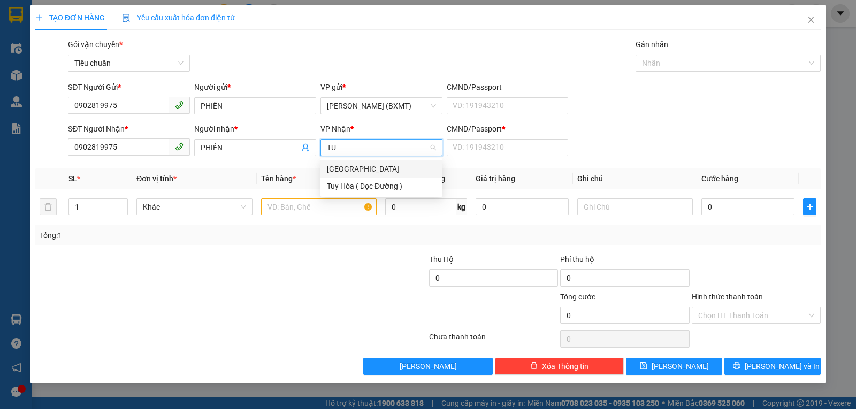
type input "TUY"
click at [360, 171] on div "[GEOGRAPHIC_DATA]" at bounding box center [381, 169] width 109 height 12
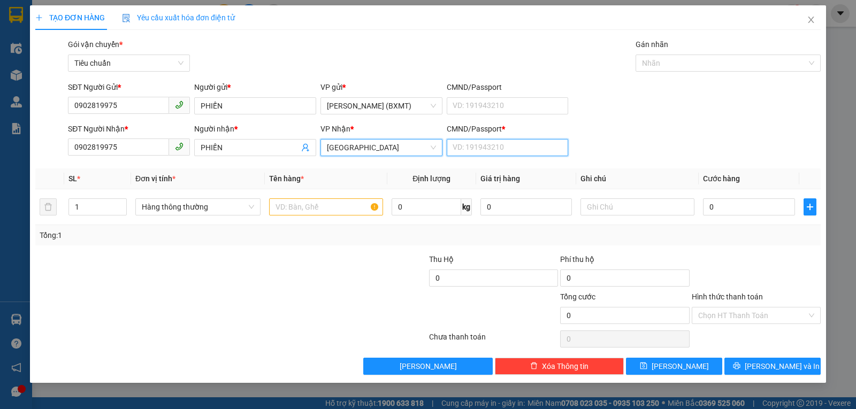
click at [483, 143] on input "CMND/Passport *" at bounding box center [508, 147] width 122 height 17
click at [194, 211] on span "Hàng thông thường" at bounding box center [198, 207] width 112 height 16
type input "0"
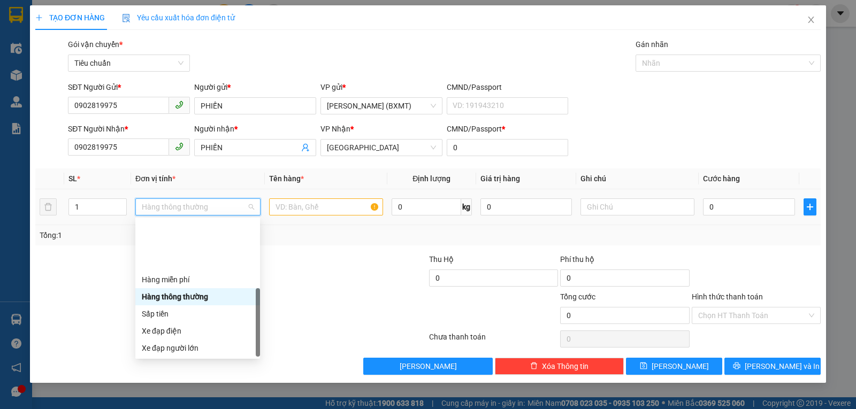
scroll to position [68, 0]
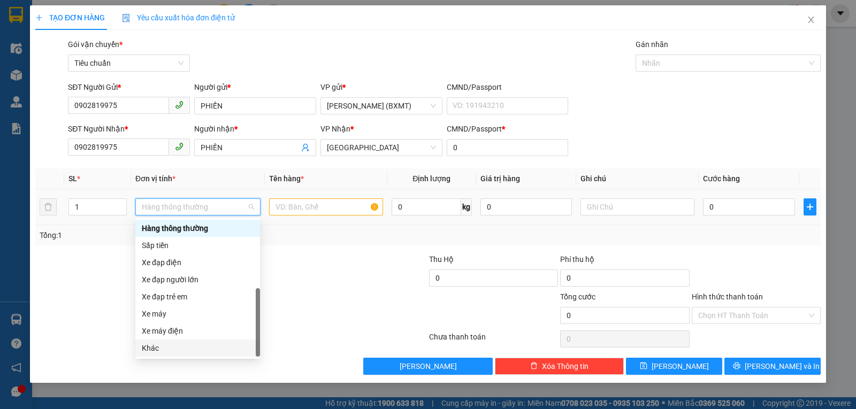
click at [179, 348] on div "Khác" at bounding box center [198, 348] width 112 height 12
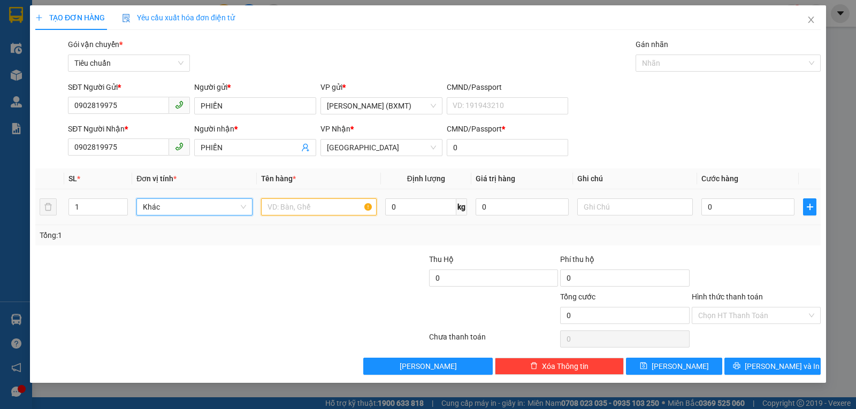
click at [295, 204] on input "text" at bounding box center [319, 206] width 116 height 17
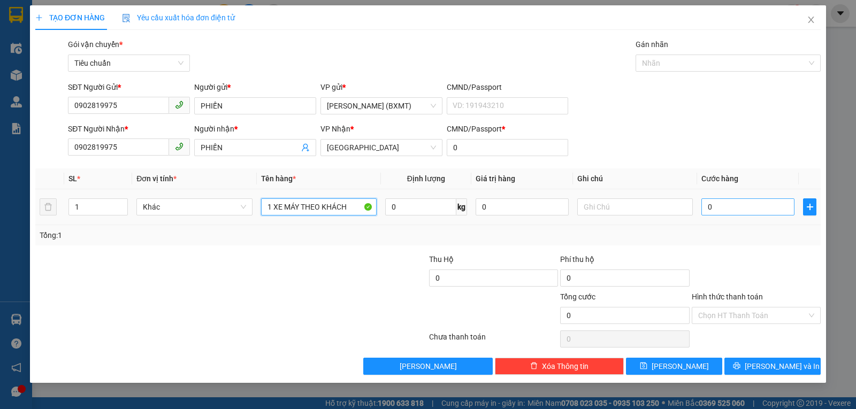
type input "1 XE MÁY THEO KHÁCH"
click at [720, 209] on input "0" at bounding box center [747, 206] width 93 height 17
type input "1"
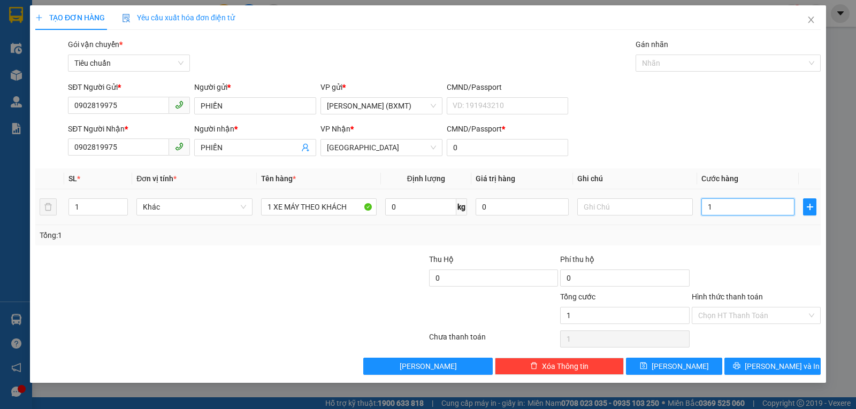
type input "15"
type input "150"
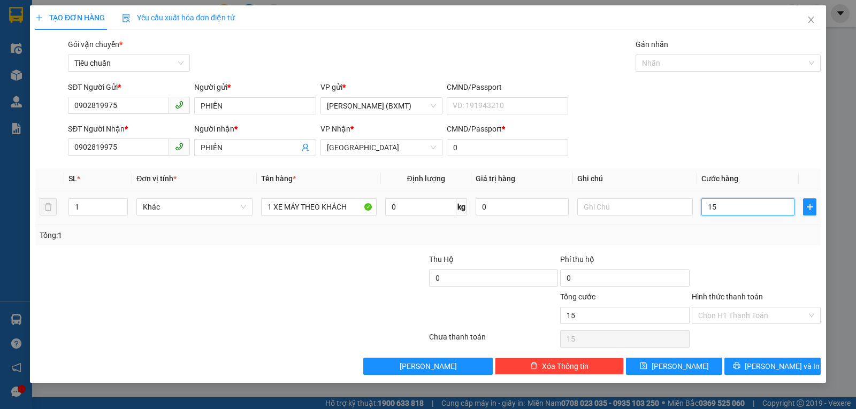
type input "150"
click at [748, 237] on div "Tổng: 1" at bounding box center [428, 235] width 777 height 12
type input "150.000"
click at [716, 306] on div "Hình thức thanh toán" at bounding box center [756, 299] width 129 height 16
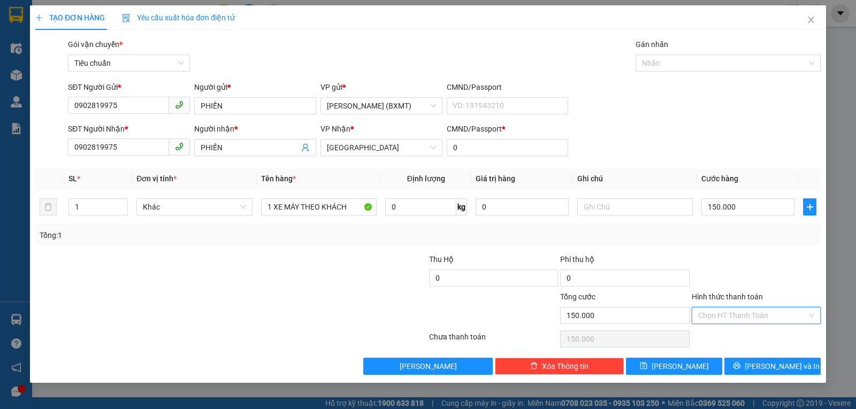
click at [723, 323] on input "Hình thức thanh toán" at bounding box center [752, 316] width 109 height 16
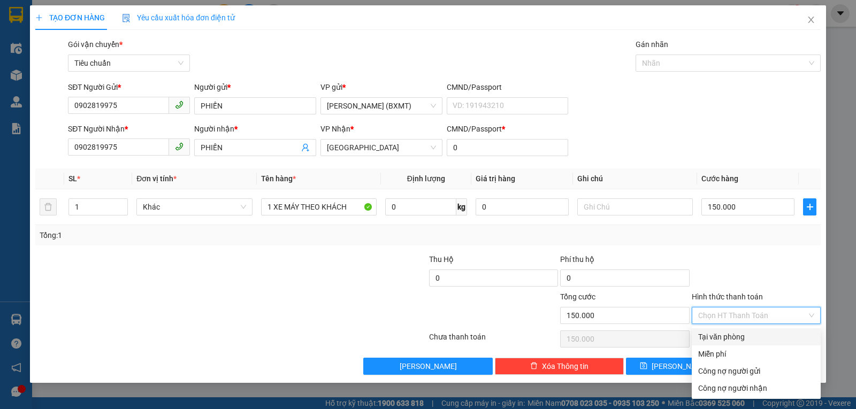
click at [726, 337] on div "Tại văn phòng" at bounding box center [756, 337] width 116 height 12
type input "0"
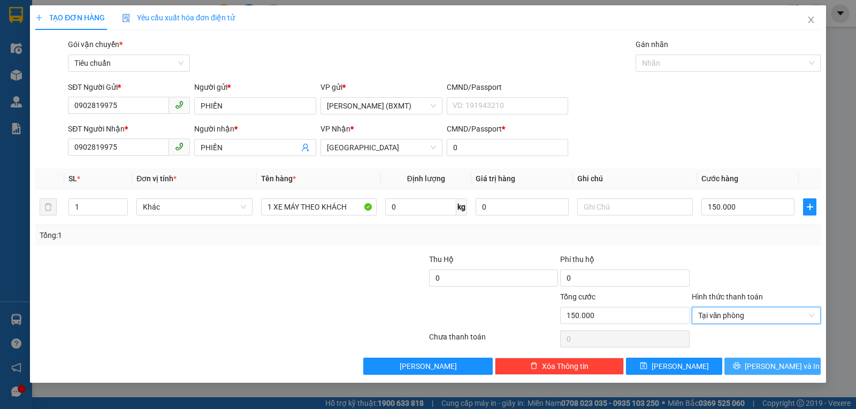
click at [766, 368] on span "[PERSON_NAME] và In" at bounding box center [782, 366] width 75 height 12
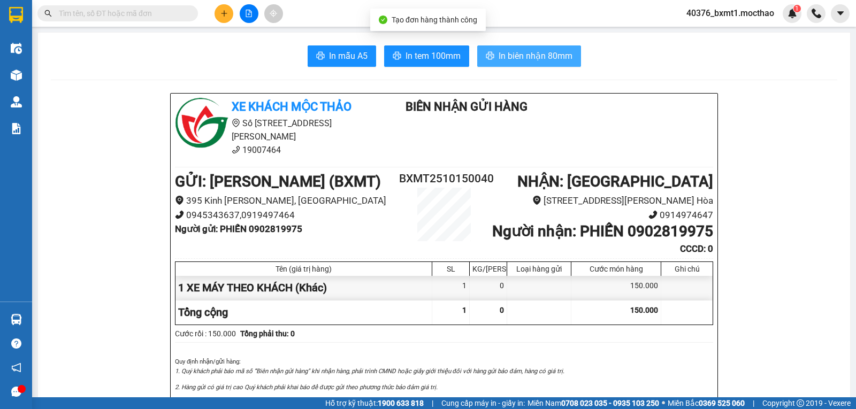
click at [506, 55] on span "In biên nhận 80mm" at bounding box center [535, 55] width 74 height 13
click at [233, 12] on div at bounding box center [249, 13] width 80 height 19
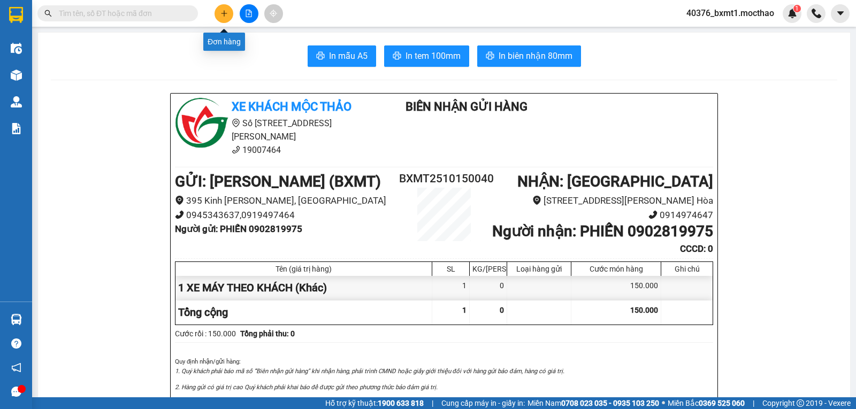
click at [227, 14] on icon "plus" at bounding box center [223, 13] width 7 height 7
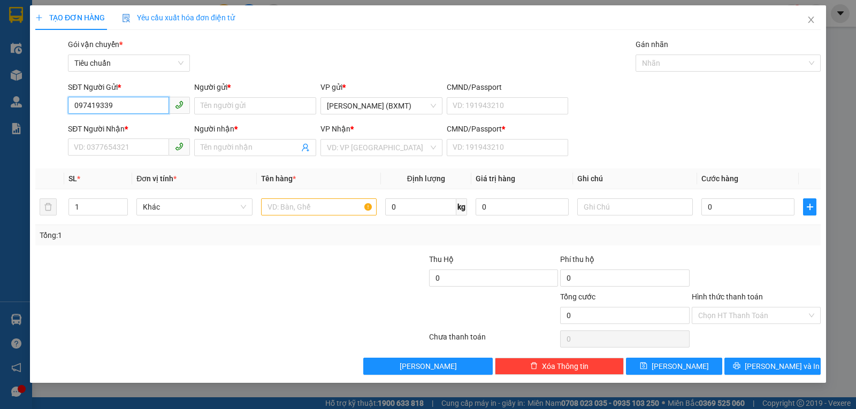
type input "0974193391"
drag, startPoint x: 146, startPoint y: 123, endPoint x: 174, endPoint y: 127, distance: 28.6
click at [145, 124] on div "0974193391 - Tài" at bounding box center [128, 127] width 109 height 12
type input "Tài"
type input "0935747427"
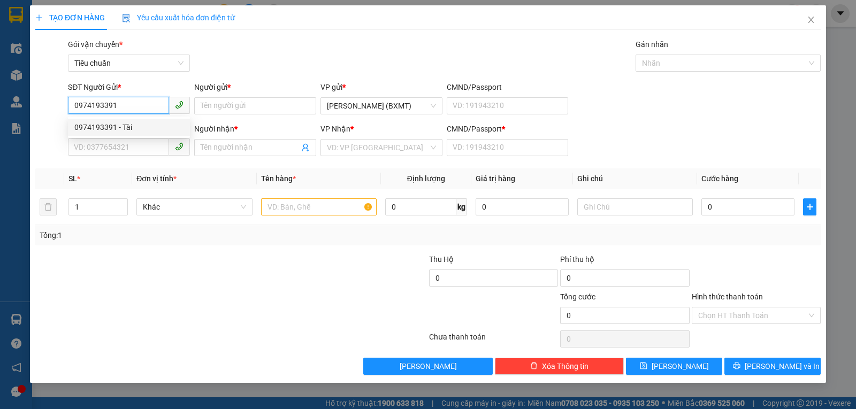
type input "ẤN"
type input "0"
type input "30.000"
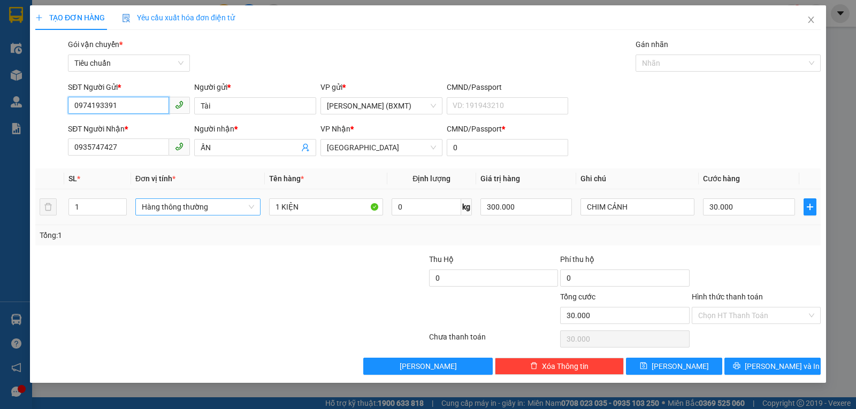
click at [211, 209] on span "Hàng thông thường" at bounding box center [198, 207] width 112 height 16
type input "0974193391"
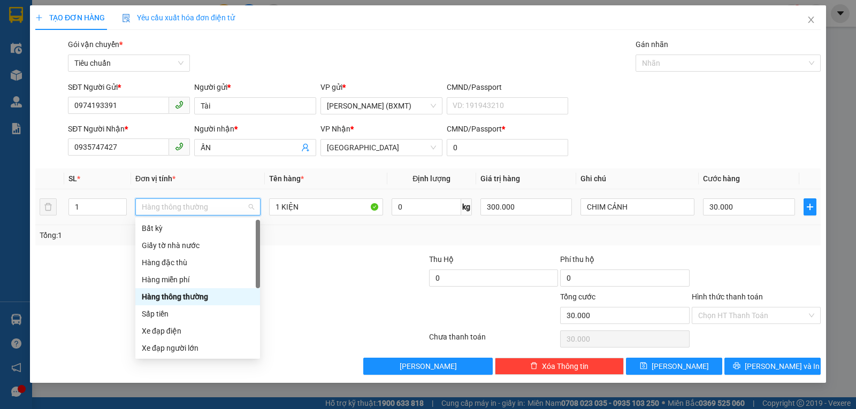
scroll to position [68, 0]
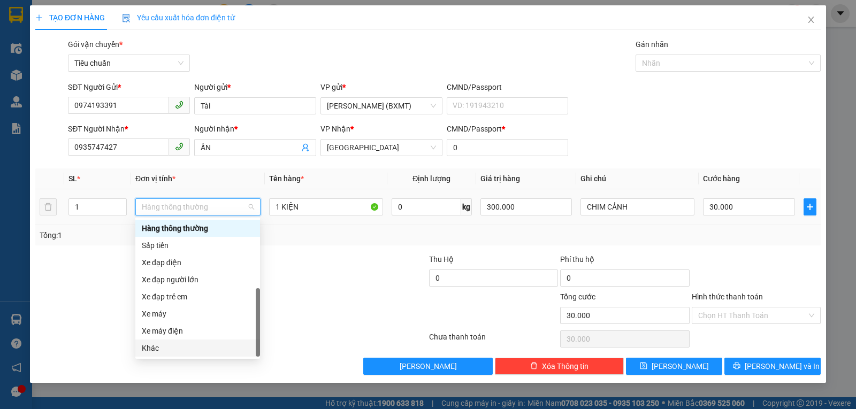
click at [156, 355] on div "Khác" at bounding box center [197, 348] width 125 height 17
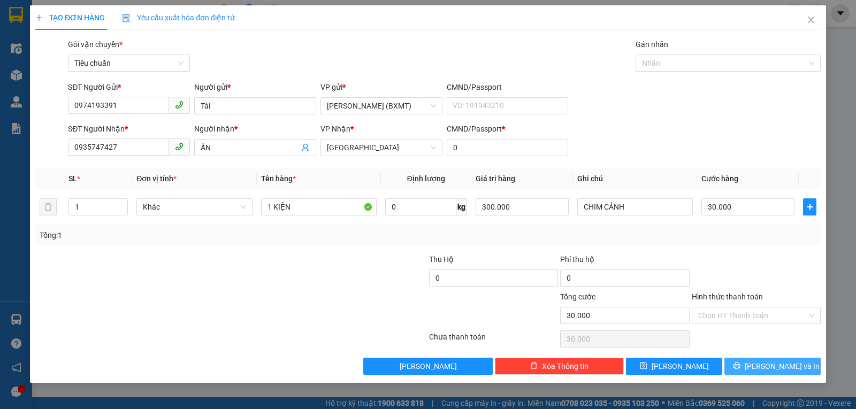
click at [765, 364] on span "[PERSON_NAME] và In" at bounding box center [782, 366] width 75 height 12
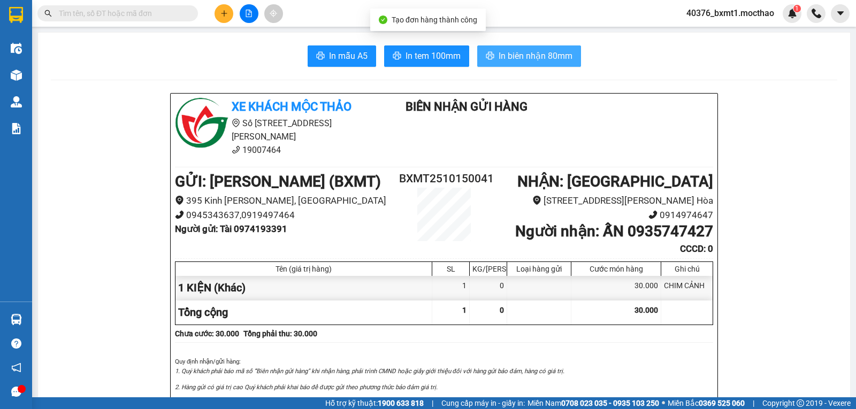
drag, startPoint x: 537, startPoint y: 47, endPoint x: 528, endPoint y: 53, distance: 10.8
click at [536, 47] on button "In biên nhận 80mm" at bounding box center [529, 55] width 104 height 21
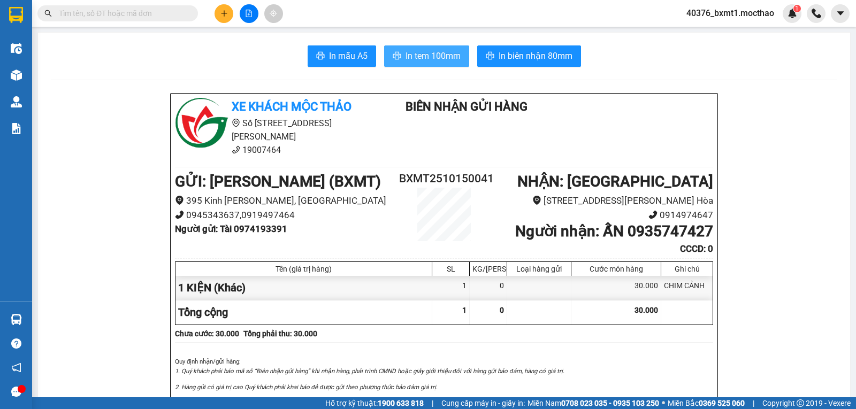
click at [417, 56] on span "In tem 100mm" at bounding box center [432, 55] width 55 height 13
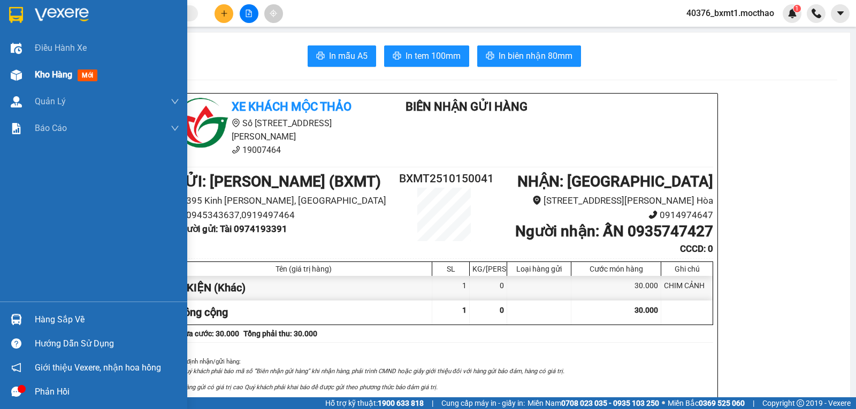
click at [24, 79] on div at bounding box center [16, 75] width 19 height 19
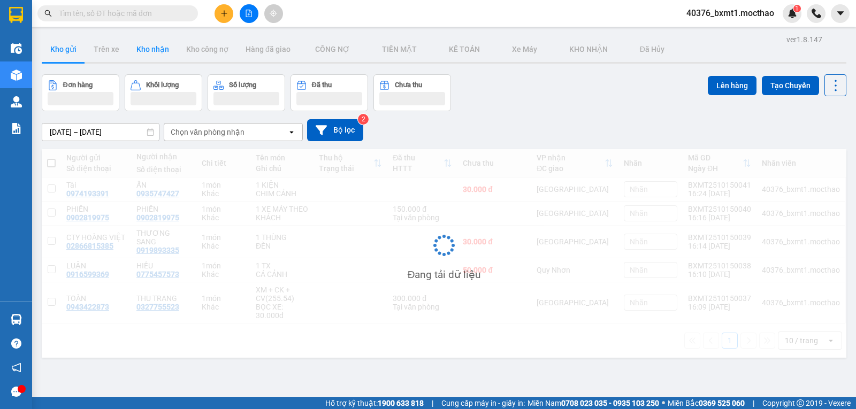
click at [156, 53] on button "Kho nhận" at bounding box center [153, 49] width 50 height 26
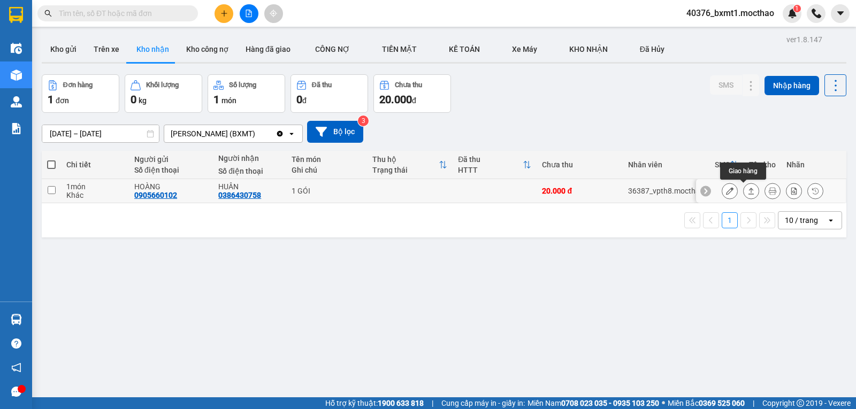
click at [747, 194] on button at bounding box center [750, 191] width 15 height 19
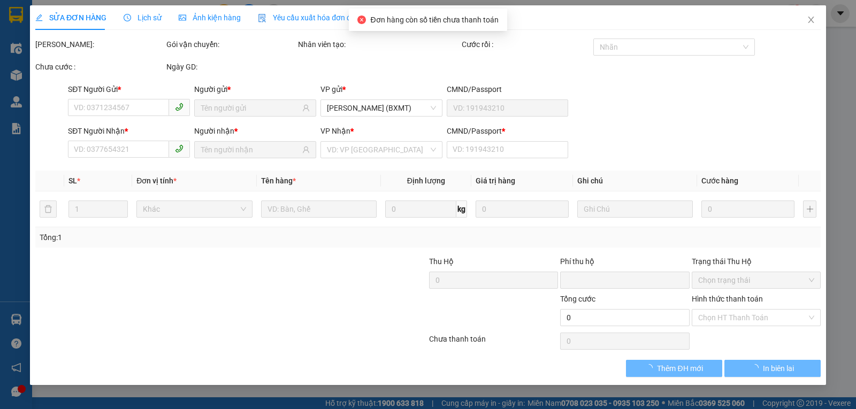
type input "0905660102"
type input "HOÀNG"
type input "0386430758"
type input "HUÂN"
type input "1"
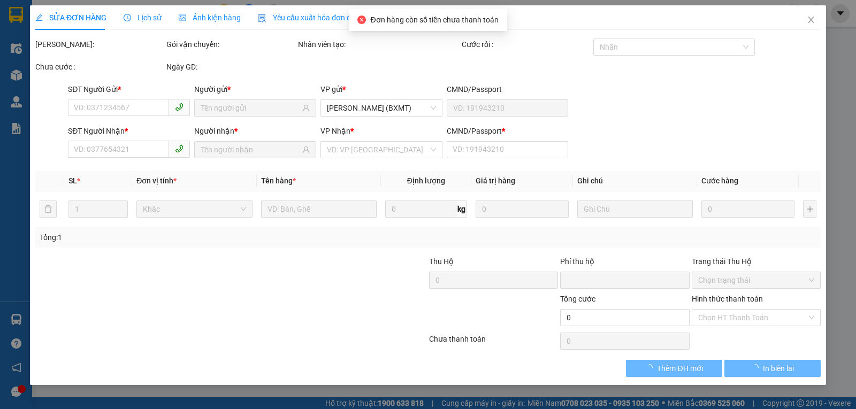
type input "0"
type input "20.000"
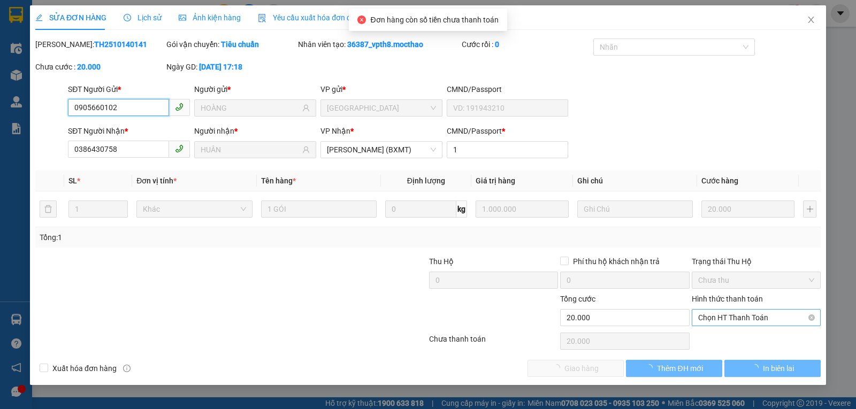
click at [738, 313] on span "Chọn HT Thanh Toán" at bounding box center [756, 318] width 116 height 16
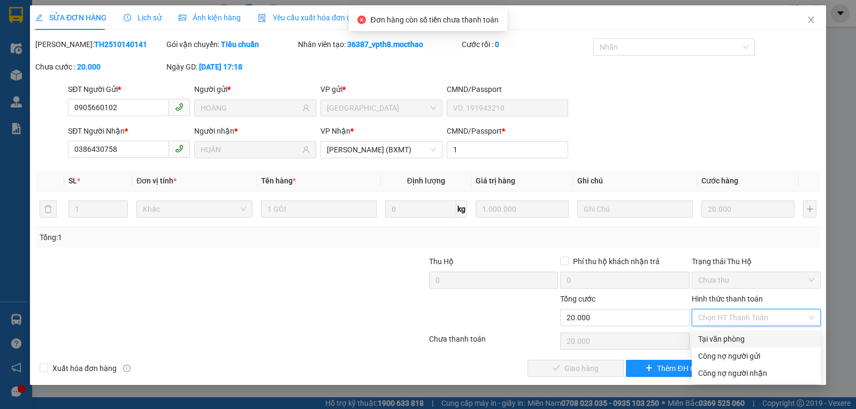
click at [727, 343] on div "Tại văn phòng" at bounding box center [756, 339] width 116 height 12
type input "0"
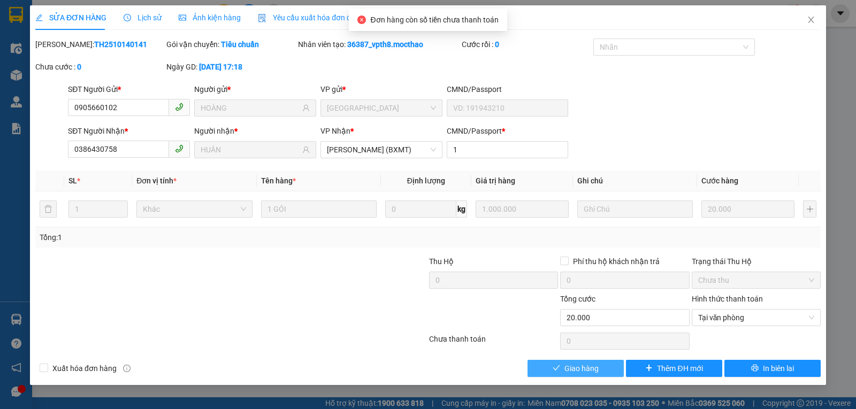
click at [597, 364] on span "Giao hàng" at bounding box center [581, 369] width 34 height 12
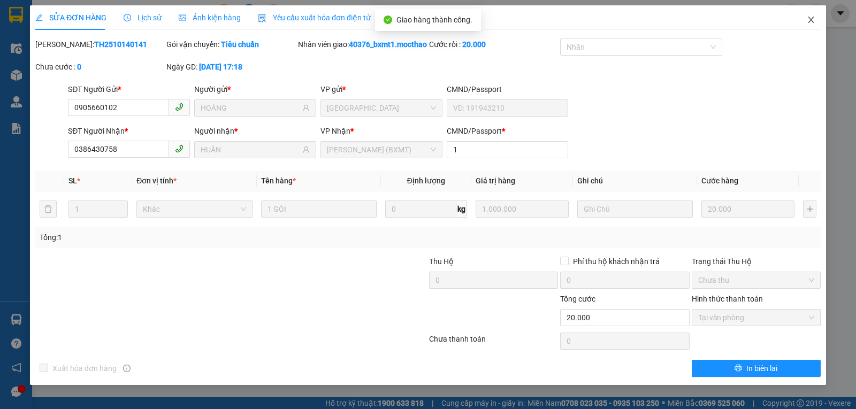
click at [807, 16] on icon "close" at bounding box center [811, 20] width 9 height 9
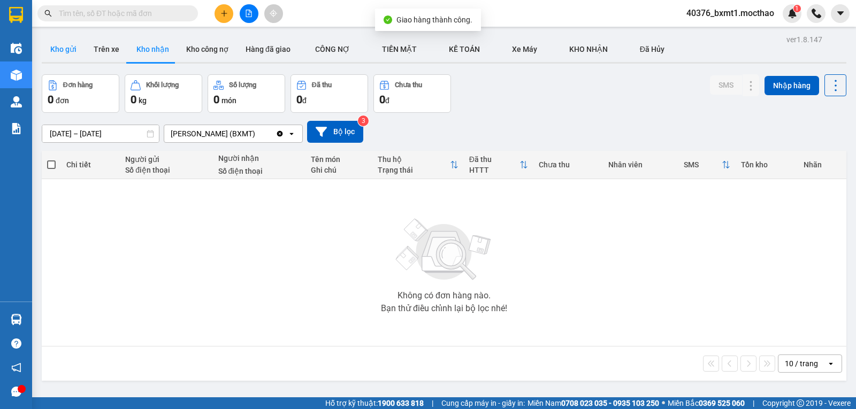
click at [64, 49] on button "Kho gửi" at bounding box center [63, 49] width 43 height 26
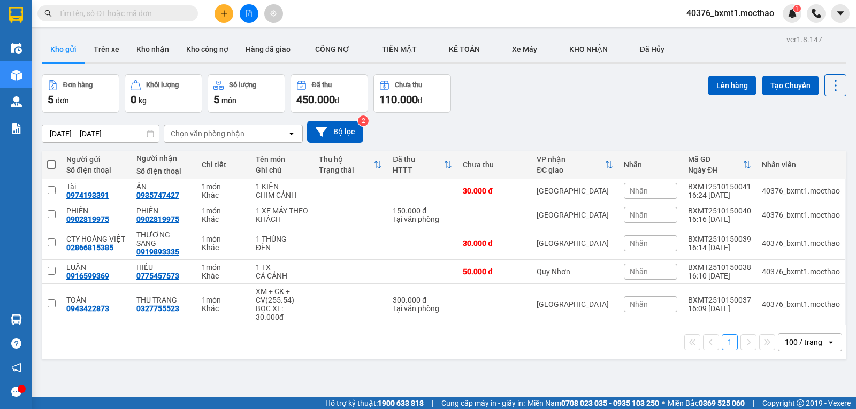
click at [794, 338] on div "100 / trang" at bounding box center [803, 342] width 37 height 11
click at [793, 316] on div "100 / trang" at bounding box center [802, 310] width 64 height 19
click at [152, 49] on button "Kho nhận" at bounding box center [153, 49] width 50 height 26
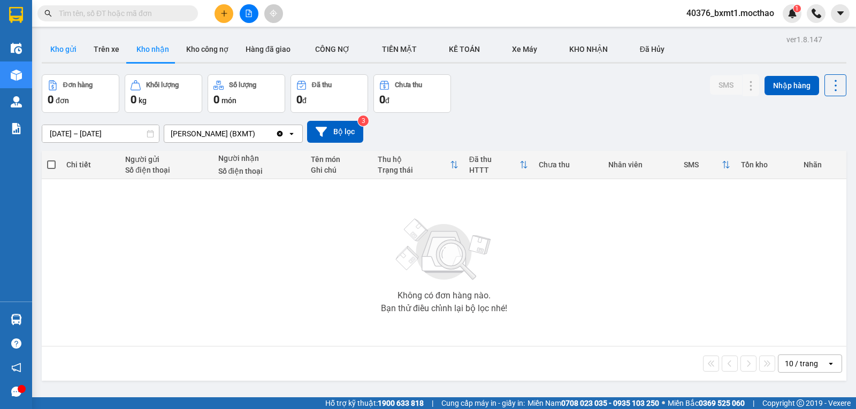
click at [55, 52] on button "Kho gửi" at bounding box center [63, 49] width 43 height 26
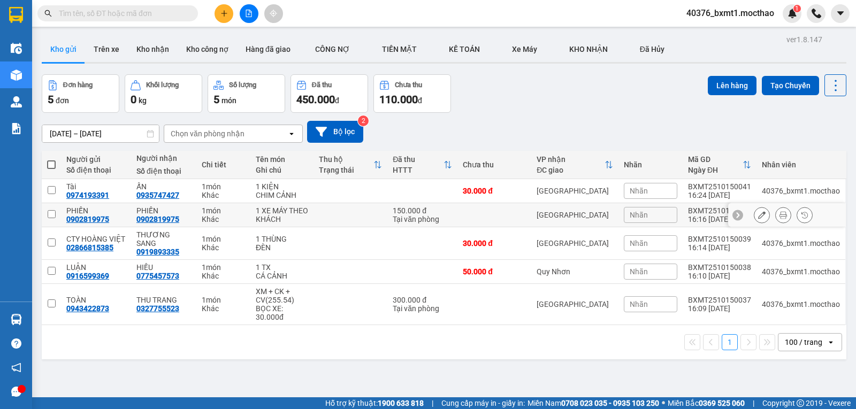
click at [758, 212] on icon at bounding box center [761, 214] width 7 height 7
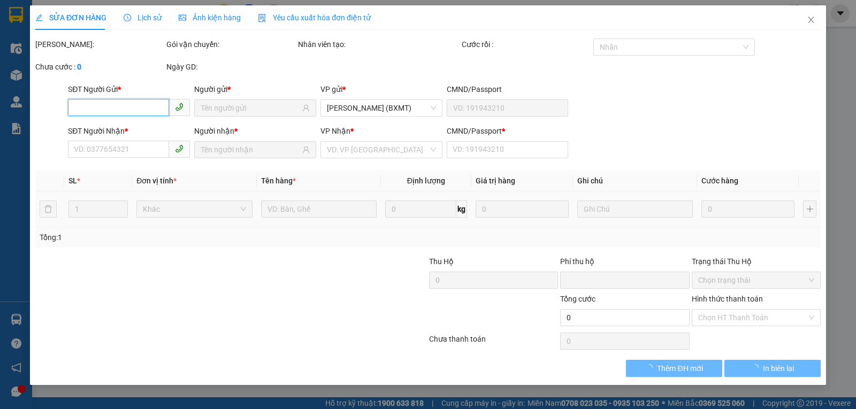
type input "0902819975"
type input "0"
type input "150.000"
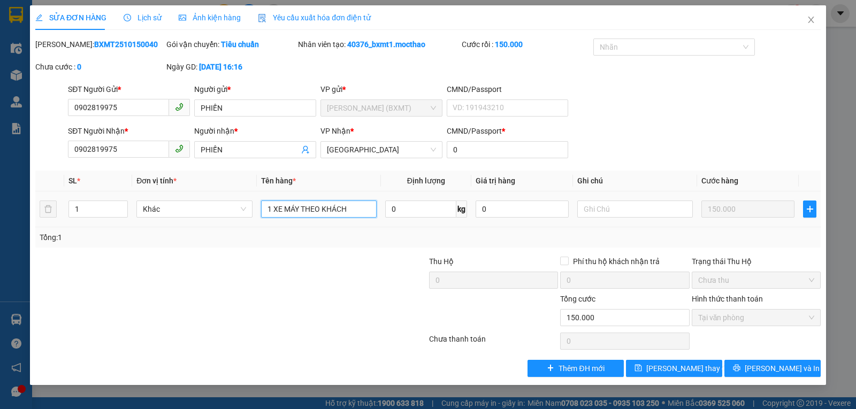
drag, startPoint x: 294, startPoint y: 212, endPoint x: 284, endPoint y: 211, distance: 9.6
click at [284, 211] on input "1 XE MÁY THEO KHÁCH" at bounding box center [319, 209] width 116 height 17
type input "1 XE ĐẠP THEO KHÁCH"
click at [665, 372] on span "[PERSON_NAME] thay đổi" at bounding box center [689, 369] width 86 height 12
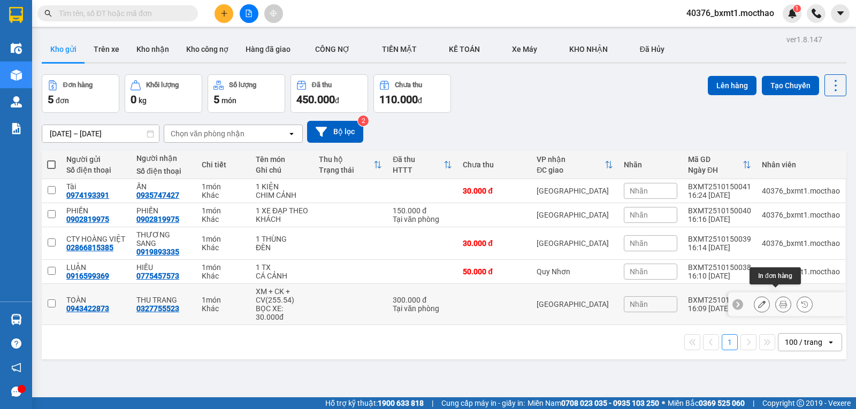
click at [779, 301] on icon at bounding box center [782, 304] width 7 height 7
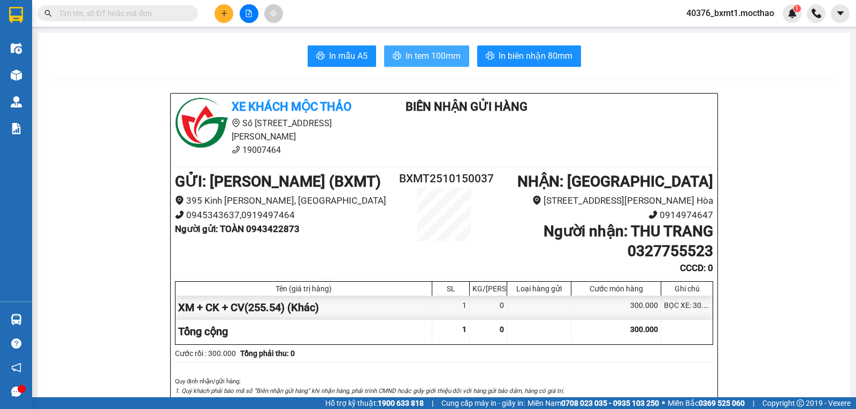
click at [418, 47] on button "In tem 100mm" at bounding box center [426, 55] width 85 height 21
drag, startPoint x: 647, startPoint y: 361, endPoint x: 225, endPoint y: 15, distance: 545.7
click at [225, 15] on icon "plus" at bounding box center [223, 13] width 7 height 7
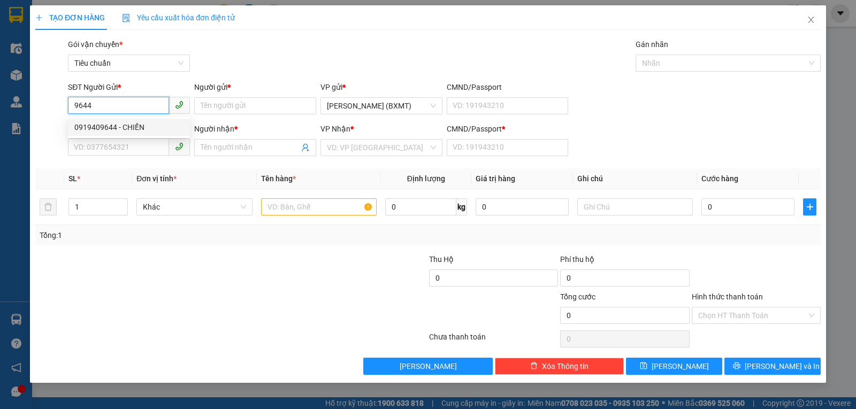
drag, startPoint x: 120, startPoint y: 127, endPoint x: 173, endPoint y: 144, distance: 55.1
click at [120, 128] on div "0919409644 - CHIẾN" at bounding box center [128, 127] width 109 height 12
type input "0919409644"
type input "CHIẾN"
type input "0966262337"
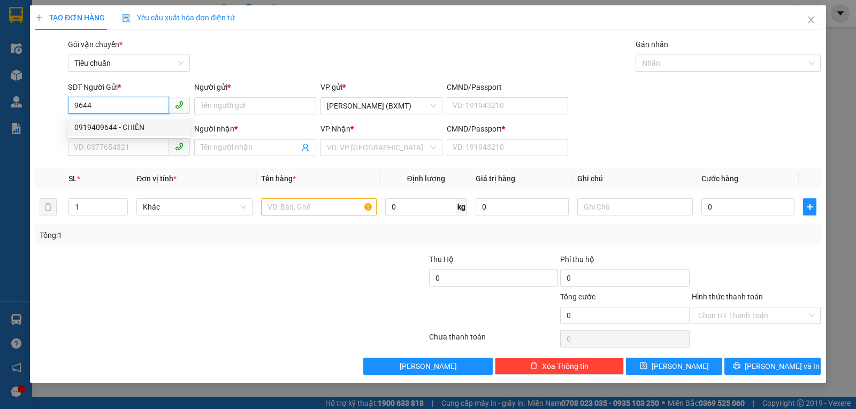
type input "VIÊN"
type input "0"
type input "30.000"
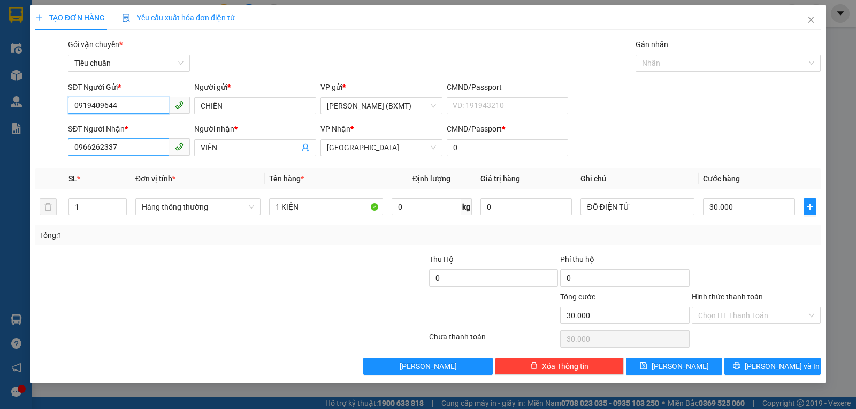
type input "0919409644"
click at [152, 146] on input "0966262337" at bounding box center [118, 147] width 101 height 17
click at [154, 147] on input "0966262337" at bounding box center [118, 147] width 101 height 17
type input "096626233"
click at [154, 146] on input "096626233" at bounding box center [118, 147] width 101 height 17
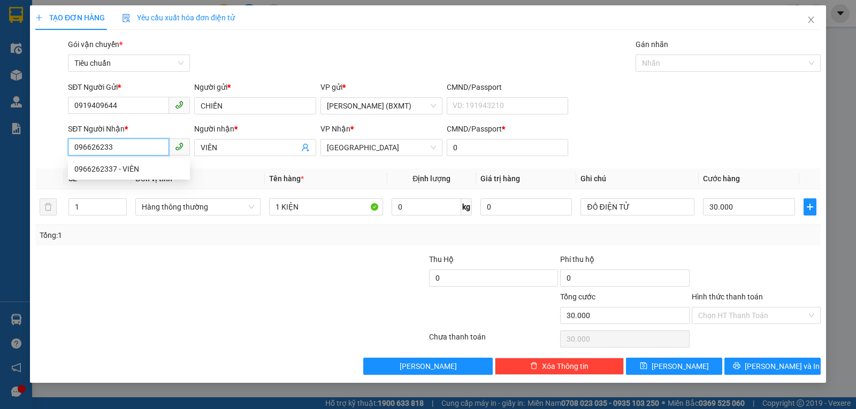
click at [154, 146] on input "096626233" at bounding box center [118, 147] width 101 height 17
type input "0363022479"
click at [274, 148] on input "VIÊN" at bounding box center [250, 148] width 98 height 12
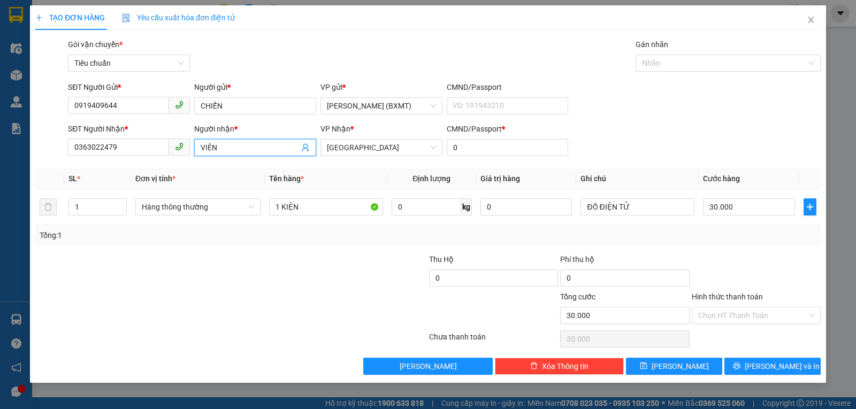
click at [274, 148] on input "VIÊN" at bounding box center [250, 148] width 98 height 12
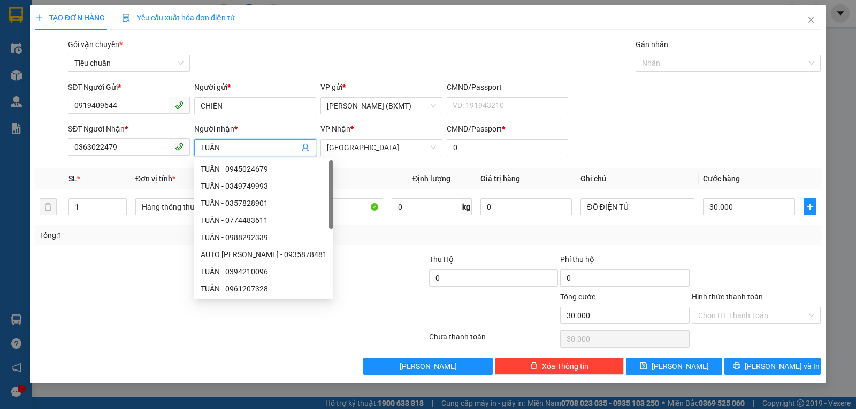
type input "TUẤN"
click at [363, 264] on div at bounding box center [362, 272] width 131 height 37
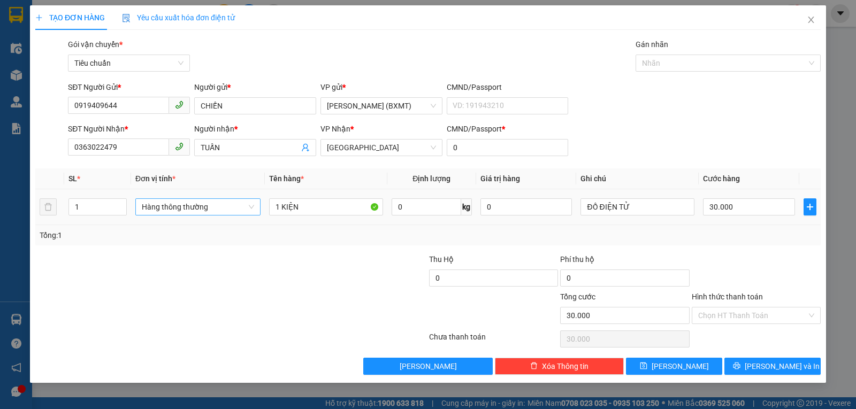
click at [212, 204] on span "Hàng thông thường" at bounding box center [198, 207] width 112 height 16
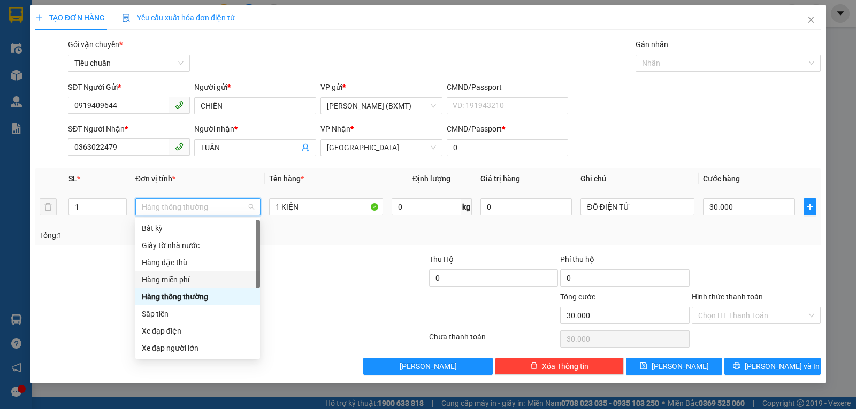
scroll to position [68, 0]
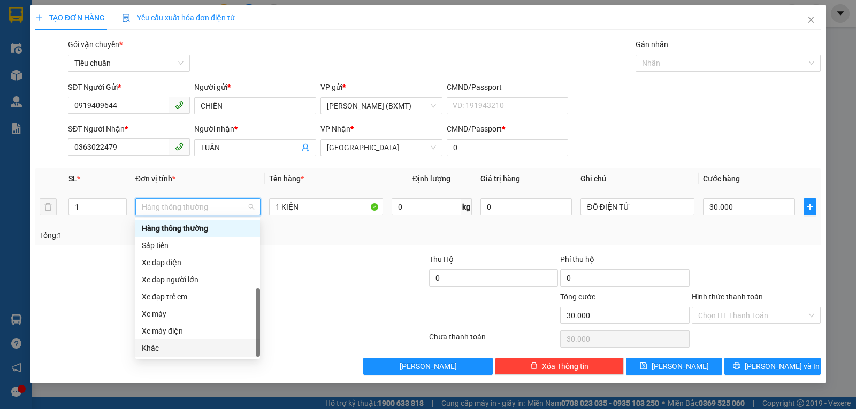
click at [183, 353] on div "Khác" at bounding box center [198, 348] width 112 height 12
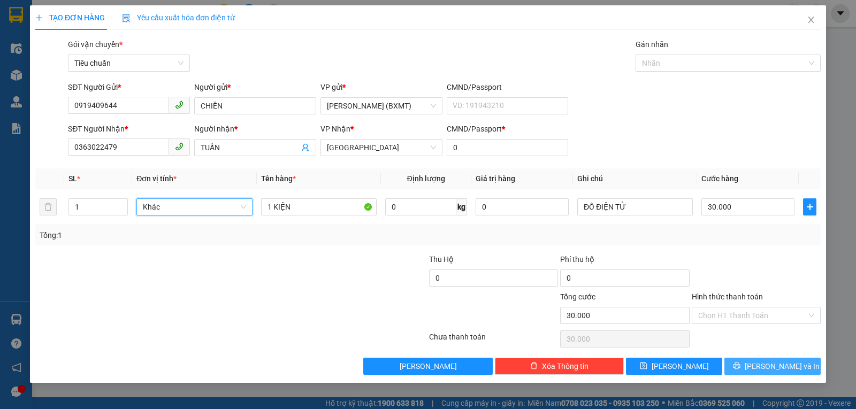
click at [771, 367] on span "[PERSON_NAME] và In" at bounding box center [782, 366] width 75 height 12
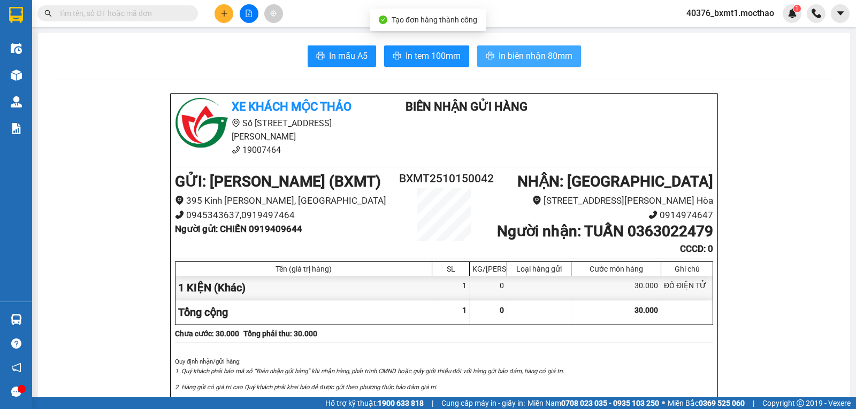
click at [549, 58] on span "In biên nhận 80mm" at bounding box center [535, 55] width 74 height 13
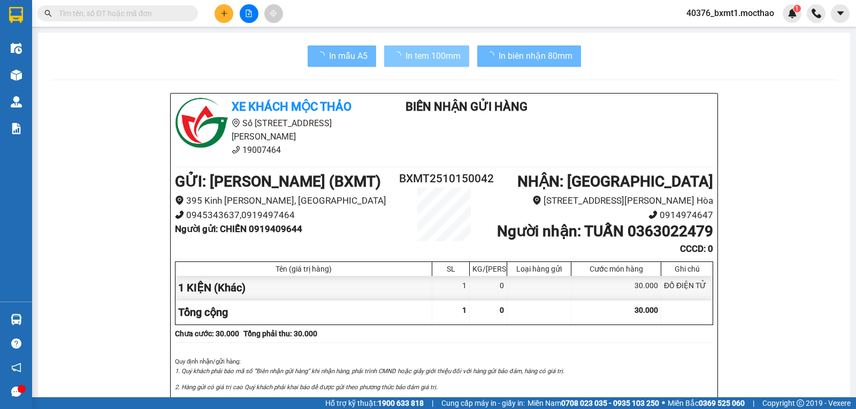
click at [409, 57] on span "In tem 100mm" at bounding box center [432, 55] width 55 height 13
drag, startPoint x: 653, startPoint y: 357, endPoint x: 649, endPoint y: 306, distance: 50.9
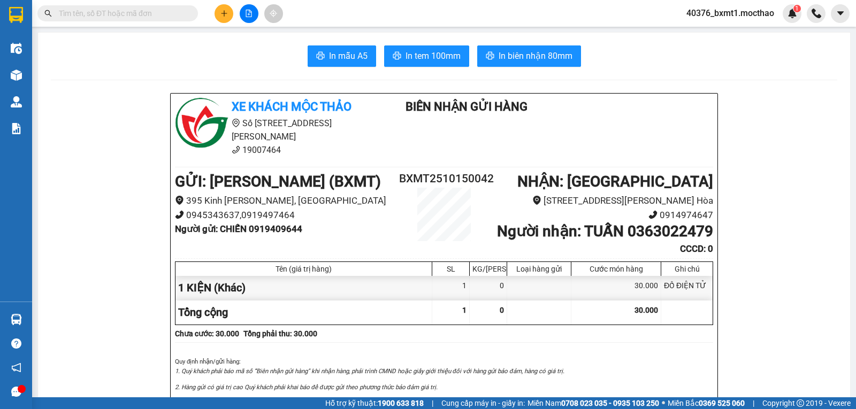
click at [224, 12] on icon "plus" at bounding box center [223, 13] width 7 height 7
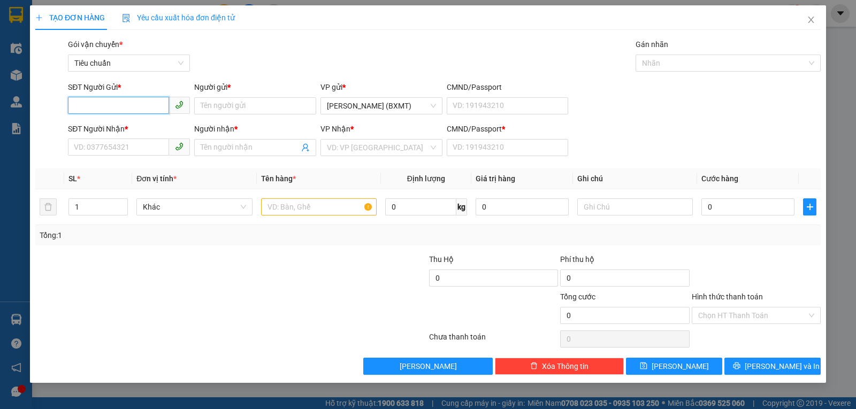
click at [144, 108] on input "SĐT Người Gửi *" at bounding box center [118, 105] width 101 height 17
click at [135, 126] on div "0913119429 - HẢI" at bounding box center [128, 127] width 109 height 12
type input "0913119429"
type input "HẢI"
type input "0355562690"
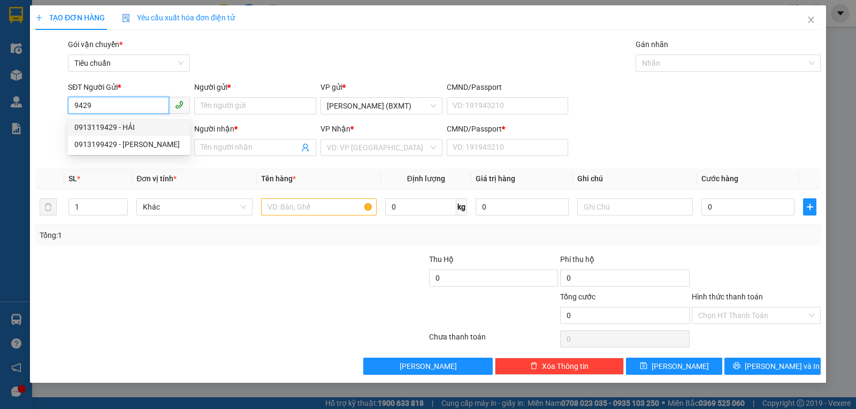
type input "Hương"
type input "0"
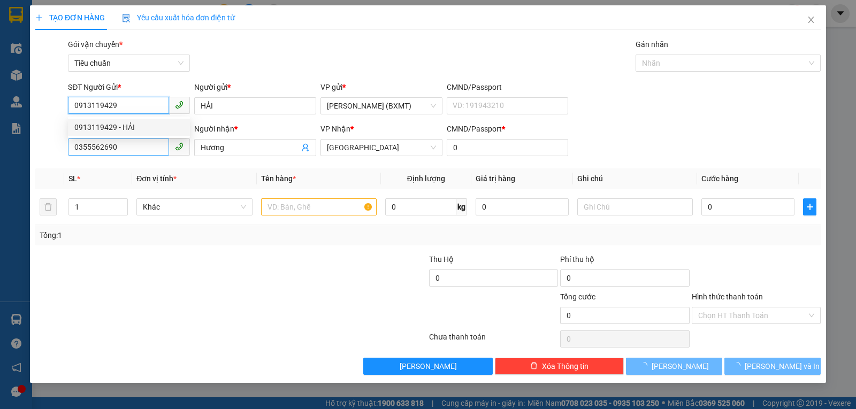
type input "60.000"
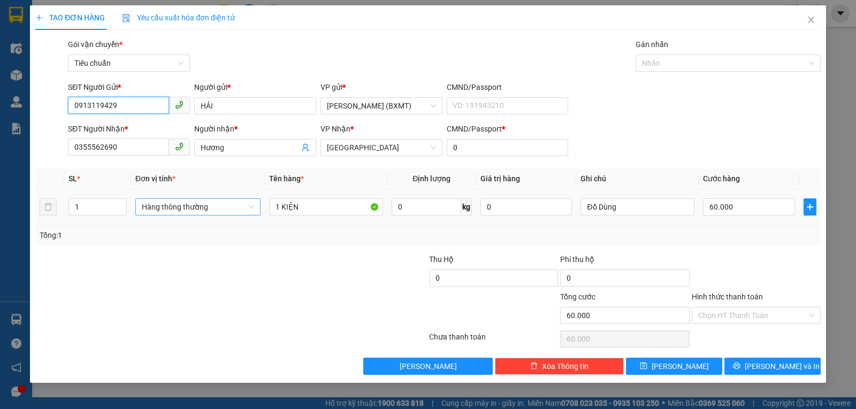
click at [200, 211] on span "Hàng thông thường" at bounding box center [198, 207] width 112 height 16
type input "0913119429"
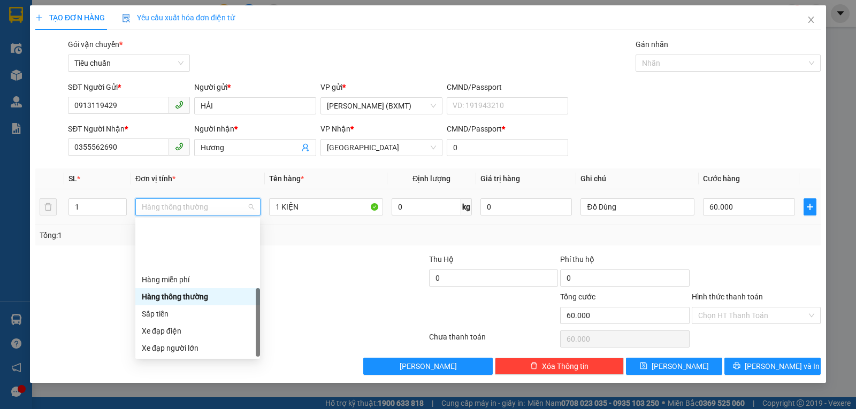
scroll to position [68, 0]
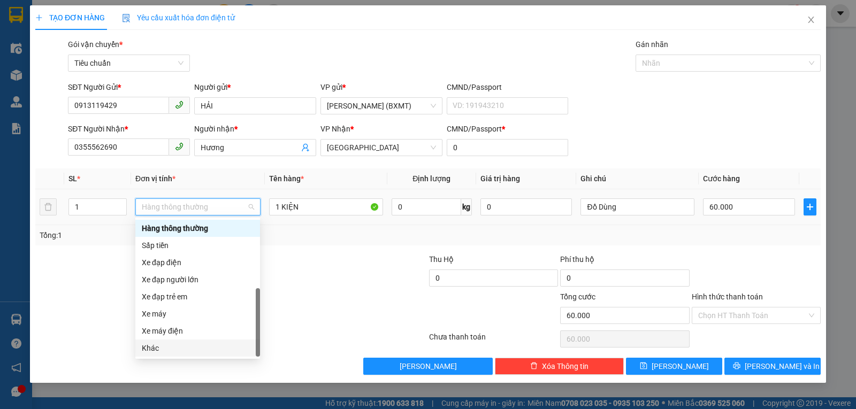
click at [204, 351] on div "Khác" at bounding box center [198, 348] width 112 height 12
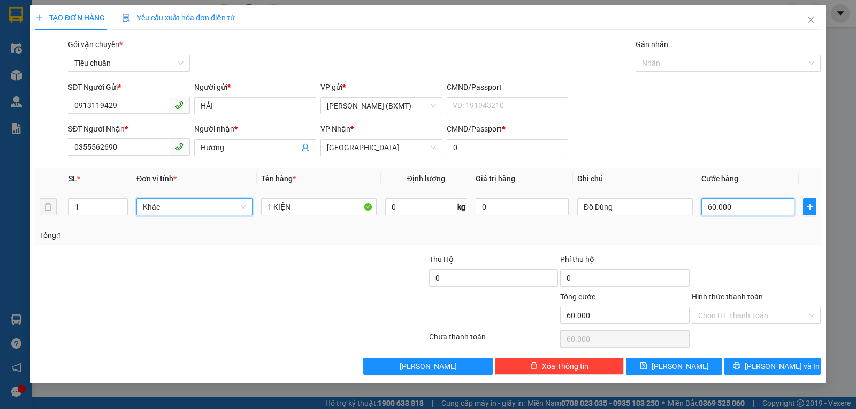
click at [725, 212] on input "60.000" at bounding box center [747, 206] width 93 height 17
type input "4"
type input "40"
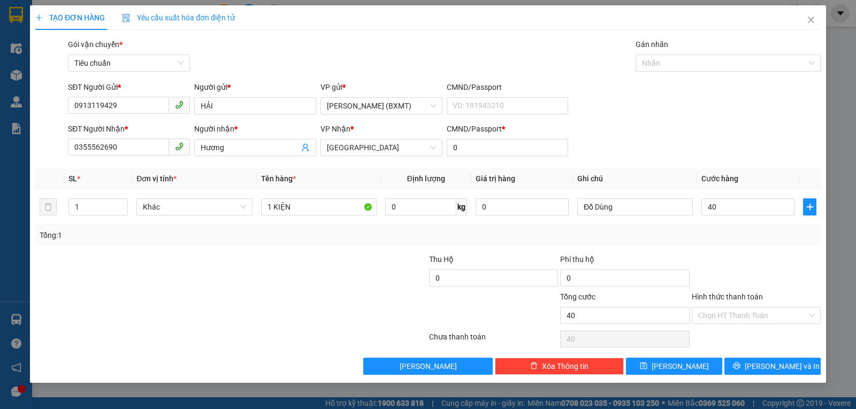
click at [725, 245] on div "Transit Pickup Surcharge Ids Transit Deliver Surcharge Ids Transit Deliver Surc…" at bounding box center [427, 207] width 785 height 336
type input "40.000"
click at [747, 365] on button "[PERSON_NAME] và In" at bounding box center [772, 366] width 96 height 17
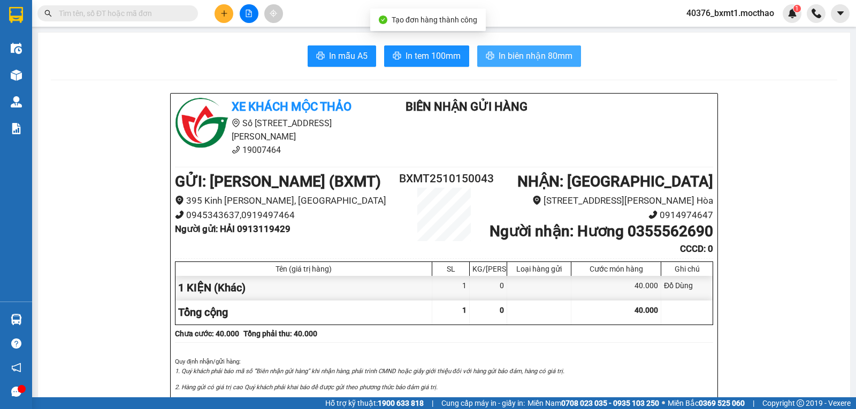
click at [521, 57] on span "In biên nhận 80mm" at bounding box center [535, 55] width 74 height 13
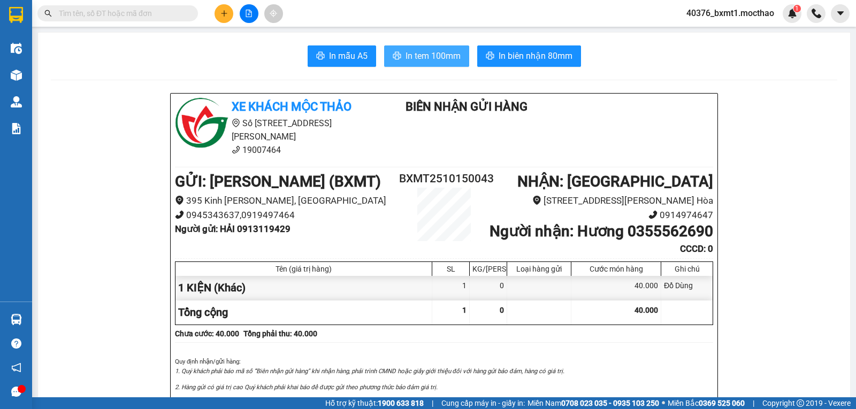
click at [428, 58] on span "In tem 100mm" at bounding box center [432, 55] width 55 height 13
click at [229, 16] on button at bounding box center [223, 13] width 19 height 19
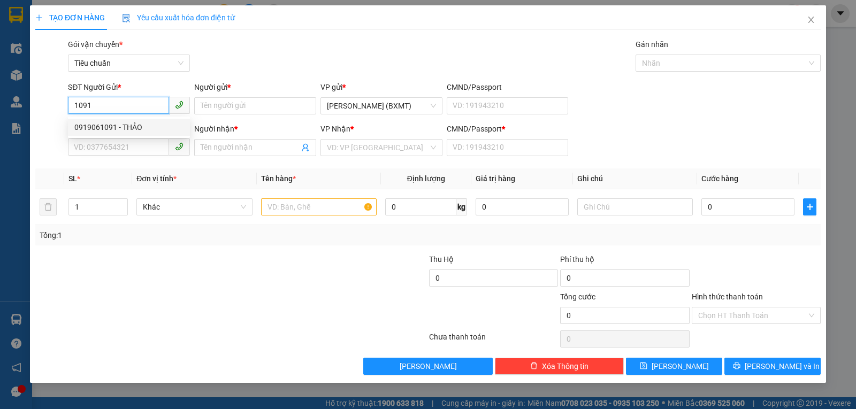
click at [115, 123] on div "0919061091 - THẢO" at bounding box center [128, 127] width 109 height 12
type input "0919061091"
type input "THẢO"
type input "02573567000"
type input "NK NEW SMILE"
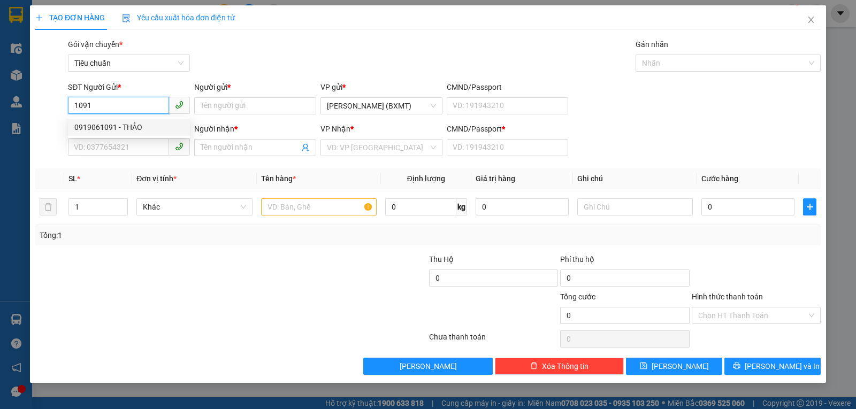
type input "0"
type input "20.000"
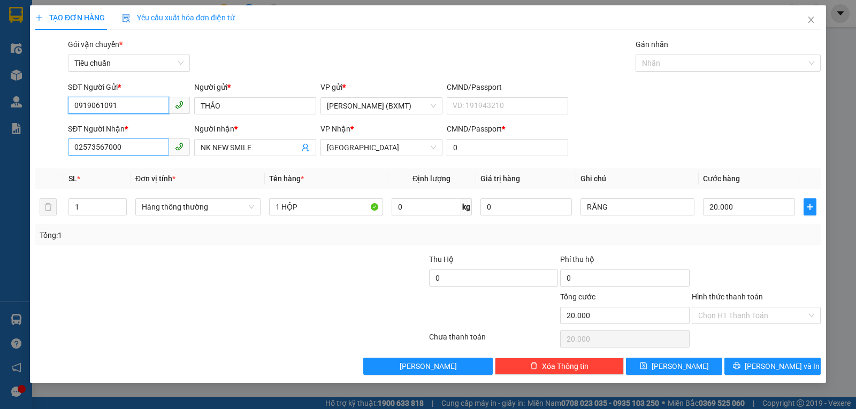
type input "0919061091"
click at [137, 143] on input "02573567000" at bounding box center [118, 147] width 101 height 17
click at [138, 143] on input "02573567000" at bounding box center [118, 147] width 101 height 17
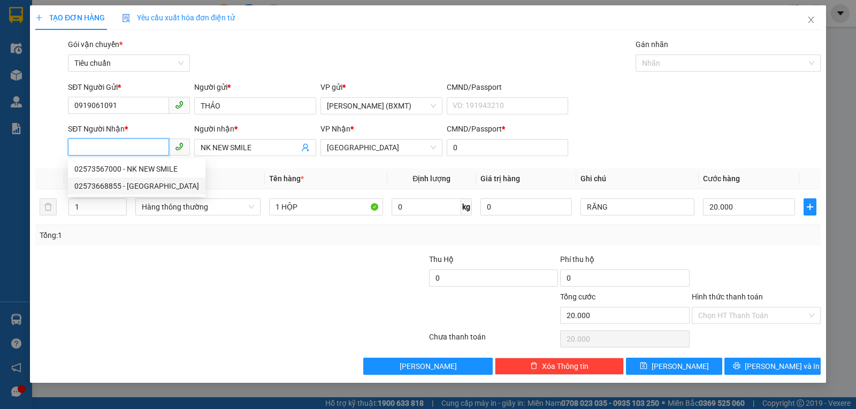
click at [137, 181] on div "02573668855 - [GEOGRAPHIC_DATA]" at bounding box center [136, 186] width 125 height 12
type input "02573668855"
type input "NK BẾN THÀNH"
type input "30.000"
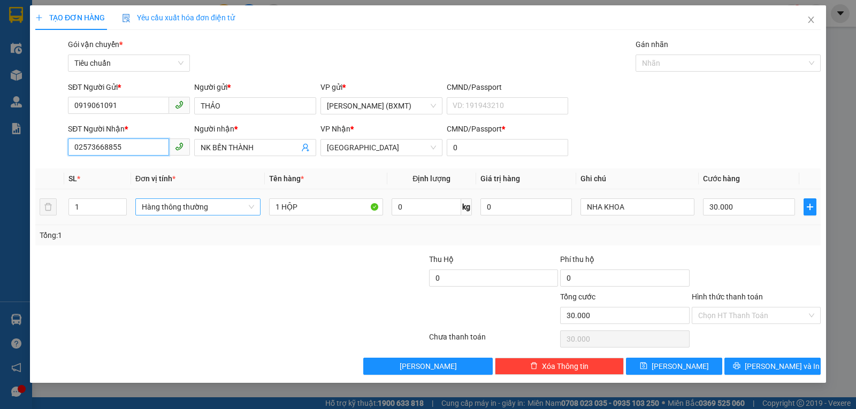
click at [195, 209] on span "Hàng thông thường" at bounding box center [198, 207] width 112 height 16
type input "02573668855"
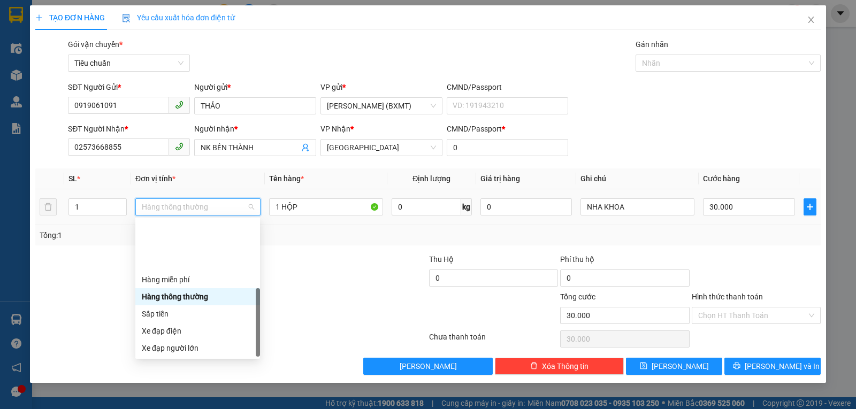
scroll to position [68, 0]
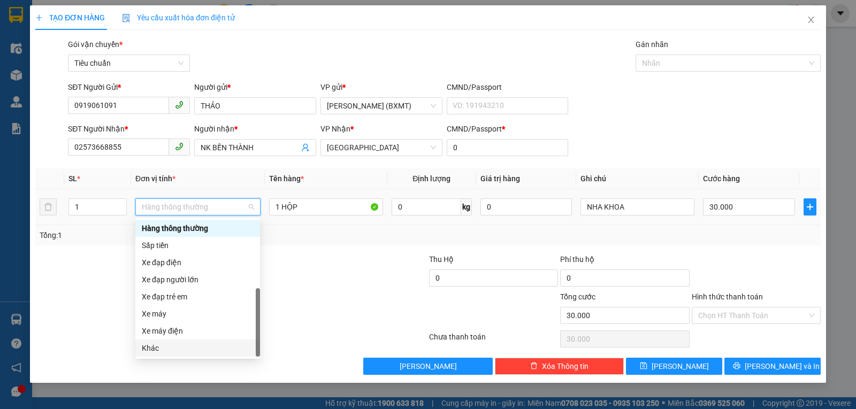
click at [166, 346] on div "Khác" at bounding box center [198, 348] width 112 height 12
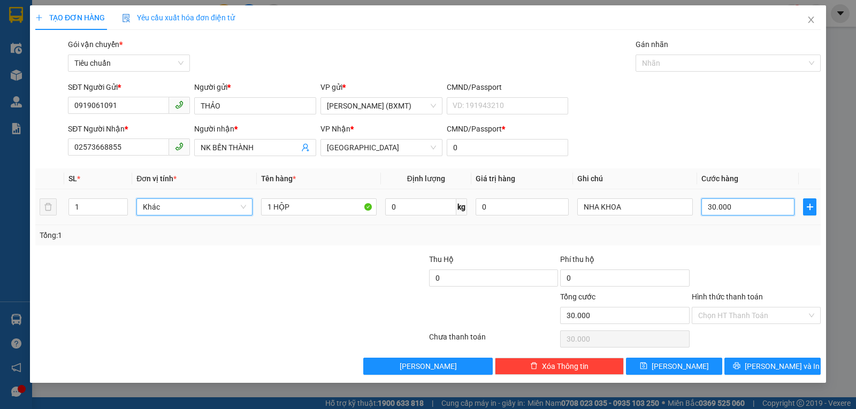
click at [716, 200] on input "30.000" at bounding box center [747, 206] width 93 height 17
type input "2"
type input "20"
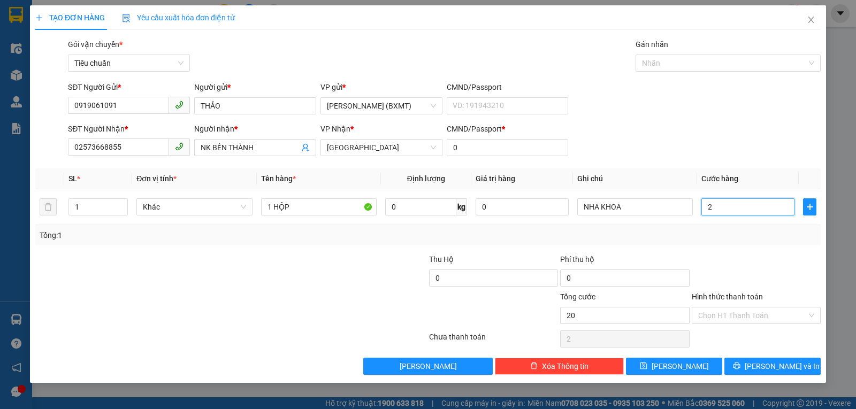
type input "20"
type input "20.000"
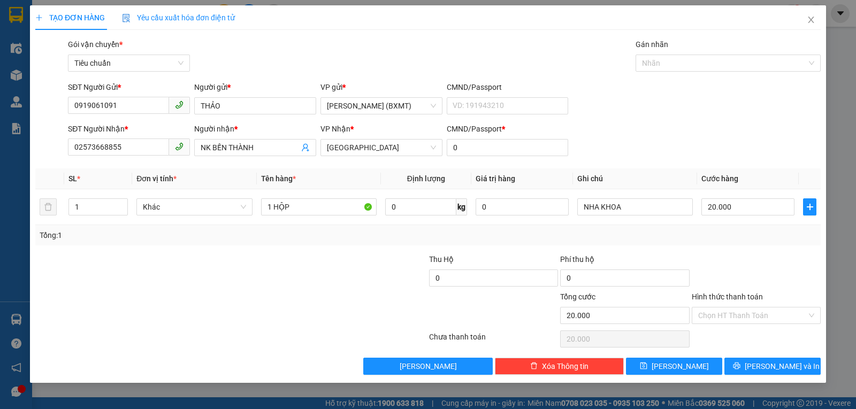
click at [746, 237] on div "Tổng: 1" at bounding box center [428, 235] width 777 height 12
click at [761, 313] on input "Hình thức thanh toán" at bounding box center [752, 316] width 109 height 16
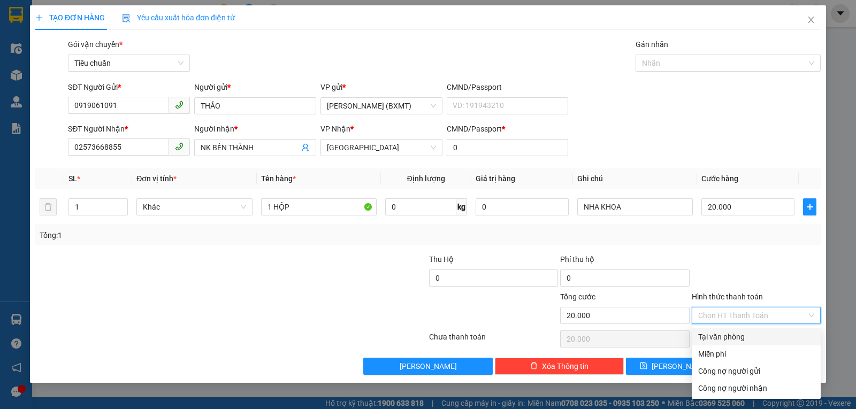
click at [739, 340] on div "Tại văn phòng" at bounding box center [756, 337] width 116 height 12
type input "0"
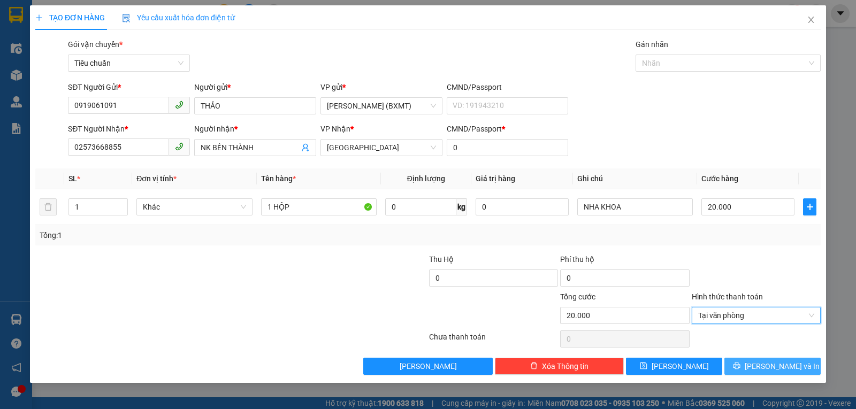
click at [755, 360] on button "[PERSON_NAME] và In" at bounding box center [772, 366] width 96 height 17
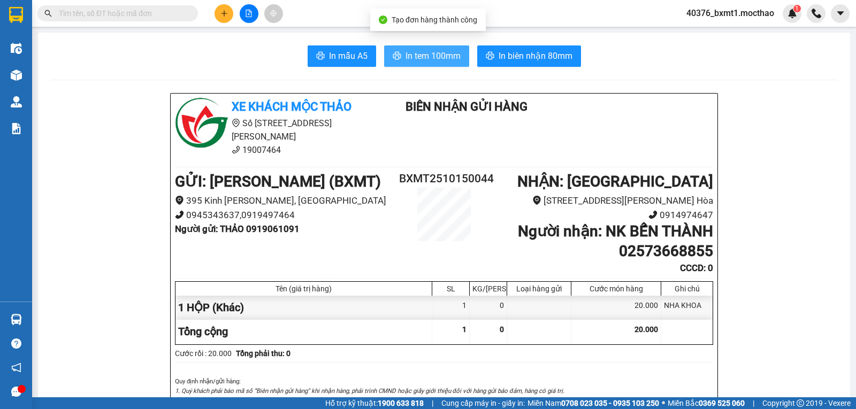
click at [412, 51] on span "In tem 100mm" at bounding box center [432, 55] width 55 height 13
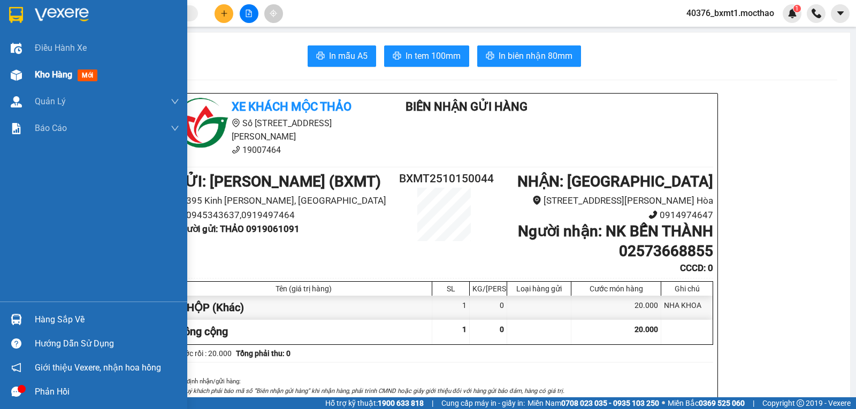
click at [43, 80] on div "Kho hàng mới" at bounding box center [68, 74] width 67 height 13
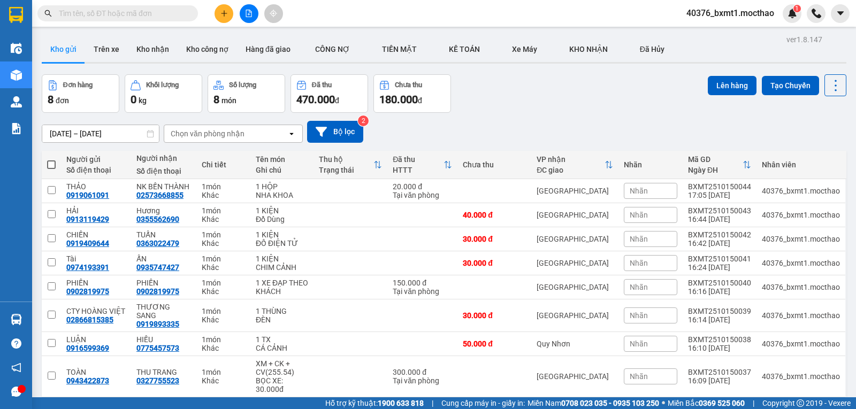
click at [48, 165] on span at bounding box center [51, 164] width 9 height 9
click at [51, 159] on input "checkbox" at bounding box center [51, 159] width 0 height 0
checkbox input "true"
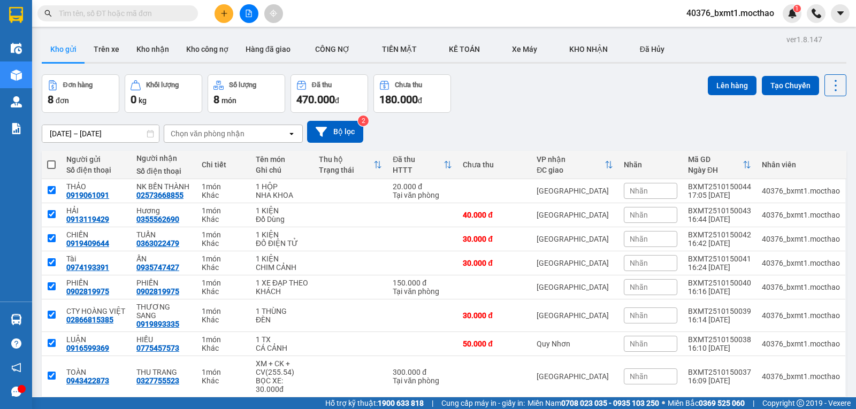
checkbox input "true"
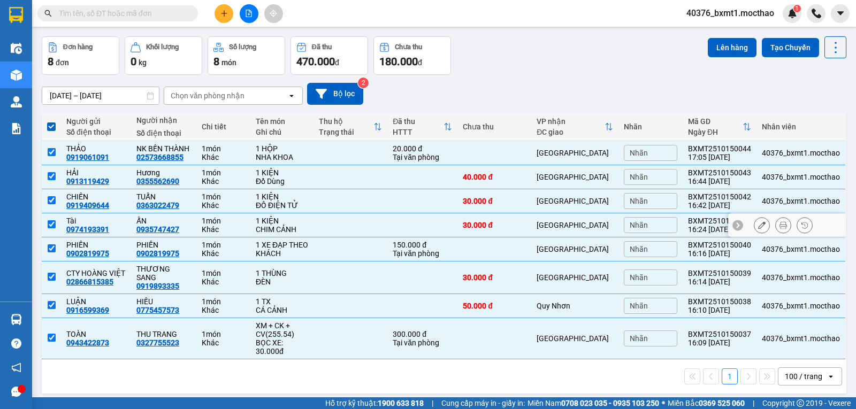
scroll to position [49, 0]
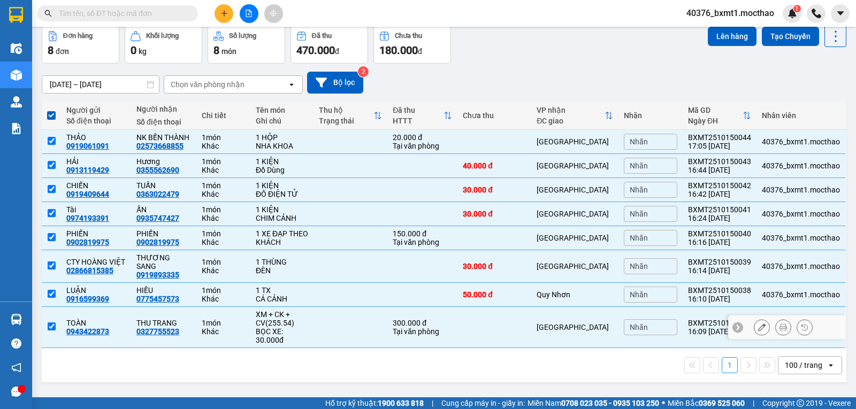
drag, startPoint x: 308, startPoint y: 316, endPoint x: 337, endPoint y: 317, distance: 30.0
click at [308, 316] on div "XM + CK + CV(255.54)" at bounding box center [282, 318] width 52 height 17
checkbox input "false"
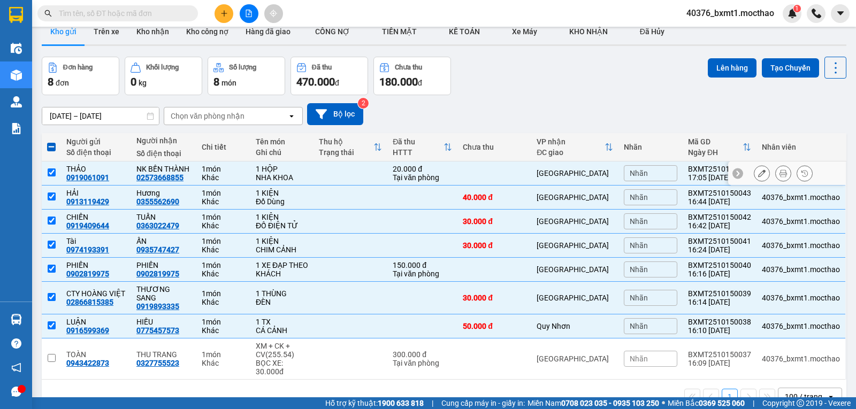
scroll to position [0, 0]
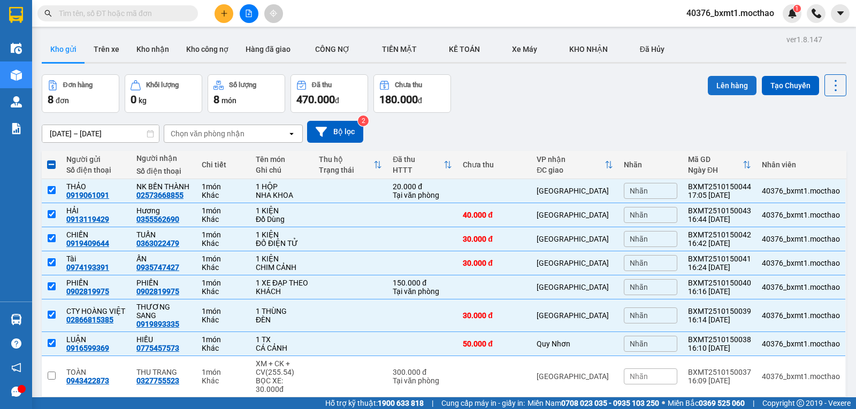
click at [723, 78] on button "Lên hàng" at bounding box center [732, 85] width 49 height 19
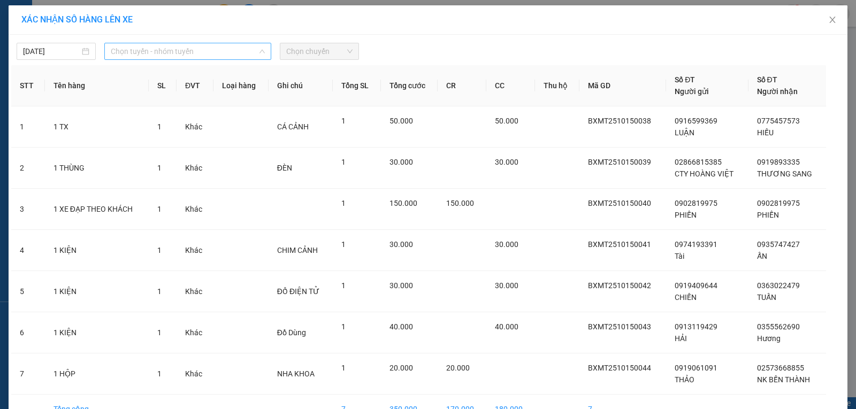
drag, startPoint x: 144, startPoint y: 49, endPoint x: 173, endPoint y: 98, distance: 56.8
click at [145, 49] on span "Chọn tuyến - nhóm tuyến" at bounding box center [188, 51] width 154 height 16
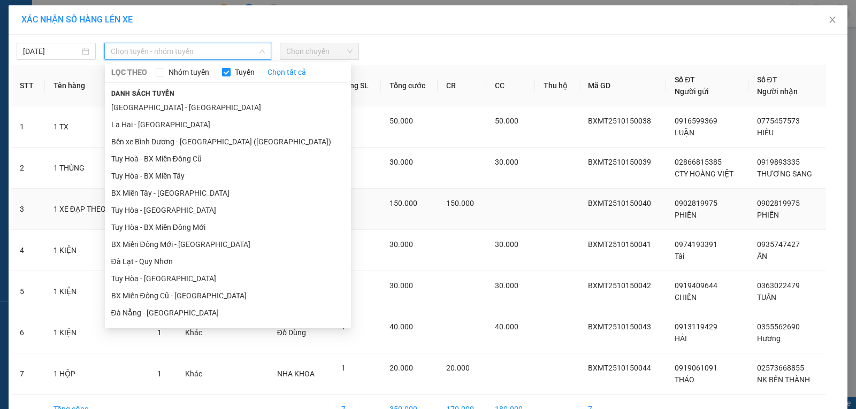
click at [131, 197] on li "BX Miền Tây - [GEOGRAPHIC_DATA]" at bounding box center [228, 193] width 246 height 17
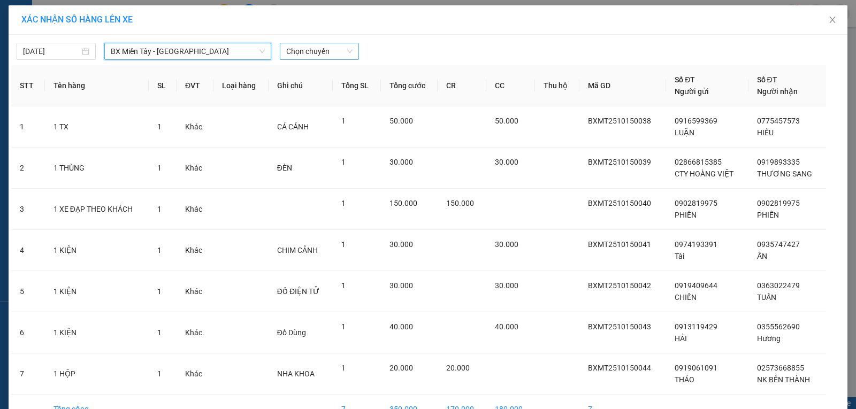
click at [317, 57] on span "Chọn chuyến" at bounding box center [319, 51] width 66 height 16
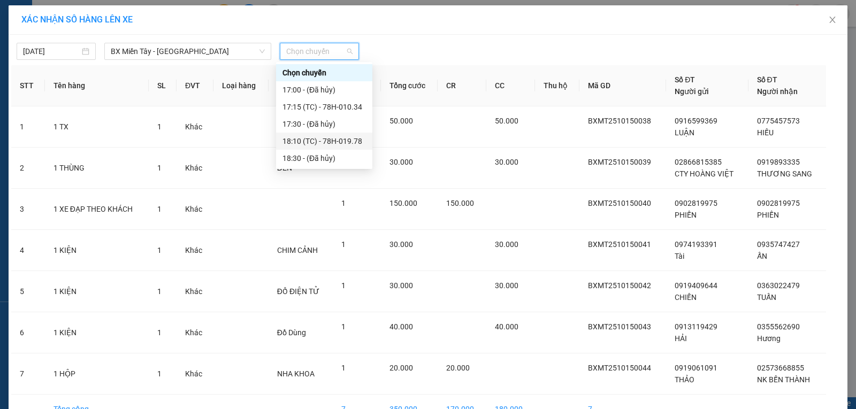
click at [352, 143] on div "18:10 (TC) - 78H-019.78" at bounding box center [323, 141] width 83 height 12
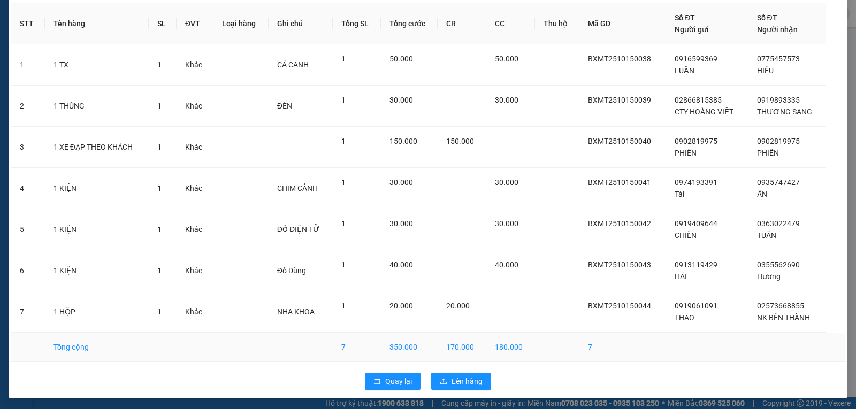
scroll to position [70, 0]
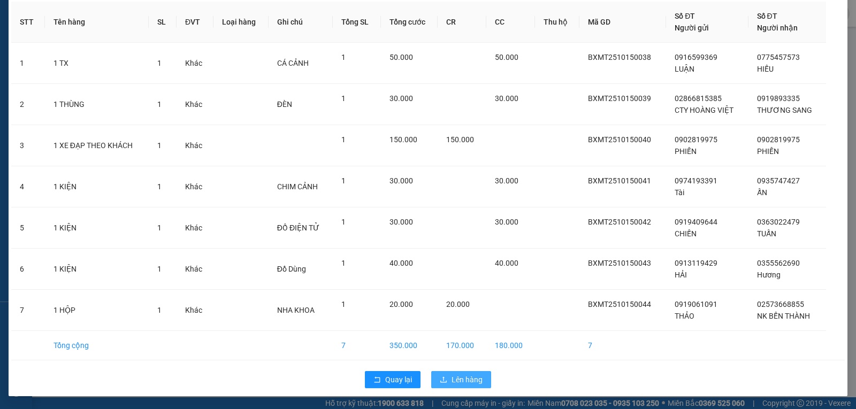
click at [460, 387] on button "Lên hàng" at bounding box center [461, 379] width 60 height 17
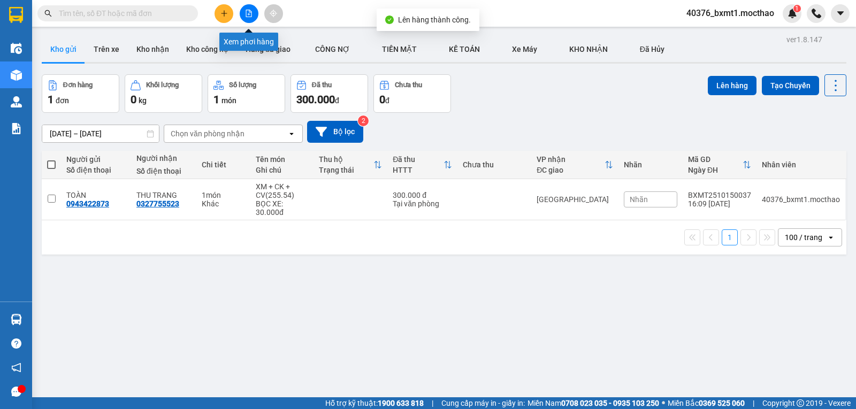
click at [249, 15] on icon "file-add" at bounding box center [248, 13] width 7 height 7
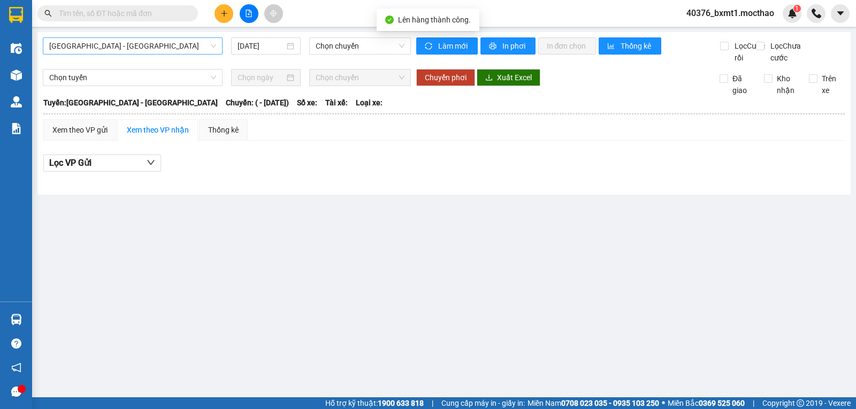
click at [102, 46] on span "[GEOGRAPHIC_DATA] - [GEOGRAPHIC_DATA]" at bounding box center [132, 46] width 167 height 16
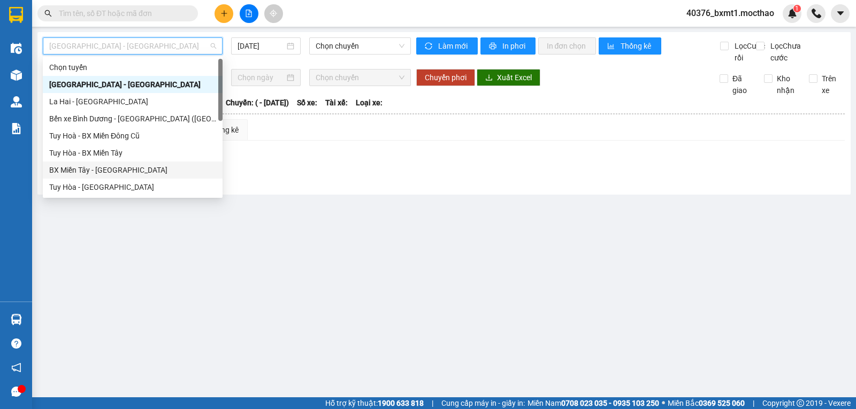
drag, startPoint x: 97, startPoint y: 168, endPoint x: 325, endPoint y: 87, distance: 242.1
click at [97, 169] on div "BX Miền Tây - [GEOGRAPHIC_DATA]" at bounding box center [132, 170] width 167 height 12
type input "[DATE]"
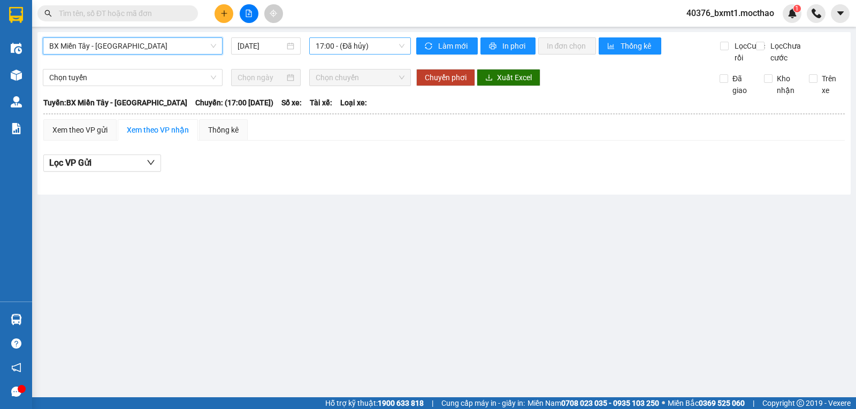
click at [337, 45] on span "17:00 - (Đã hủy)" at bounding box center [360, 46] width 88 height 16
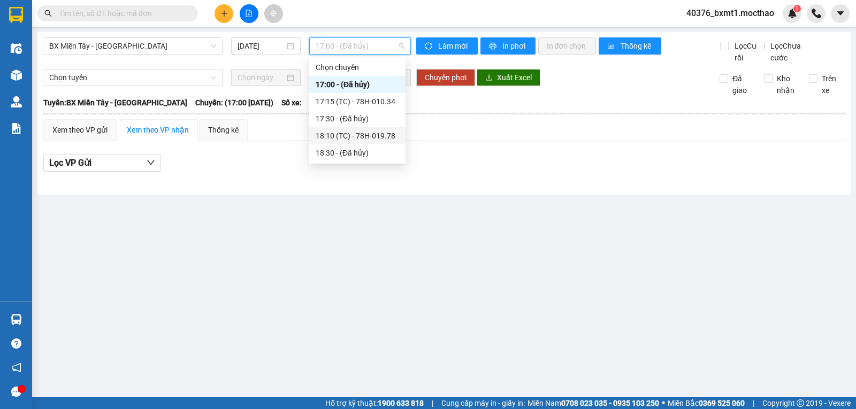
click at [361, 134] on div "18:10 (TC) - 78H-019.78" at bounding box center [357, 136] width 83 height 12
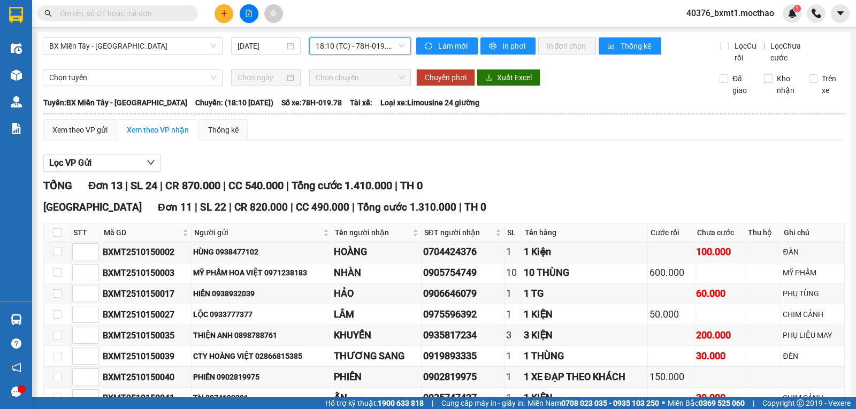
click at [361, 47] on span "18:10 (TC) - 78H-019.78" at bounding box center [360, 46] width 88 height 16
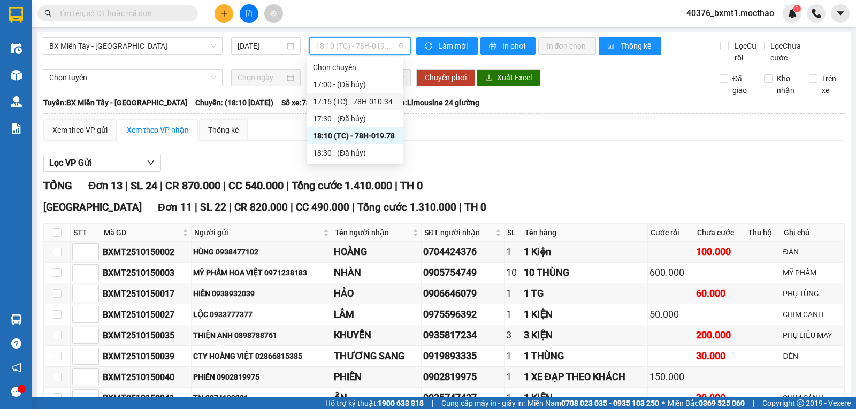
click at [370, 107] on div "17:15 (TC) - 78H-010.34" at bounding box center [354, 102] width 83 height 12
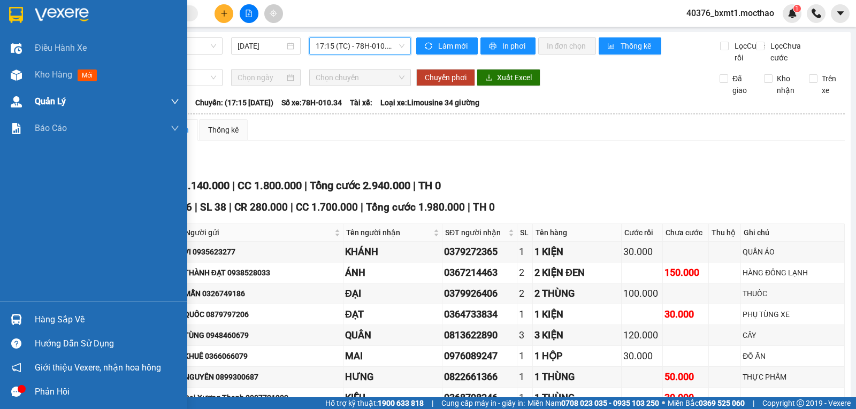
click at [26, 82] on div "Kho hàng mới" at bounding box center [93, 75] width 187 height 27
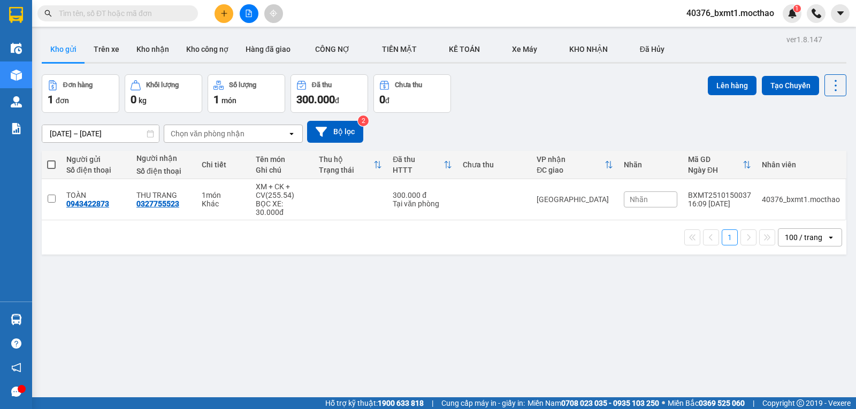
click at [225, 17] on button at bounding box center [223, 13] width 19 height 19
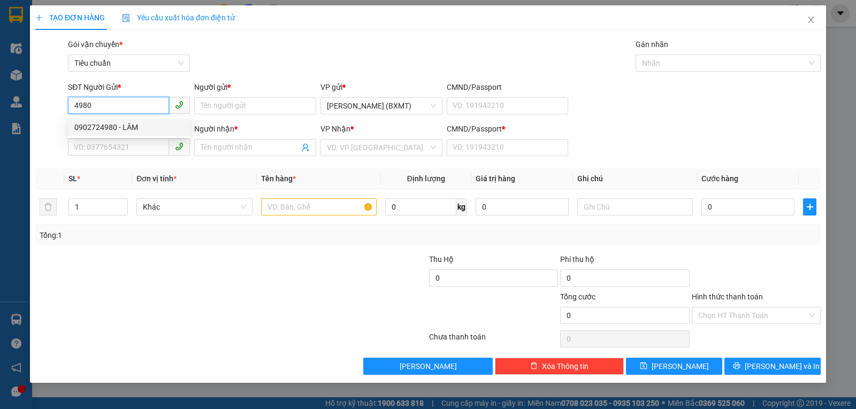
click at [137, 124] on div "0902724980 - LÂM" at bounding box center [128, 127] width 109 height 12
type input "0902724980"
type input "LÂM"
type input "0981417457"
type input "TRƯỜNG THÀNH"
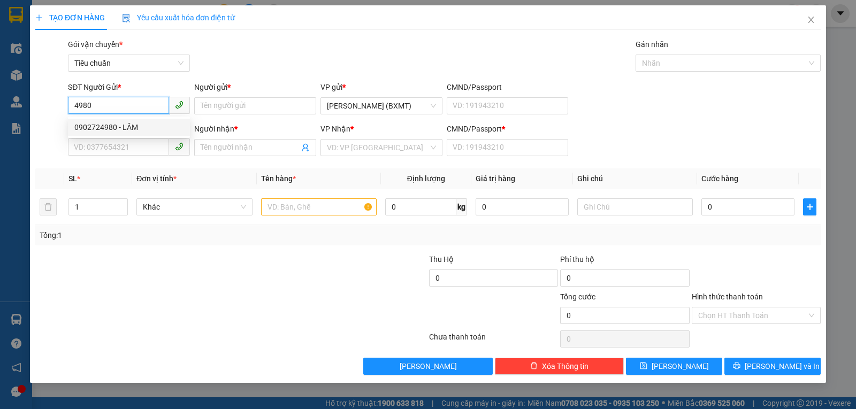
type input "0"
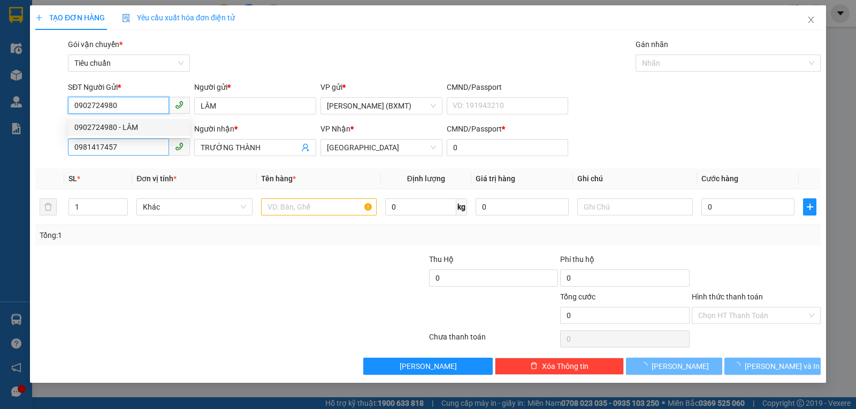
type input "120.000"
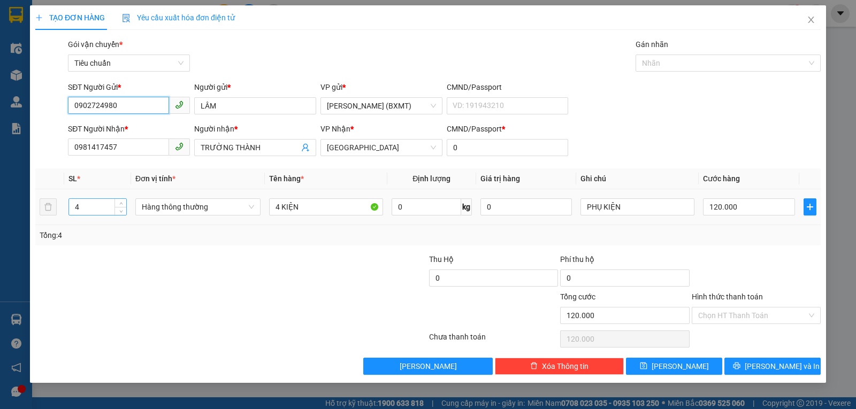
type input "0902724980"
drag, startPoint x: 97, startPoint y: 209, endPoint x: 58, endPoint y: 213, distance: 39.8
click at [58, 213] on tr "4 Hàng thông thường 4 KIỆN 0 kg 0 PHỤ KIỆN 120.000" at bounding box center [427, 207] width 785 height 36
click at [183, 204] on span "Hàng thông thường" at bounding box center [198, 207] width 112 height 16
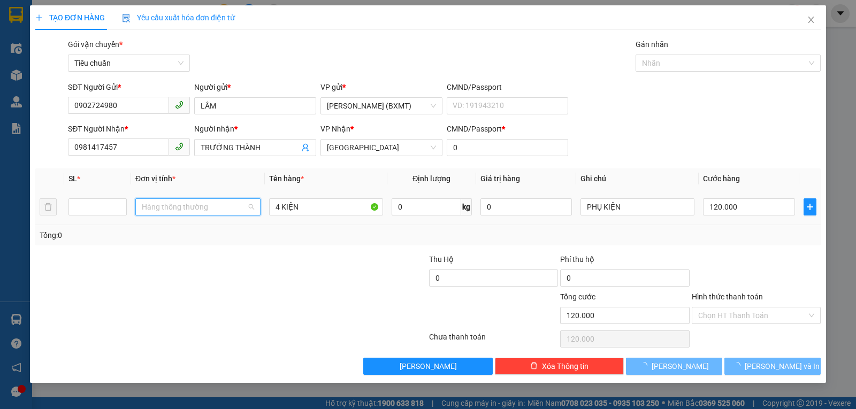
type input "0"
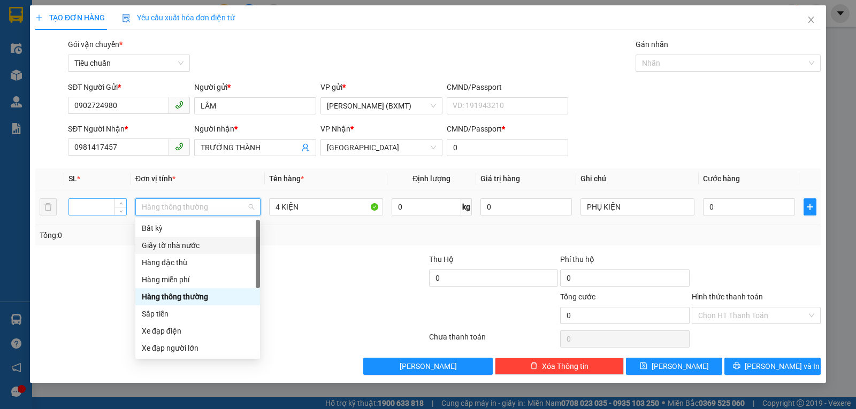
click at [79, 206] on input "number" at bounding box center [97, 207] width 57 height 16
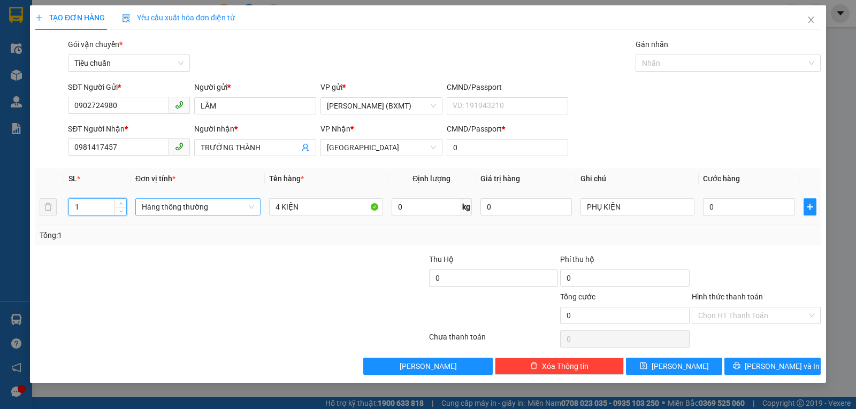
click at [166, 204] on span "Hàng thông thường" at bounding box center [198, 207] width 112 height 16
type input "1"
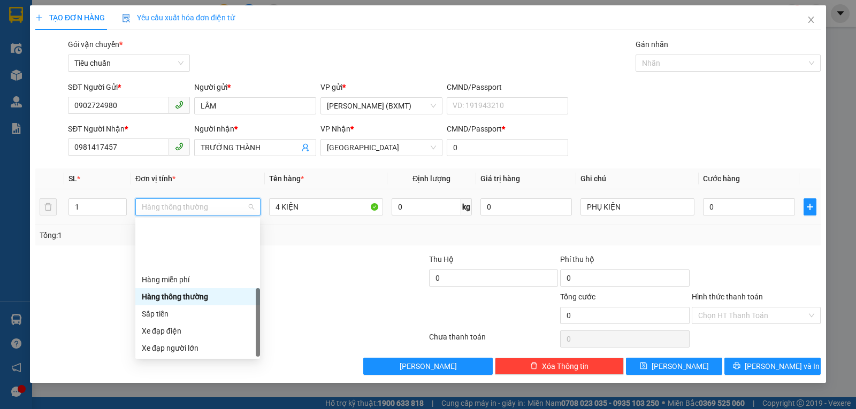
scroll to position [68, 0]
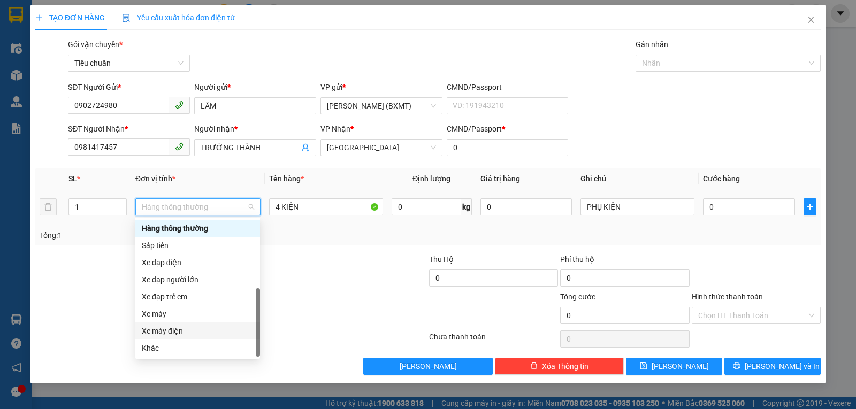
drag, startPoint x: 163, startPoint y: 336, endPoint x: 159, endPoint y: 348, distance: 12.3
click at [159, 347] on div "Khác" at bounding box center [198, 348] width 112 height 12
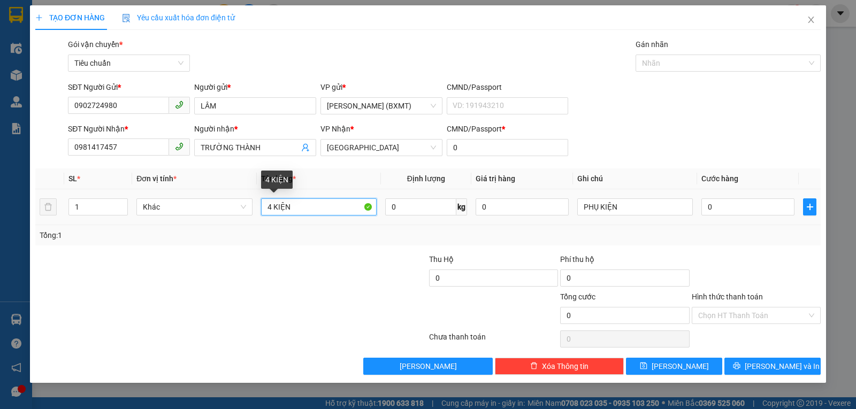
drag, startPoint x: 272, startPoint y: 210, endPoint x: 264, endPoint y: 210, distance: 8.6
click at [264, 210] on input "4 KIỆN" at bounding box center [319, 206] width 116 height 17
type input "1 KIỆN"
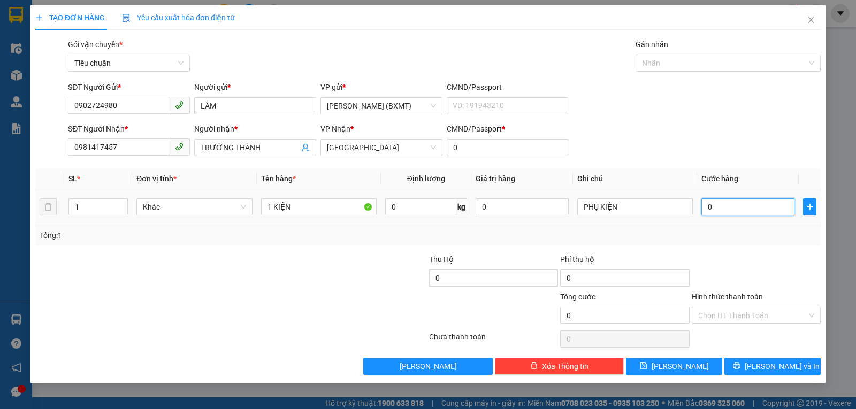
click at [710, 204] on input "0" at bounding box center [747, 206] width 93 height 17
type input "3"
type input "30"
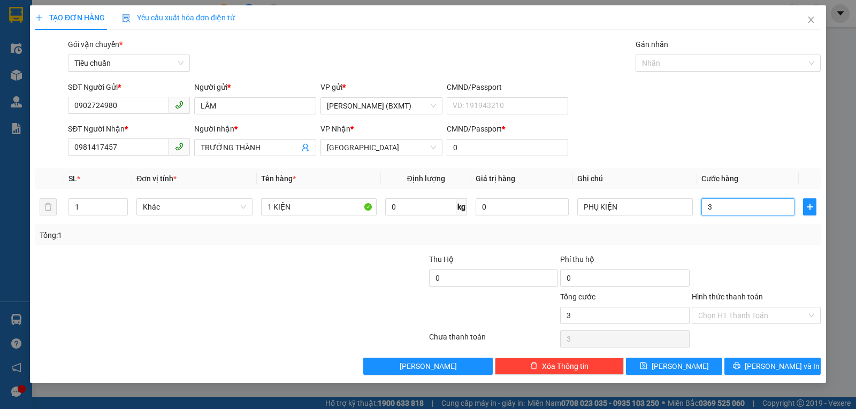
type input "30"
click at [756, 255] on div at bounding box center [755, 272] width 131 height 37
type input "30.000"
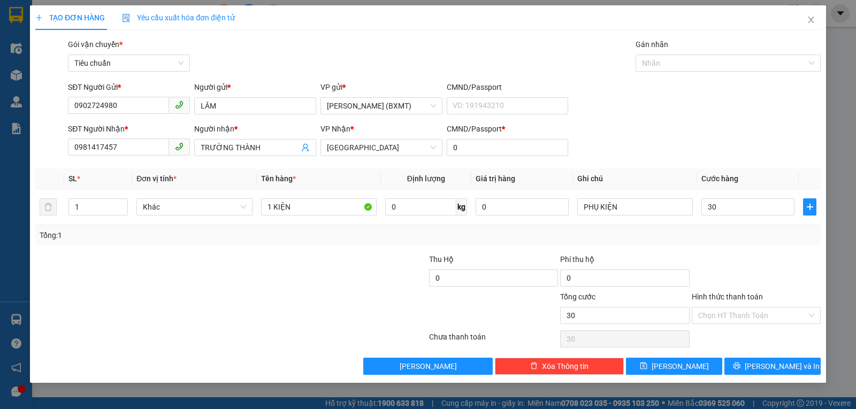
type input "30.000"
click at [748, 313] on input "Hình thức thanh toán" at bounding box center [752, 316] width 109 height 16
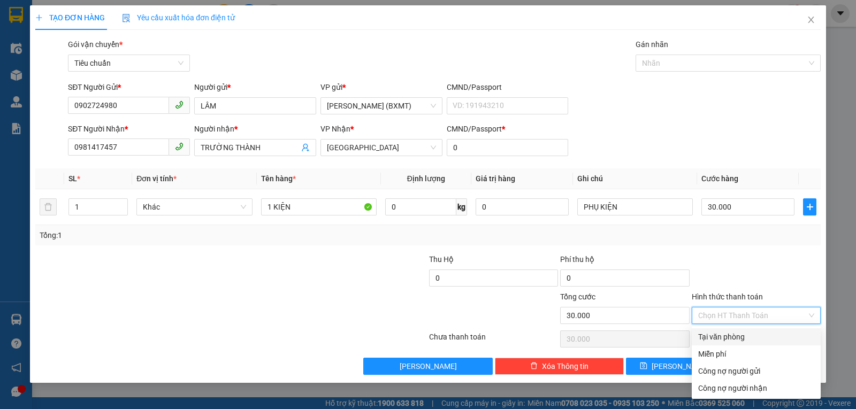
drag, startPoint x: 751, startPoint y: 334, endPoint x: 759, endPoint y: 340, distance: 10.7
click at [751, 334] on div "Tại văn phòng" at bounding box center [756, 337] width 116 height 12
type input "0"
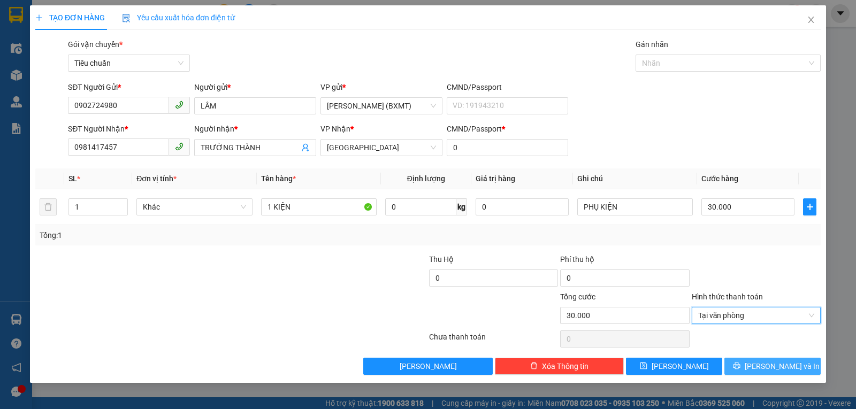
click at [778, 372] on span "[PERSON_NAME] và In" at bounding box center [782, 366] width 75 height 12
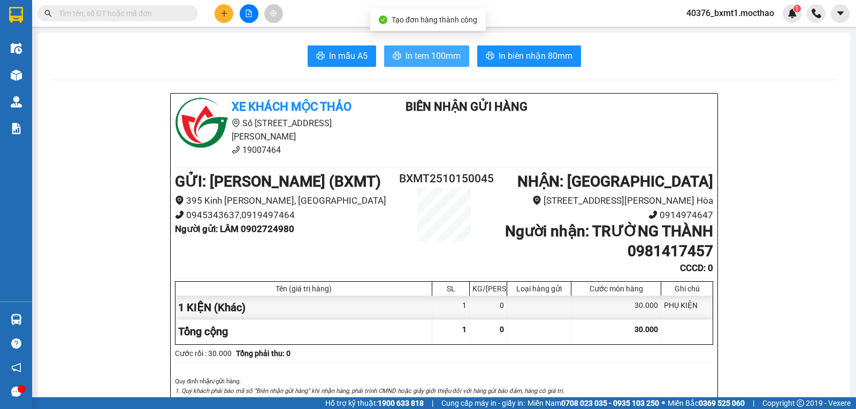
click at [435, 55] on span "In tem 100mm" at bounding box center [432, 55] width 55 height 13
drag, startPoint x: 134, startPoint y: 7, endPoint x: 140, endPoint y: 2, distance: 8.4
click at [135, 9] on input "text" at bounding box center [122, 13] width 126 height 12
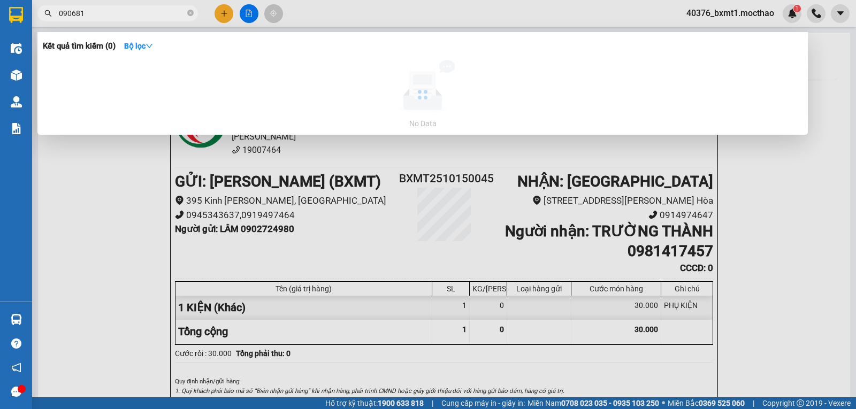
type input "0906816"
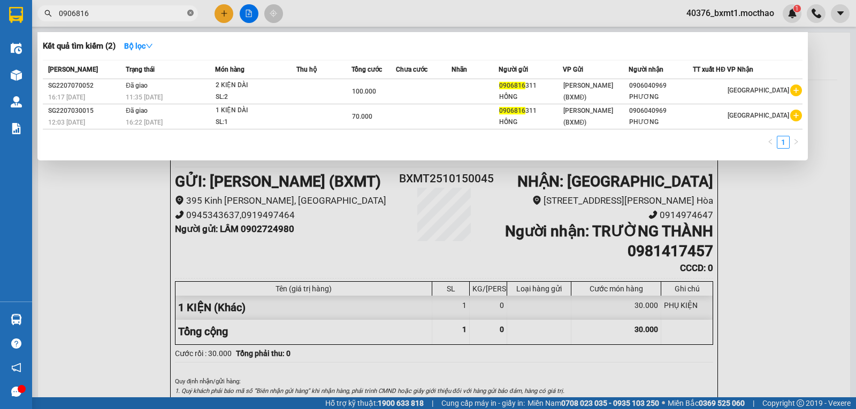
click at [189, 16] on icon "close-circle" at bounding box center [190, 13] width 6 height 6
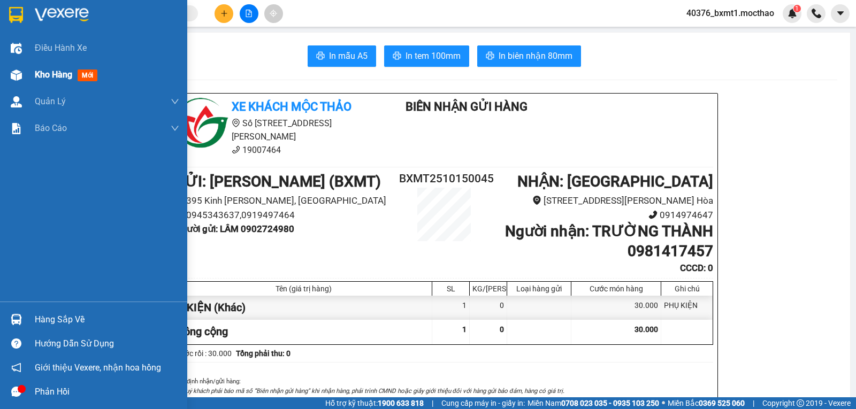
click at [23, 75] on div at bounding box center [16, 75] width 19 height 19
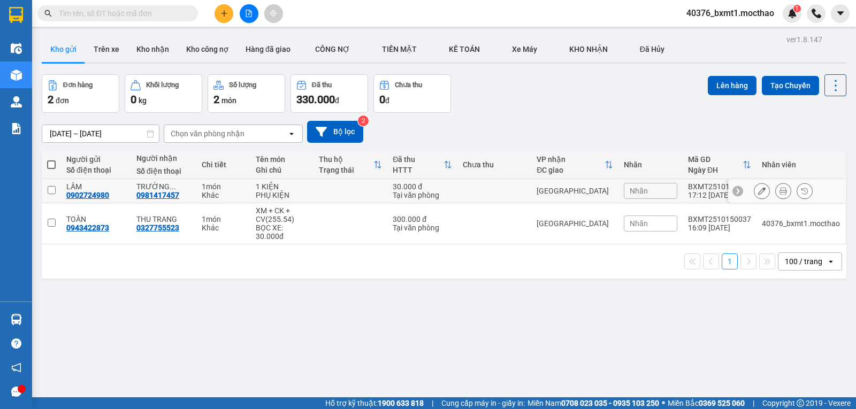
click at [346, 193] on td at bounding box center [350, 191] width 74 height 24
checkbox input "true"
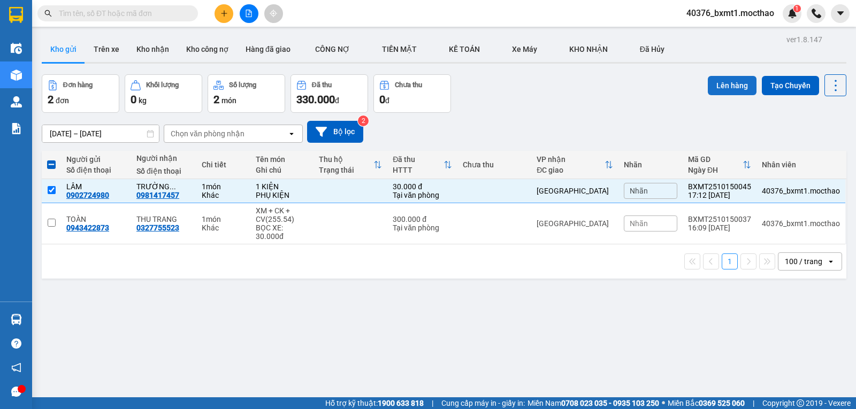
click at [710, 92] on button "Lên hàng" at bounding box center [732, 85] width 49 height 19
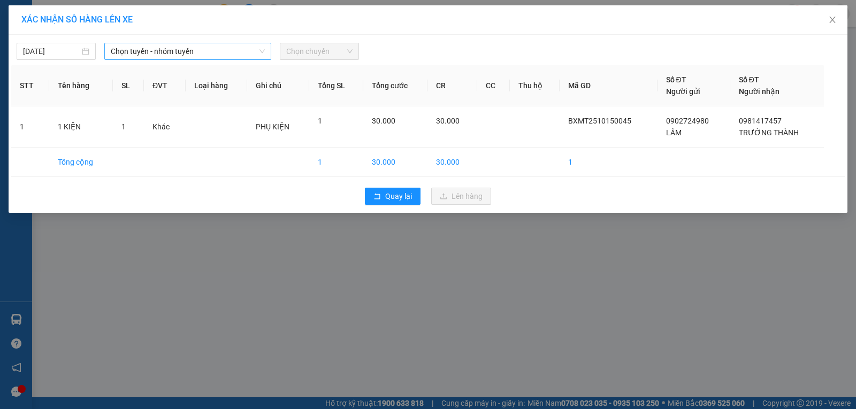
click at [202, 59] on div "Chọn tuyến - nhóm tuyến" at bounding box center [187, 51] width 167 height 17
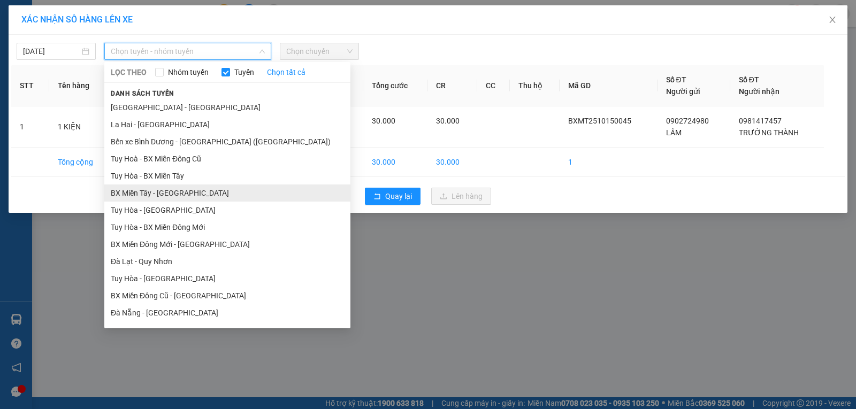
click at [162, 200] on li "BX Miền Tây - [GEOGRAPHIC_DATA]" at bounding box center [227, 193] width 246 height 17
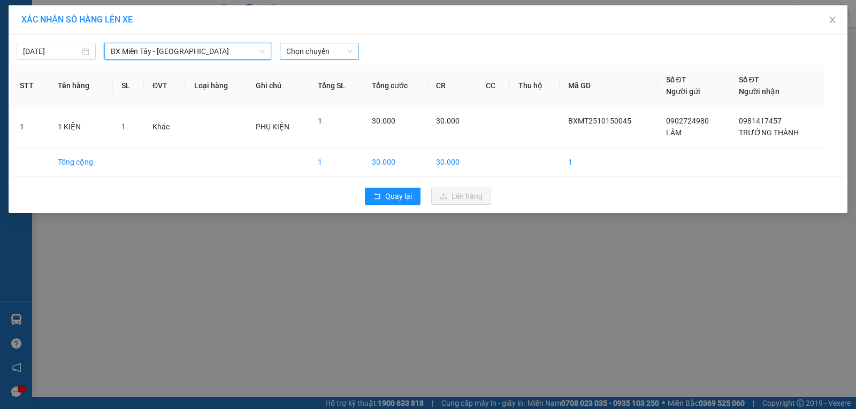
click at [300, 44] on span "Chọn chuyến" at bounding box center [319, 51] width 66 height 16
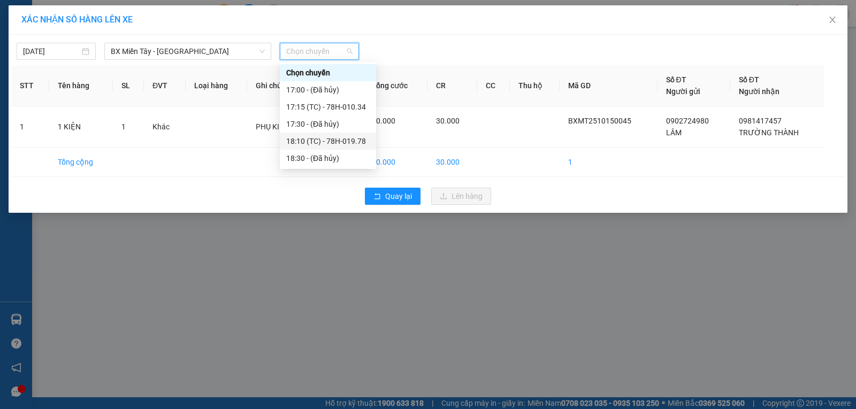
click at [339, 140] on div "18:10 (TC) - 78H-019.78" at bounding box center [327, 141] width 83 height 12
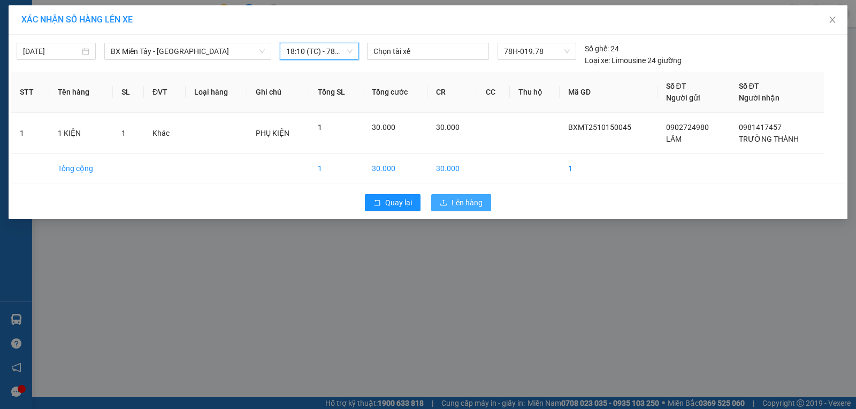
click at [472, 197] on span "Lên hàng" at bounding box center [466, 203] width 31 height 12
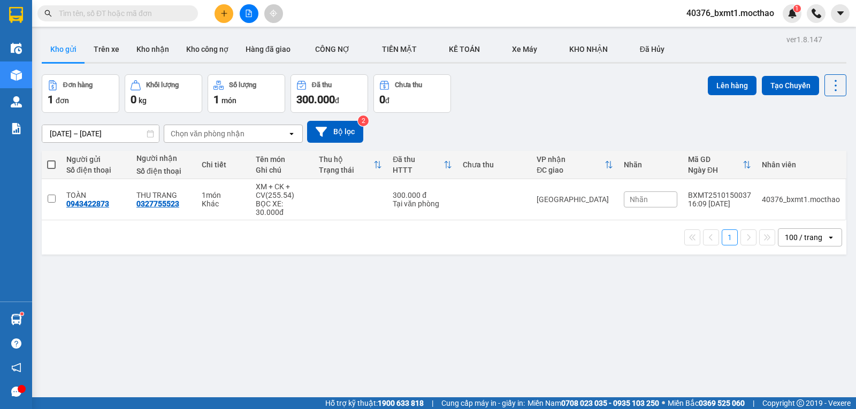
click at [224, 17] on button at bounding box center [223, 13] width 19 height 19
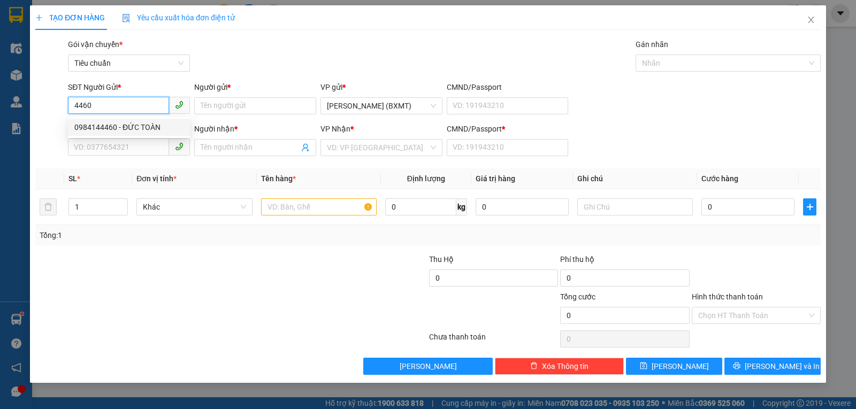
click at [129, 125] on div "0984144460 - ĐỨC TOÀN" at bounding box center [128, 127] width 109 height 12
type input "0984144460"
type input "ĐỨC TOÀN"
type input "0376779771"
type input "BÌNH"
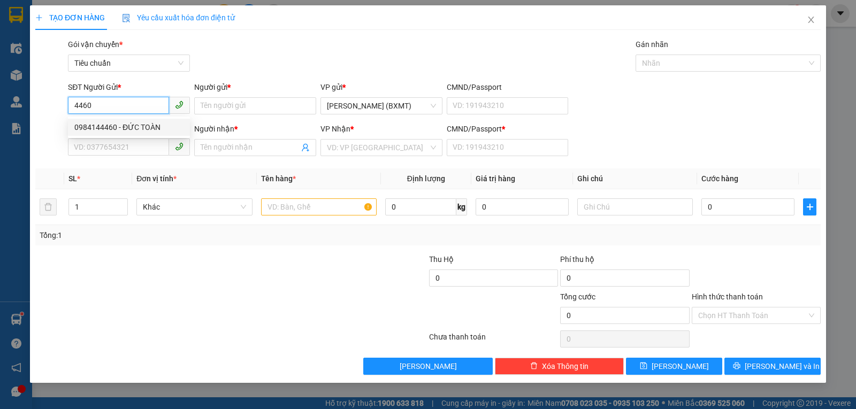
type input "0"
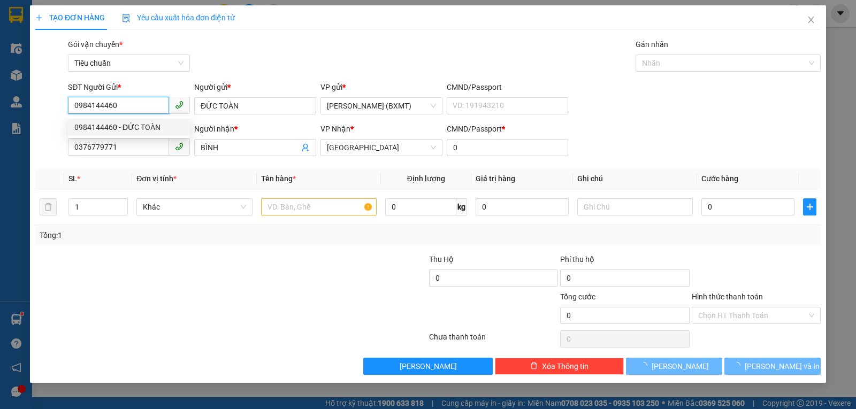
type input "40.000"
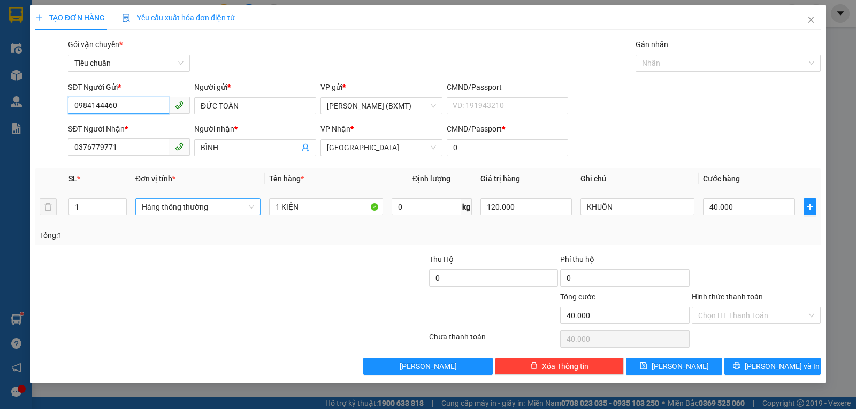
click at [193, 211] on span "Hàng thông thường" at bounding box center [198, 207] width 112 height 16
type input "0984144460"
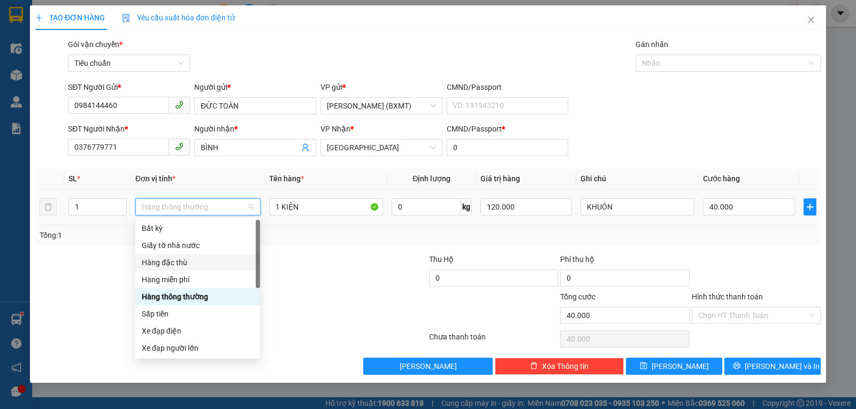
scroll to position [68, 0]
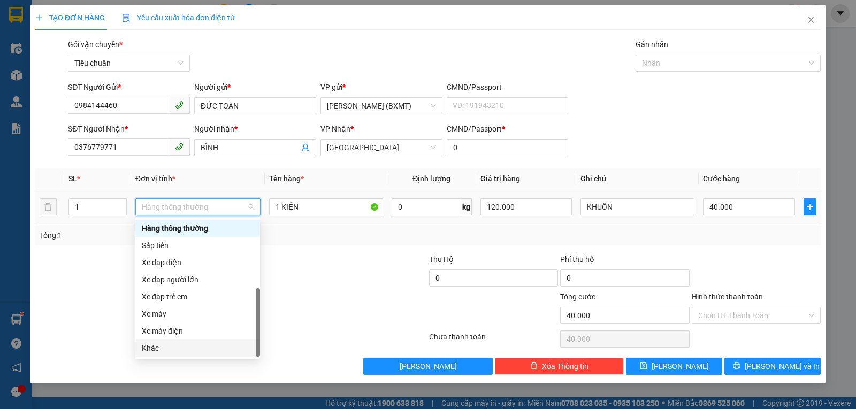
click at [205, 347] on div "Khác" at bounding box center [198, 348] width 112 height 12
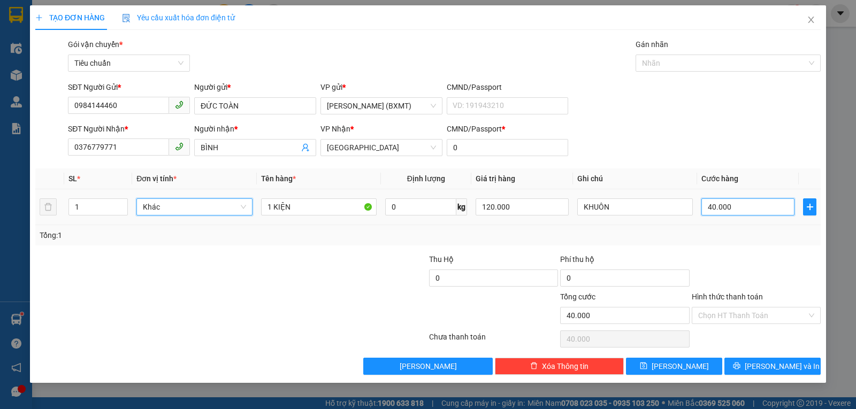
click at [731, 206] on input "40.000" at bounding box center [747, 206] width 93 height 17
type input "3"
type input "30"
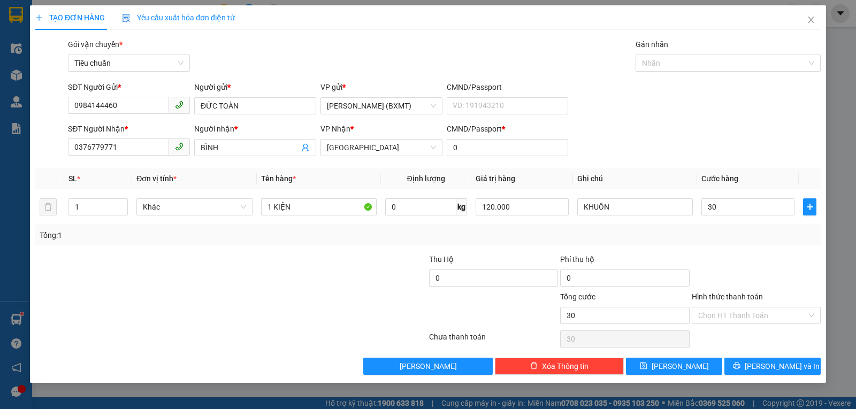
type input "30.000"
click at [748, 232] on div "Tổng: 1" at bounding box center [428, 235] width 777 height 12
click at [764, 373] on button "[PERSON_NAME] và In" at bounding box center [772, 366] width 96 height 17
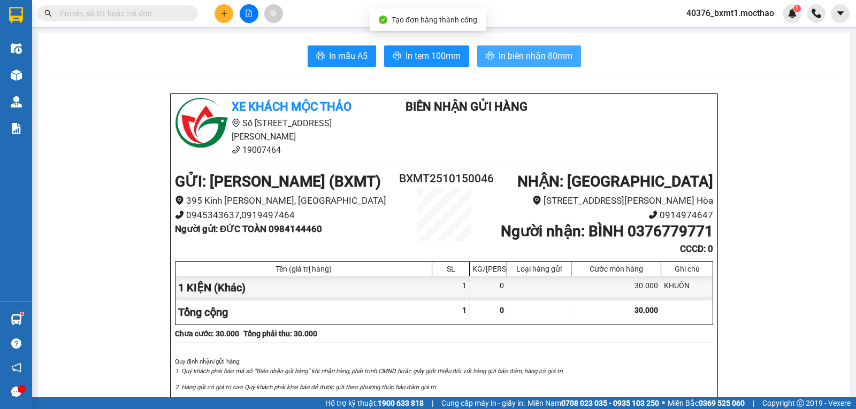
drag, startPoint x: 528, startPoint y: 47, endPoint x: 533, endPoint y: 51, distance: 6.5
click at [528, 47] on button "In biên nhận 80mm" at bounding box center [529, 55] width 104 height 21
click at [420, 57] on span "In tem 100mm" at bounding box center [432, 55] width 55 height 13
click at [224, 7] on button at bounding box center [223, 13] width 19 height 19
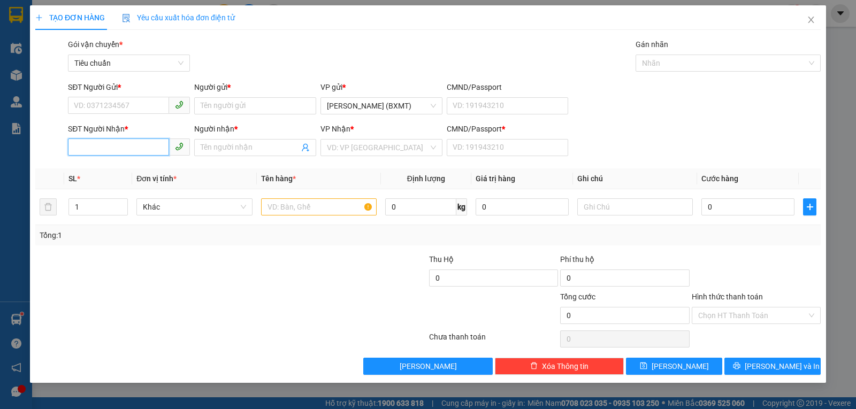
click at [149, 147] on input "SĐT Người Nhận *" at bounding box center [118, 147] width 101 height 17
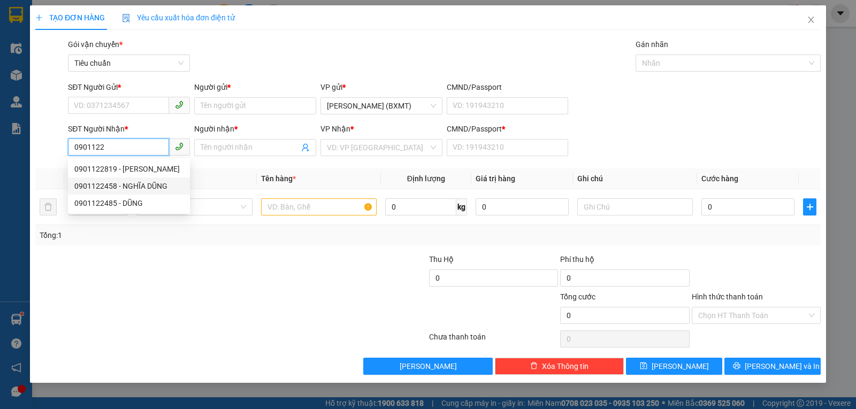
drag, startPoint x: 128, startPoint y: 183, endPoint x: 147, endPoint y: 184, distance: 18.2
click at [129, 184] on div "0901122458 - NGHĨA DŨNG" at bounding box center [128, 186] width 109 height 12
type input "0901122458"
type input "NGHĨA DŨNG"
type input "0"
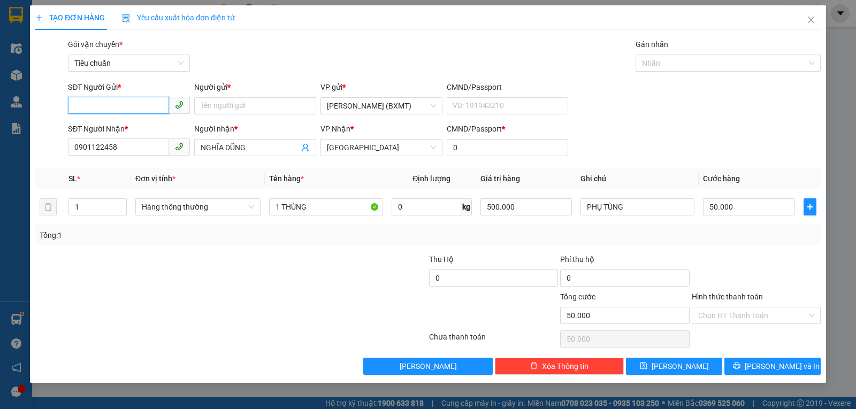
click at [113, 105] on input "SĐT Người Gửi *" at bounding box center [118, 105] width 101 height 17
click at [126, 142] on div "0963505501 - Vinh" at bounding box center [128, 145] width 109 height 12
drag, startPoint x: 87, startPoint y: 208, endPoint x: 74, endPoint y: 213, distance: 13.7
click at [75, 213] on input "1" at bounding box center [97, 207] width 57 height 16
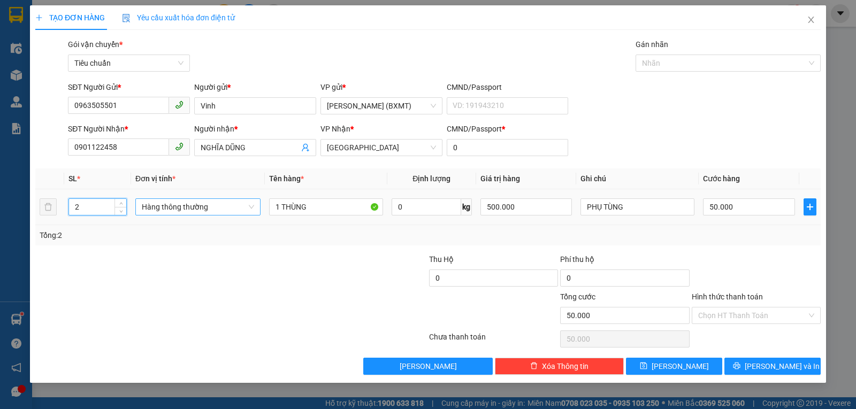
click at [205, 209] on span "Hàng thông thường" at bounding box center [198, 207] width 112 height 16
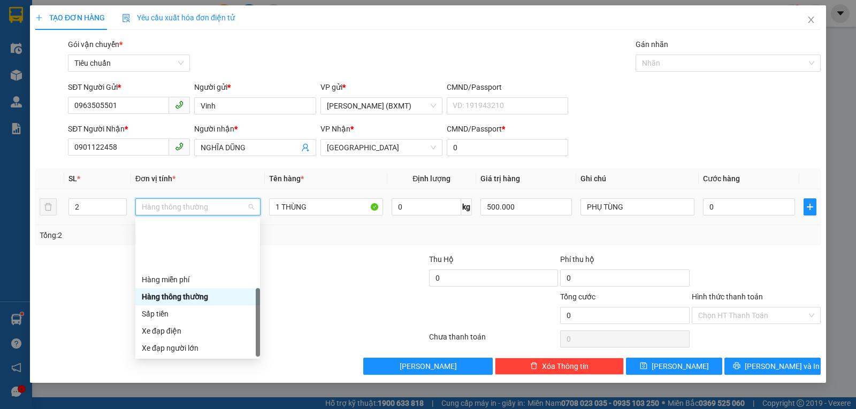
click at [168, 409] on div "Khác" at bounding box center [198, 417] width 112 height 12
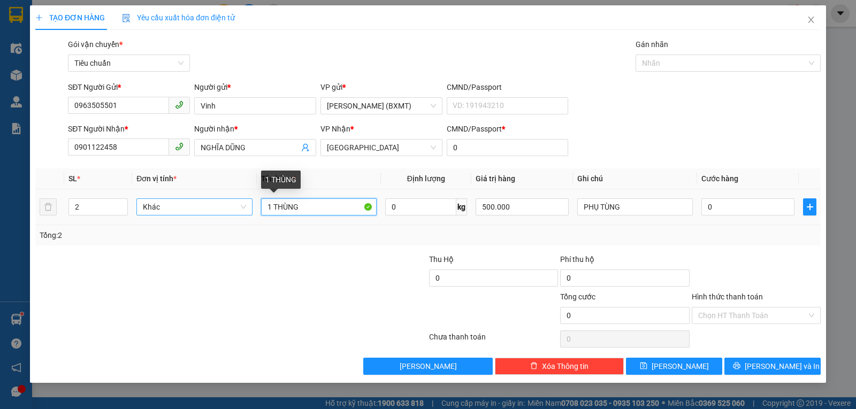
click at [188, 203] on tr "2 Khác 1 THÙNG 0 kg 500.000 PHỤ TÙNG 0" at bounding box center [427, 207] width 785 height 36
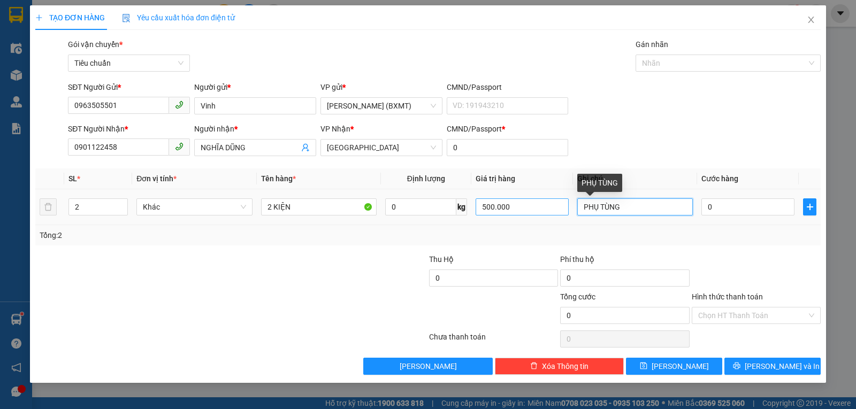
drag, startPoint x: 539, startPoint y: 199, endPoint x: 528, endPoint y: 199, distance: 10.2
click at [529, 201] on tr "2 Khác 2 KIỆN 0 kg 500.000 PHỤ TÙNG 0" at bounding box center [427, 207] width 785 height 36
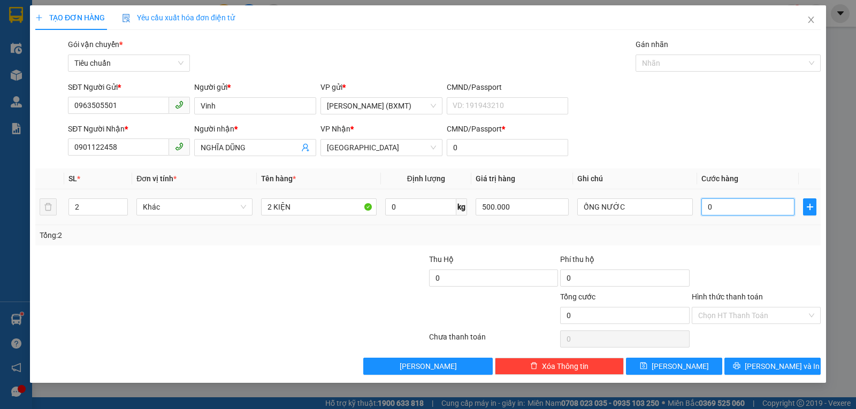
click at [722, 214] on input "0" at bounding box center [747, 206] width 93 height 17
click at [734, 221] on td "80.000" at bounding box center [748, 207] width 102 height 36
click at [761, 362] on button "[PERSON_NAME] và In" at bounding box center [772, 366] width 96 height 17
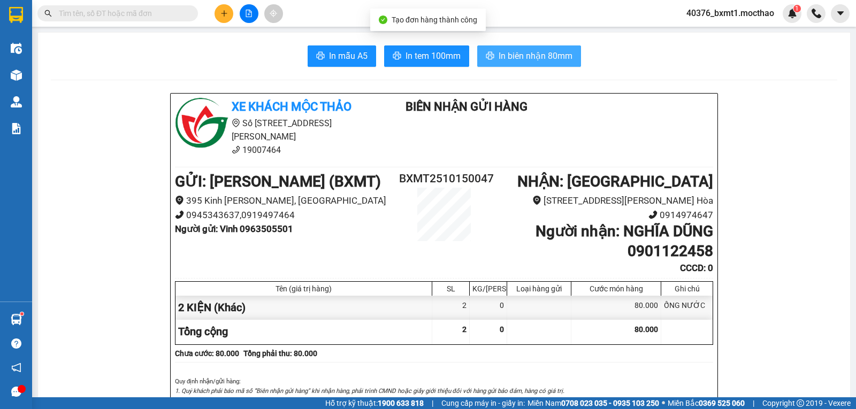
drag, startPoint x: 539, startPoint y: 63, endPoint x: 504, endPoint y: 86, distance: 42.0
click at [540, 62] on span "In biên nhận 80mm" at bounding box center [535, 55] width 74 height 13
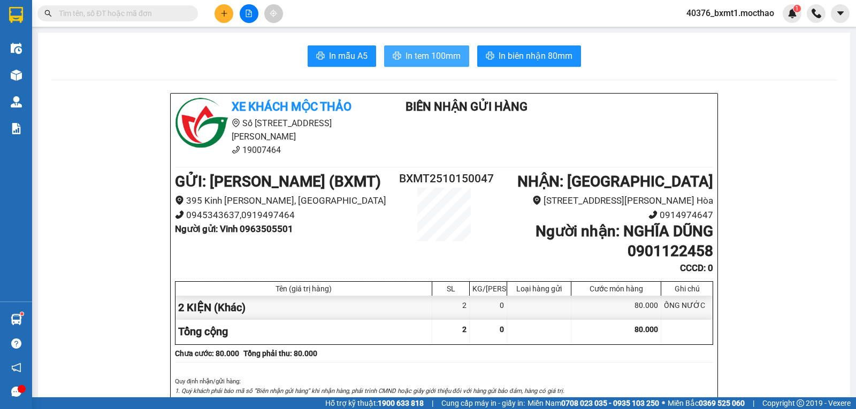
drag, startPoint x: 431, startPoint y: 61, endPoint x: 432, endPoint y: 79, distance: 18.2
click at [431, 61] on span "In tem 100mm" at bounding box center [432, 55] width 55 height 13
click at [215, 12] on button at bounding box center [223, 13] width 19 height 19
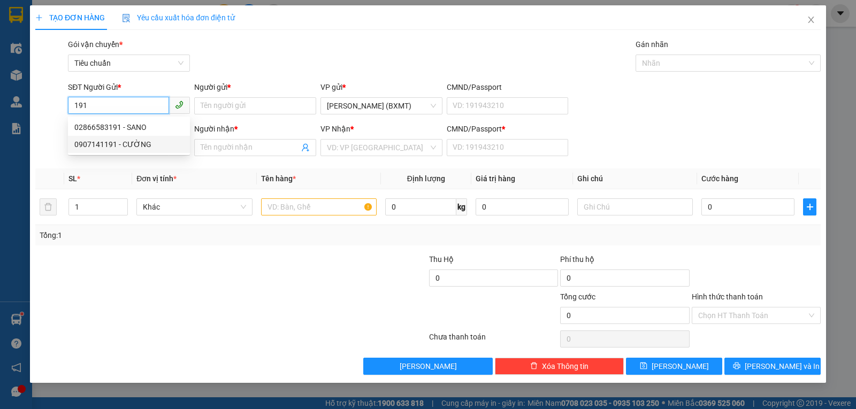
click at [126, 143] on div "0907141191 - CƯỜNG" at bounding box center [128, 145] width 109 height 12
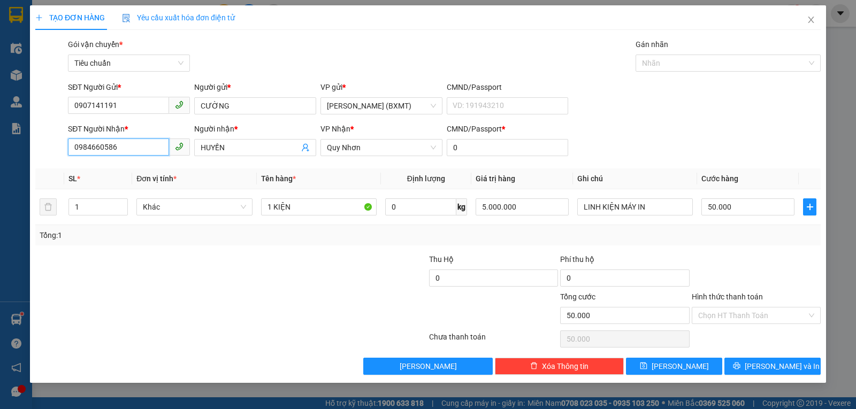
click at [136, 148] on input "0984660586" at bounding box center [118, 147] width 101 height 17
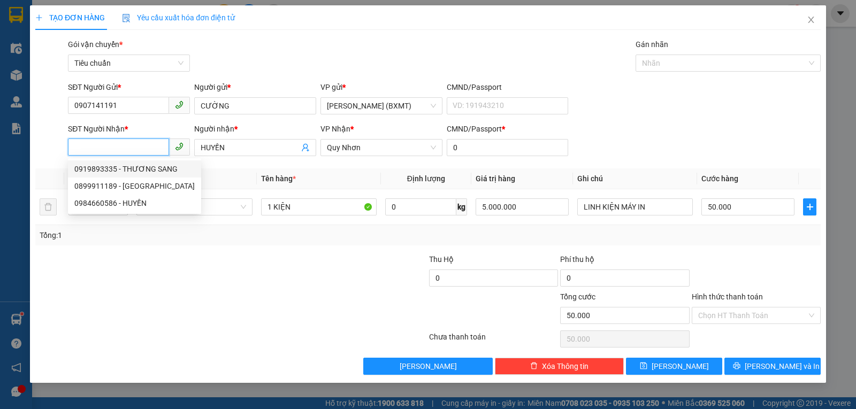
click at [105, 146] on input "SĐT Người Nhận *" at bounding box center [118, 147] width 101 height 17
click at [137, 109] on input "0907141191" at bounding box center [118, 105] width 101 height 17
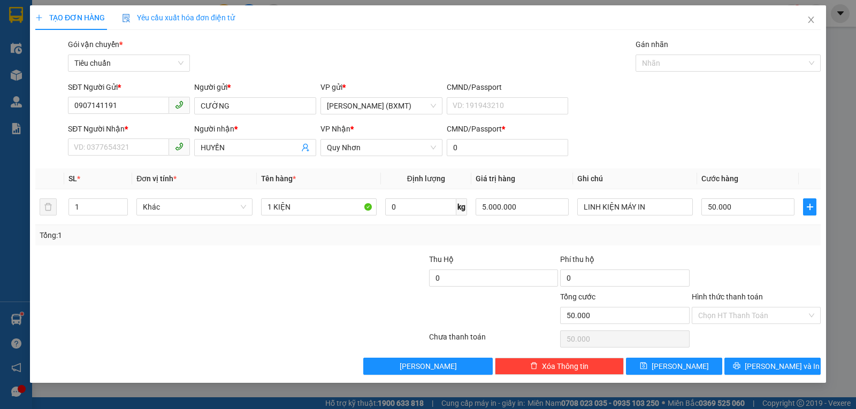
click at [735, 21] on div "TẠO ĐƠN HÀNG Yêu cầu xuất hóa đơn điện tử" at bounding box center [427, 17] width 785 height 25
click at [810, 22] on icon "close" at bounding box center [811, 20] width 9 height 9
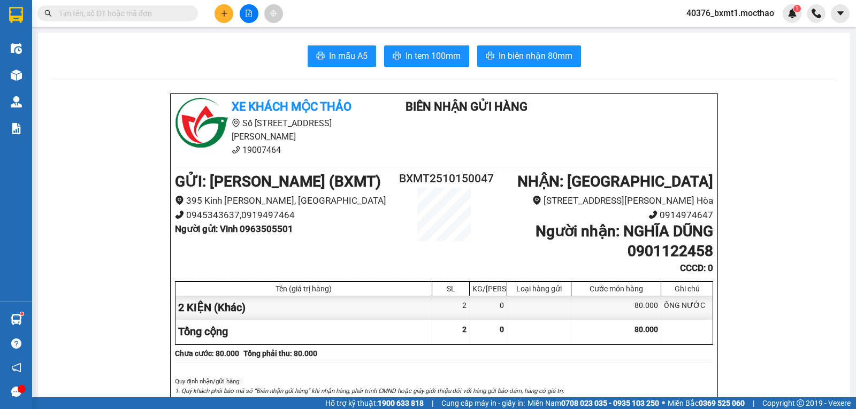
click at [222, 20] on button at bounding box center [223, 13] width 19 height 19
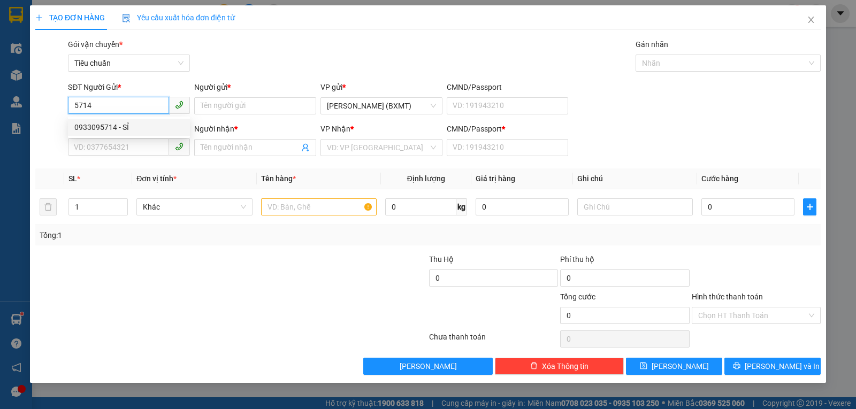
click at [129, 127] on div "0933095714 - SỈ" at bounding box center [128, 127] width 109 height 12
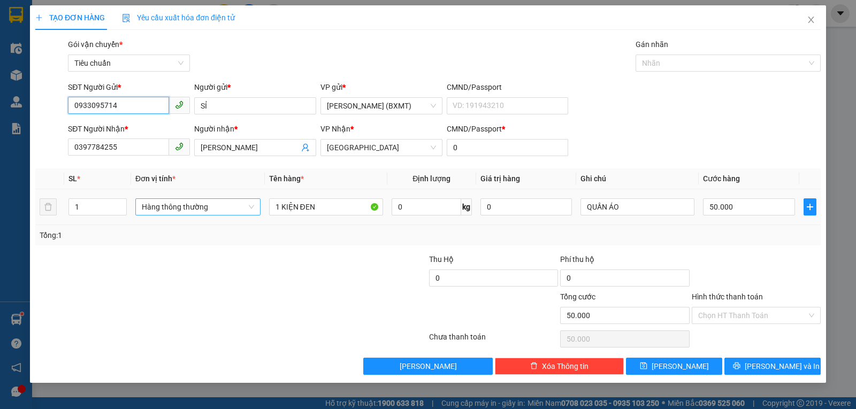
click at [202, 204] on span "Hàng thông thường" at bounding box center [198, 207] width 112 height 16
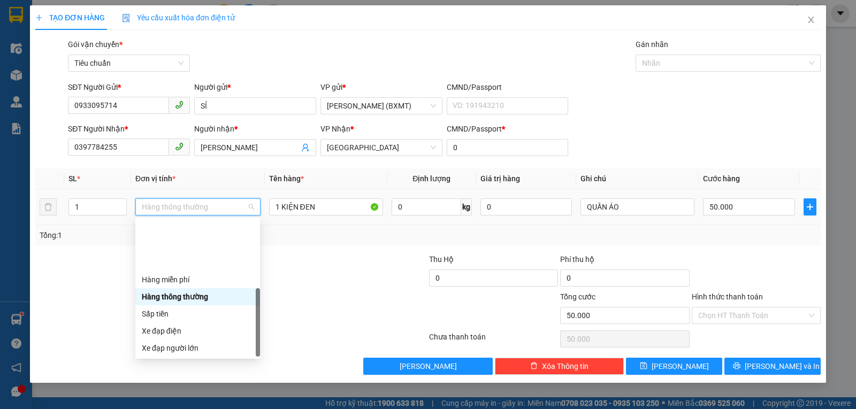
click at [162, 409] on div "Khác" at bounding box center [198, 417] width 112 height 12
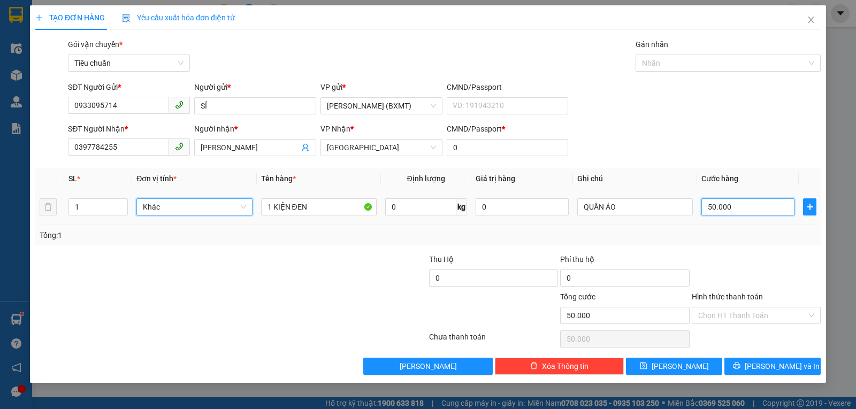
click at [749, 202] on input "50.000" at bounding box center [747, 206] width 93 height 17
click at [770, 245] on div "Transit Pickup Surcharge Ids Transit Deliver Surcharge Ids Transit Deliver Surc…" at bounding box center [427, 207] width 785 height 336
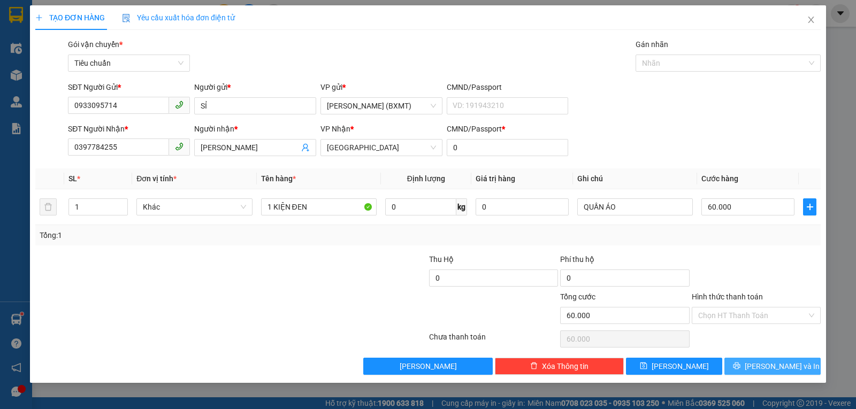
click at [798, 360] on button "[PERSON_NAME] và In" at bounding box center [772, 366] width 96 height 17
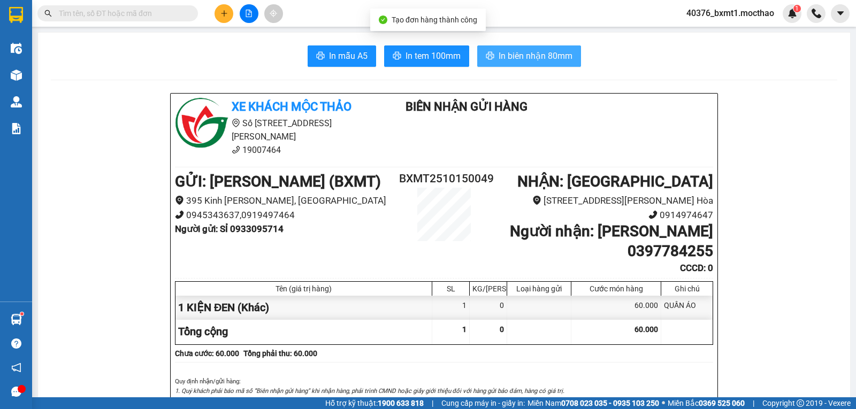
click at [498, 62] on span "In biên nhận 80mm" at bounding box center [535, 55] width 74 height 13
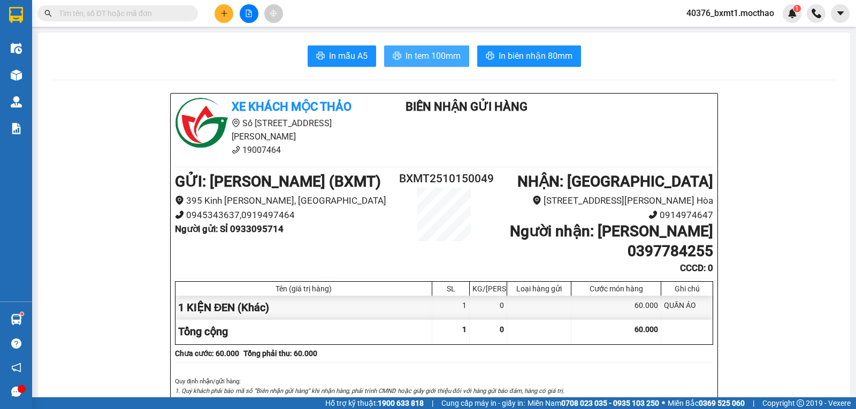
click at [405, 55] on span "In tem 100mm" at bounding box center [432, 55] width 55 height 13
click at [225, 15] on icon "plus" at bounding box center [223, 13] width 7 height 7
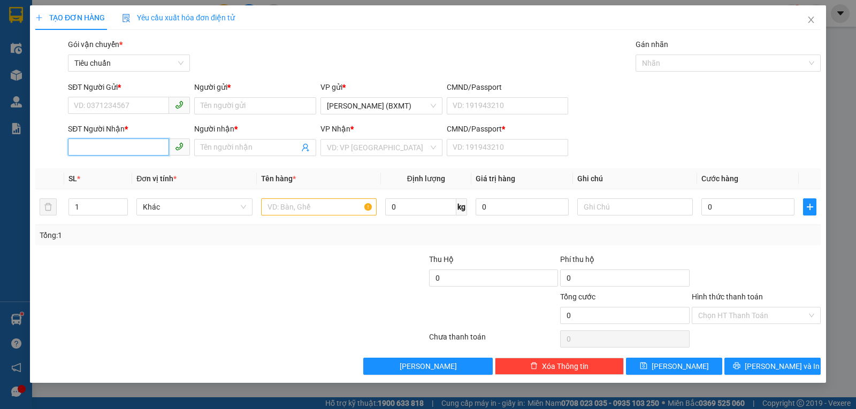
click at [135, 147] on input "SĐT Người Nhận *" at bounding box center [118, 147] width 101 height 17
click at [137, 164] on div "0935920343 - PHONG" at bounding box center [129, 168] width 122 height 17
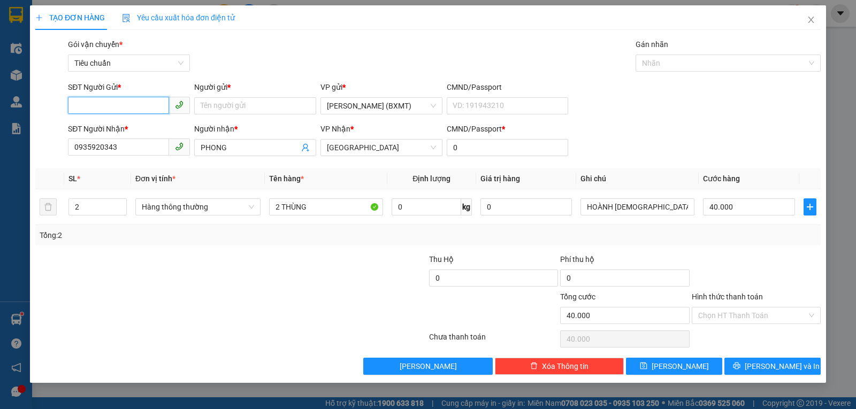
click at [143, 105] on input "SĐT Người Gửi *" at bounding box center [118, 105] width 101 height 17
click at [111, 127] on div "0903035443 - DANH" at bounding box center [128, 127] width 109 height 12
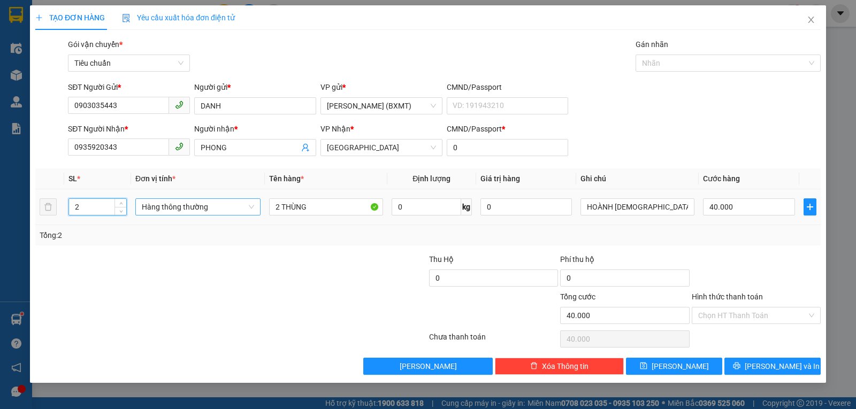
drag, startPoint x: 91, startPoint y: 209, endPoint x: 168, endPoint y: 210, distance: 76.5
click at [71, 213] on input "2" at bounding box center [97, 207] width 57 height 16
click at [181, 209] on span "Hàng thông thường" at bounding box center [198, 207] width 112 height 16
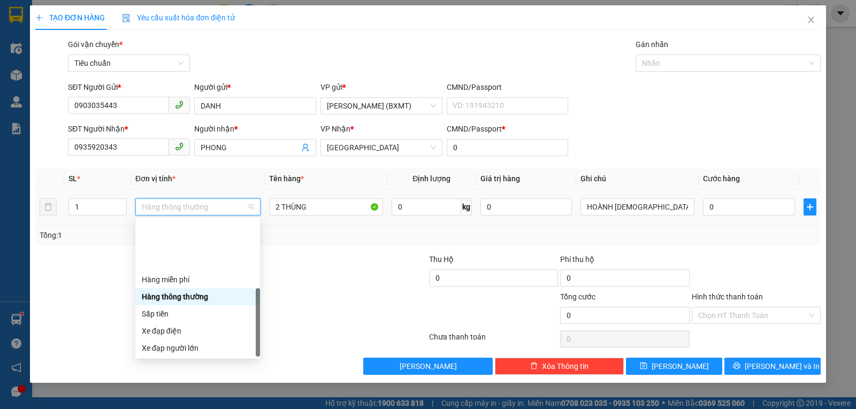
click at [185, 409] on div "Khác" at bounding box center [198, 417] width 112 height 12
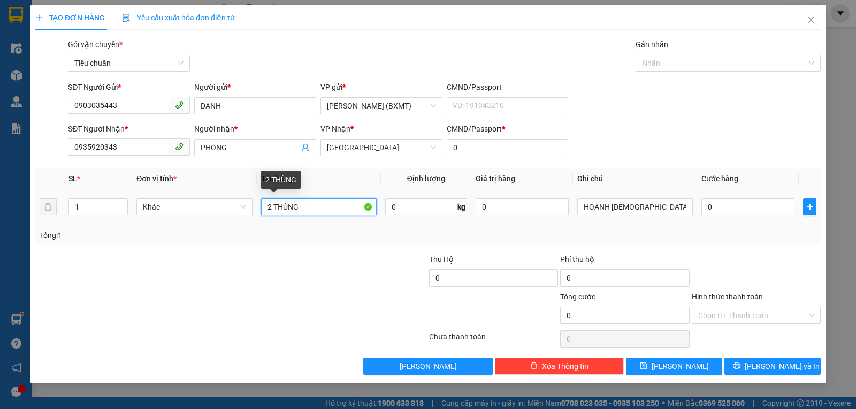
drag, startPoint x: 268, startPoint y: 217, endPoint x: 229, endPoint y: 218, distance: 39.1
click at [233, 219] on tr "1 Khác 2 THÙNG 0 kg 0 HOÀNH THÁNH + MỲ 0" at bounding box center [427, 207] width 785 height 36
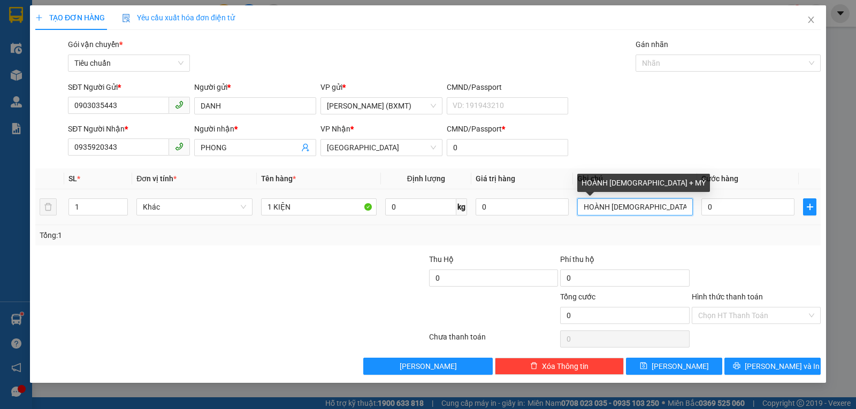
click at [676, 206] on input "HOÀNH [DEMOGRAPHIC_DATA] + MỲ" at bounding box center [635, 206] width 116 height 17
click at [676, 205] on input "HOÀNH [DEMOGRAPHIC_DATA] + MỲ" at bounding box center [635, 206] width 116 height 17
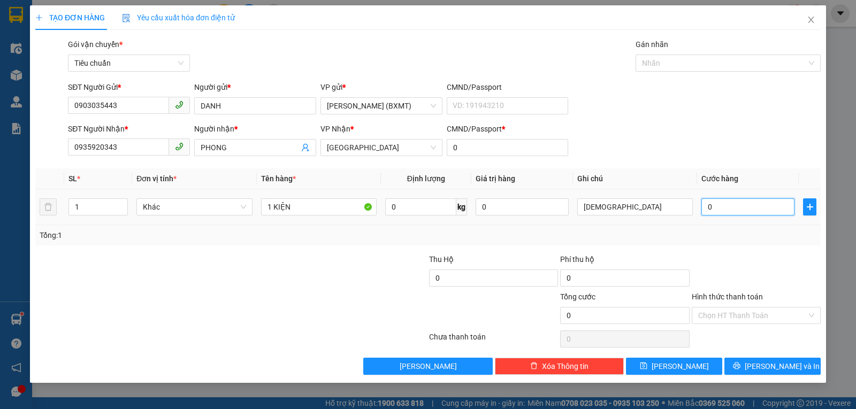
click at [749, 207] on input "0" at bounding box center [747, 206] width 93 height 17
click at [770, 237] on div "Tổng: 1" at bounding box center [428, 235] width 777 height 12
click at [757, 373] on button "[PERSON_NAME] và In" at bounding box center [772, 366] width 96 height 17
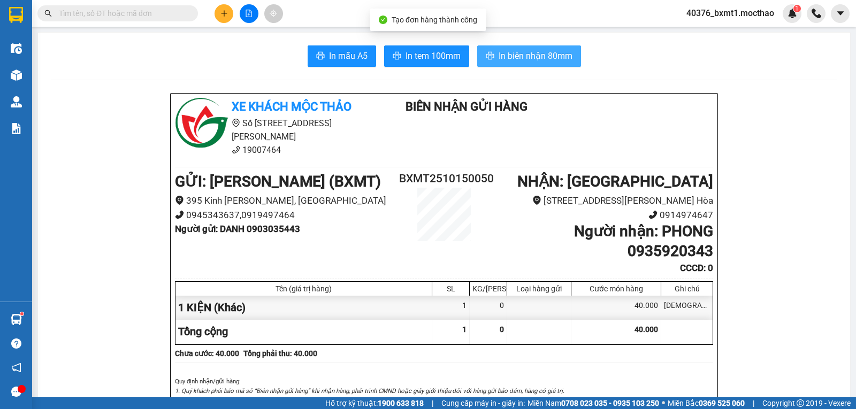
click at [528, 58] on span "In biên nhận 80mm" at bounding box center [535, 55] width 74 height 13
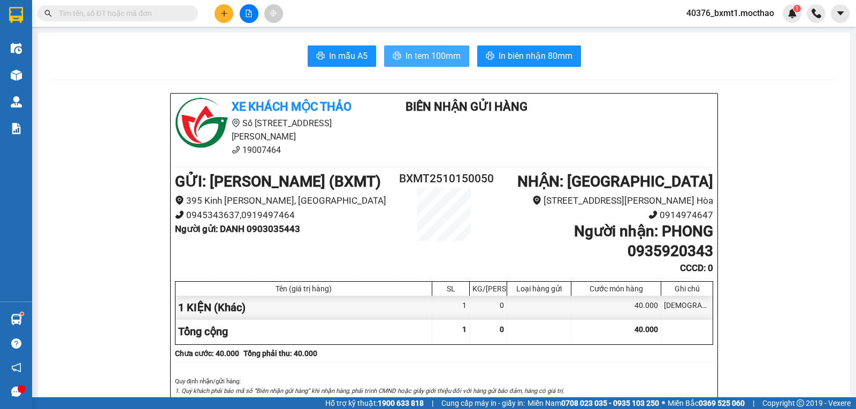
click at [426, 57] on span "In tem 100mm" at bounding box center [432, 55] width 55 height 13
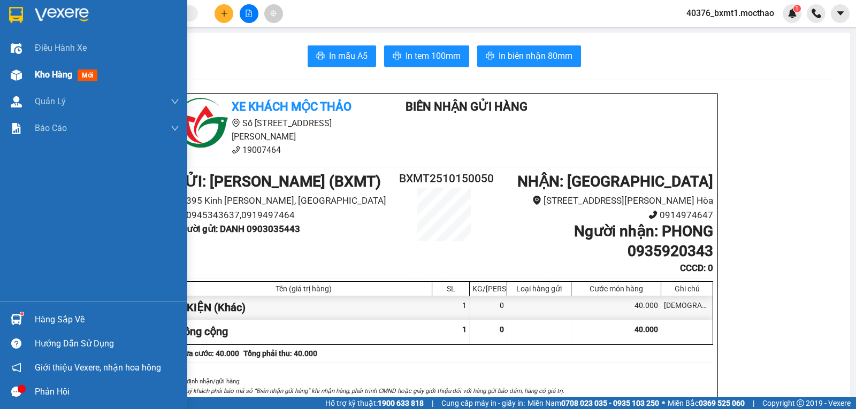
click at [12, 75] on img at bounding box center [16, 75] width 11 height 11
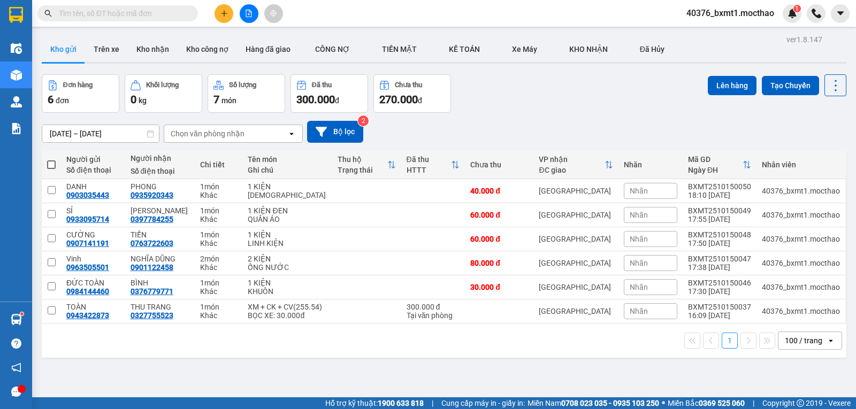
drag, startPoint x: 51, startPoint y: 166, endPoint x: 85, endPoint y: 173, distance: 34.5
click at [52, 166] on span at bounding box center [51, 164] width 9 height 9
click at [51, 159] on input "checkbox" at bounding box center [51, 159] width 0 height 0
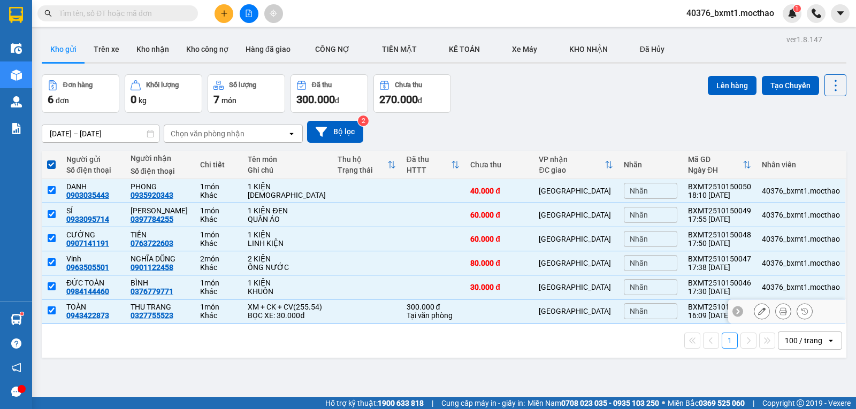
click at [354, 300] on td at bounding box center [366, 312] width 68 height 24
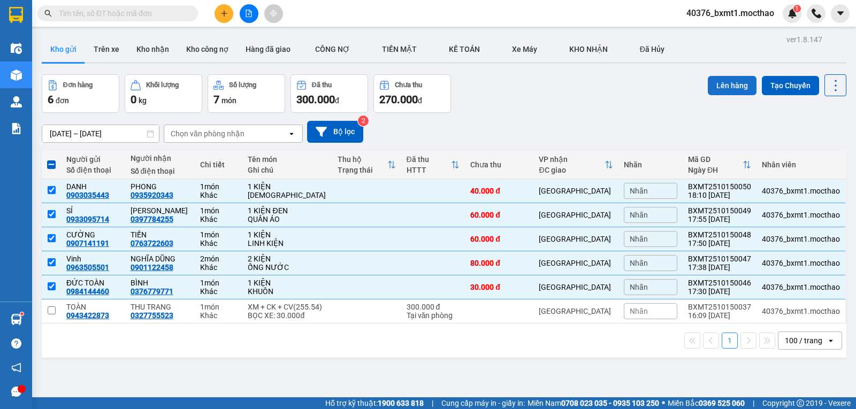
click at [726, 86] on button "Lên hàng" at bounding box center [732, 85] width 49 height 19
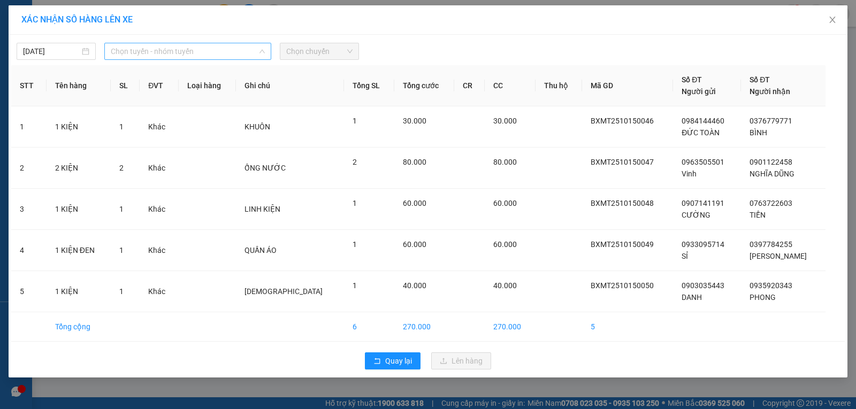
click at [145, 53] on span "Chọn tuyến - nhóm tuyến" at bounding box center [188, 51] width 154 height 16
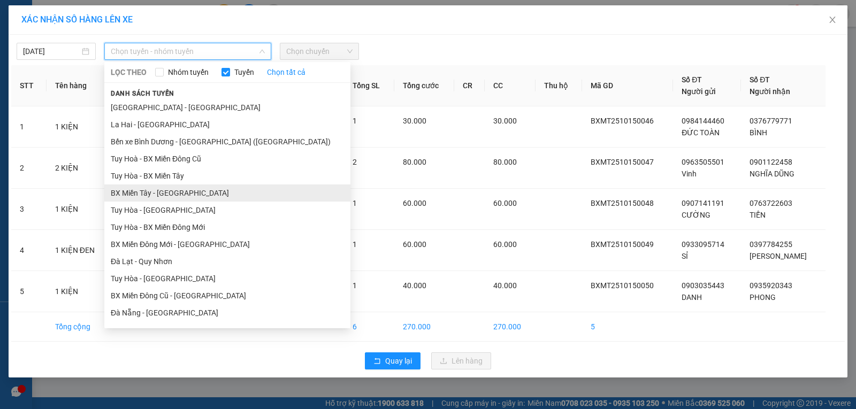
click at [166, 185] on li "BX Miền Tây - [GEOGRAPHIC_DATA]" at bounding box center [227, 193] width 246 height 17
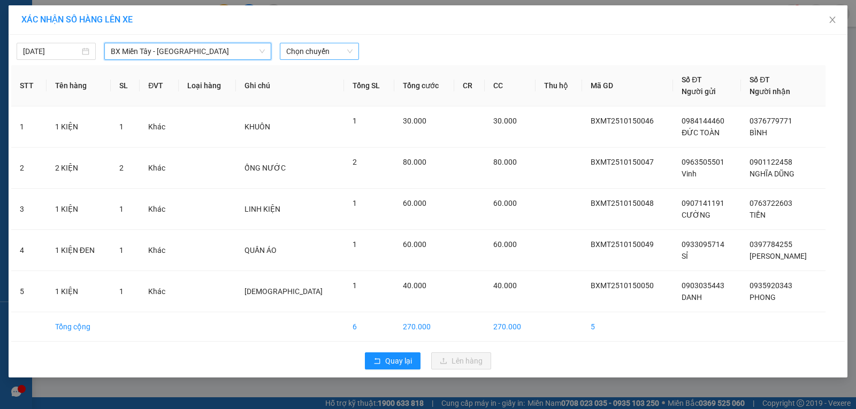
click at [326, 50] on span "Chọn chuyến" at bounding box center [319, 51] width 66 height 16
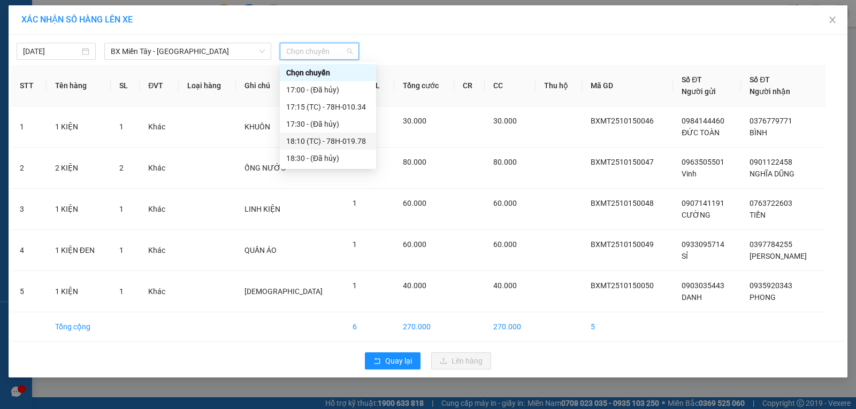
click at [341, 140] on div "18:10 (TC) - 78H-019.78" at bounding box center [327, 141] width 83 height 12
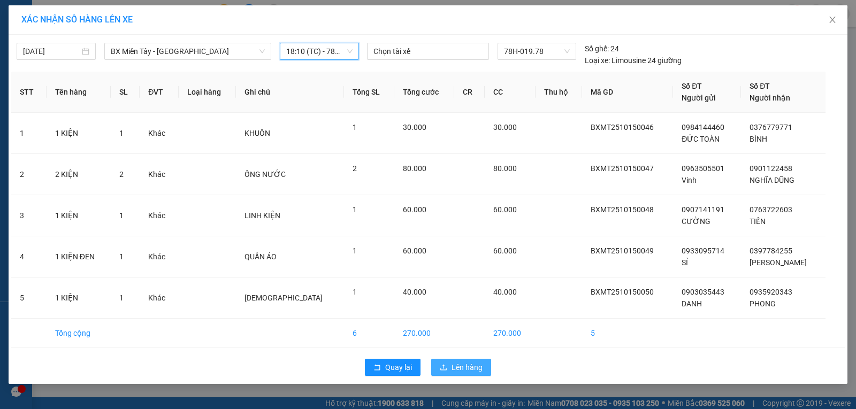
click at [473, 365] on span "Lên hàng" at bounding box center [466, 368] width 31 height 12
